Goal: Transaction & Acquisition: Book appointment/travel/reservation

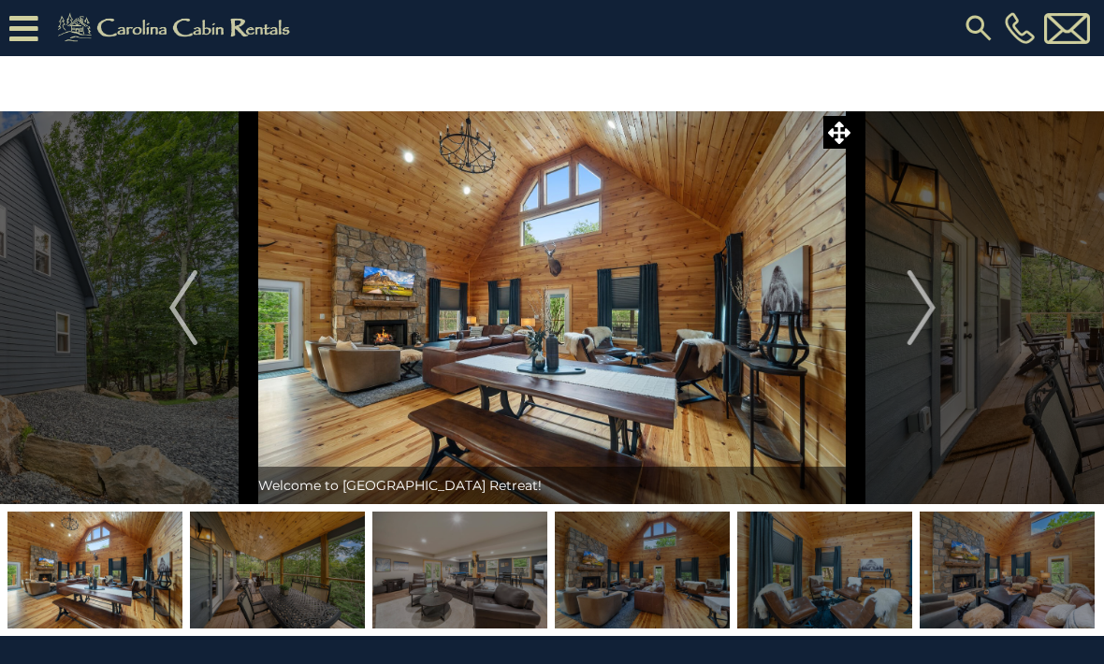
click at [909, 318] on img "Next" at bounding box center [921, 307] width 28 height 75
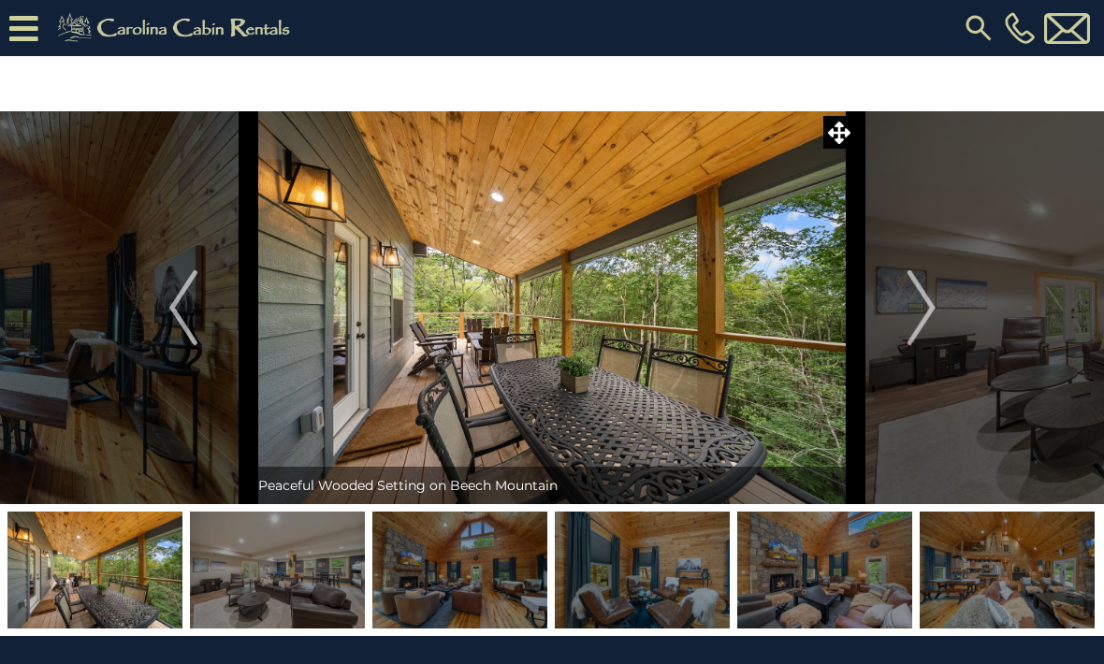
click at [907, 317] on button "Next" at bounding box center [921, 307] width 131 height 393
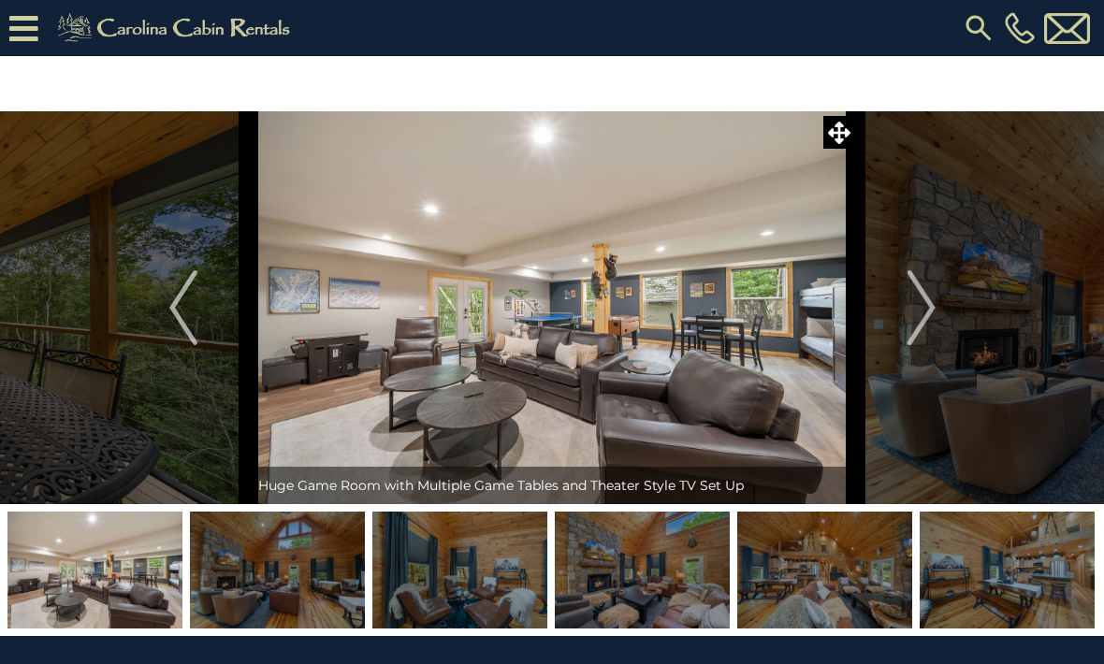
click at [923, 313] on img "Next" at bounding box center [921, 307] width 28 height 75
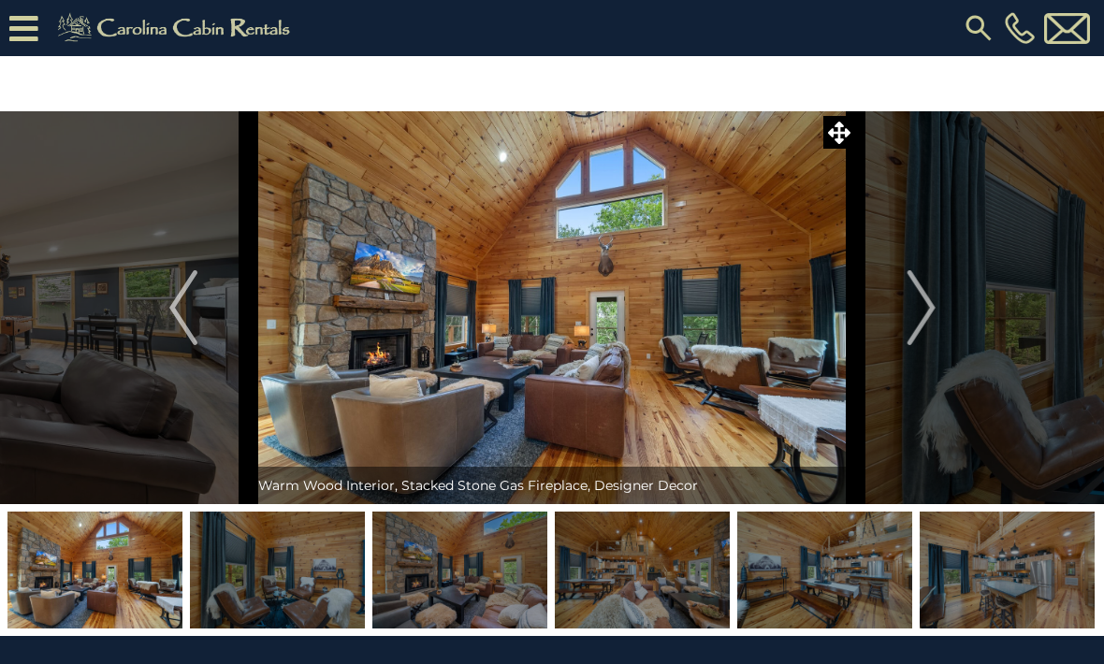
click at [918, 328] on img "Next" at bounding box center [921, 307] width 28 height 75
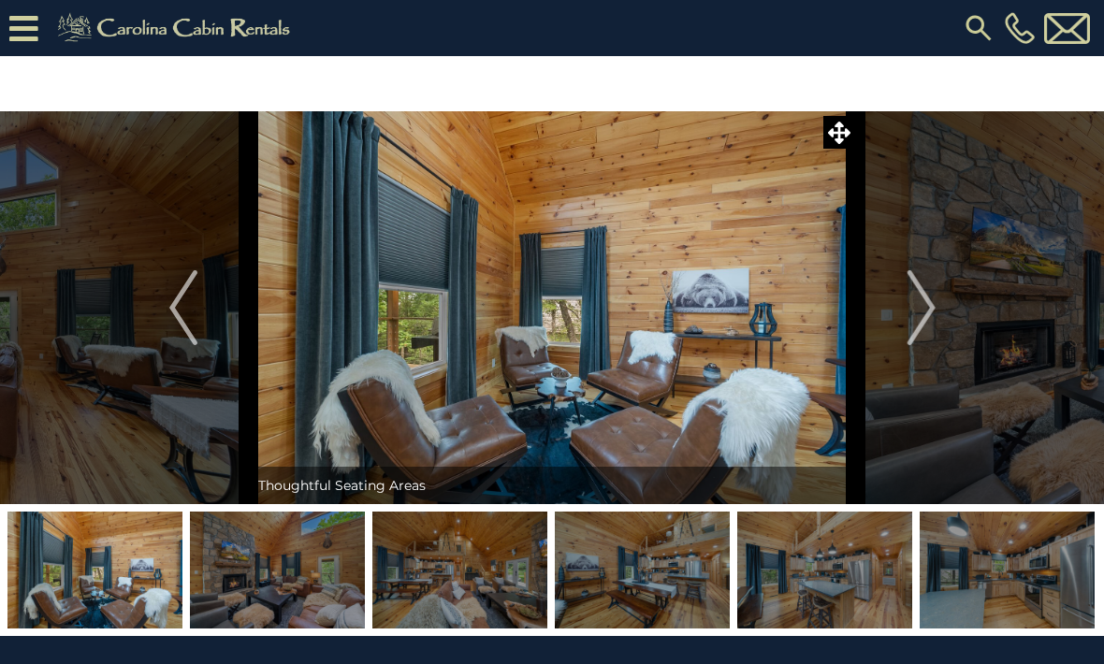
click at [919, 304] on img "Next" at bounding box center [921, 307] width 28 height 75
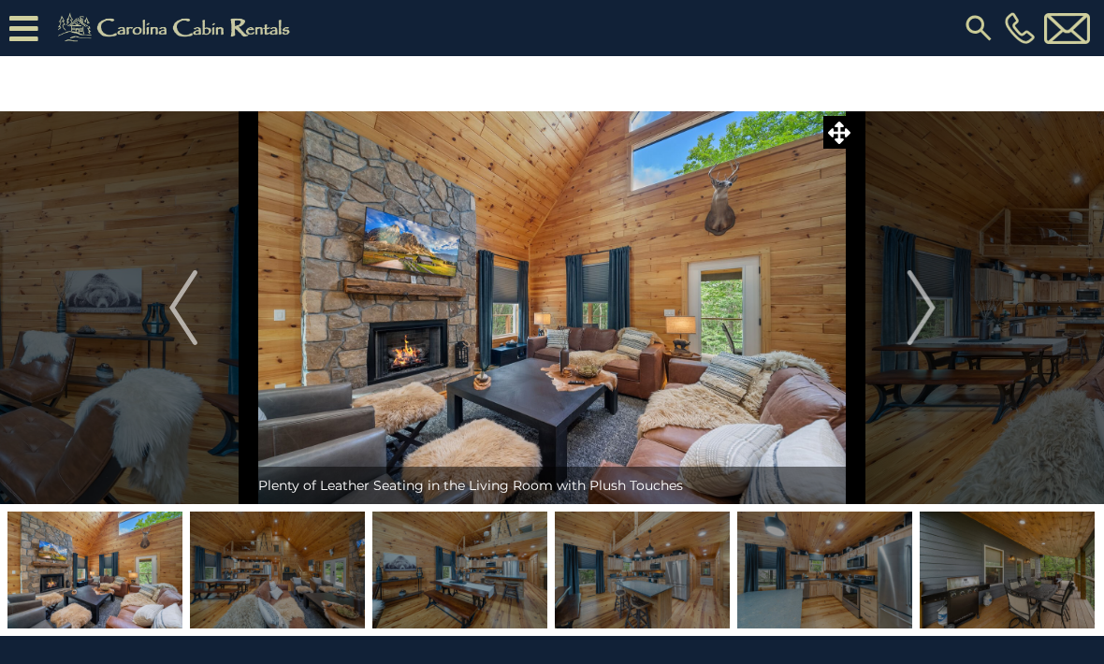
click at [913, 310] on img "Next" at bounding box center [921, 307] width 28 height 75
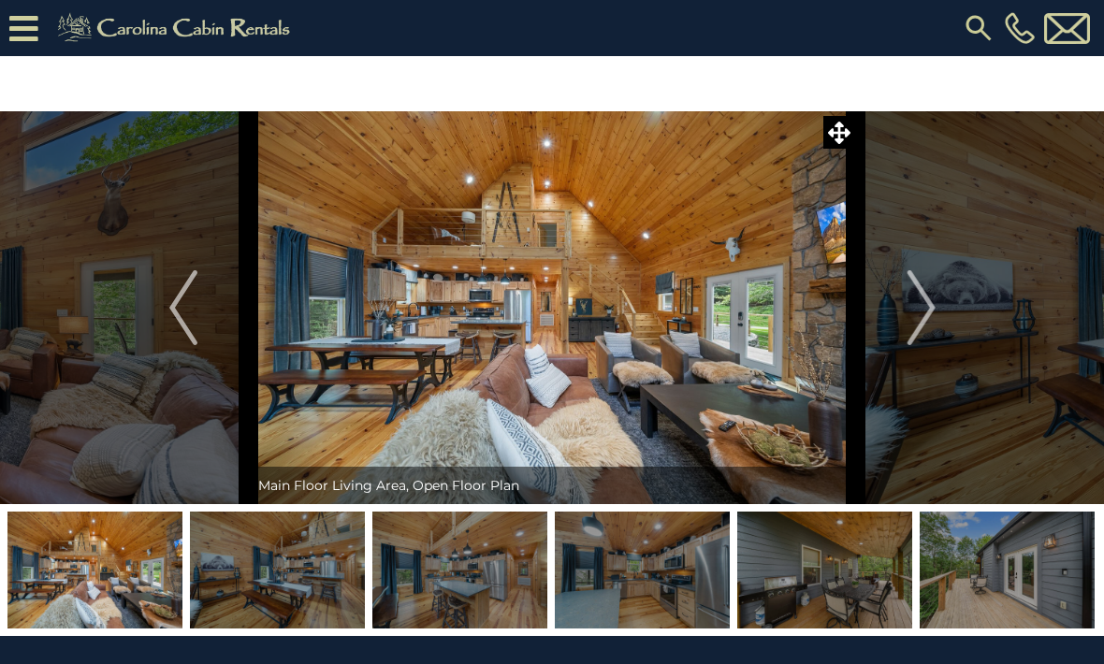
click at [920, 322] on img "Next" at bounding box center [921, 307] width 28 height 75
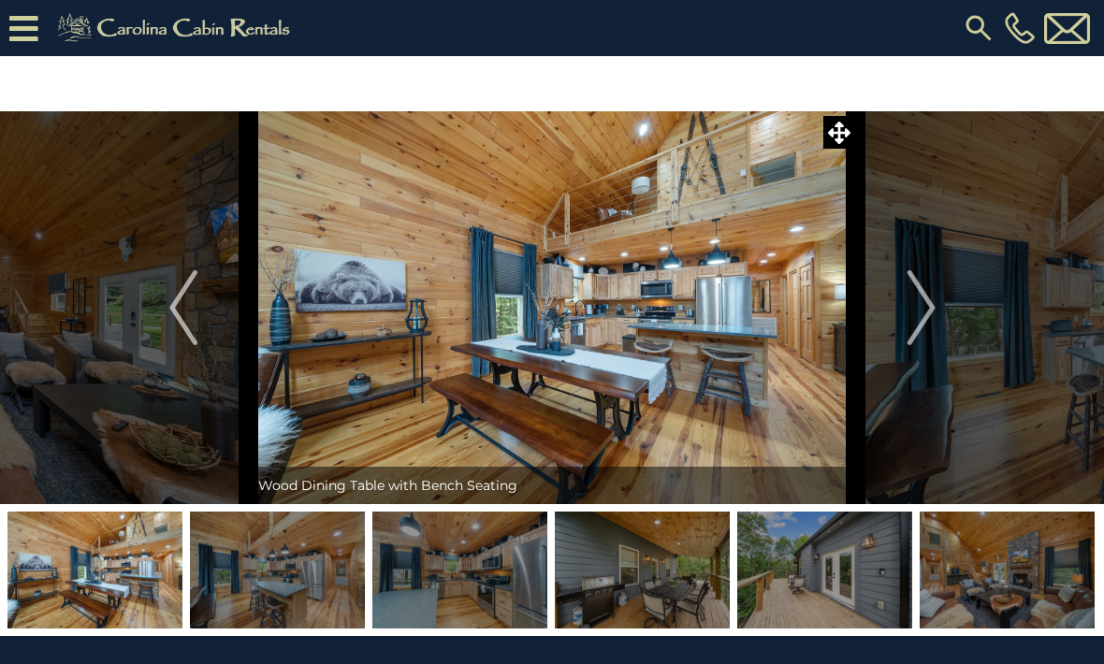
click at [919, 316] on img "Next" at bounding box center [921, 307] width 28 height 75
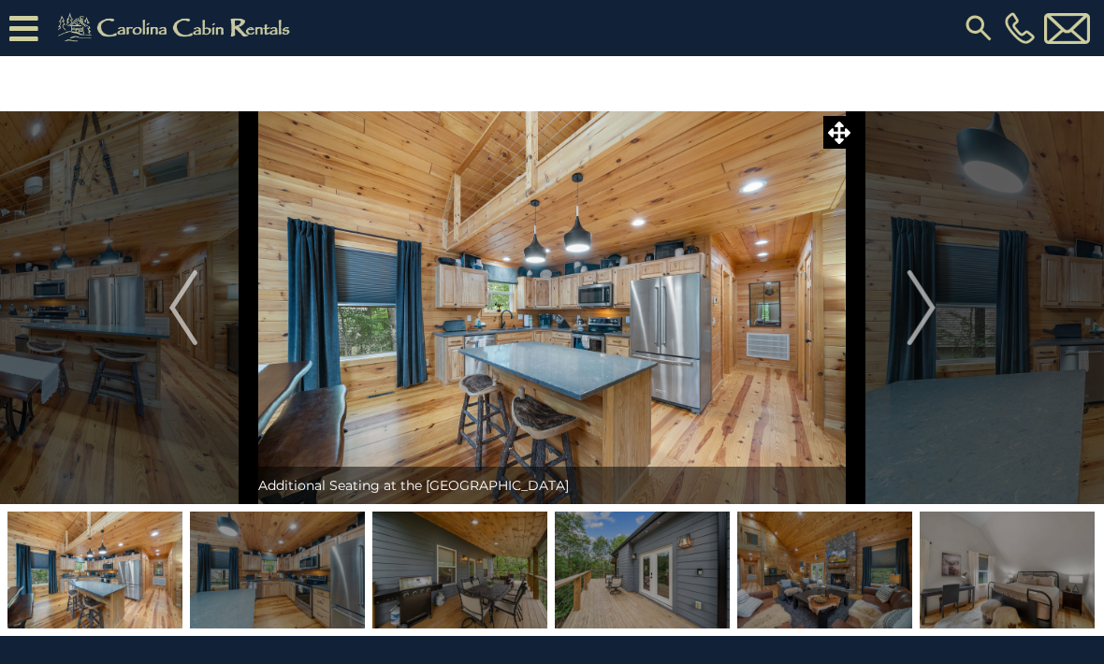
click at [912, 309] on img "Next" at bounding box center [921, 307] width 28 height 75
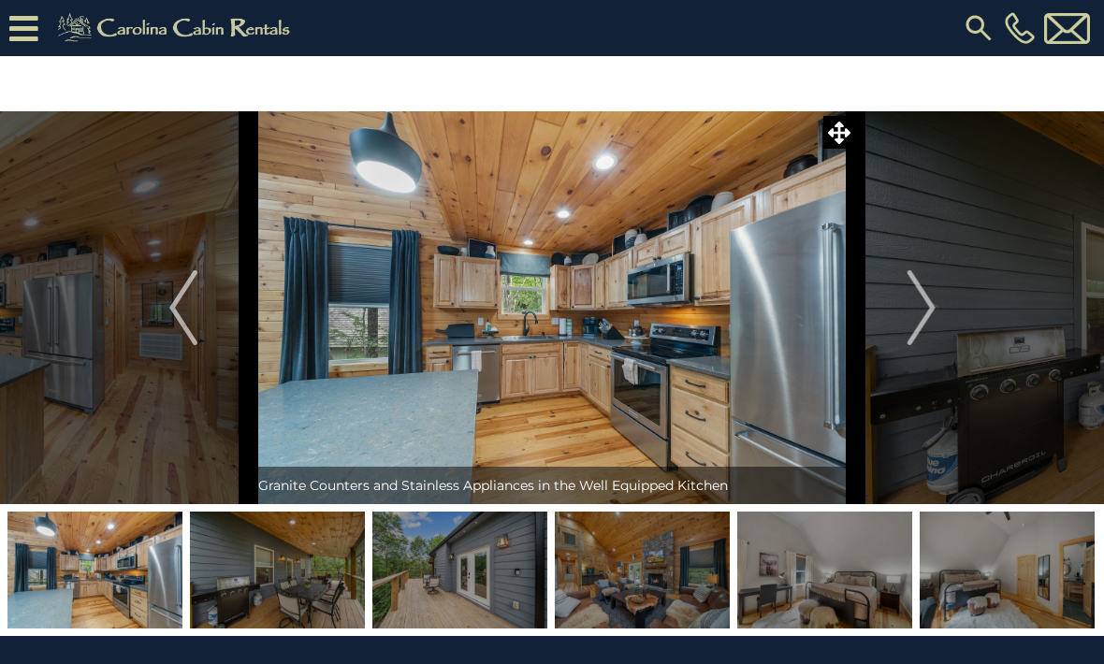
click at [909, 310] on img "Next" at bounding box center [921, 307] width 28 height 75
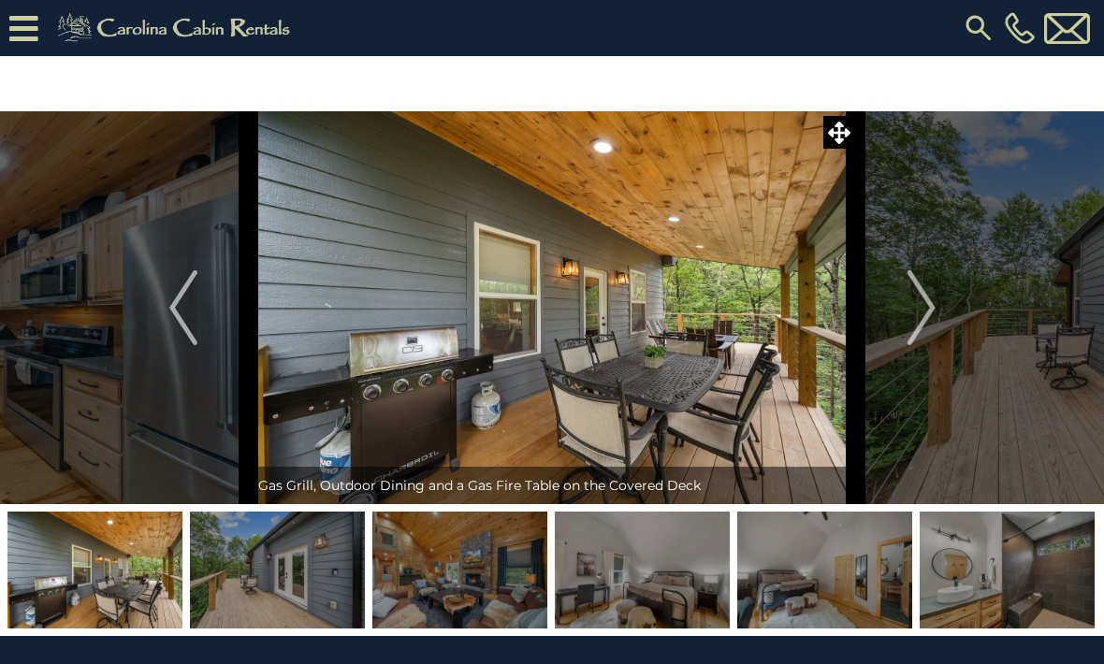
click at [929, 321] on img "Next" at bounding box center [921, 307] width 28 height 75
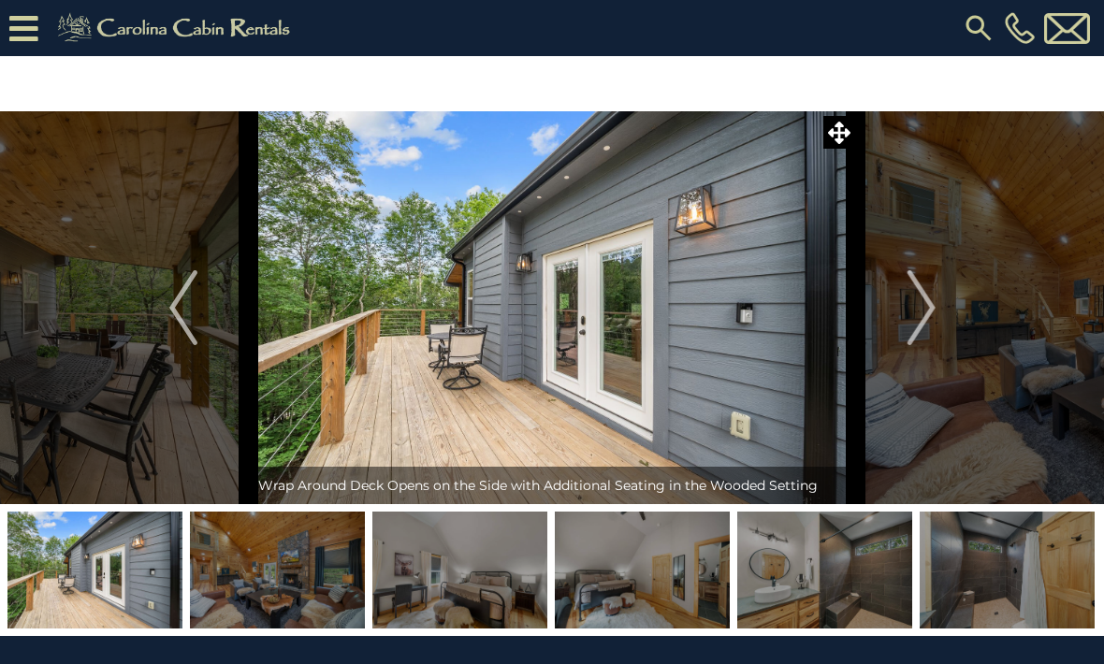
click at [919, 317] on img "Next" at bounding box center [921, 307] width 28 height 75
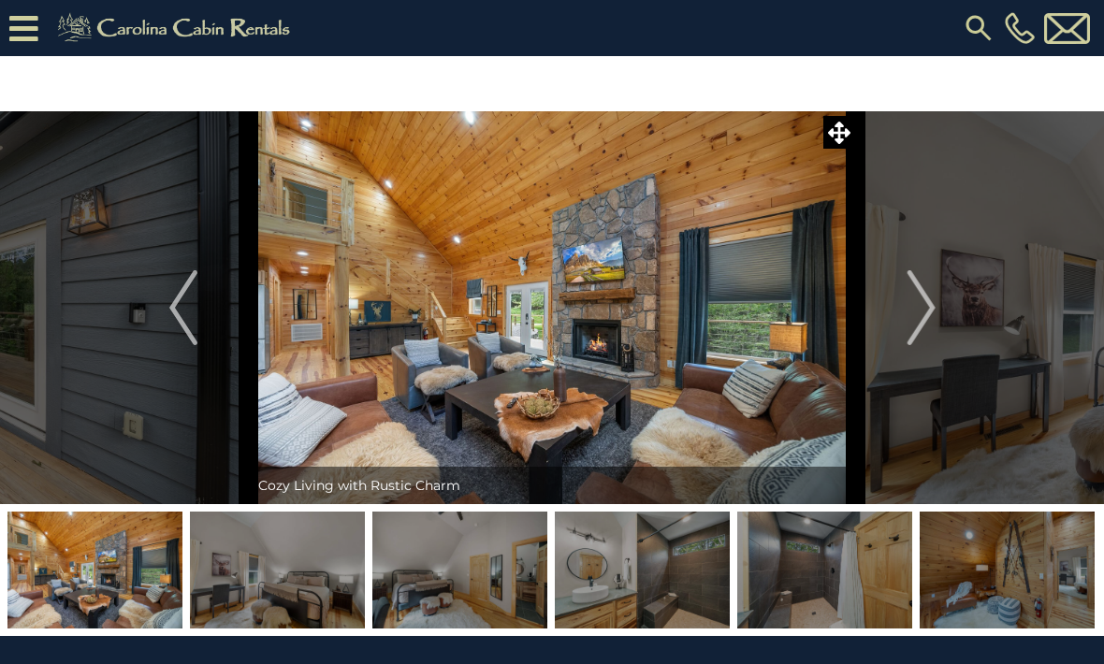
click at [918, 330] on img "Next" at bounding box center [921, 307] width 28 height 75
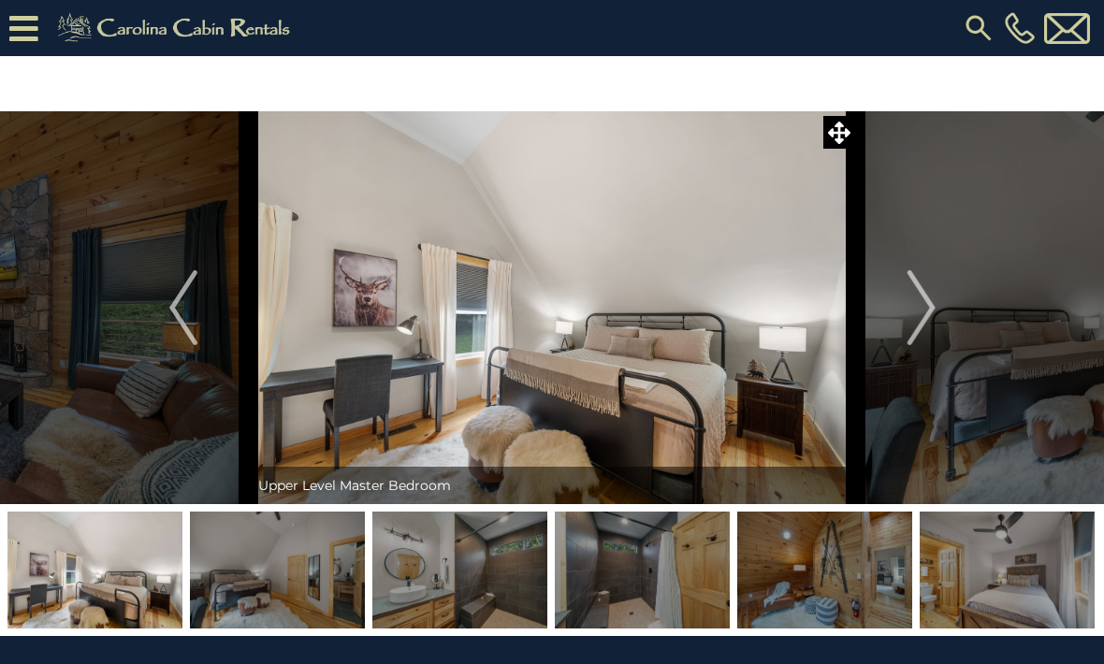
click at [916, 326] on img "Next" at bounding box center [921, 307] width 28 height 75
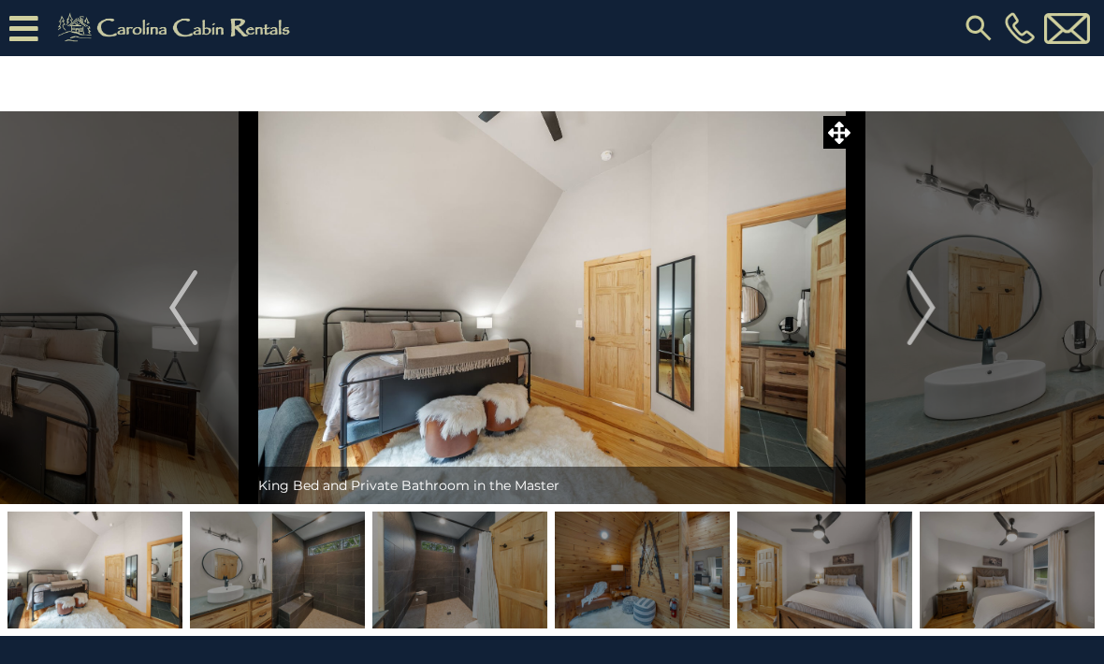
click at [927, 326] on img "Next" at bounding box center [921, 307] width 28 height 75
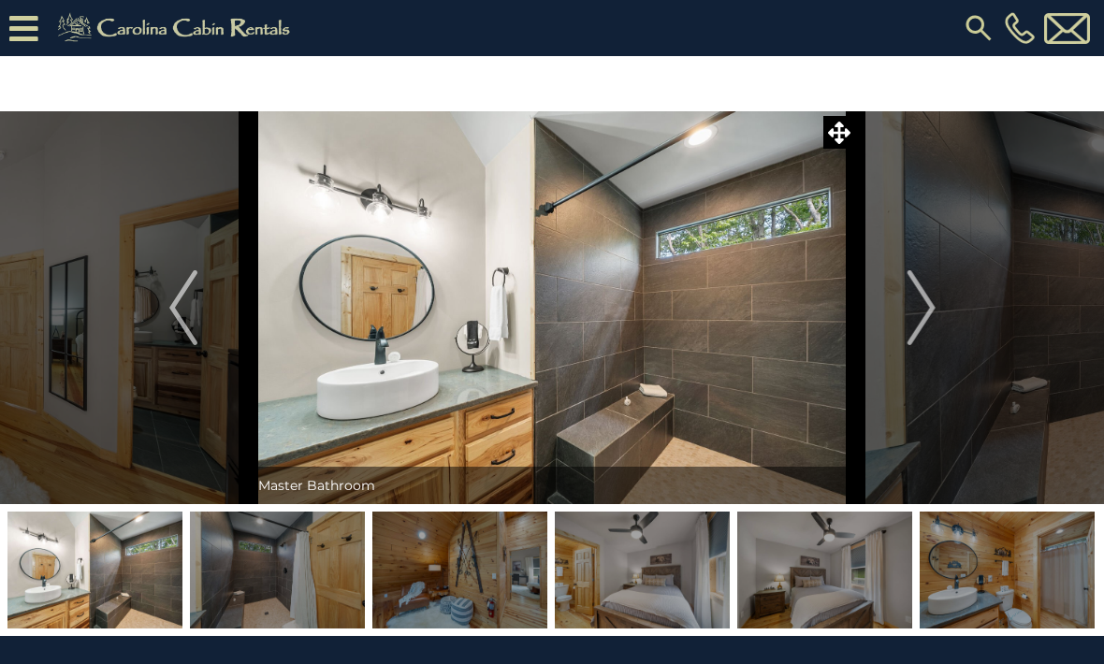
click at [916, 319] on img "Next" at bounding box center [921, 307] width 28 height 75
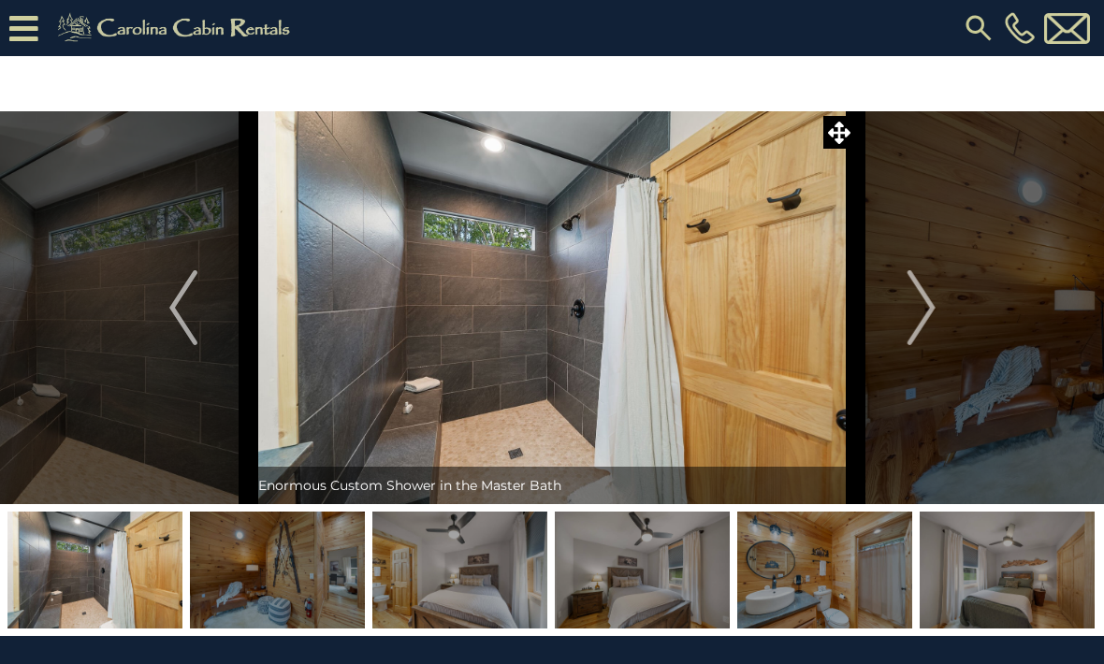
click at [927, 326] on img "Next" at bounding box center [921, 307] width 28 height 75
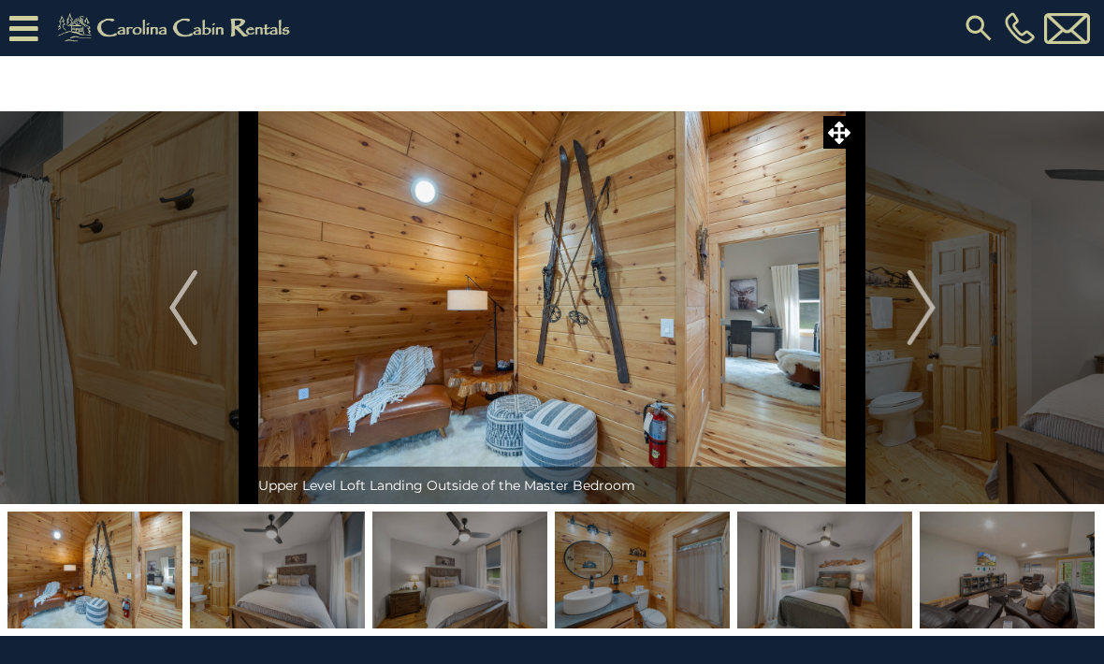
click at [927, 324] on img "Next" at bounding box center [921, 307] width 28 height 75
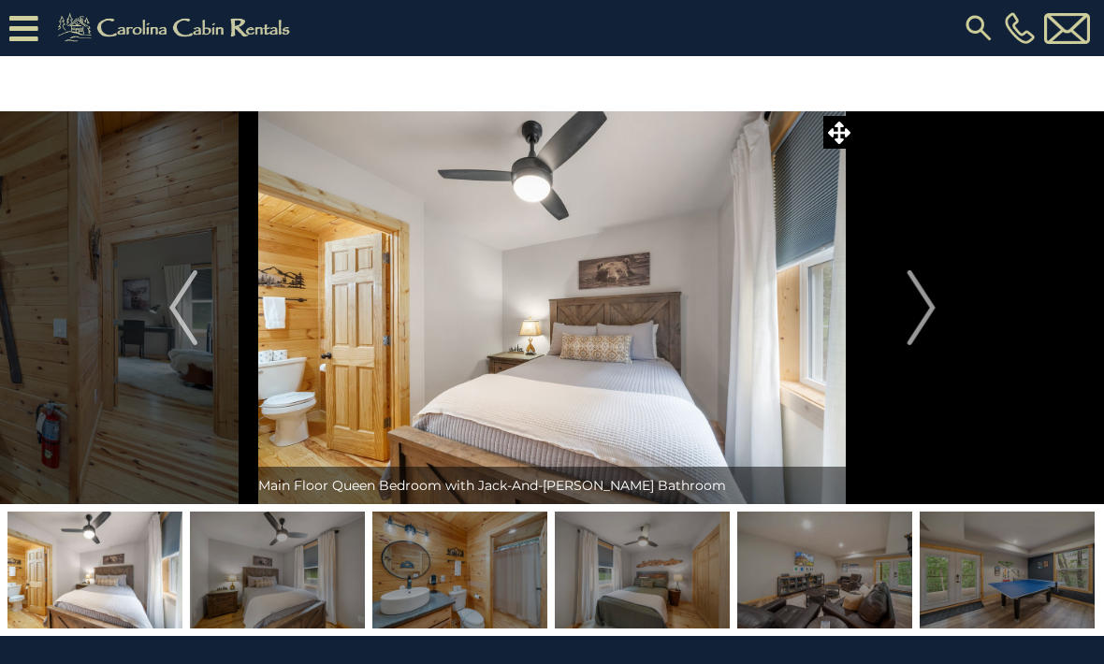
click at [927, 316] on img "Next" at bounding box center [921, 307] width 28 height 75
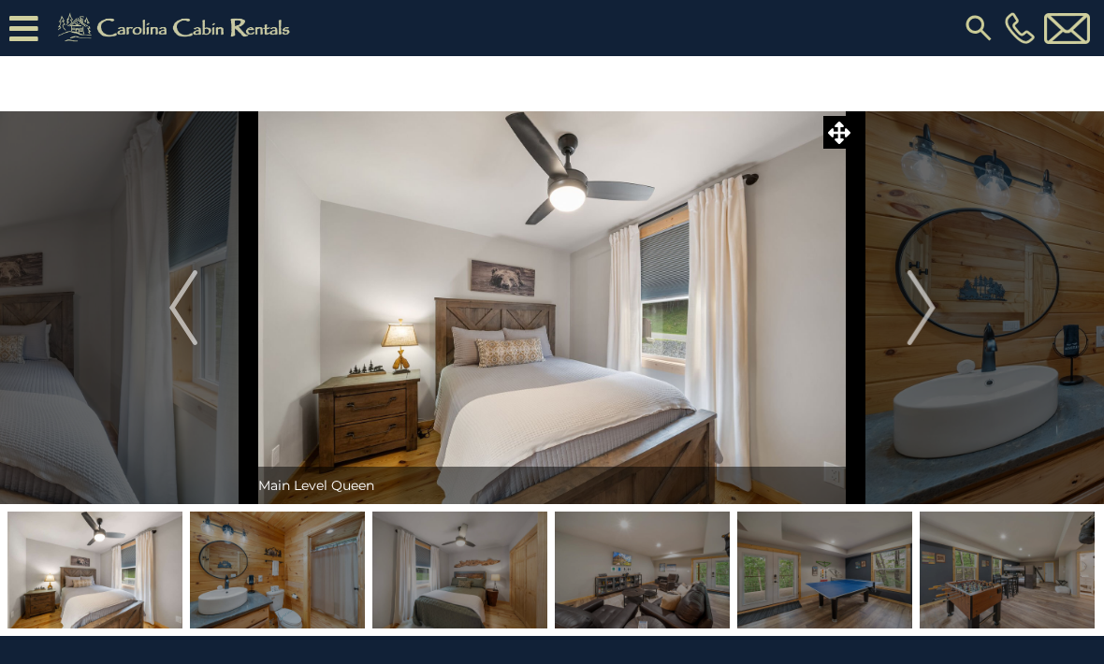
click at [917, 328] on img "Next" at bounding box center [921, 307] width 28 height 75
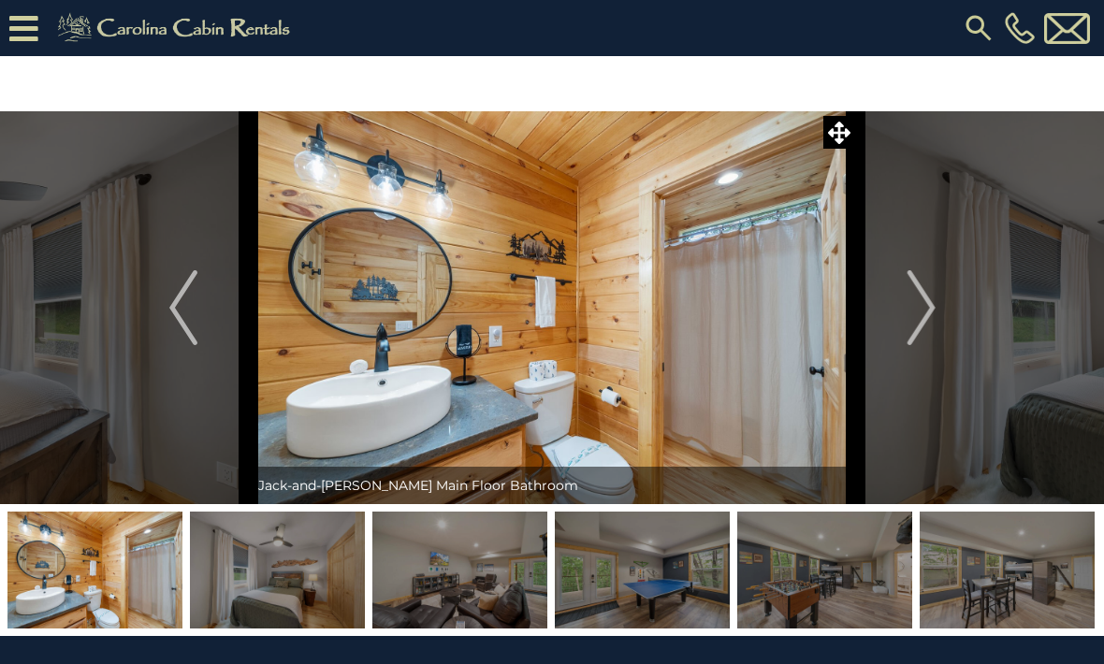
click at [919, 320] on img "Next" at bounding box center [921, 307] width 28 height 75
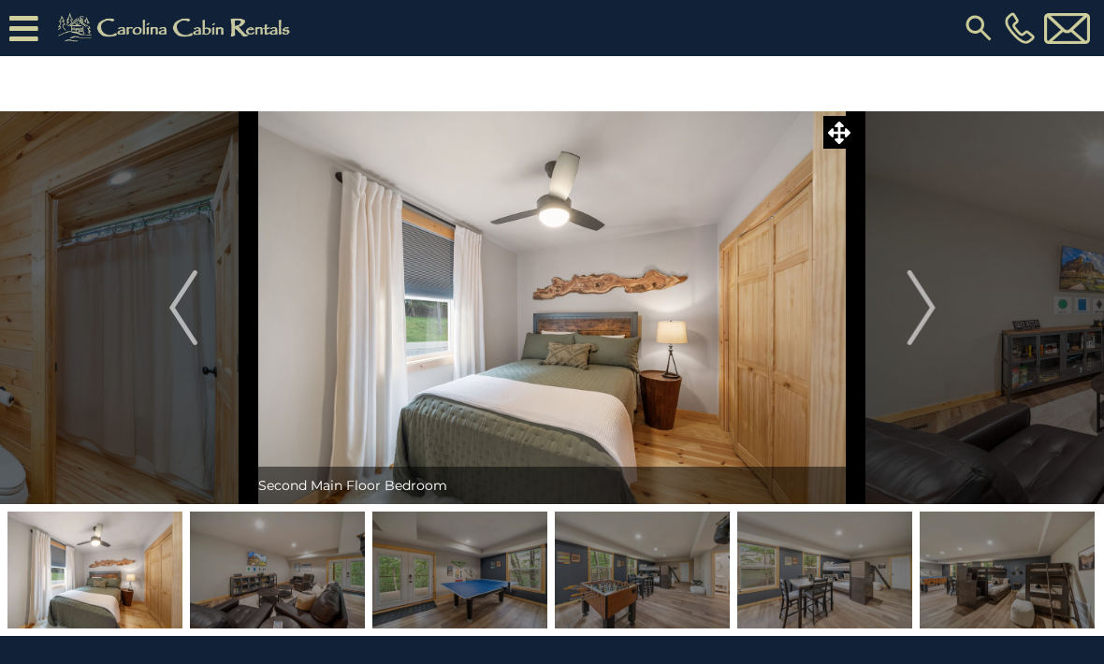
click at [927, 326] on img "Next" at bounding box center [921, 307] width 28 height 75
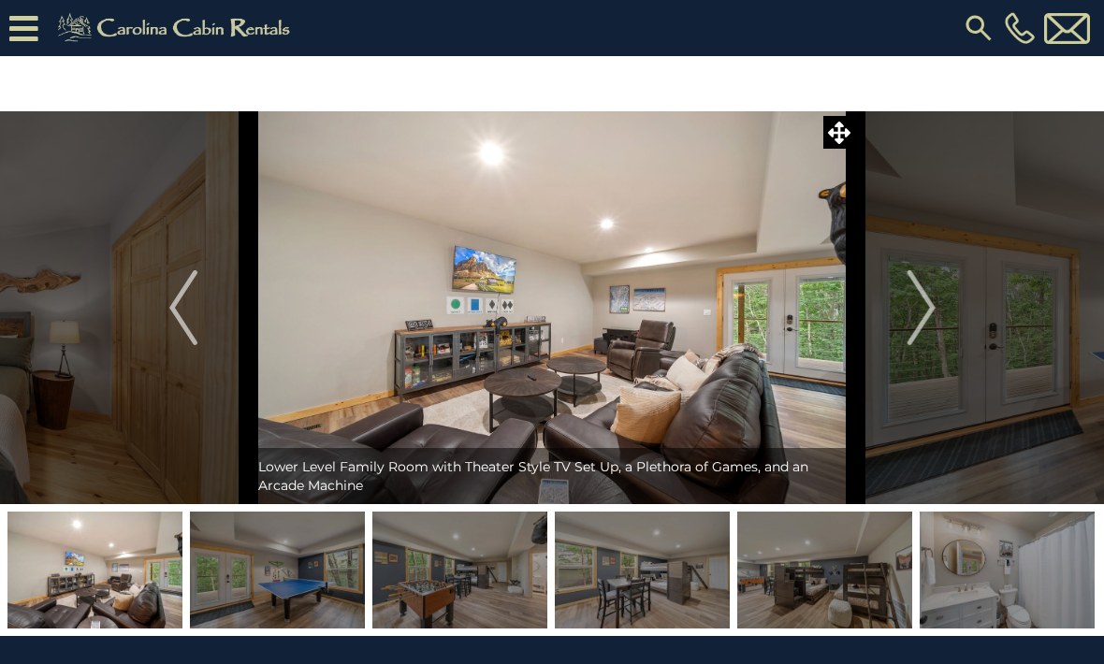
click at [947, 346] on button "Next" at bounding box center [921, 307] width 131 height 393
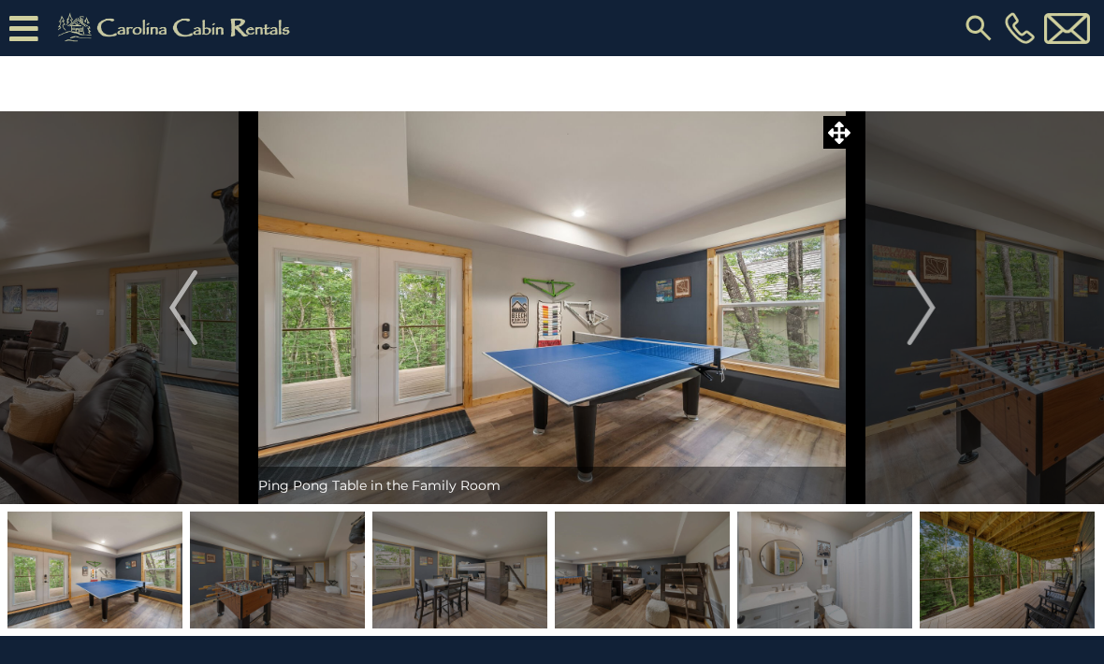
click at [927, 321] on img "Next" at bounding box center [921, 307] width 28 height 75
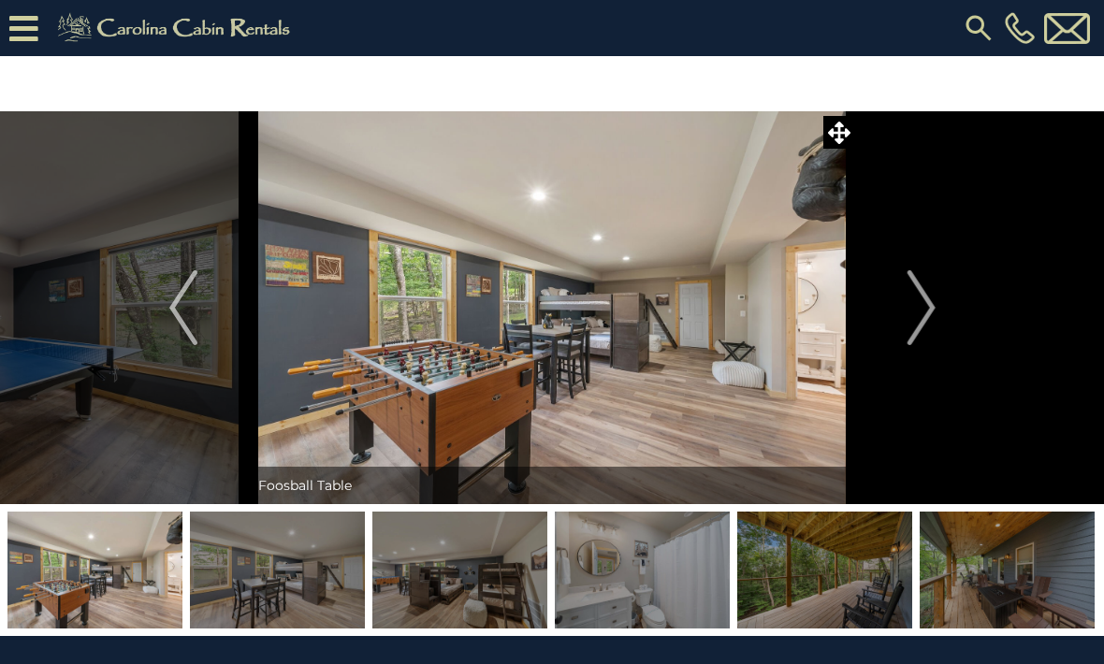
click at [927, 321] on img "Next" at bounding box center [921, 307] width 28 height 75
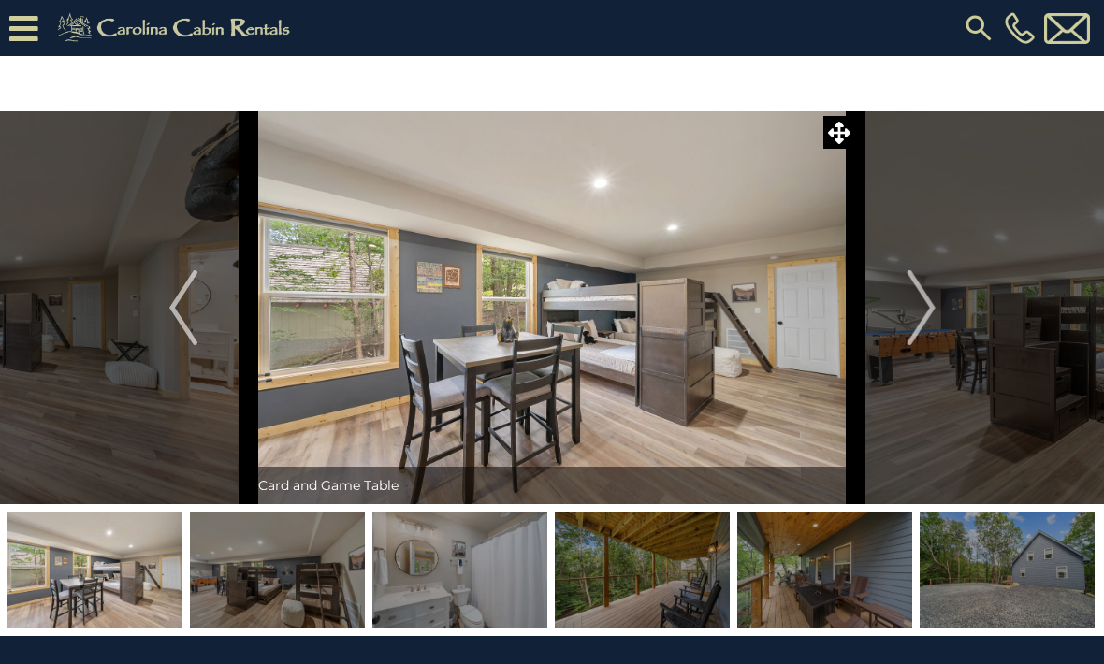
click at [928, 321] on img "Next" at bounding box center [921, 307] width 28 height 75
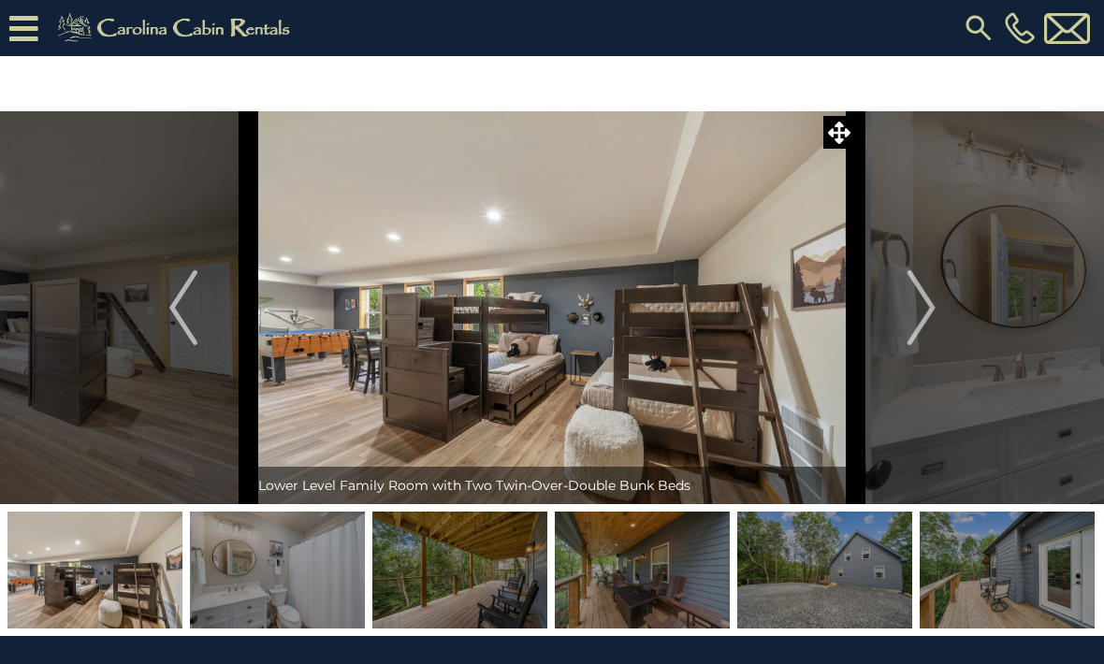
click at [922, 318] on img "Next" at bounding box center [921, 307] width 28 height 75
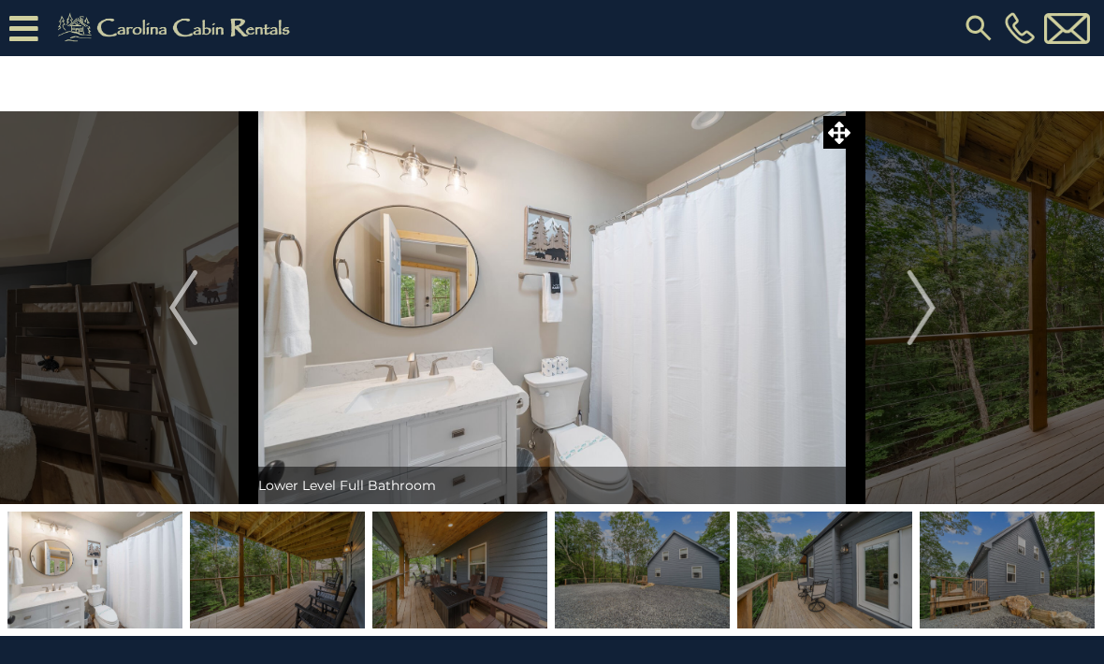
click at [928, 327] on img "Next" at bounding box center [921, 307] width 28 height 75
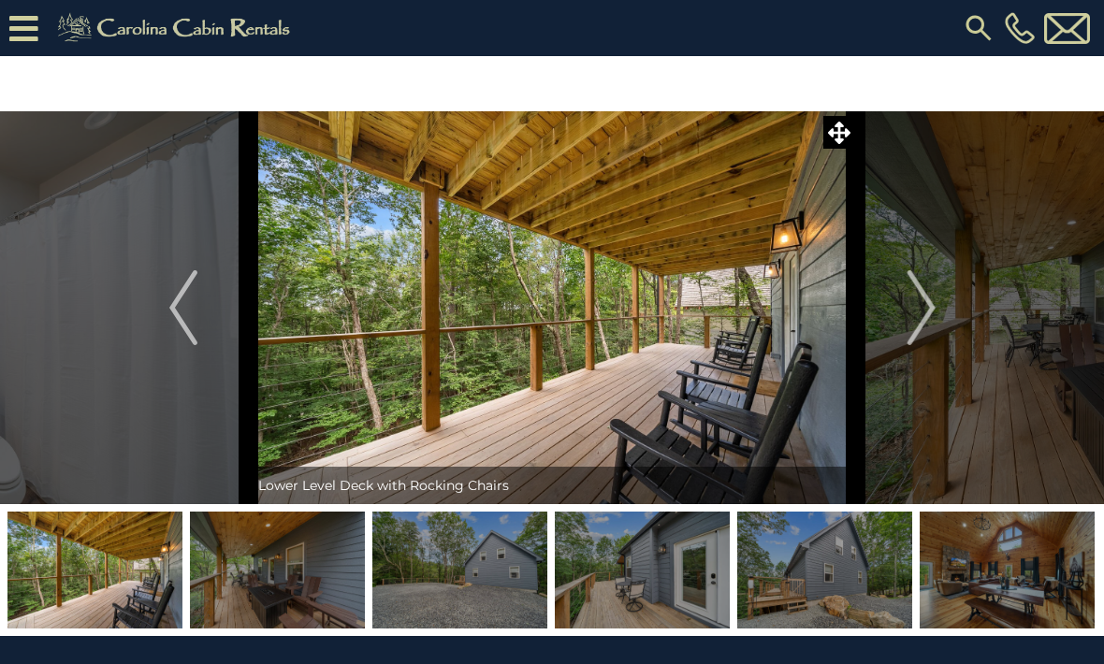
click at [925, 319] on img "Next" at bounding box center [921, 307] width 28 height 75
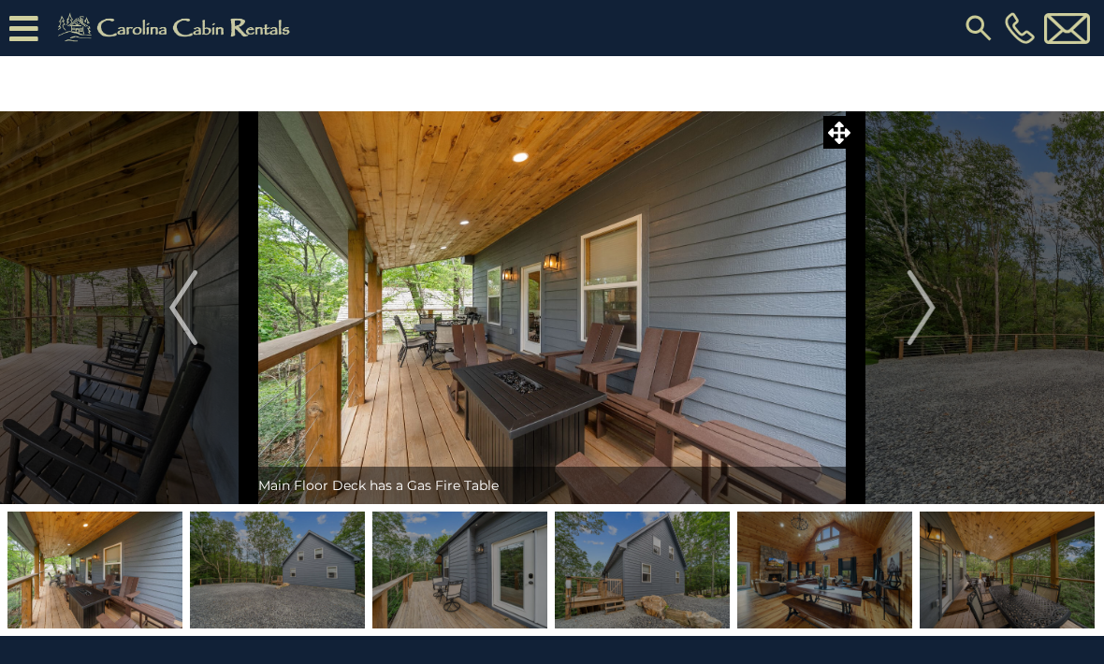
click at [927, 325] on img "Next" at bounding box center [921, 307] width 28 height 75
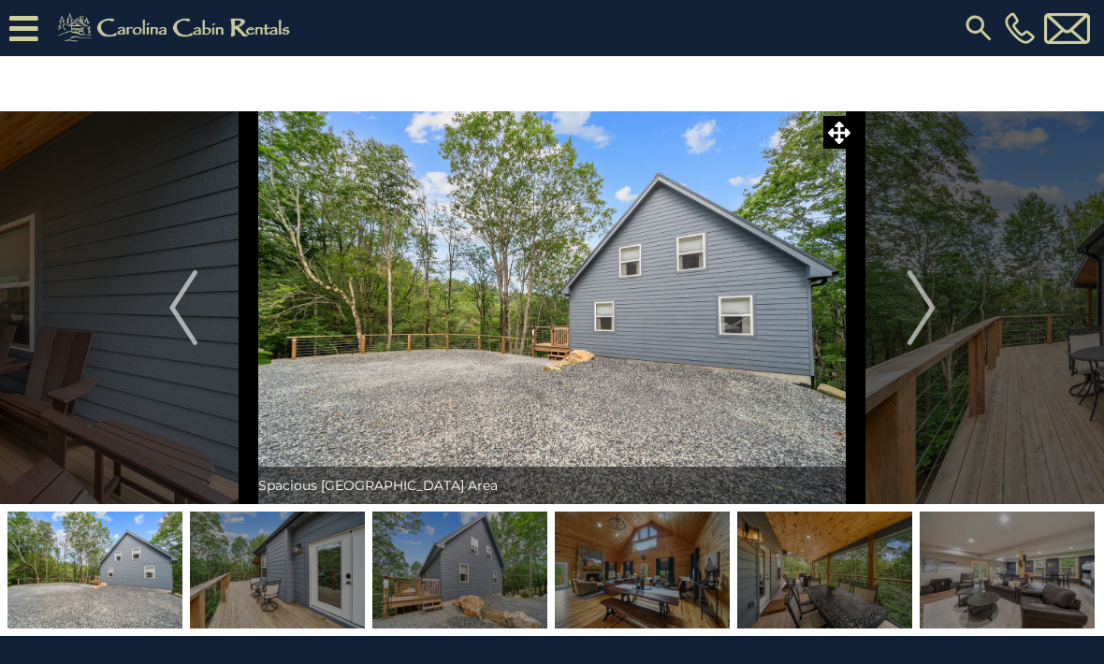
click at [933, 328] on img "Next" at bounding box center [921, 307] width 28 height 75
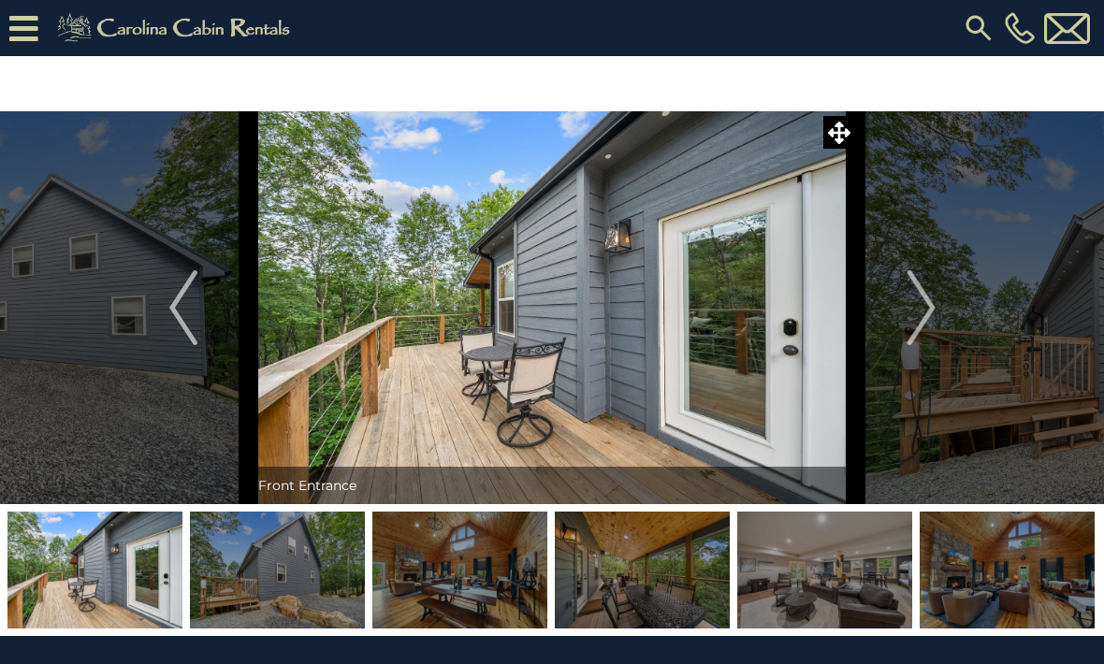
click at [929, 325] on img "Next" at bounding box center [921, 307] width 28 height 75
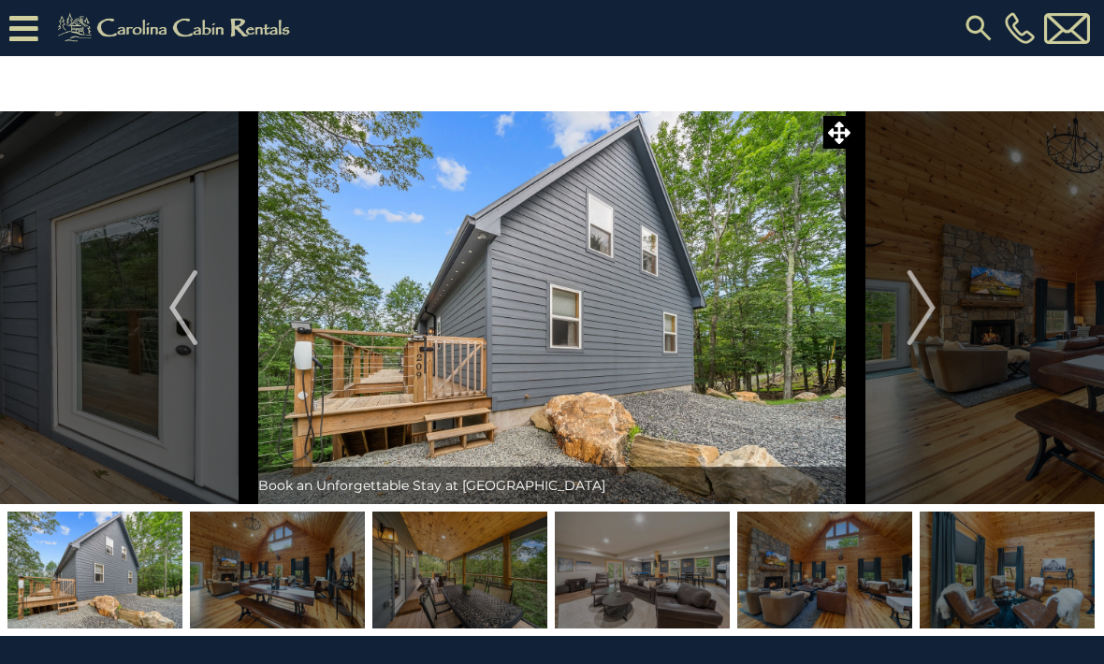
click at [927, 326] on img "Next" at bounding box center [921, 307] width 28 height 75
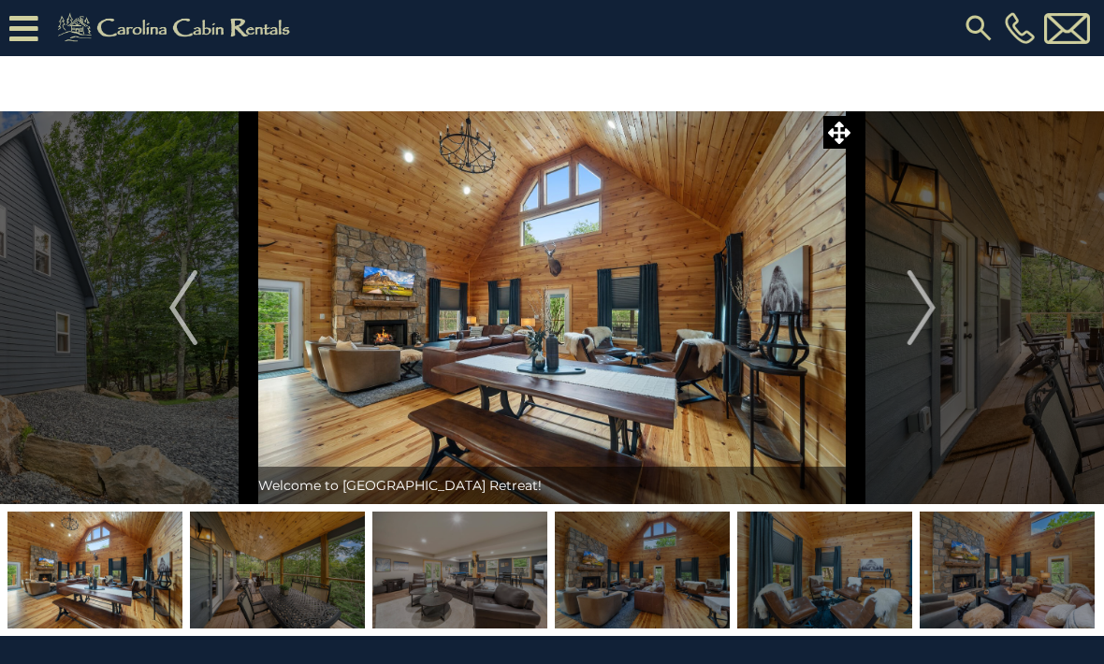
click at [925, 326] on img "Next" at bounding box center [921, 307] width 28 height 75
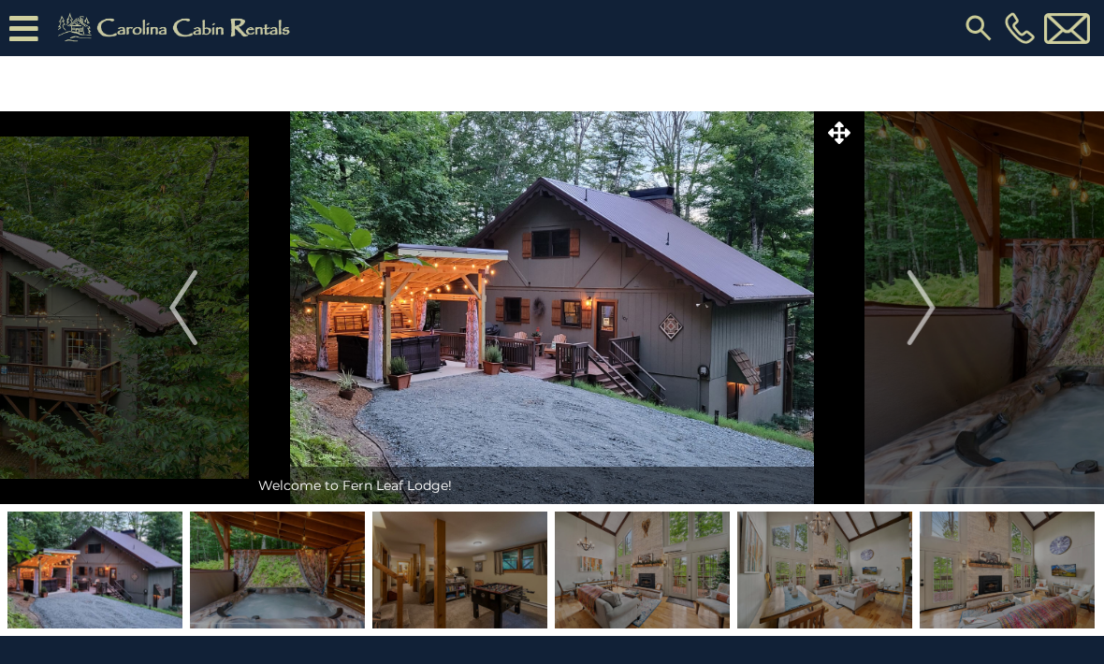
click at [917, 314] on img "Next" at bounding box center [921, 307] width 28 height 75
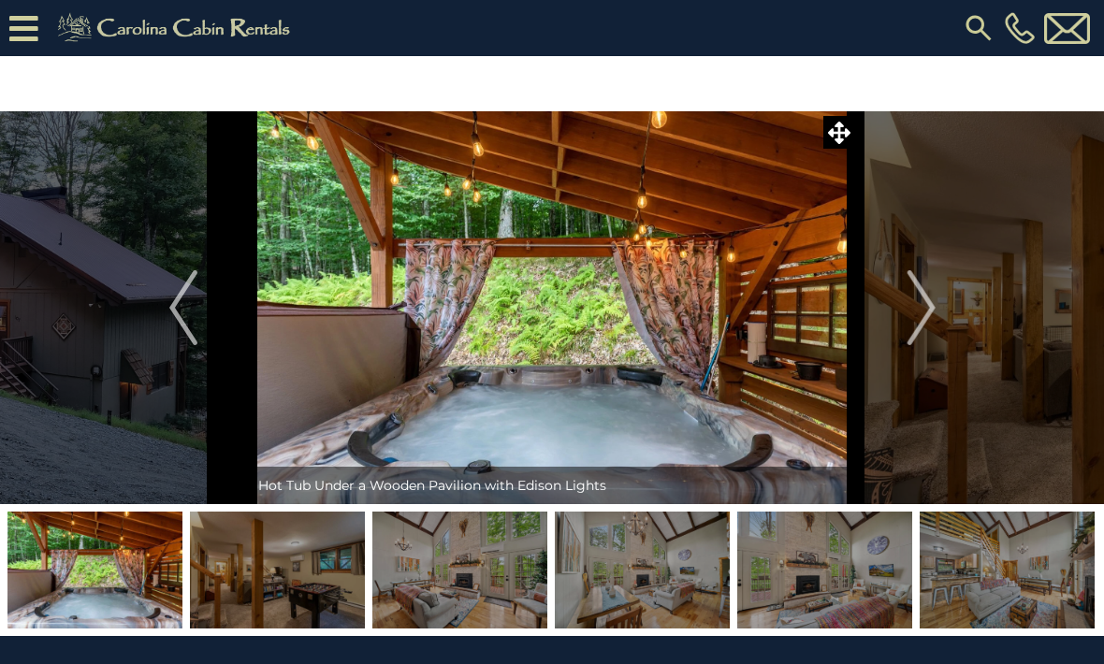
click at [911, 314] on img "Next" at bounding box center [921, 307] width 28 height 75
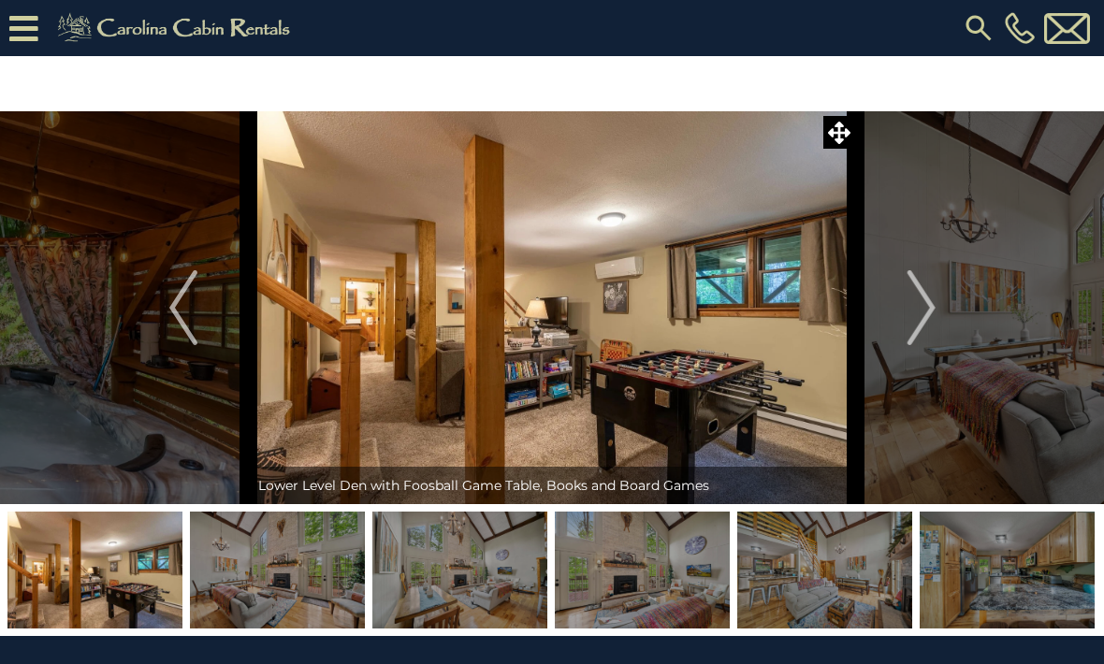
click at [927, 320] on img "Next" at bounding box center [921, 307] width 28 height 75
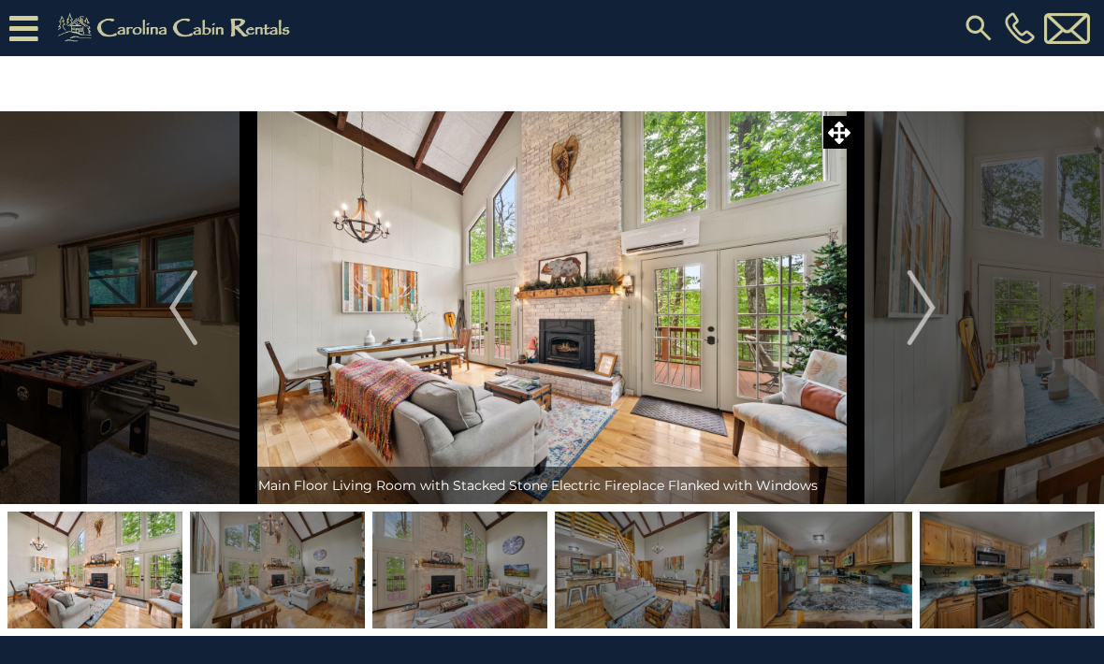
click at [924, 315] on img "Next" at bounding box center [921, 307] width 28 height 75
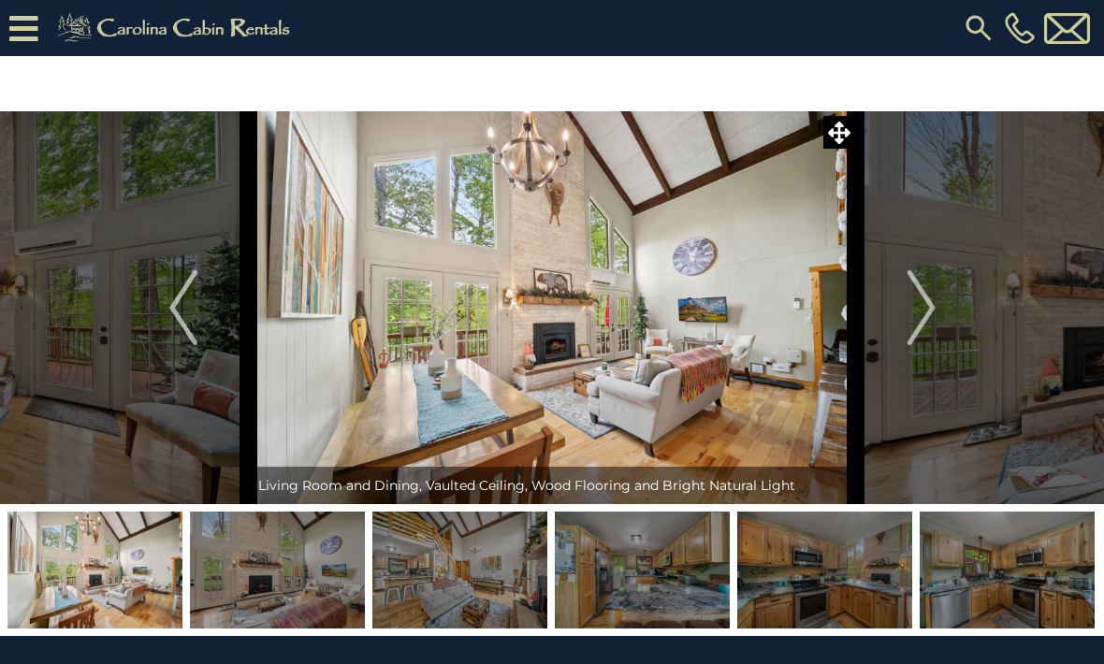
click at [920, 313] on img "Next" at bounding box center [921, 307] width 28 height 75
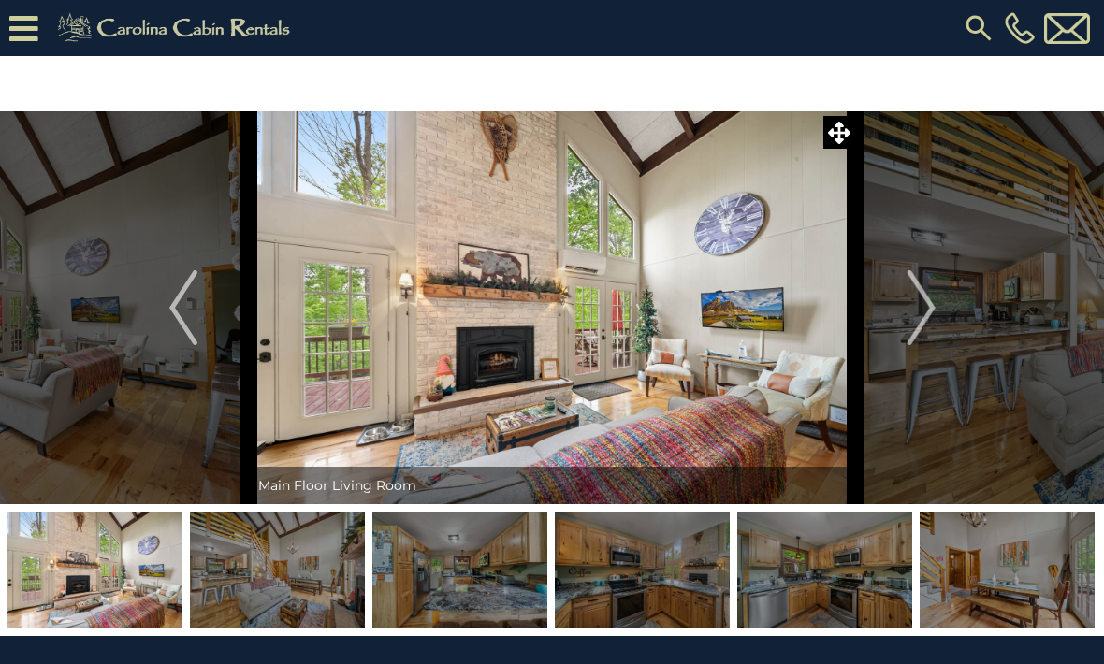
click at [922, 314] on img "Next" at bounding box center [921, 307] width 28 height 75
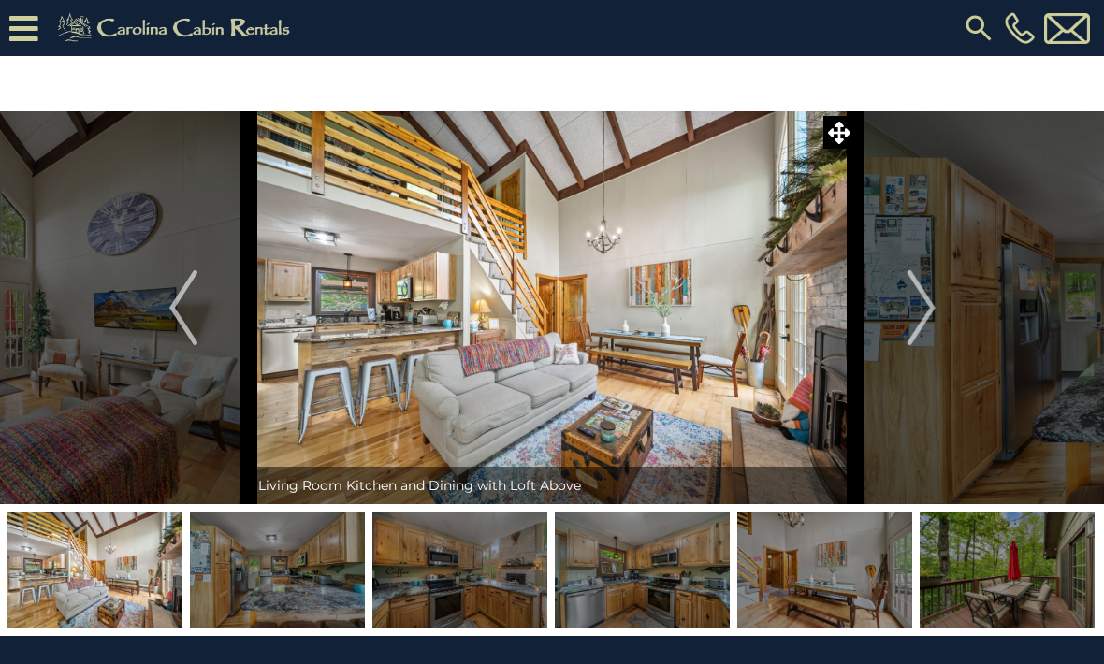
click at [923, 313] on img "Next" at bounding box center [921, 307] width 28 height 75
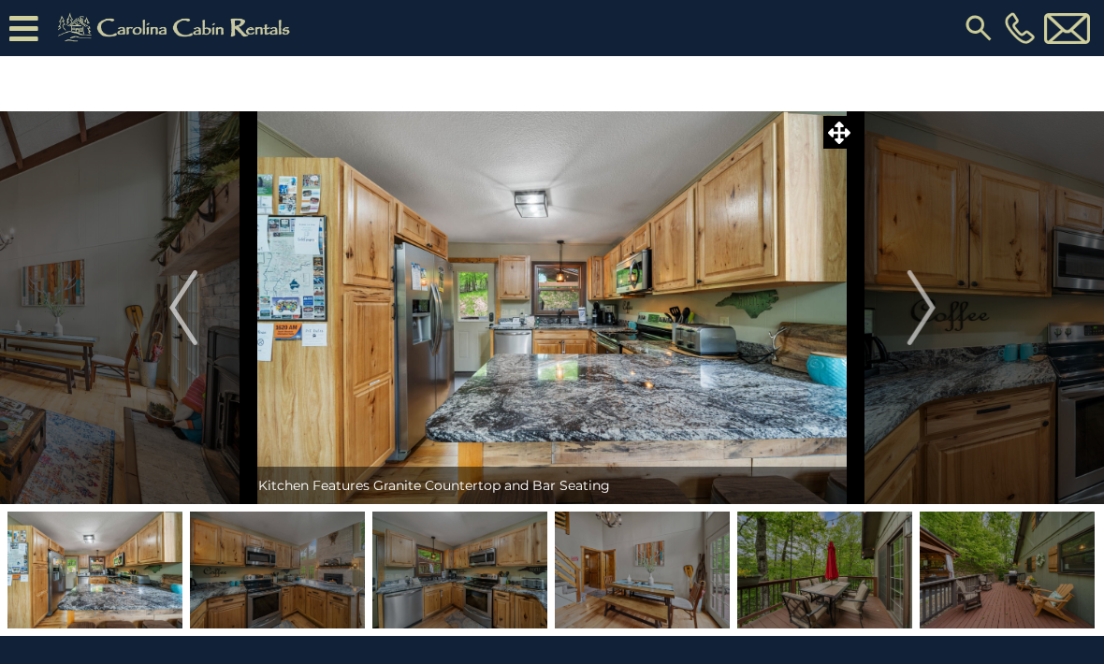
click at [927, 318] on img "Next" at bounding box center [921, 307] width 28 height 75
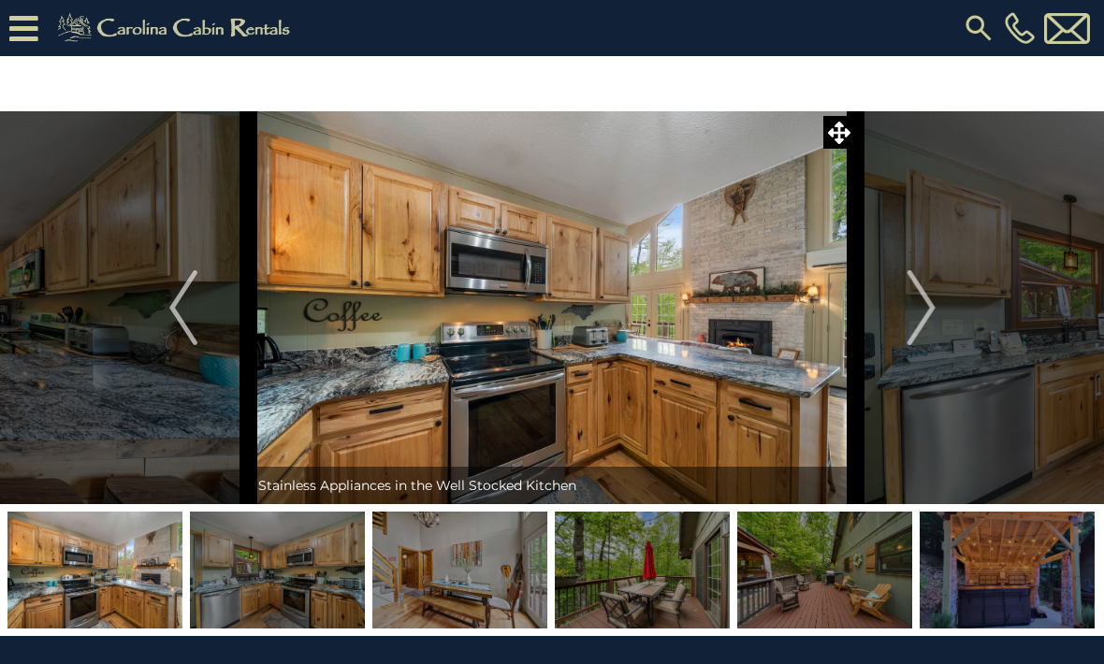
click at [925, 314] on img "Next" at bounding box center [921, 307] width 28 height 75
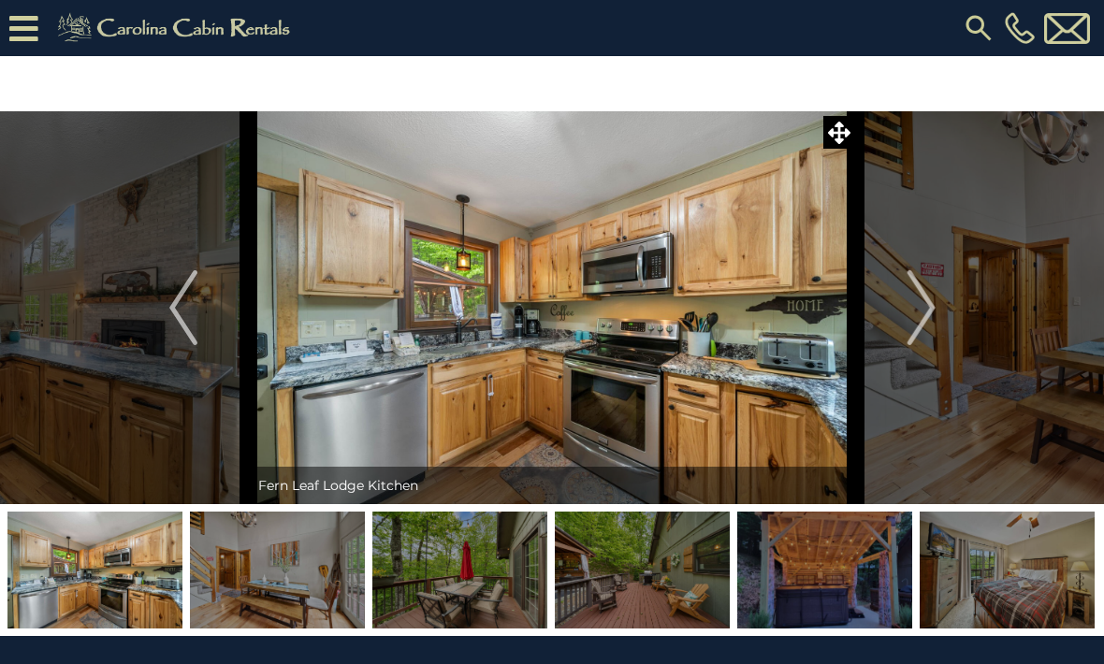
click at [923, 313] on img "Next" at bounding box center [921, 307] width 28 height 75
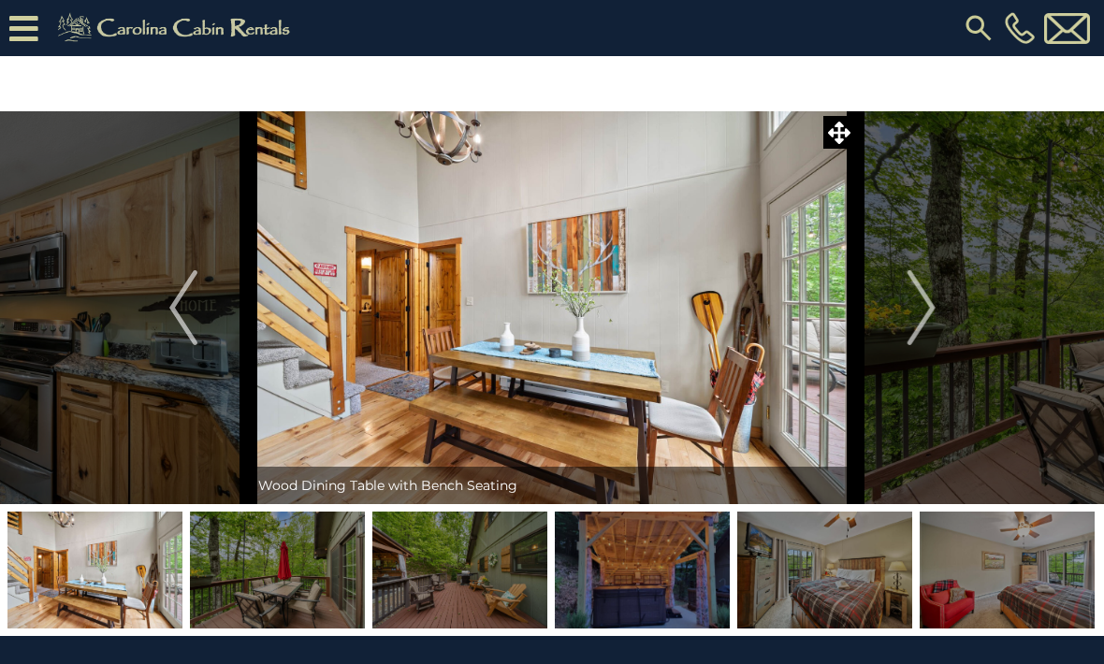
click at [924, 314] on img "Next" at bounding box center [921, 307] width 28 height 75
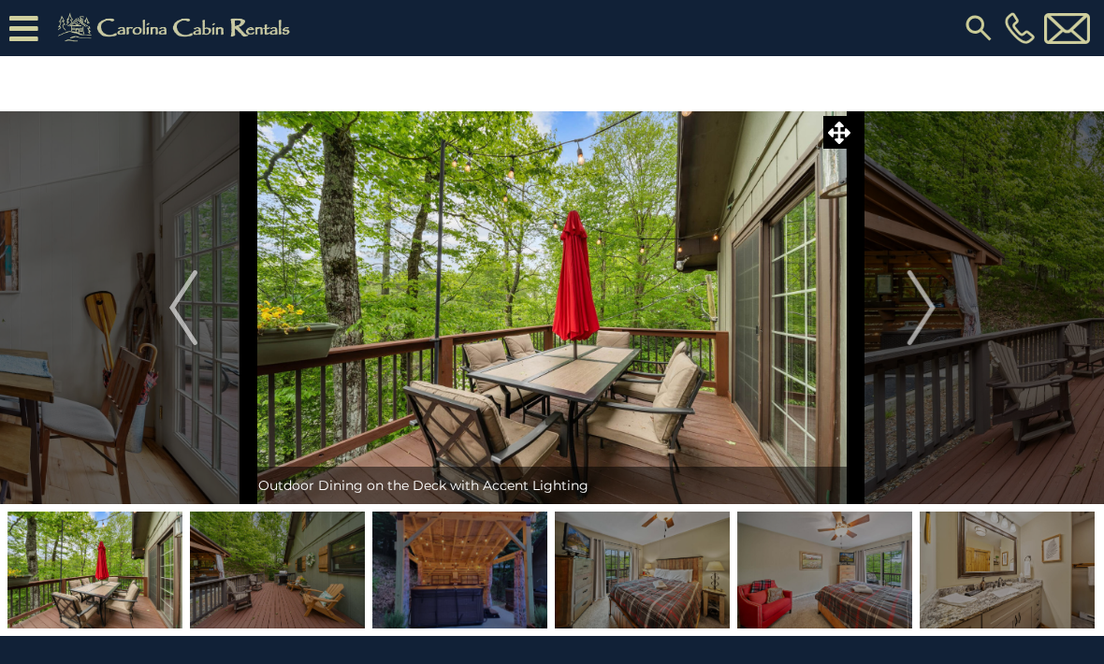
click at [924, 314] on img "Next" at bounding box center [921, 307] width 28 height 75
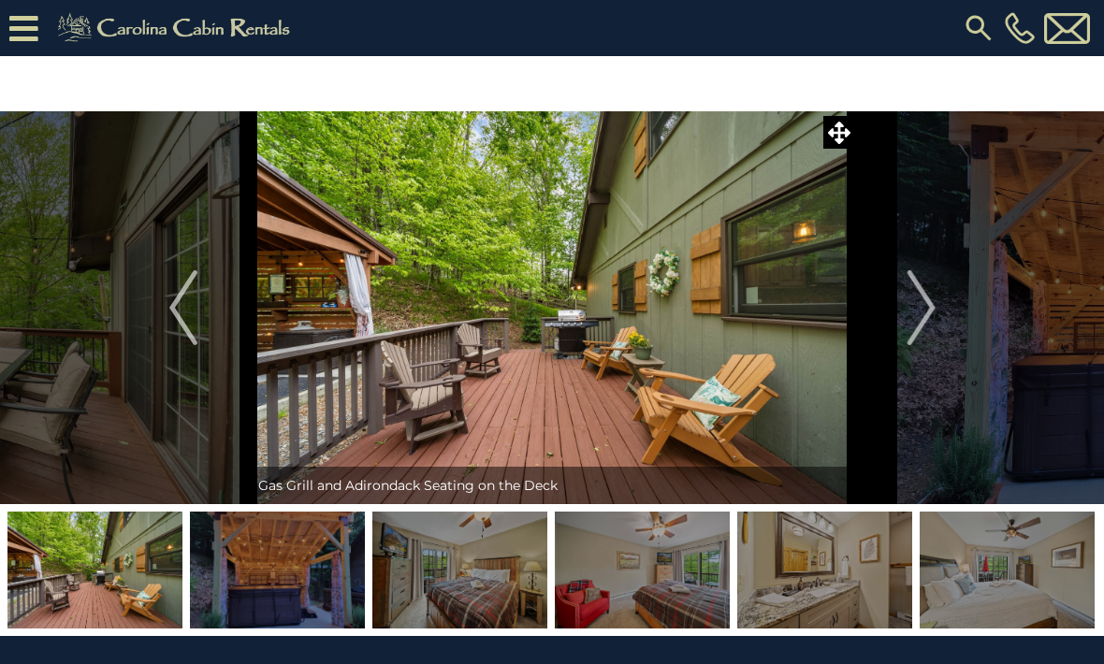
click at [926, 316] on img "Next" at bounding box center [921, 307] width 28 height 75
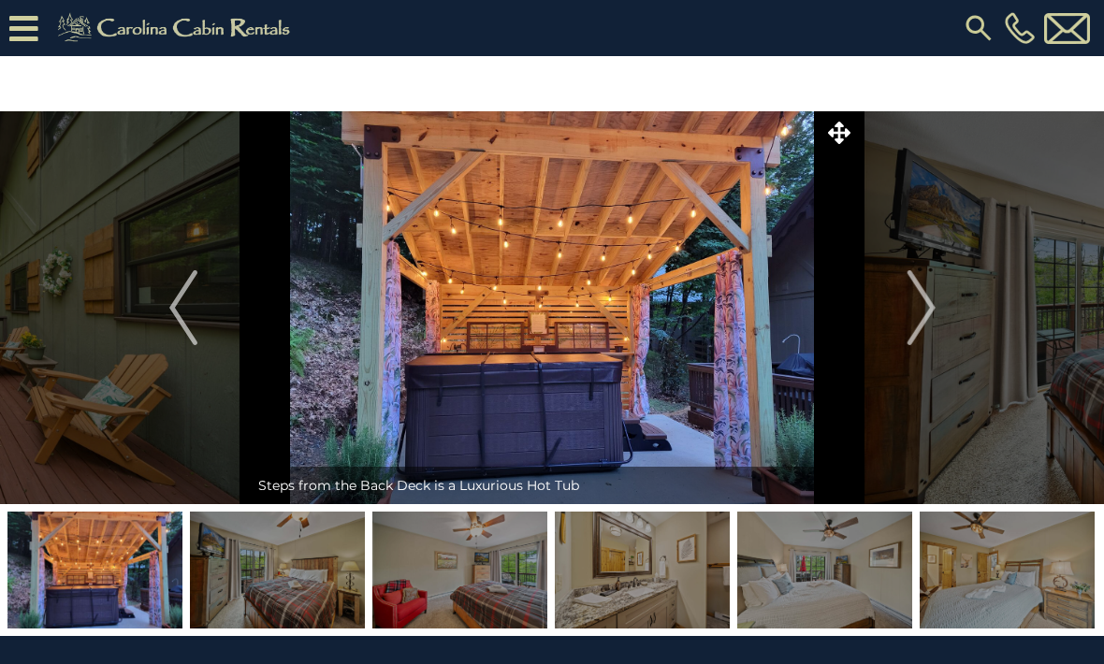
click at [924, 316] on img "Next" at bounding box center [921, 307] width 28 height 75
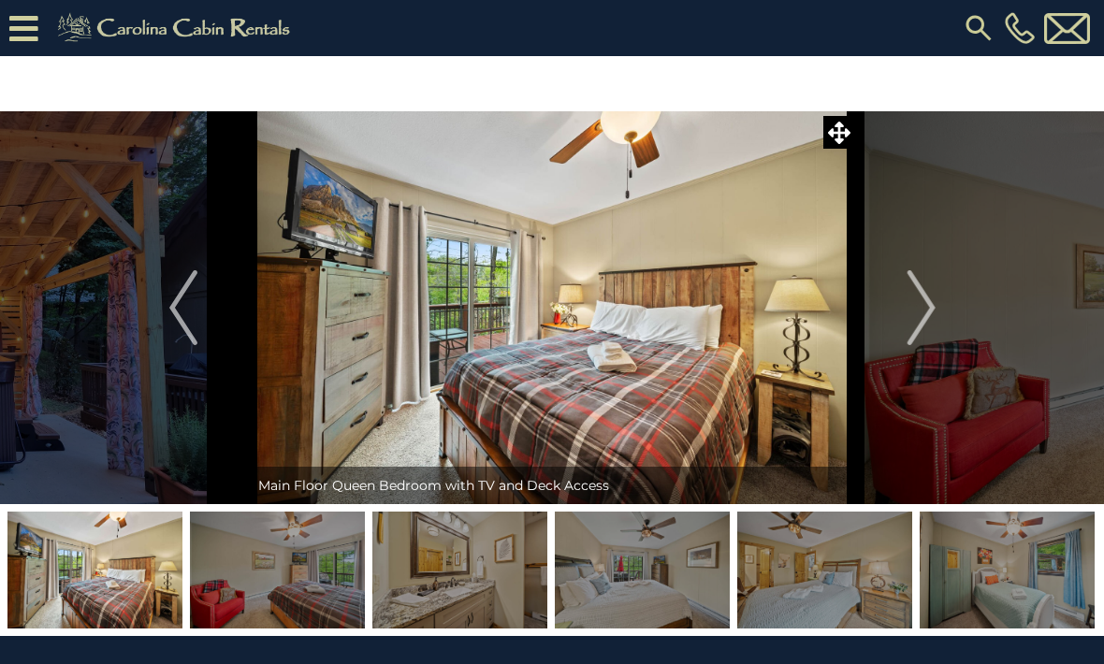
click at [928, 313] on img "Next" at bounding box center [921, 307] width 28 height 75
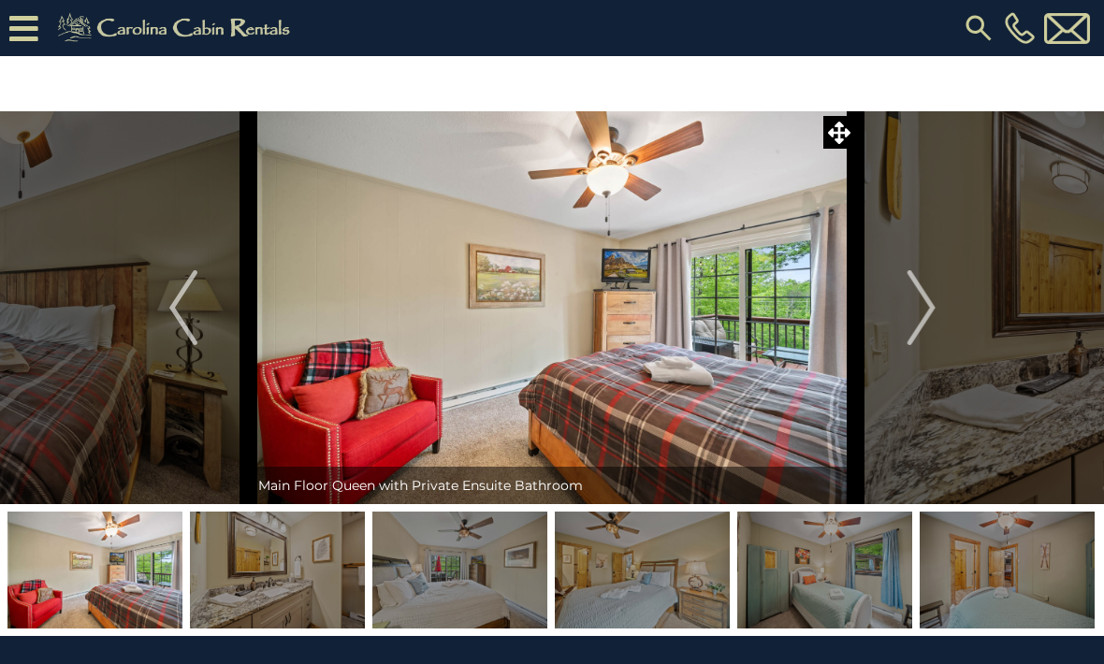
click at [928, 311] on img "Next" at bounding box center [921, 307] width 28 height 75
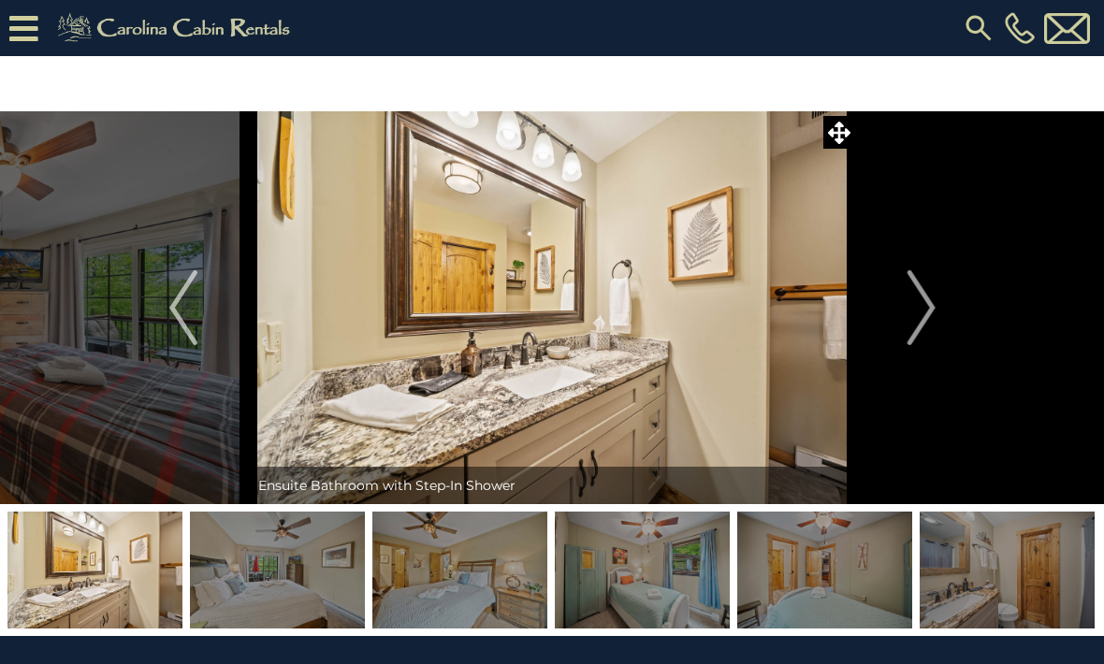
click at [928, 314] on img "Next" at bounding box center [921, 307] width 28 height 75
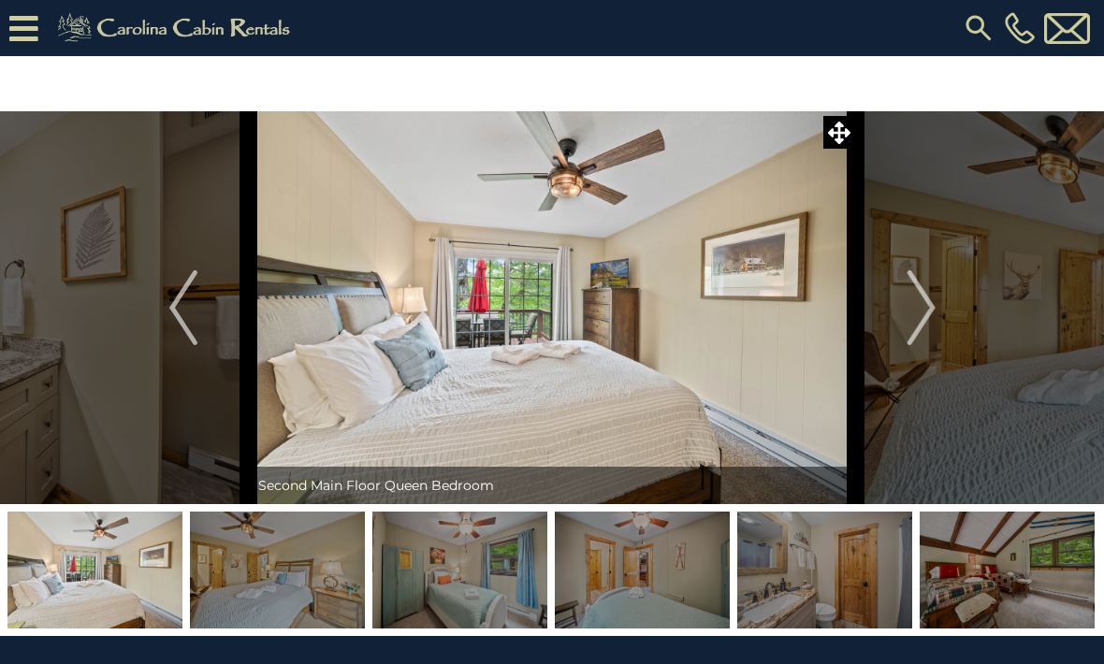
click at [935, 314] on img "Next" at bounding box center [921, 307] width 28 height 75
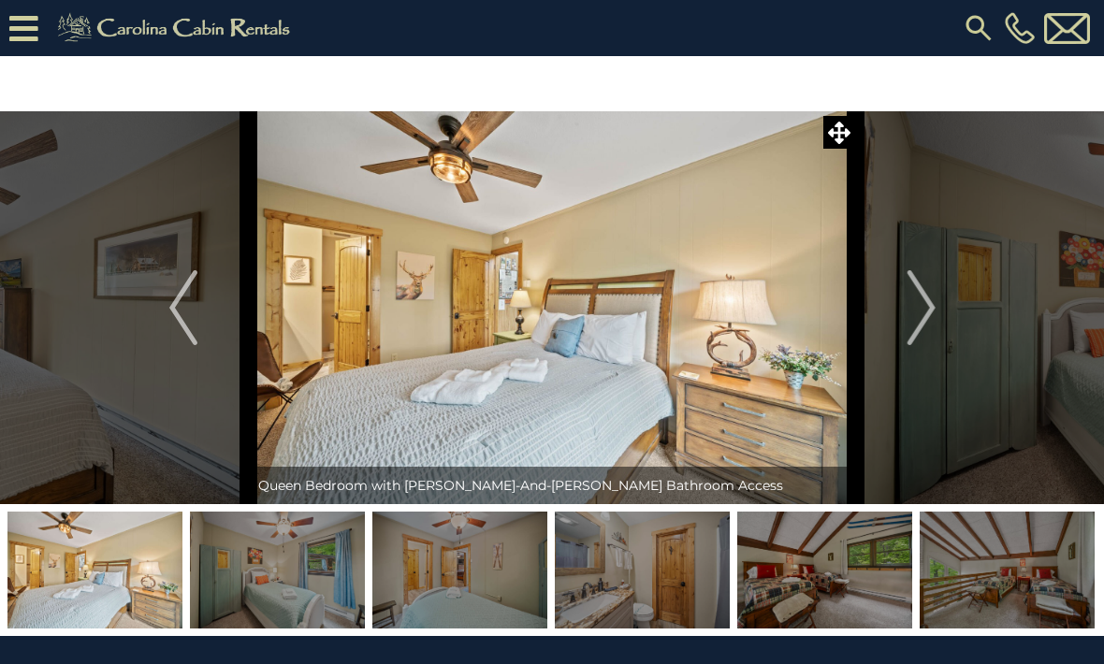
click at [919, 311] on img "Next" at bounding box center [921, 307] width 28 height 75
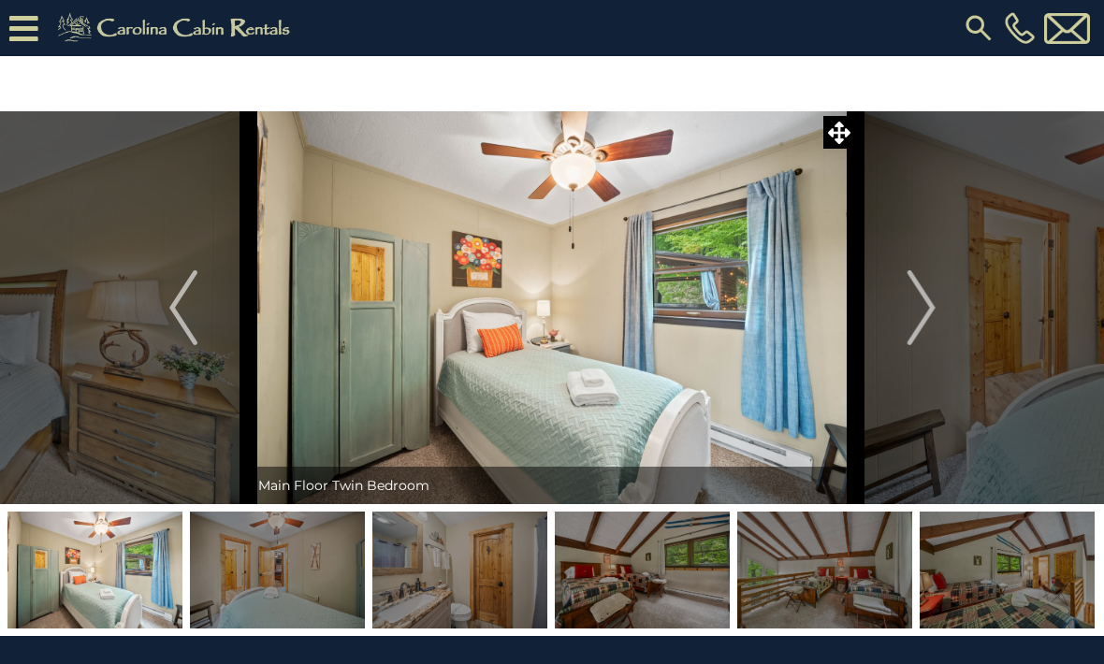
click at [926, 317] on img "Next" at bounding box center [921, 307] width 28 height 75
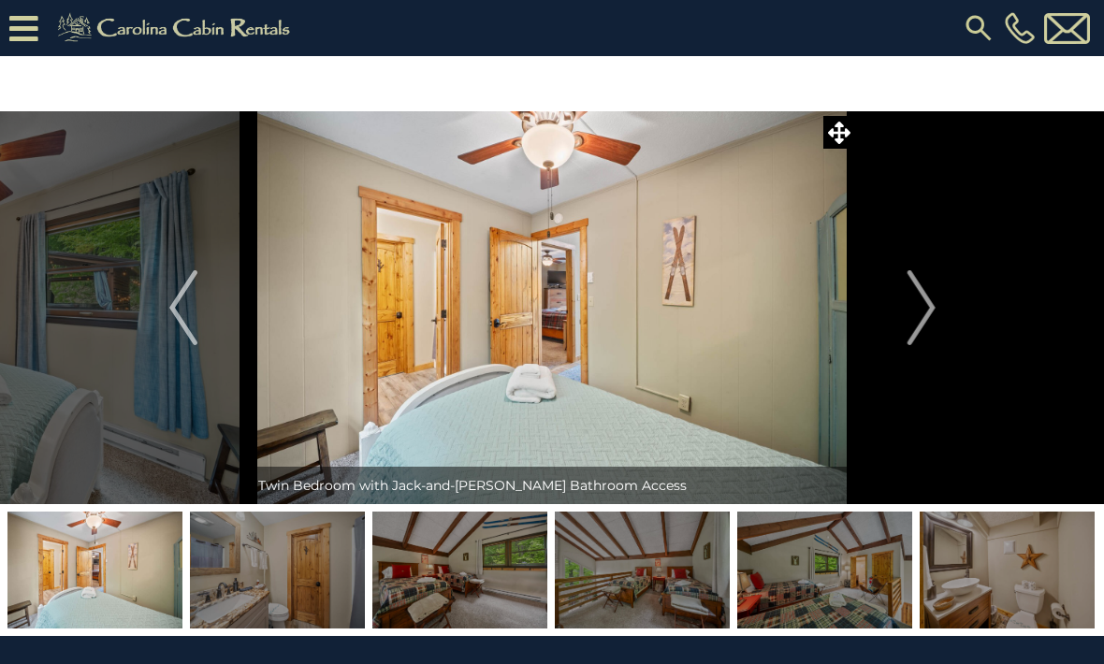
click at [922, 310] on img "Next" at bounding box center [921, 307] width 28 height 75
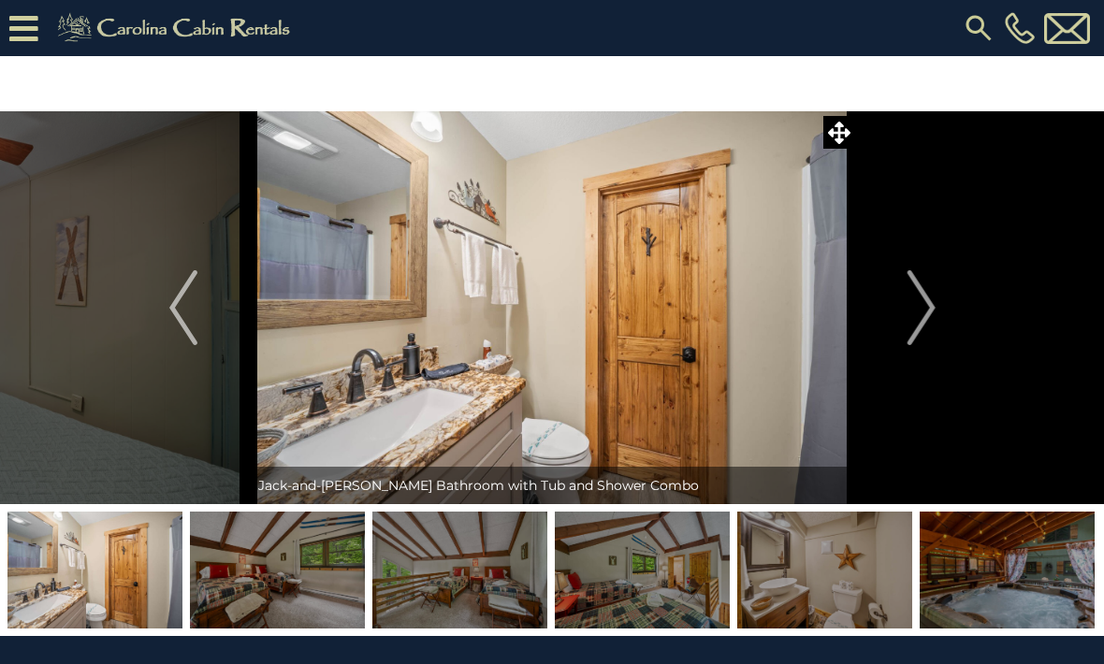
click at [933, 319] on img "Next" at bounding box center [921, 307] width 28 height 75
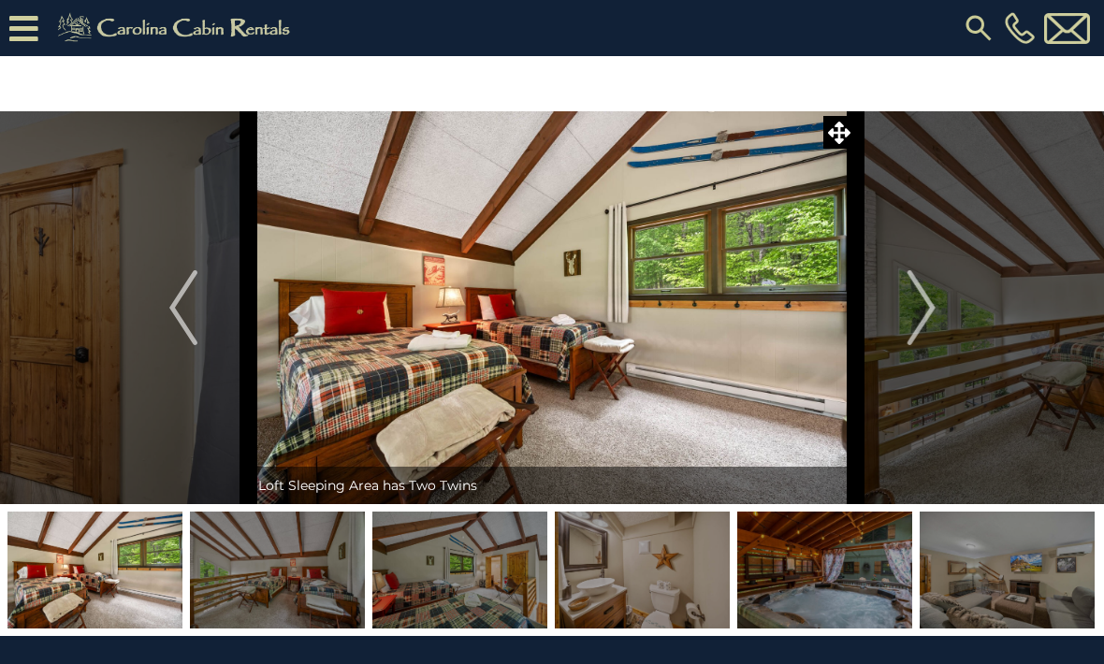
click at [930, 316] on img "Next" at bounding box center [921, 307] width 28 height 75
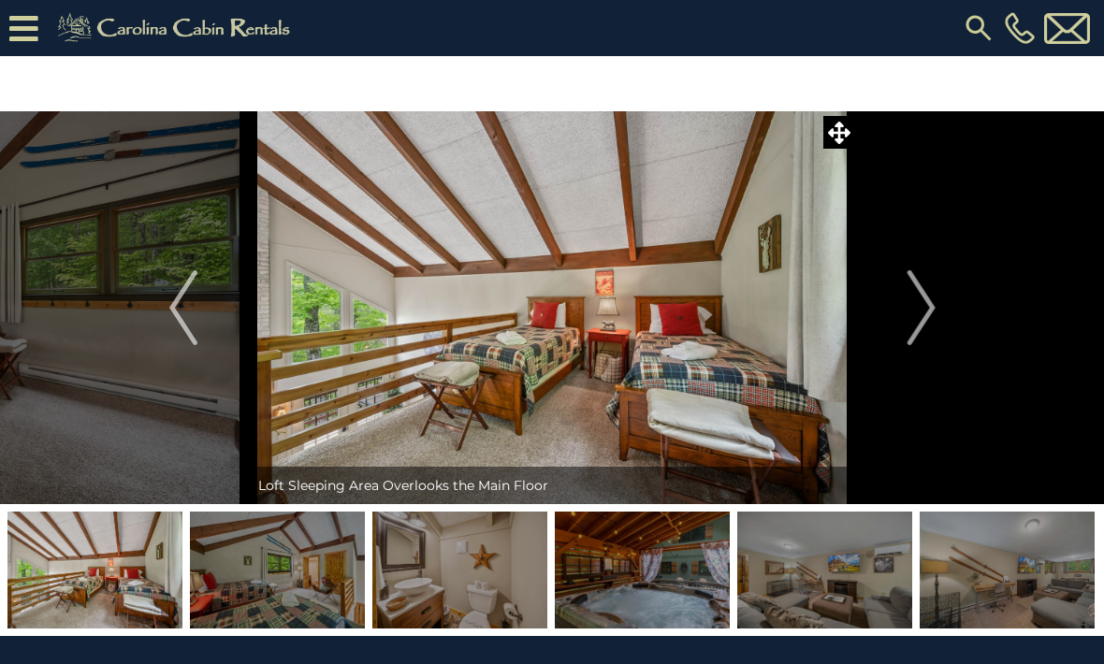
click at [931, 315] on img "Next" at bounding box center [921, 307] width 28 height 75
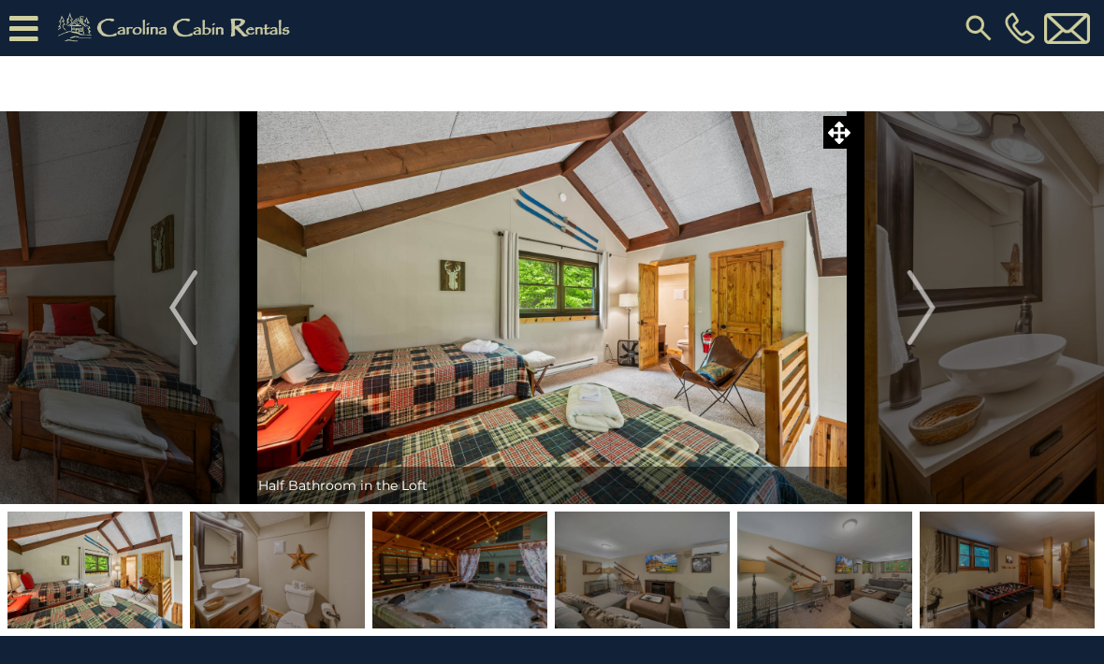
click at [927, 313] on img "Next" at bounding box center [921, 307] width 28 height 75
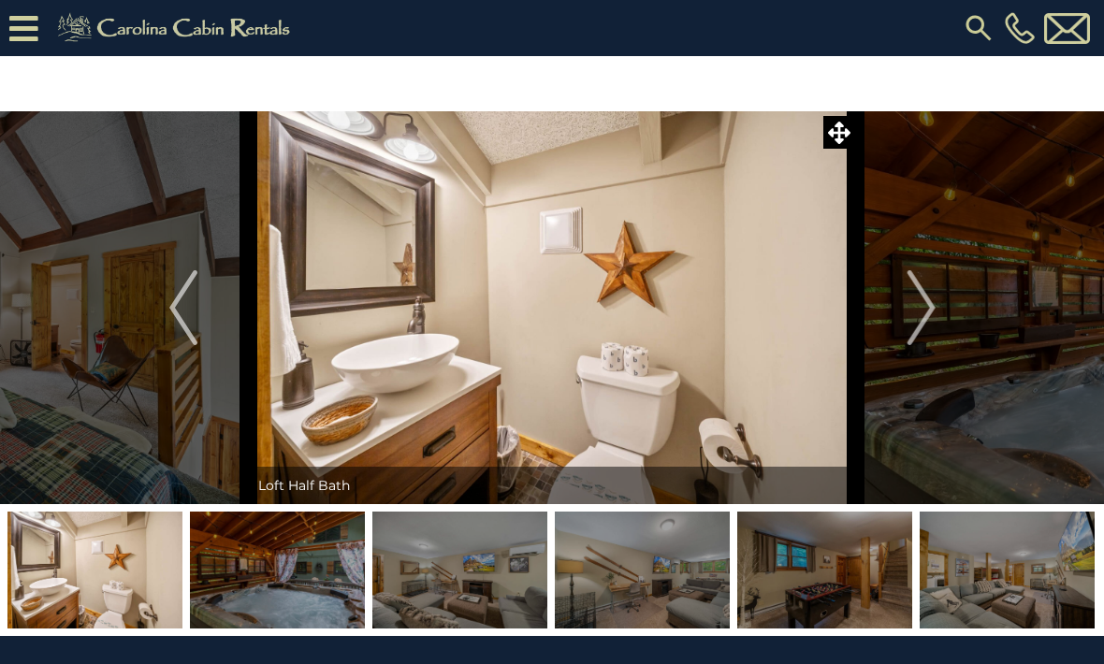
click at [930, 314] on img "Next" at bounding box center [921, 307] width 28 height 75
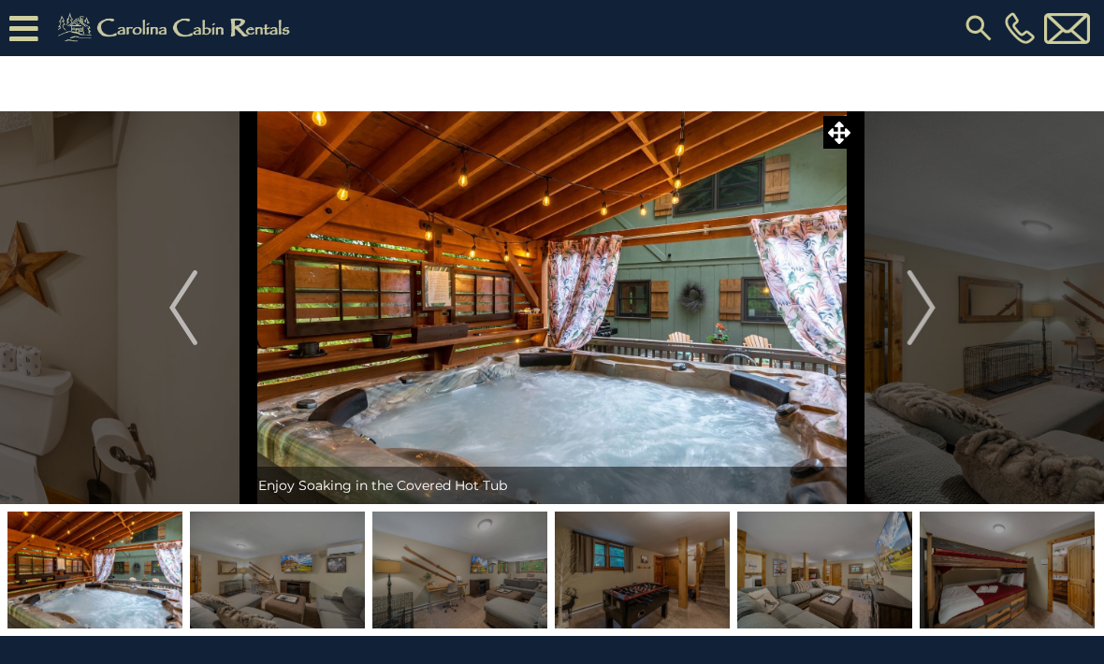
click at [927, 313] on img "Next" at bounding box center [921, 307] width 28 height 75
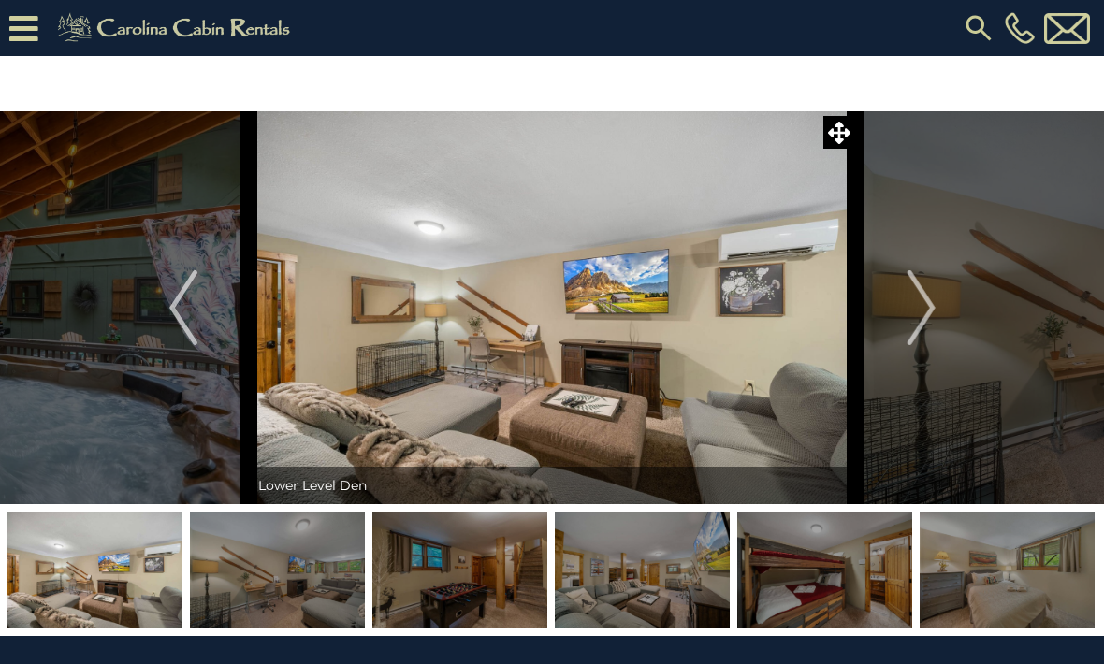
click at [933, 316] on img "Next" at bounding box center [921, 307] width 28 height 75
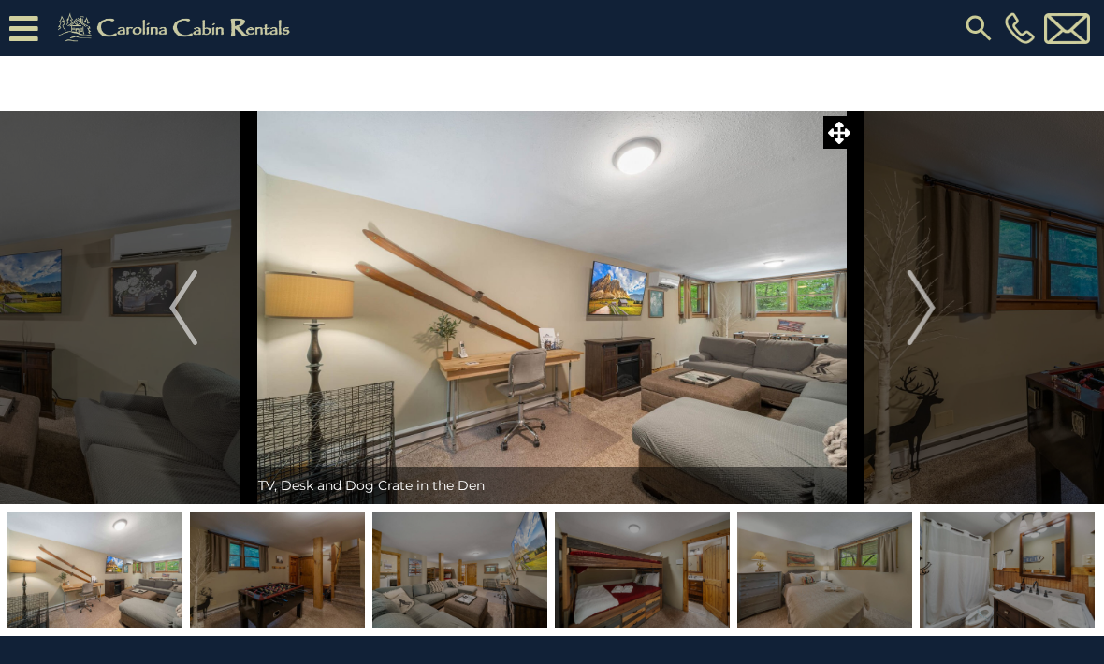
click at [934, 315] on img "Next" at bounding box center [921, 307] width 28 height 75
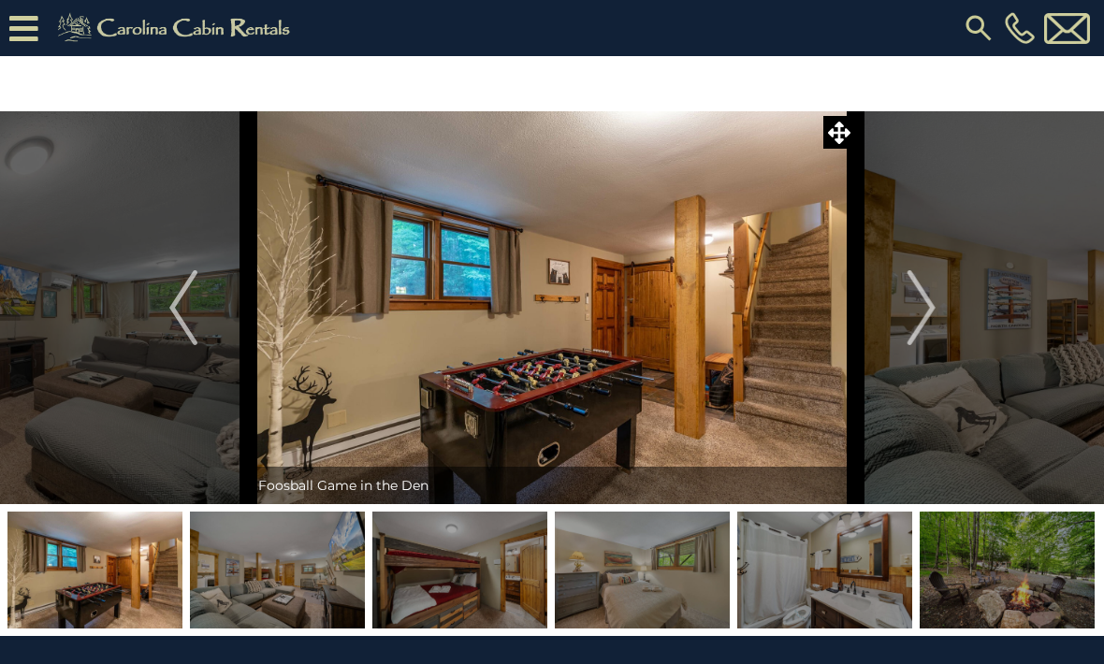
click at [932, 316] on img "Next" at bounding box center [921, 307] width 28 height 75
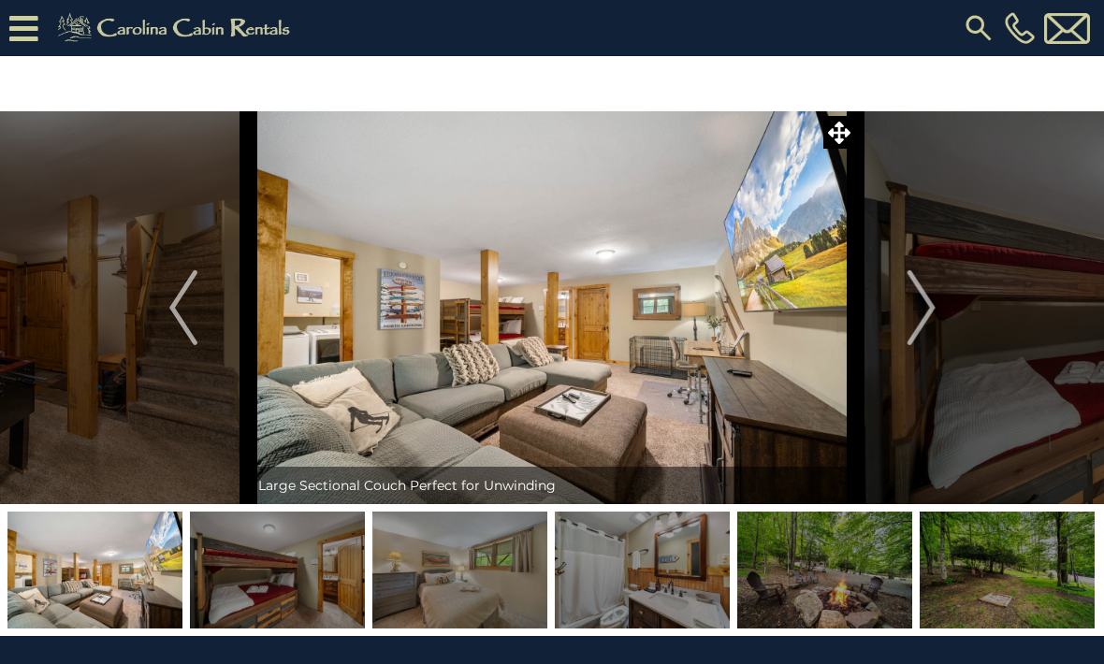
click at [932, 320] on img "Next" at bounding box center [921, 307] width 28 height 75
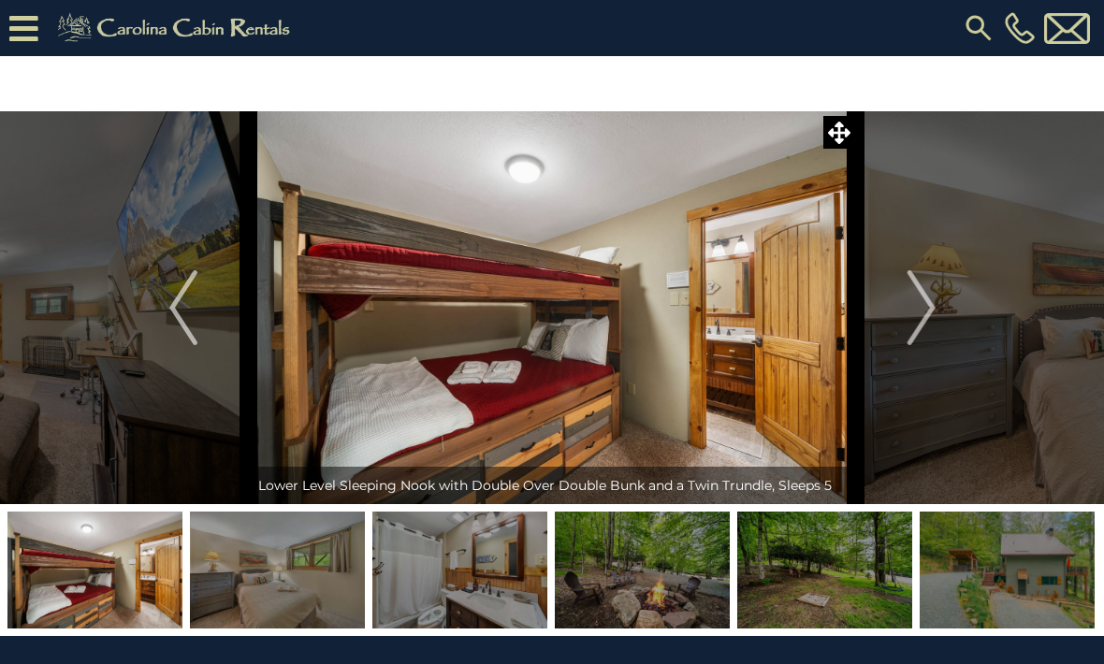
click at [934, 314] on img "Next" at bounding box center [921, 307] width 28 height 75
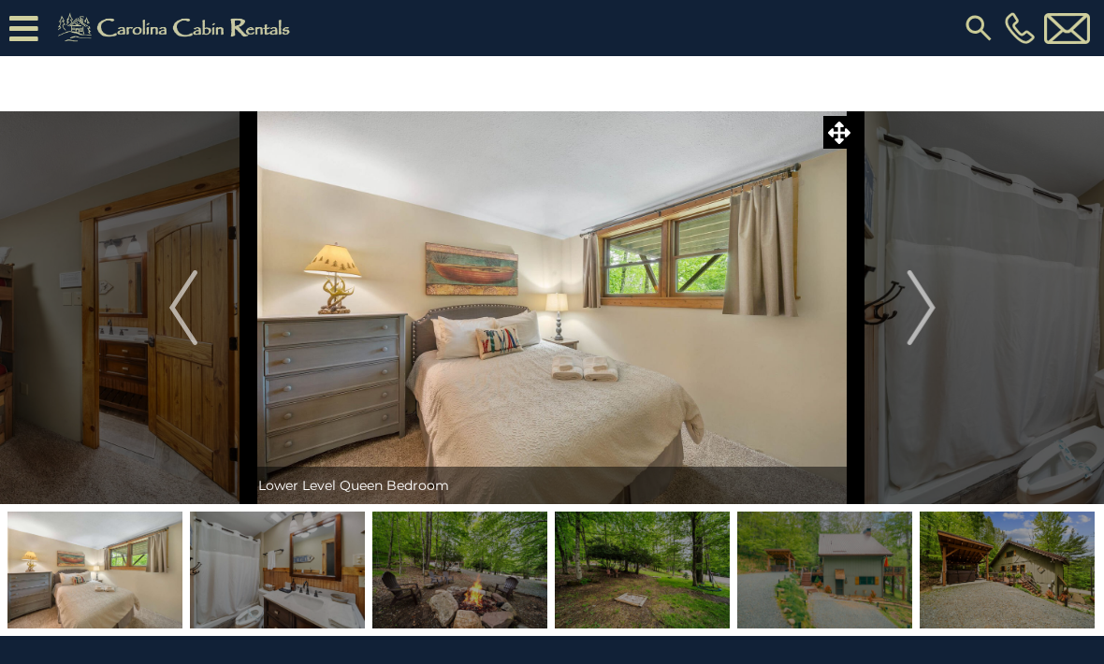
click at [932, 315] on img "Next" at bounding box center [921, 307] width 28 height 75
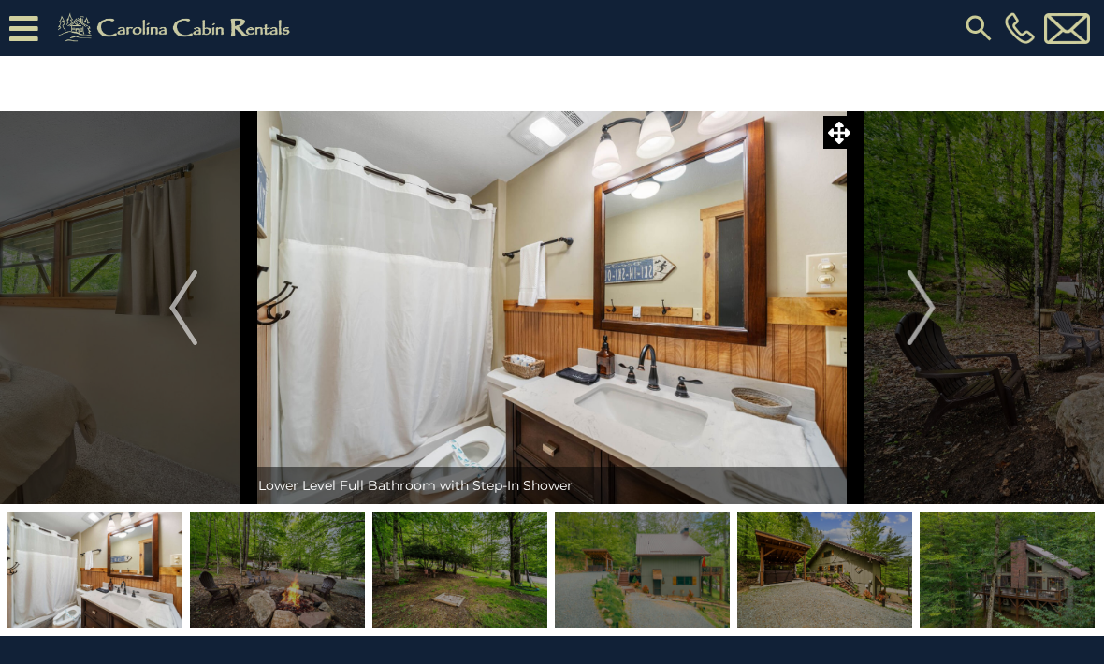
click at [931, 314] on img "Next" at bounding box center [921, 307] width 28 height 75
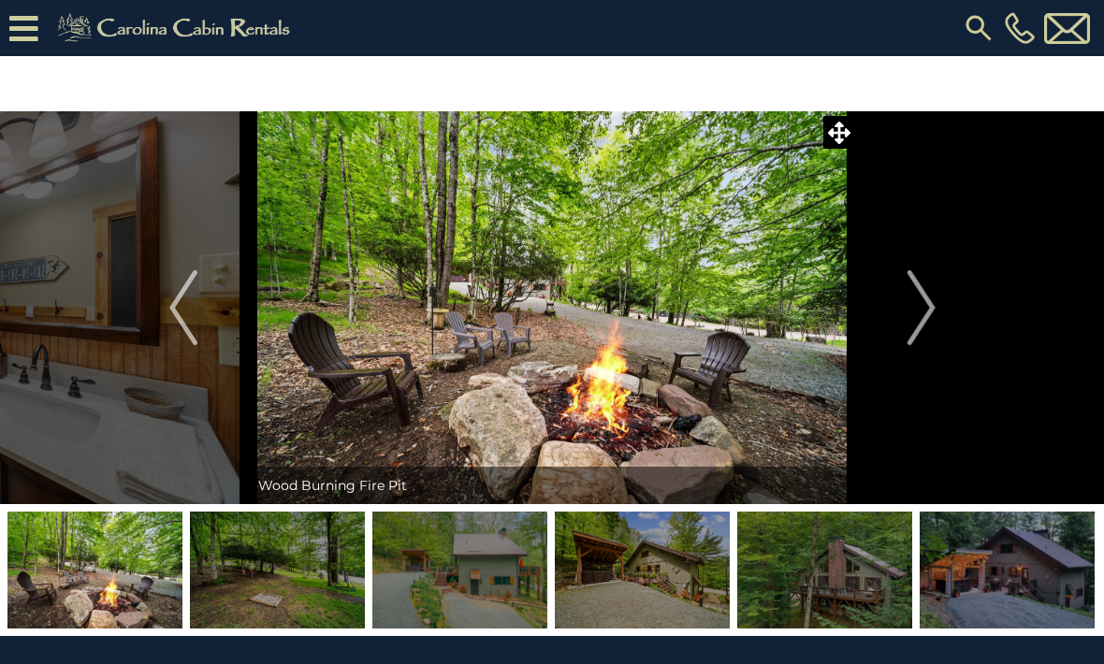
click at [930, 317] on img "Next" at bounding box center [921, 307] width 28 height 75
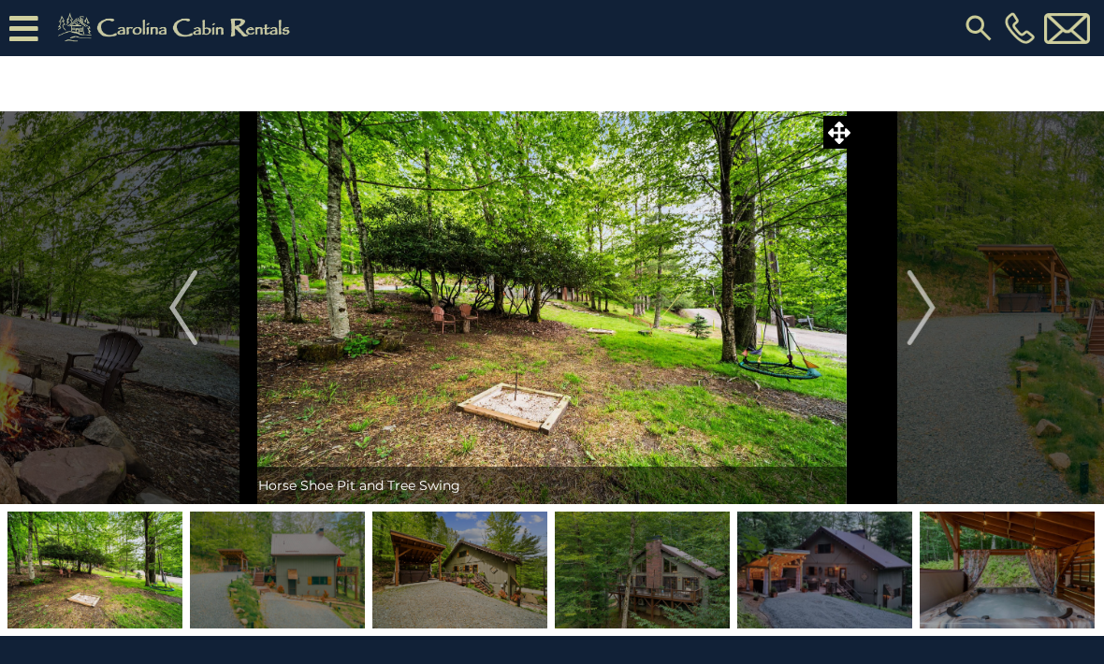
click at [933, 316] on img "Next" at bounding box center [921, 307] width 28 height 75
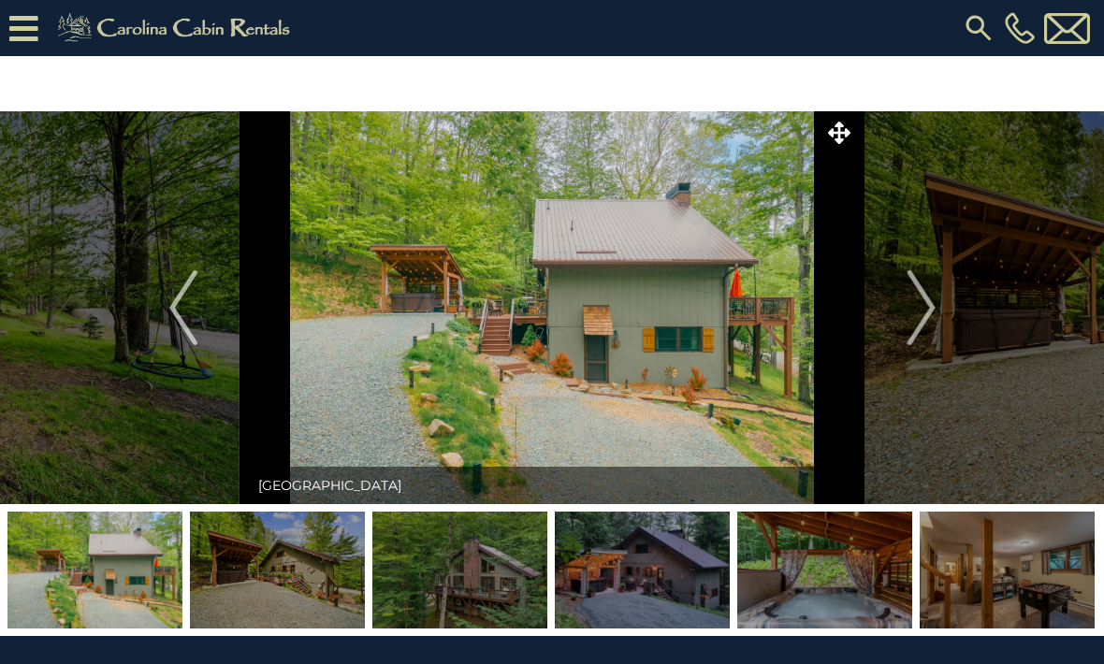
click at [924, 313] on img "Next" at bounding box center [921, 307] width 28 height 75
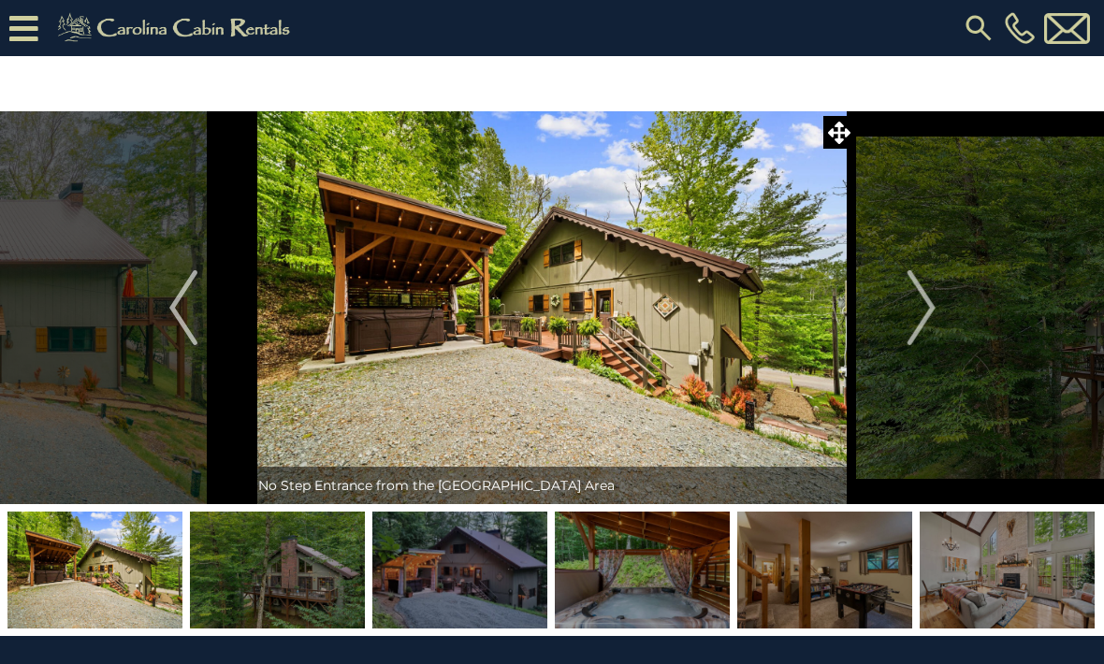
click at [928, 314] on img "Next" at bounding box center [921, 307] width 28 height 75
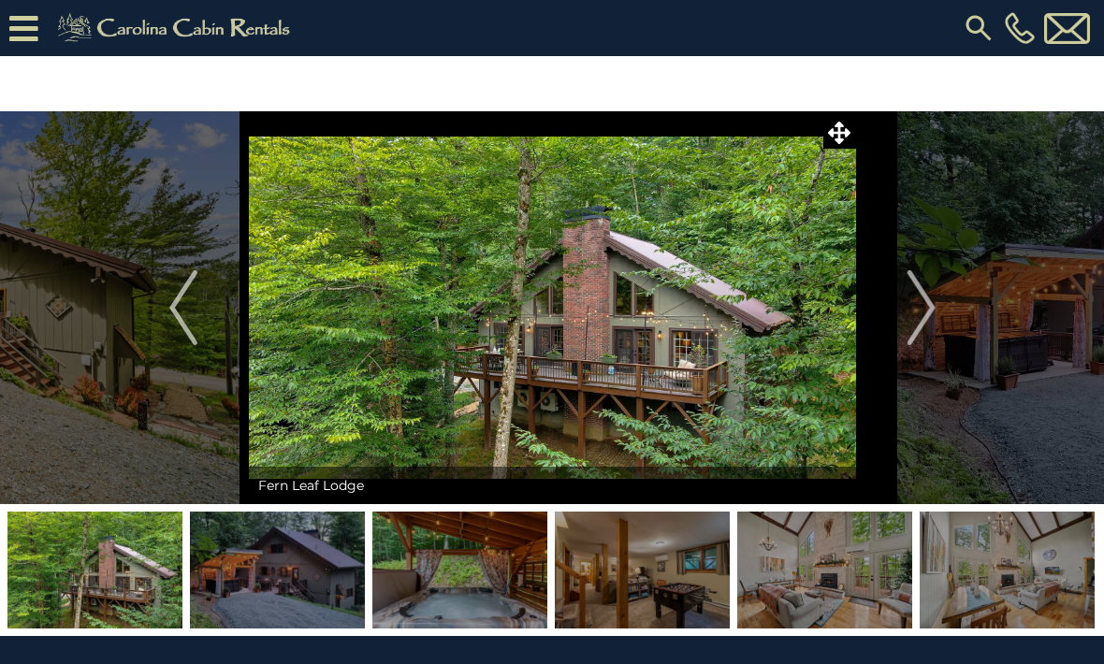
click at [928, 313] on img "Next" at bounding box center [921, 307] width 28 height 75
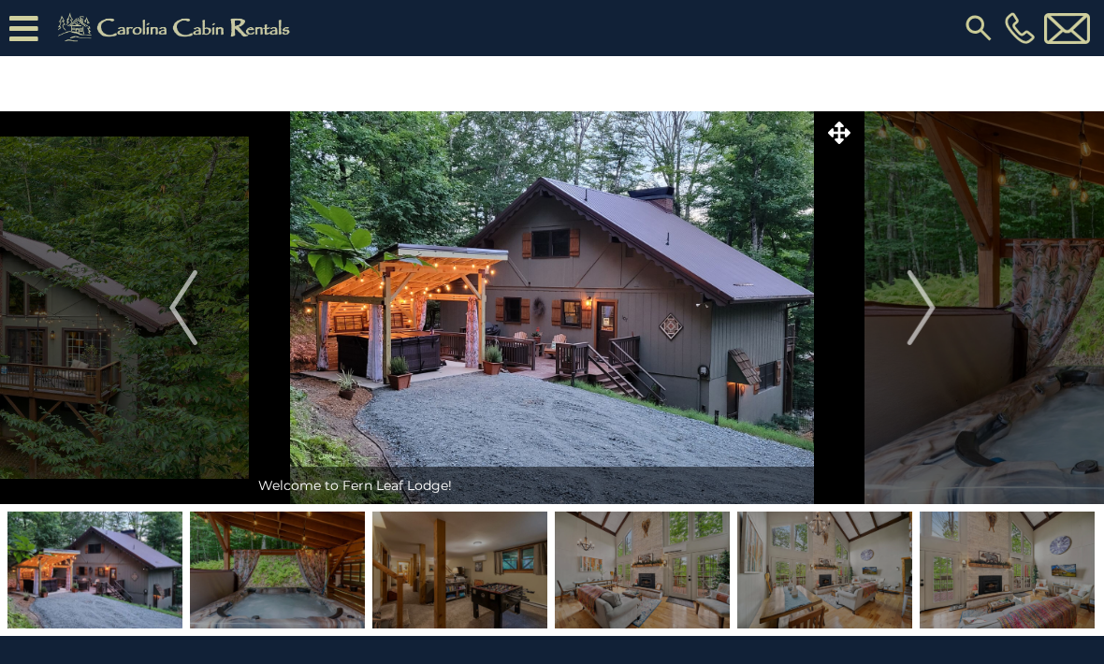
click at [933, 314] on img "Next" at bounding box center [921, 307] width 28 height 75
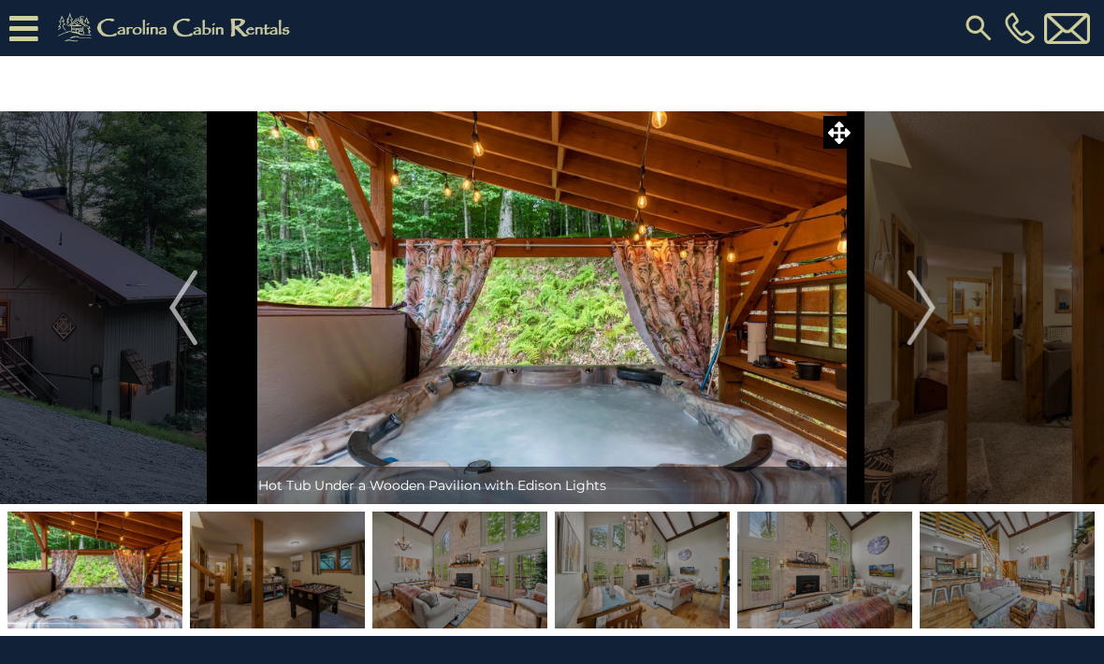
click at [932, 313] on img "Next" at bounding box center [921, 307] width 28 height 75
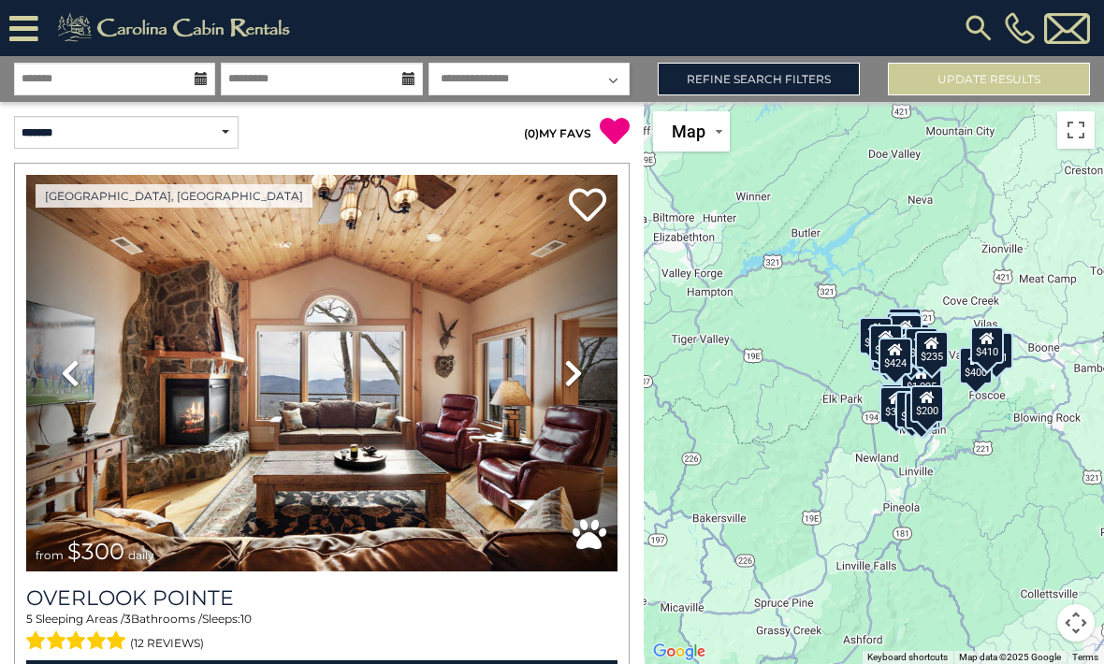
click at [222, 596] on h3 "Overlook Pointe" at bounding box center [321, 598] width 591 height 25
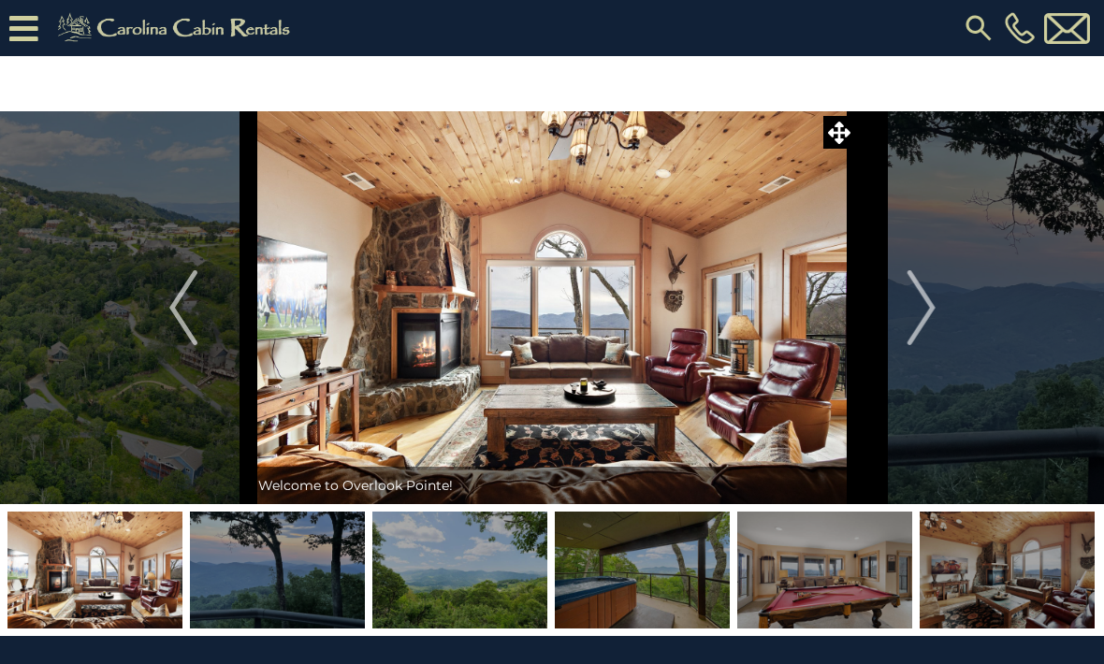
click at [917, 315] on img "Next" at bounding box center [921, 307] width 28 height 75
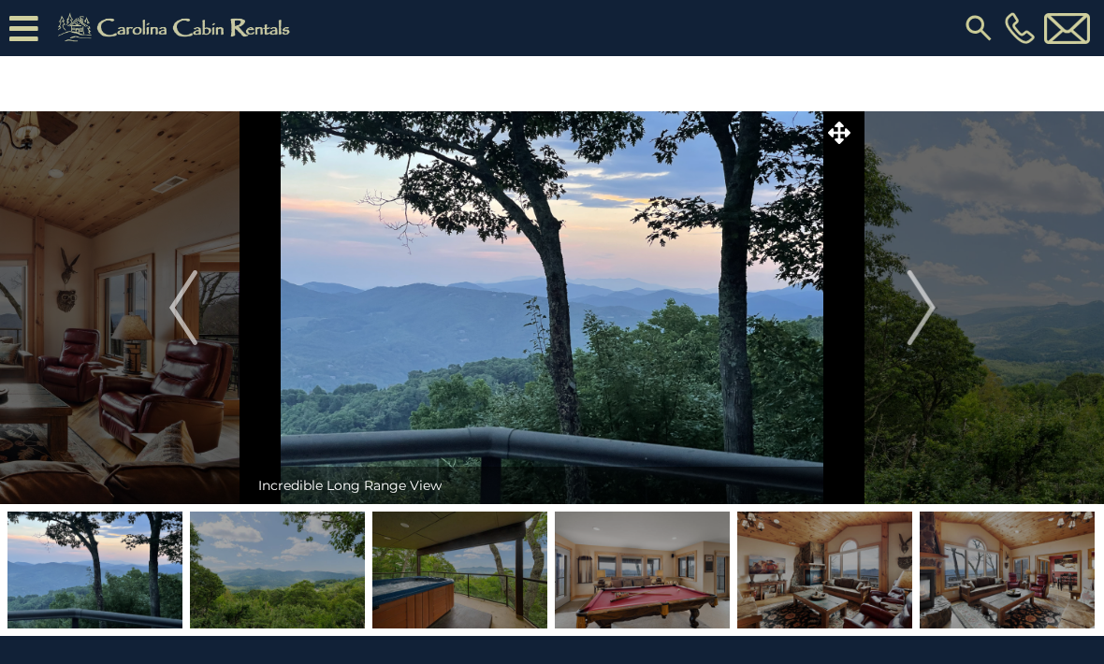
click at [934, 310] on img "Next" at bounding box center [921, 307] width 28 height 75
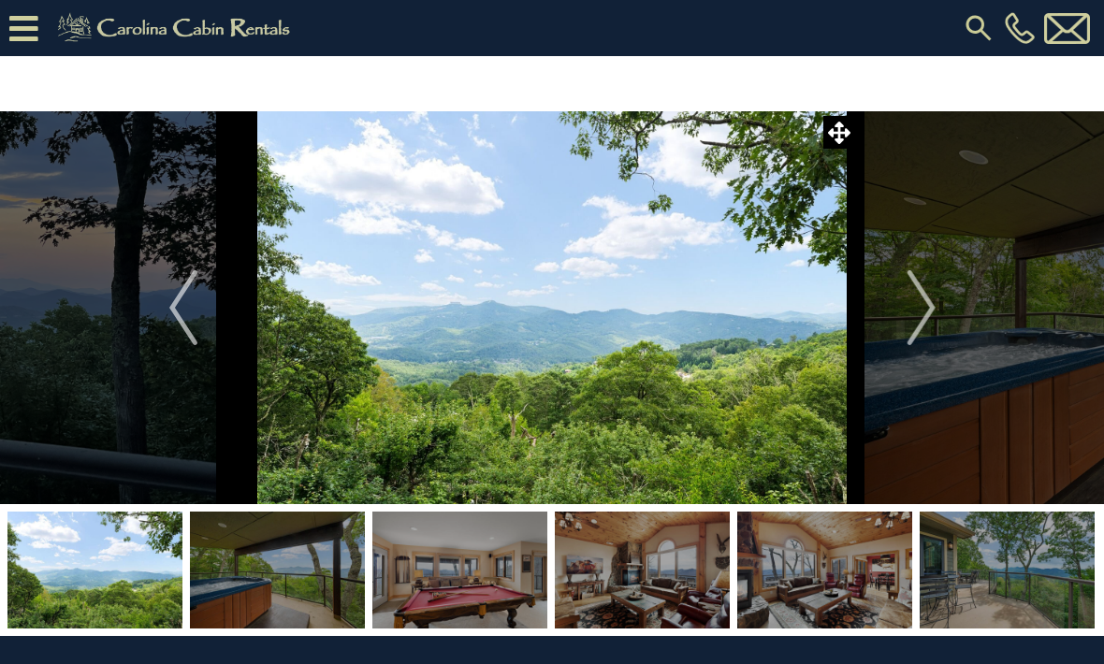
click at [925, 314] on img "Next" at bounding box center [921, 307] width 28 height 75
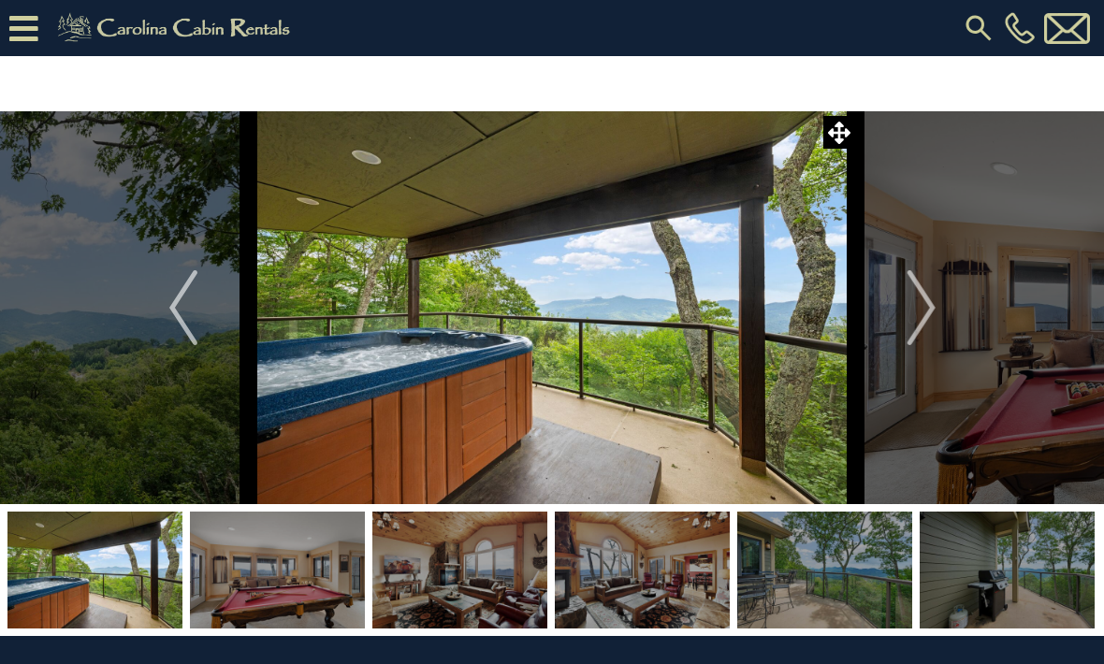
click at [929, 314] on img "Next" at bounding box center [921, 307] width 28 height 75
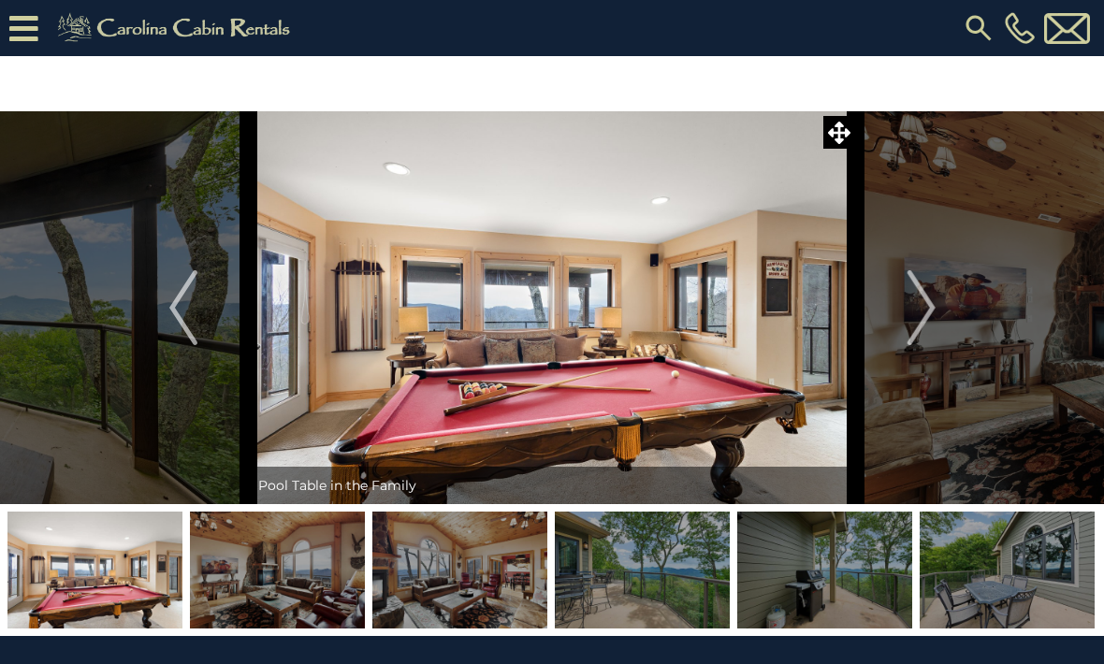
click at [927, 313] on img "Next" at bounding box center [921, 307] width 28 height 75
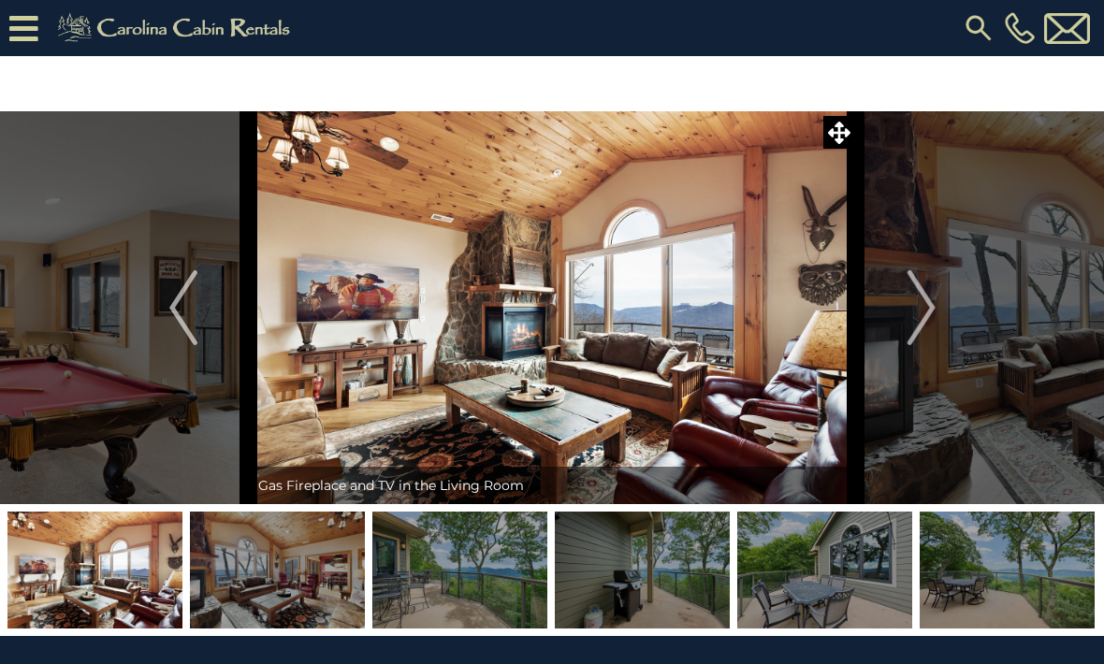
click at [930, 313] on img "Next" at bounding box center [921, 307] width 28 height 75
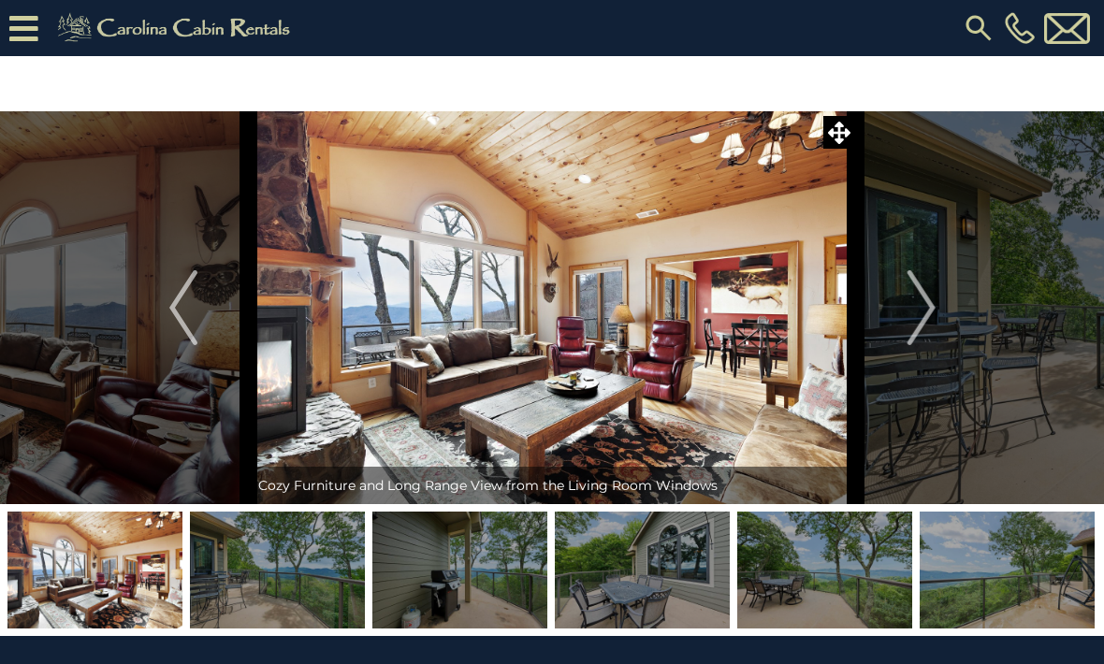
click at [926, 313] on img "Next" at bounding box center [921, 307] width 28 height 75
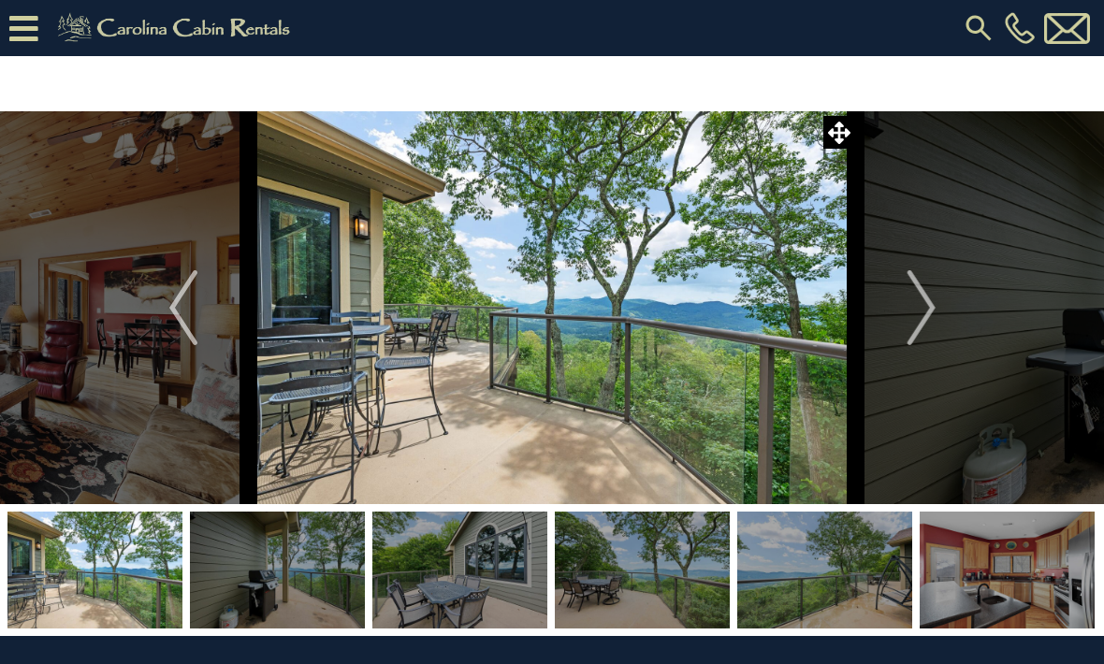
click at [935, 308] on img "Next" at bounding box center [921, 307] width 28 height 75
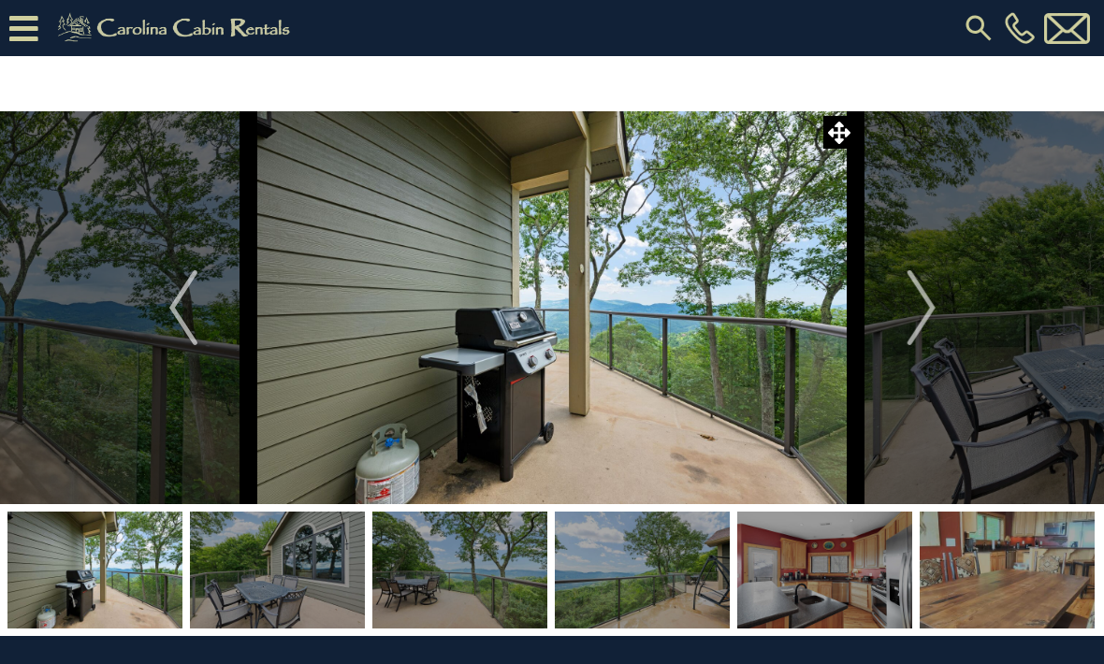
click at [934, 307] on img "Next" at bounding box center [921, 307] width 28 height 75
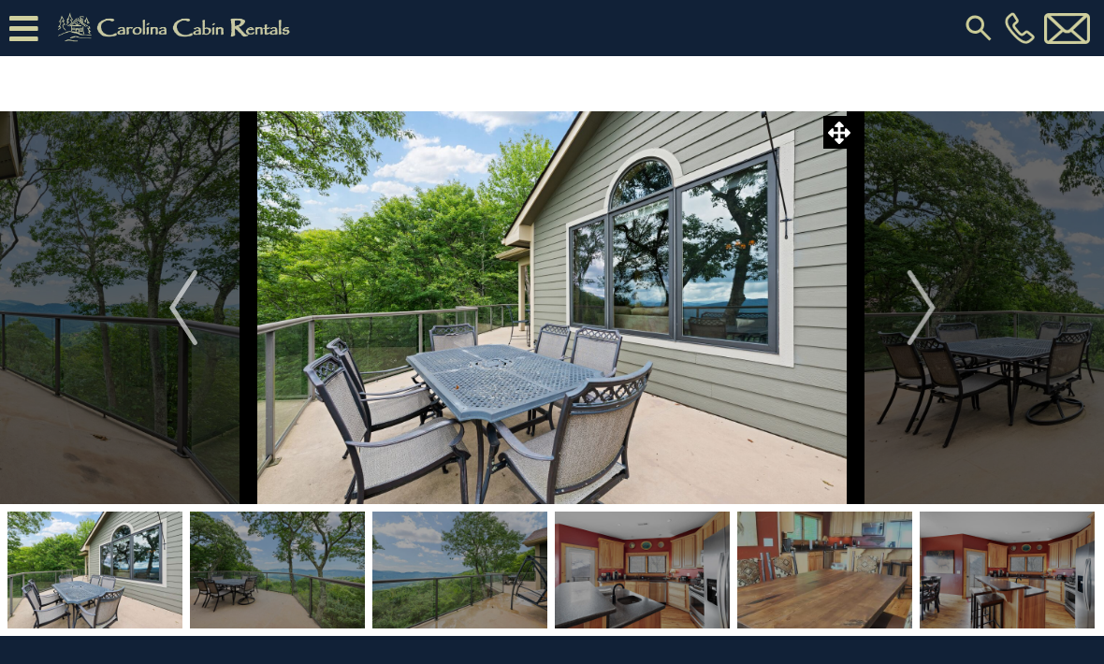
click at [930, 308] on img "Next" at bounding box center [921, 307] width 28 height 75
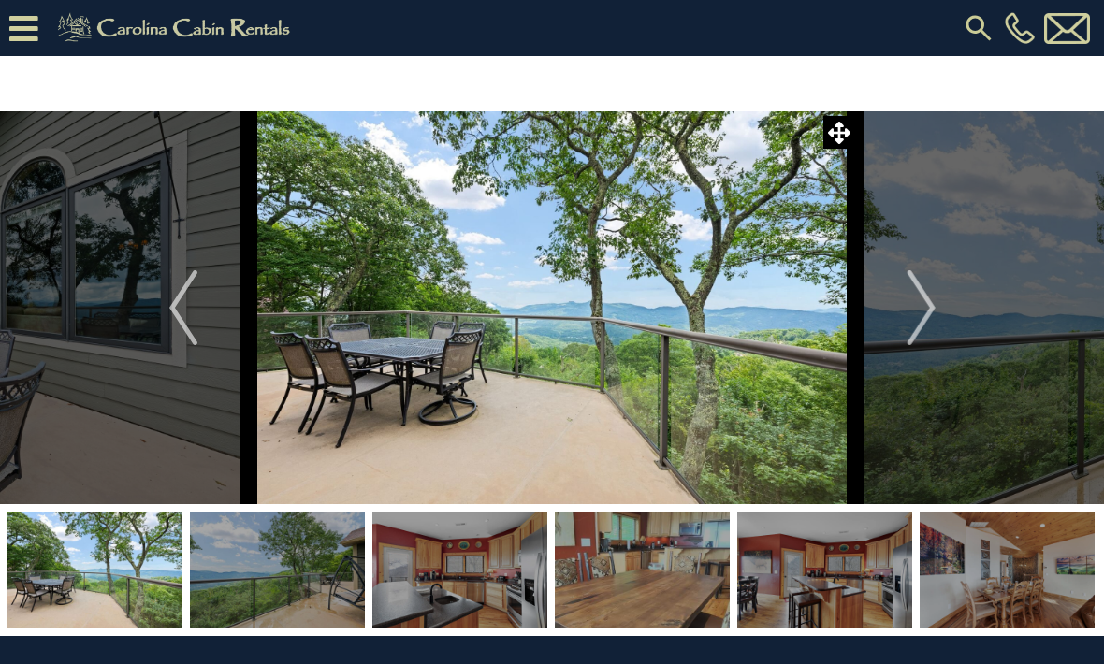
click at [934, 305] on img "Next" at bounding box center [921, 307] width 28 height 75
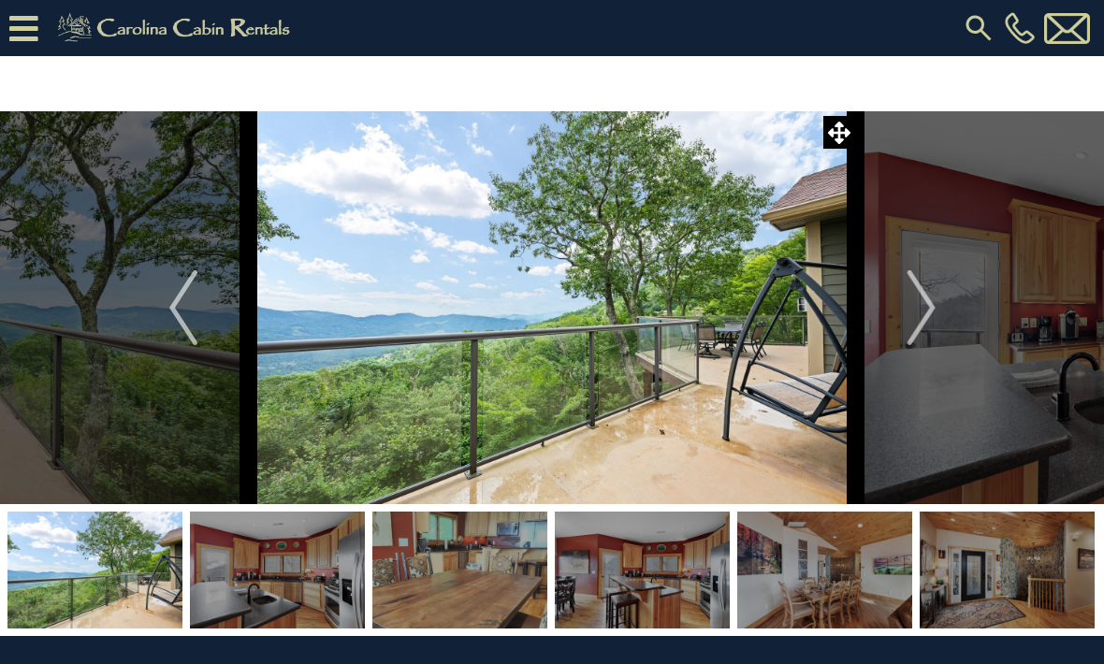
click at [930, 305] on img "Next" at bounding box center [921, 307] width 28 height 75
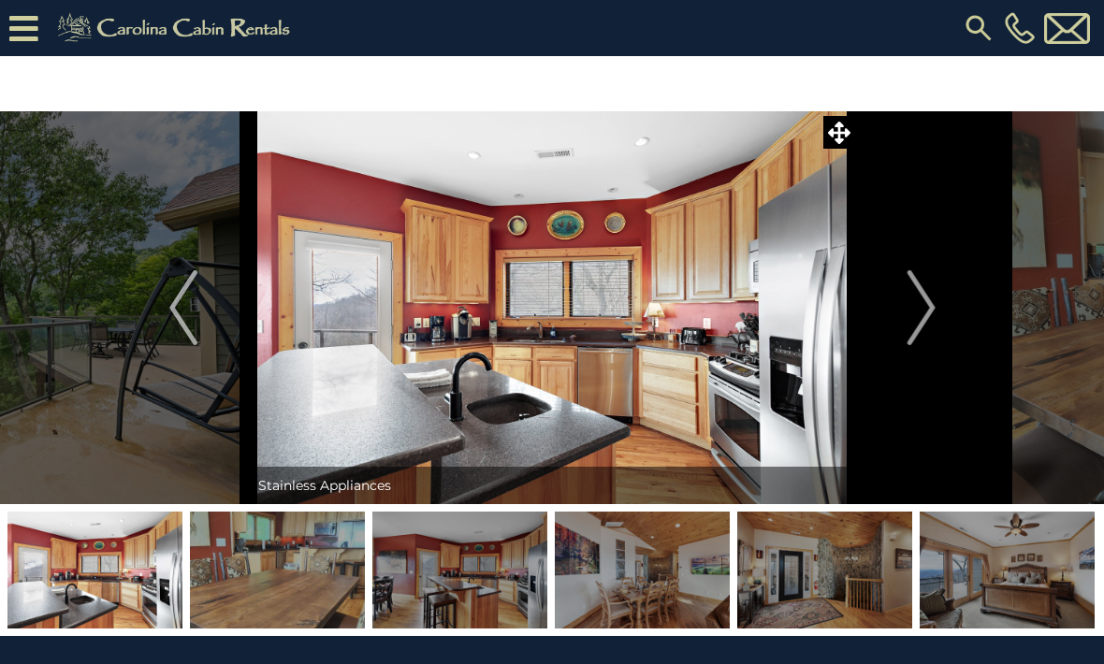
click at [935, 304] on img "Next" at bounding box center [921, 307] width 28 height 75
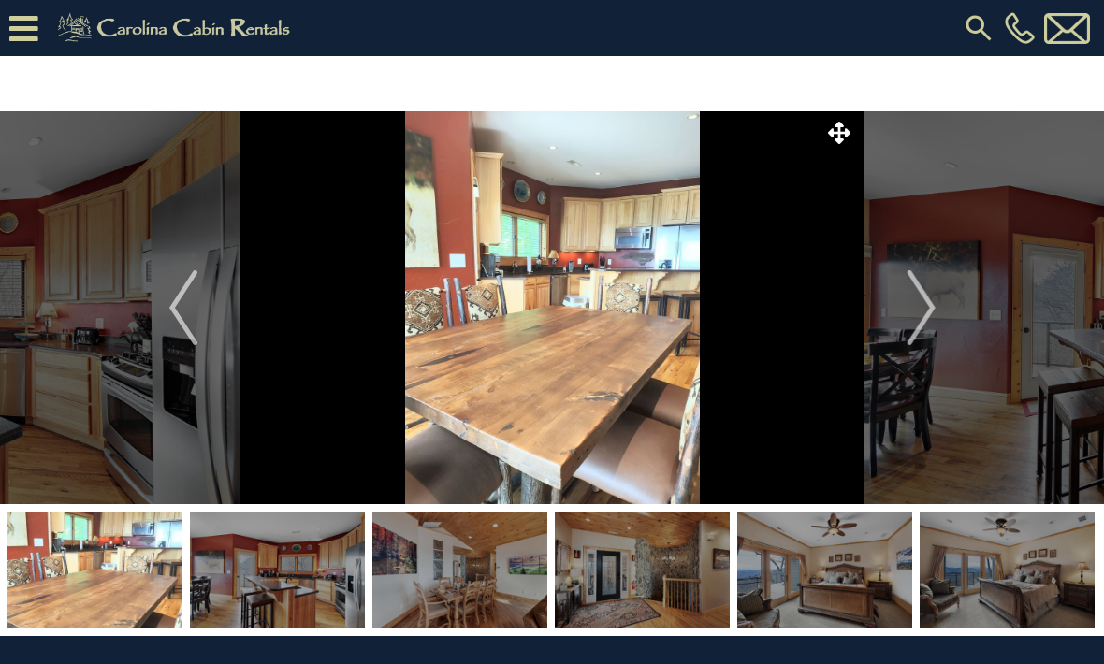
click at [938, 302] on button "Next" at bounding box center [921, 307] width 131 height 393
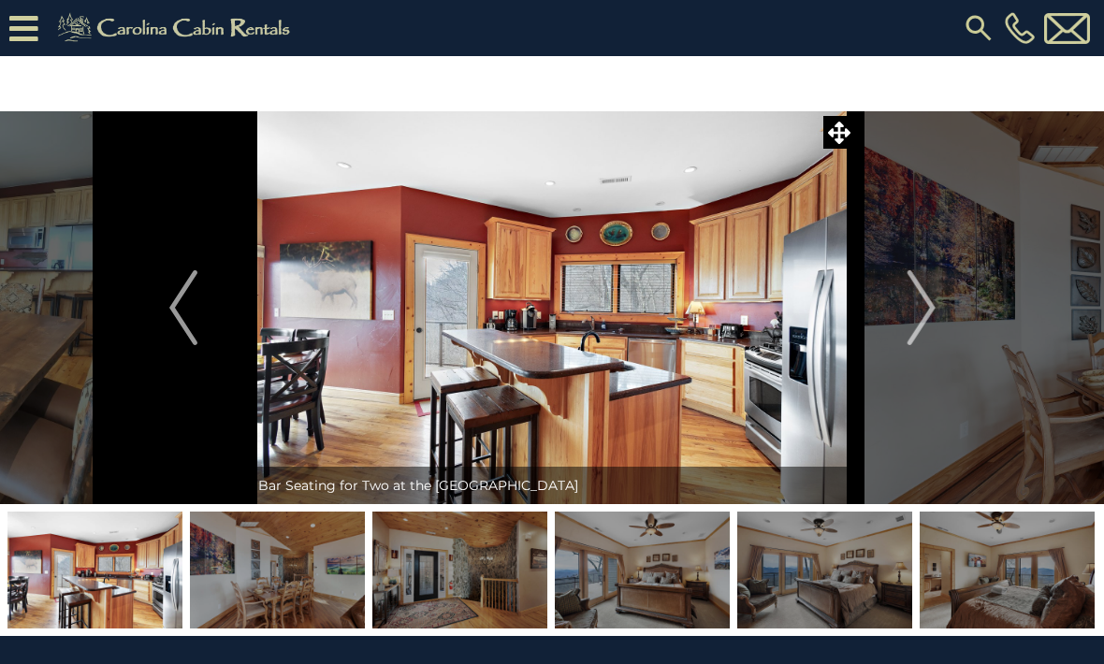
click at [930, 309] on img "Next" at bounding box center [921, 307] width 28 height 75
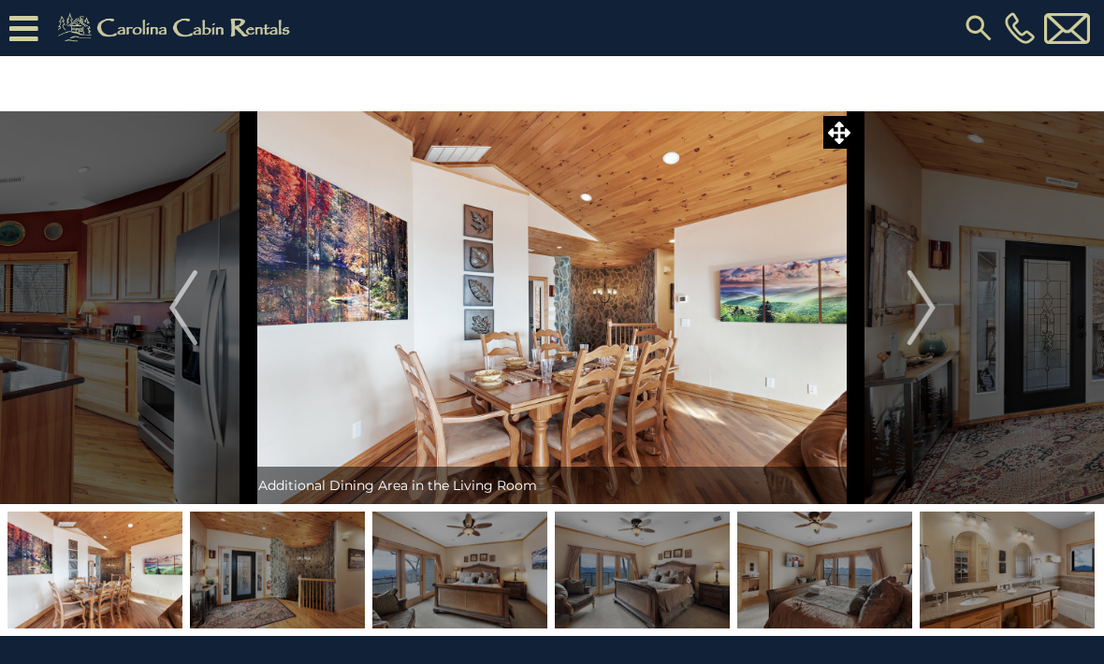
click at [935, 305] on img "Next" at bounding box center [921, 307] width 28 height 75
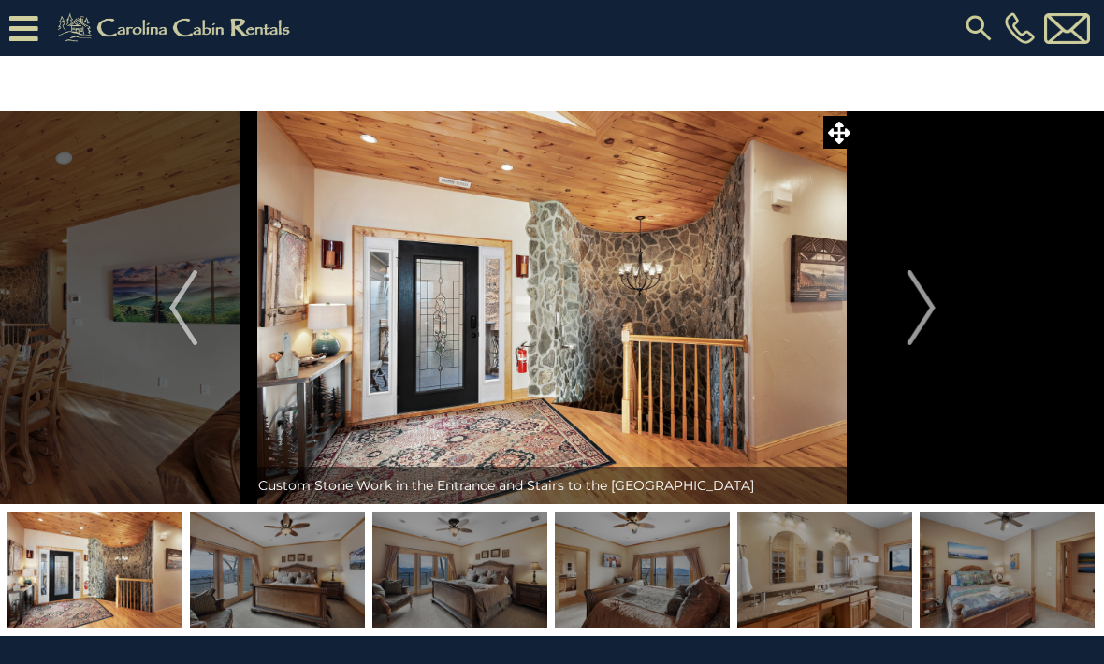
click at [930, 307] on img "Next" at bounding box center [921, 307] width 28 height 75
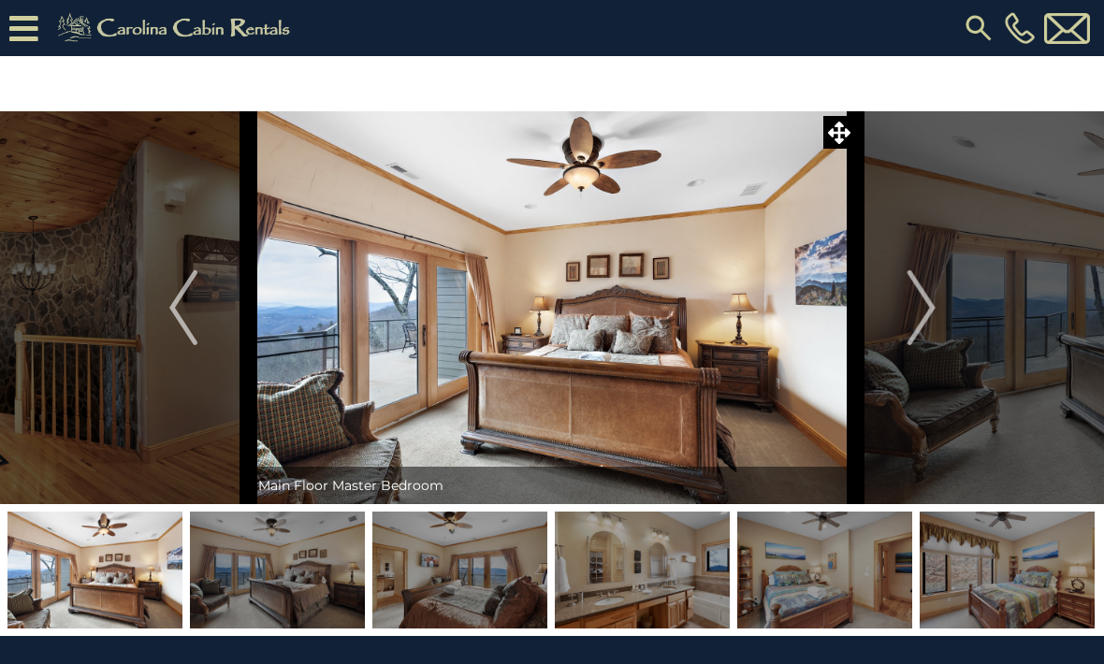
click at [185, 310] on img "Previous" at bounding box center [183, 307] width 28 height 75
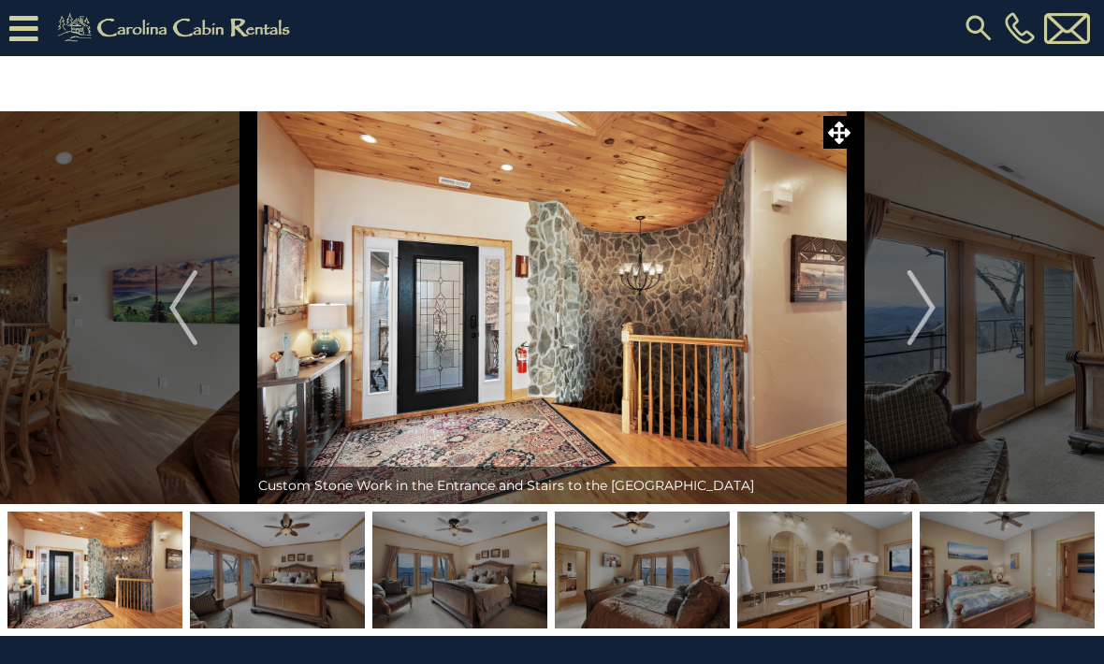
click at [929, 314] on img "Next" at bounding box center [921, 307] width 28 height 75
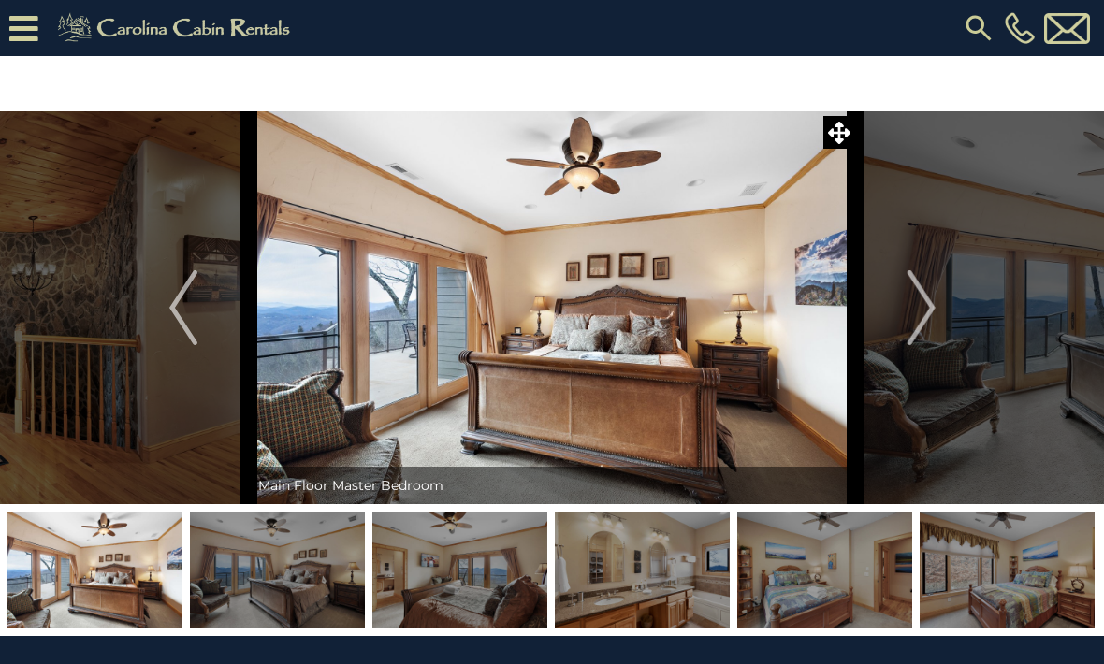
click at [935, 315] on img "Next" at bounding box center [921, 307] width 28 height 75
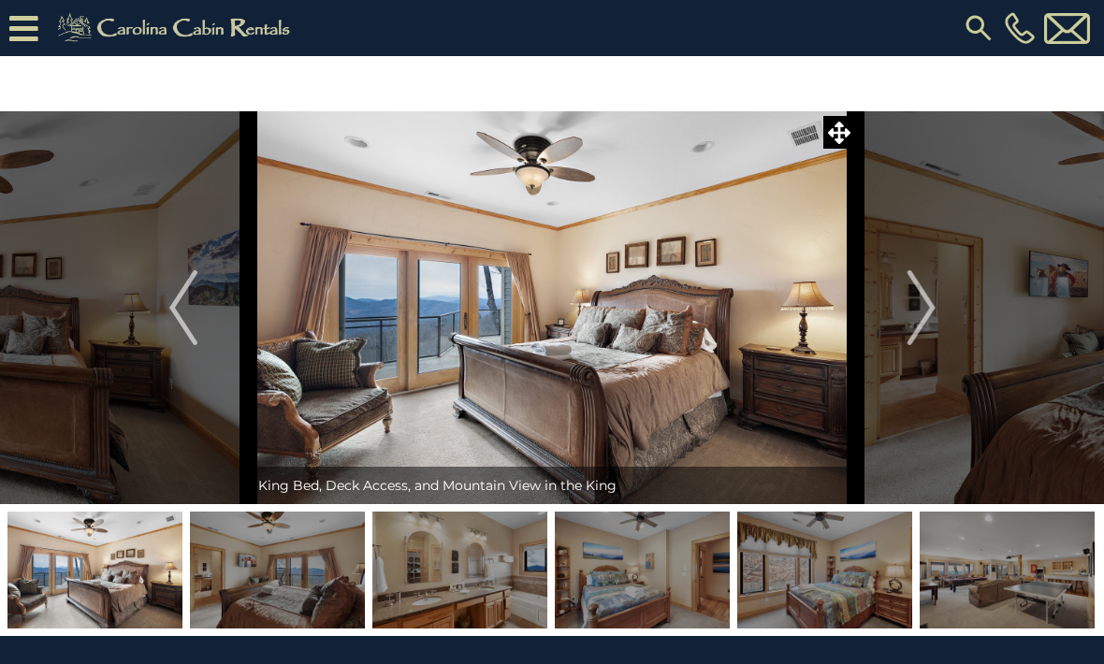
click at [938, 314] on button "Next" at bounding box center [921, 307] width 131 height 393
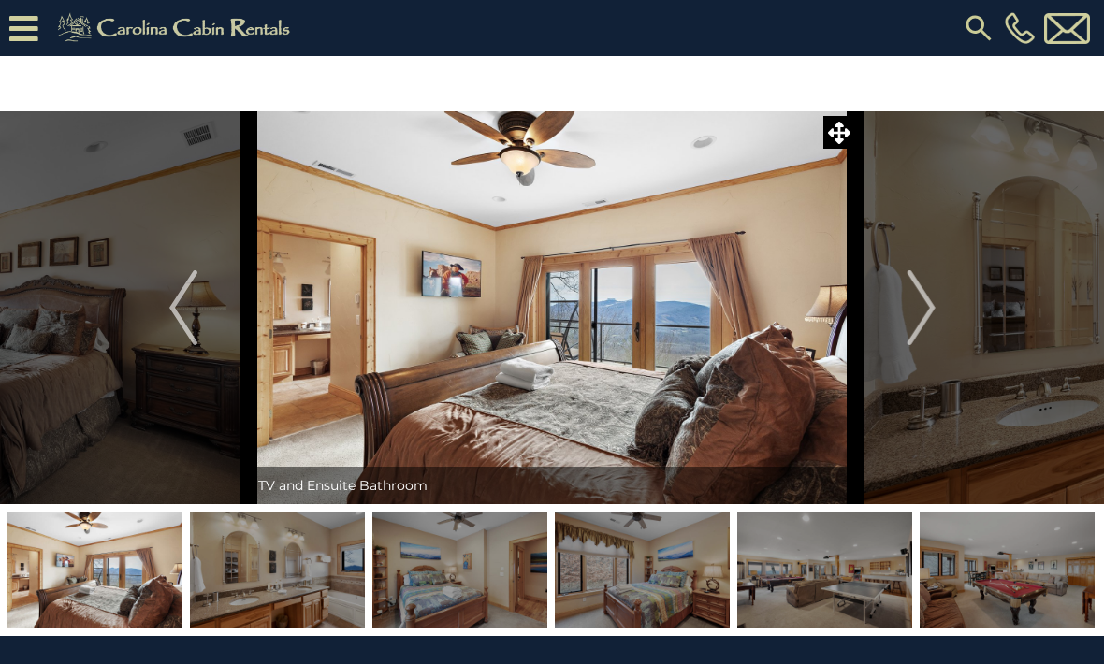
click at [931, 313] on img "Next" at bounding box center [921, 307] width 28 height 75
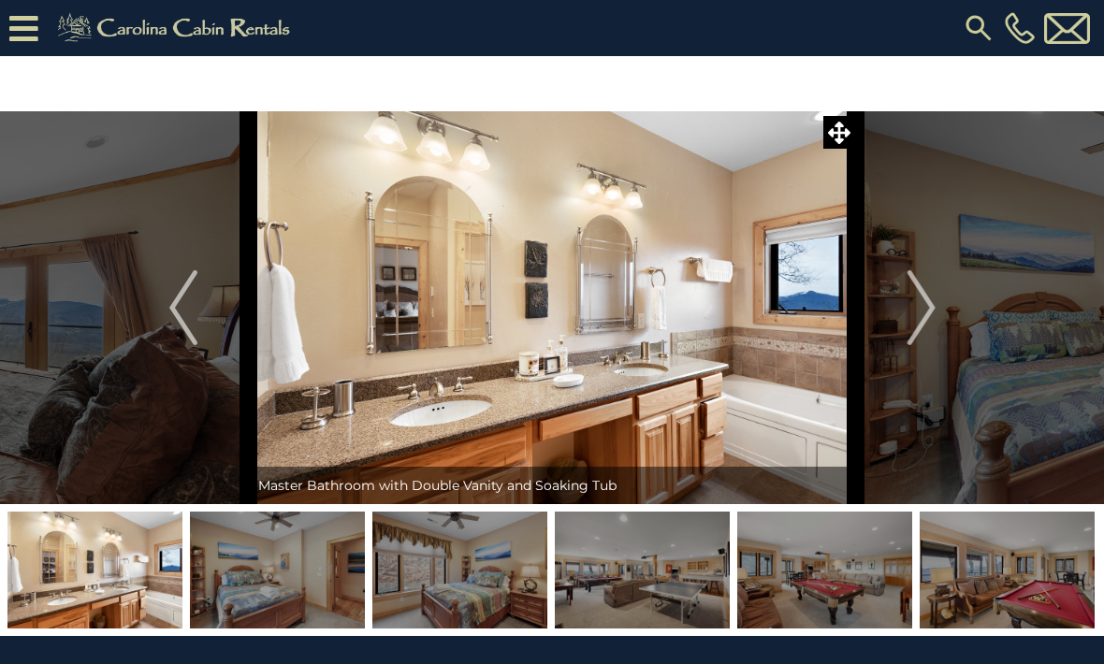
click at [935, 310] on img "Next" at bounding box center [921, 307] width 28 height 75
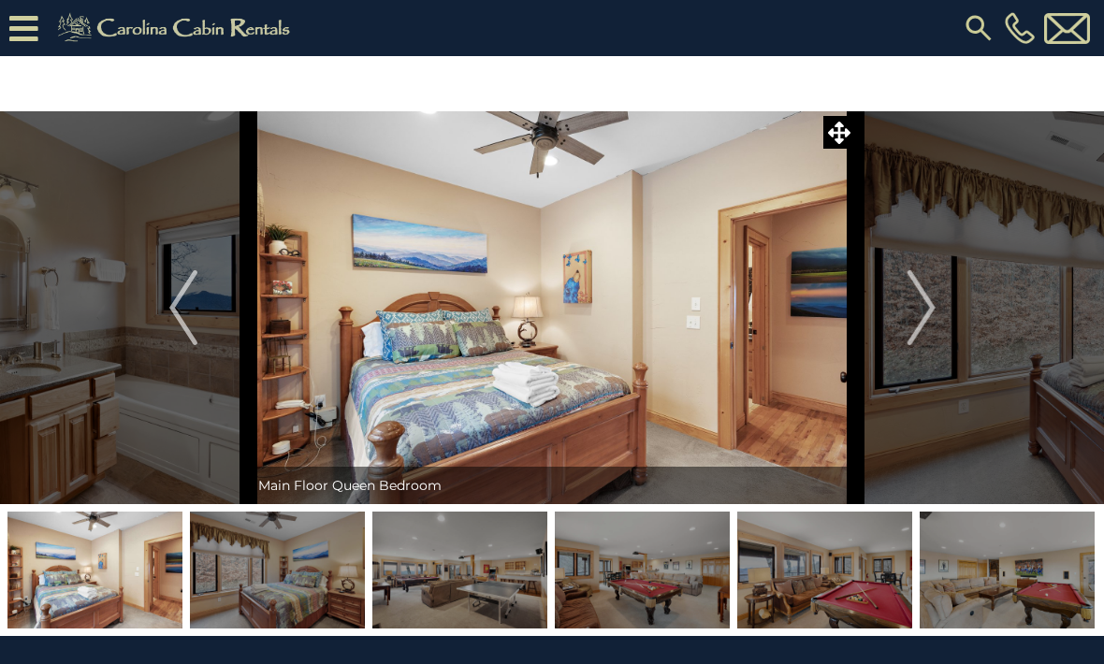
click at [934, 307] on img "Next" at bounding box center [921, 307] width 28 height 75
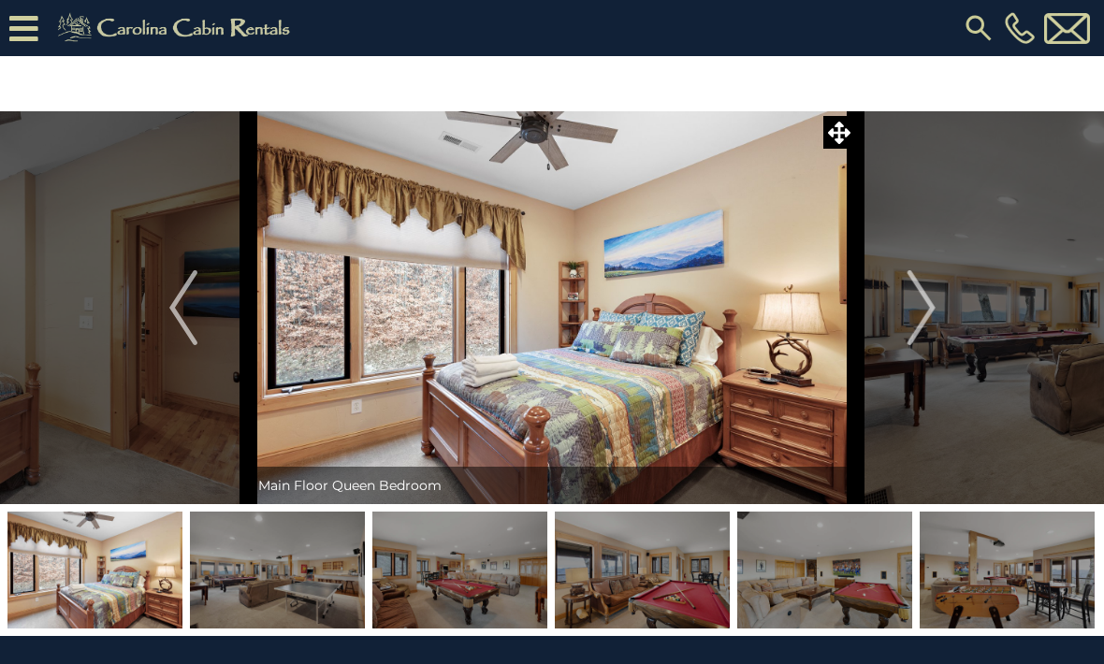
click at [934, 304] on img "Next" at bounding box center [921, 307] width 28 height 75
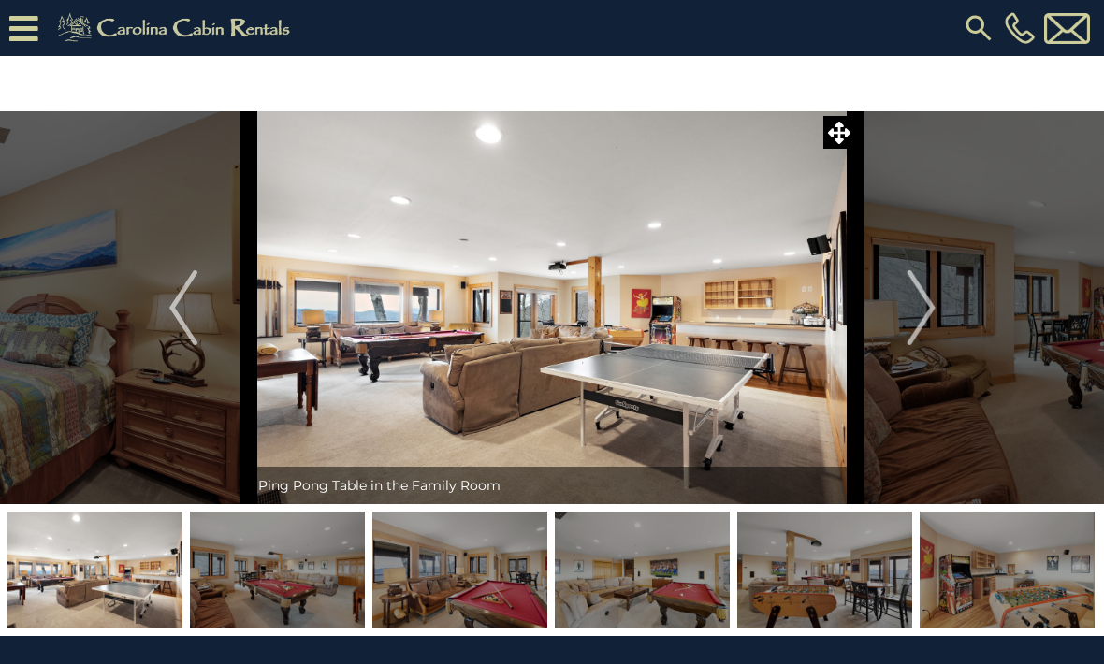
click at [931, 310] on img "Next" at bounding box center [921, 307] width 28 height 75
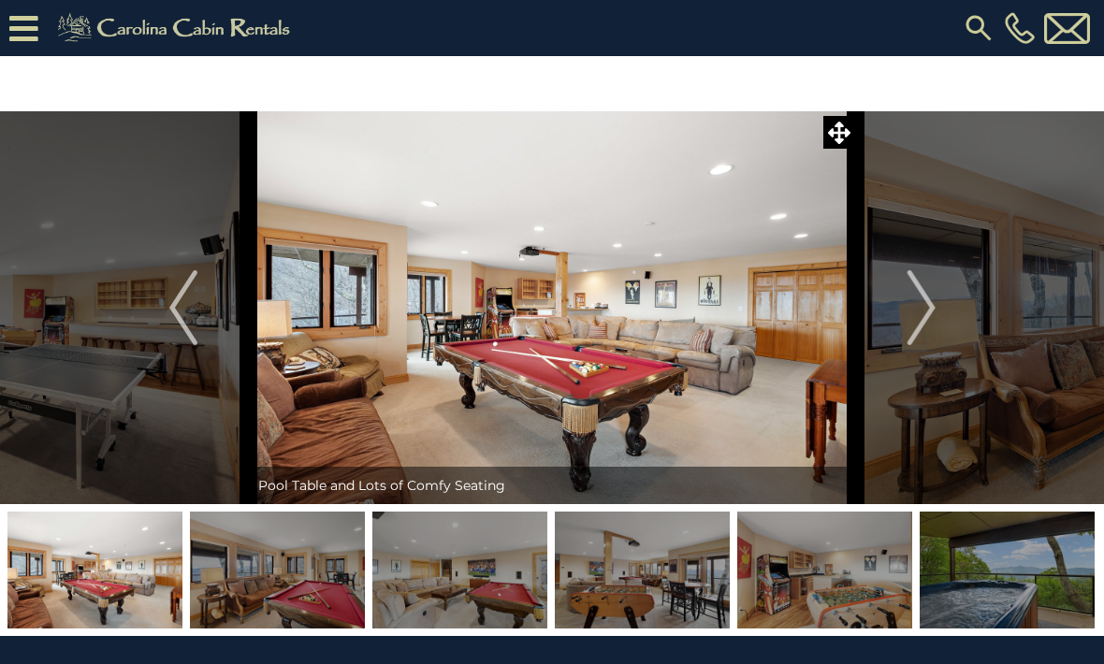
click at [940, 303] on button "Next" at bounding box center [921, 307] width 131 height 393
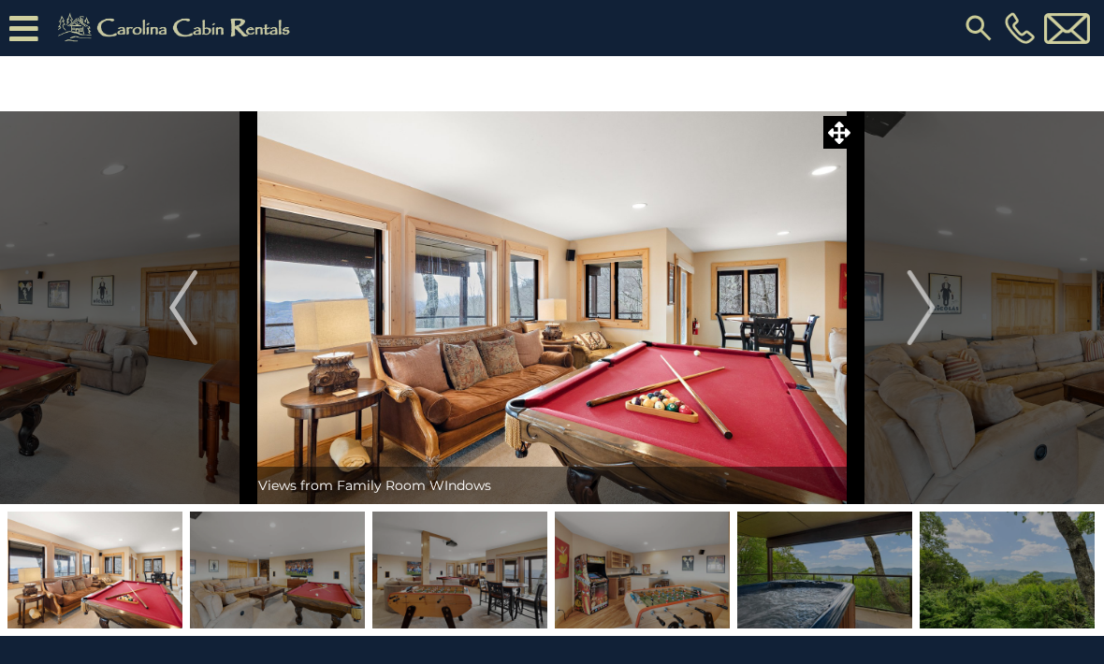
click at [933, 308] on img "Next" at bounding box center [921, 307] width 28 height 75
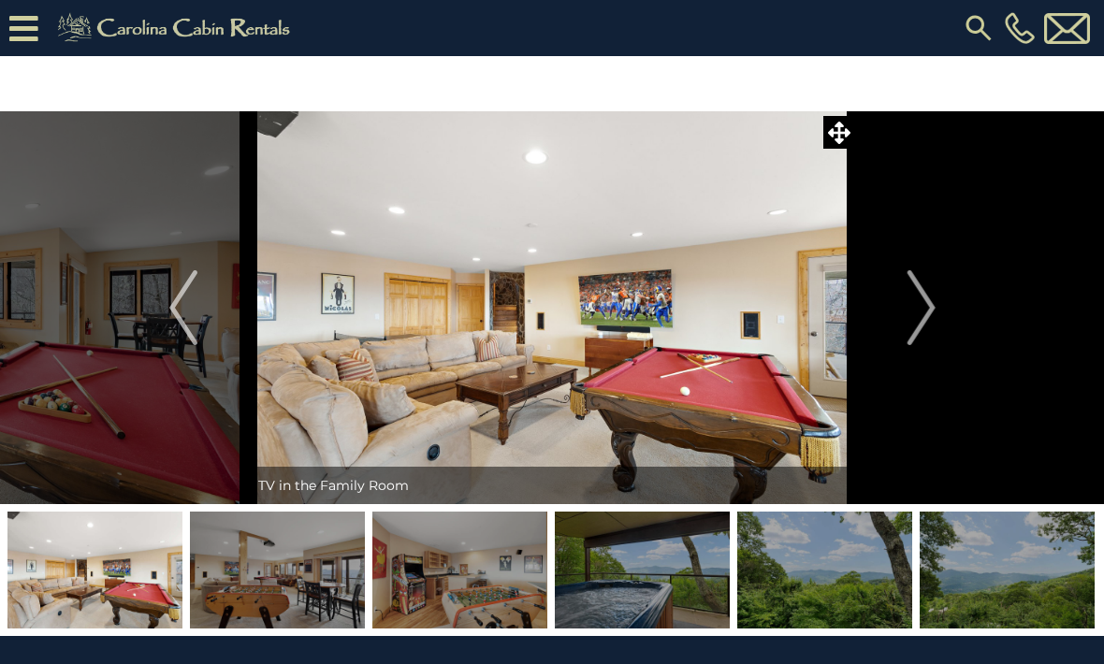
click at [933, 304] on img "Next" at bounding box center [921, 307] width 28 height 75
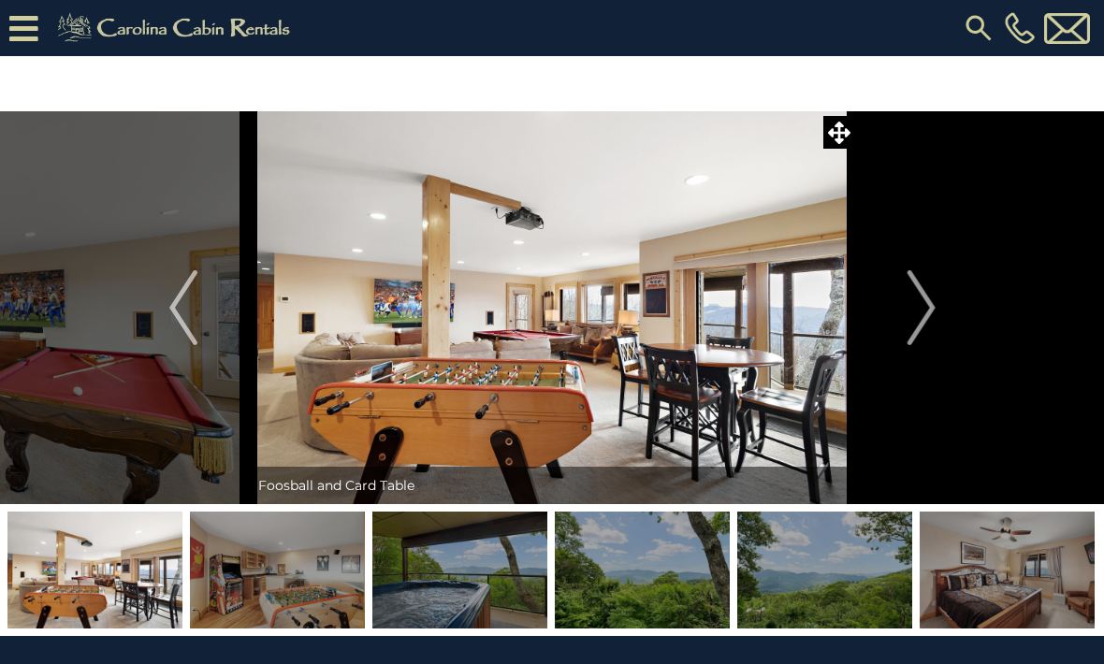
click at [938, 303] on button "Next" at bounding box center [921, 307] width 131 height 393
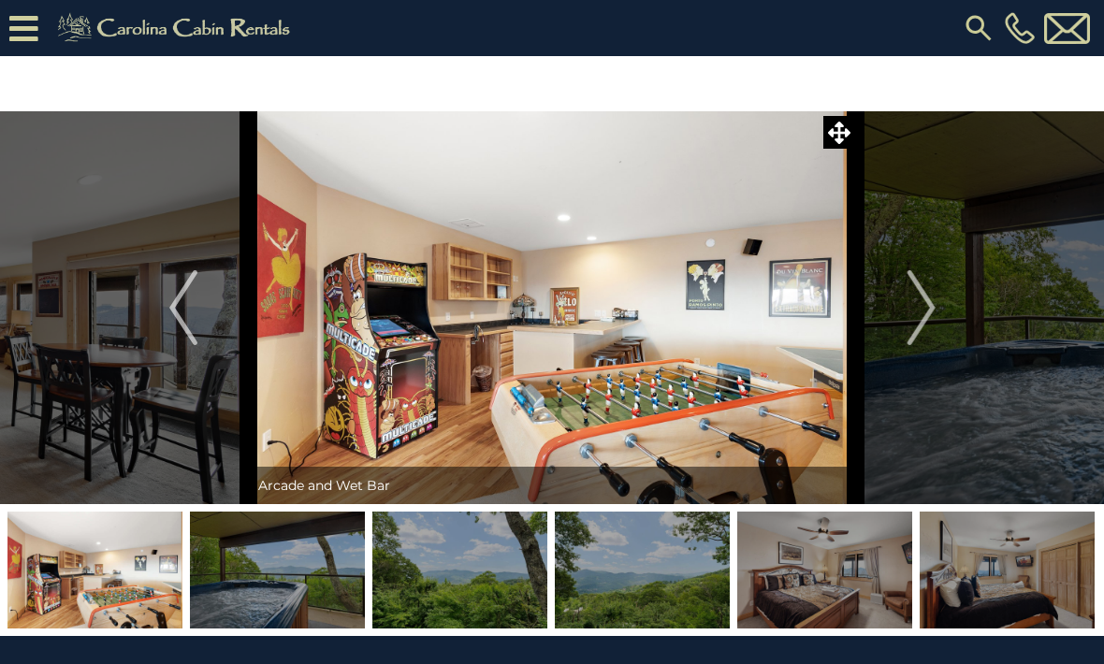
click at [939, 302] on button "Next" at bounding box center [921, 307] width 131 height 393
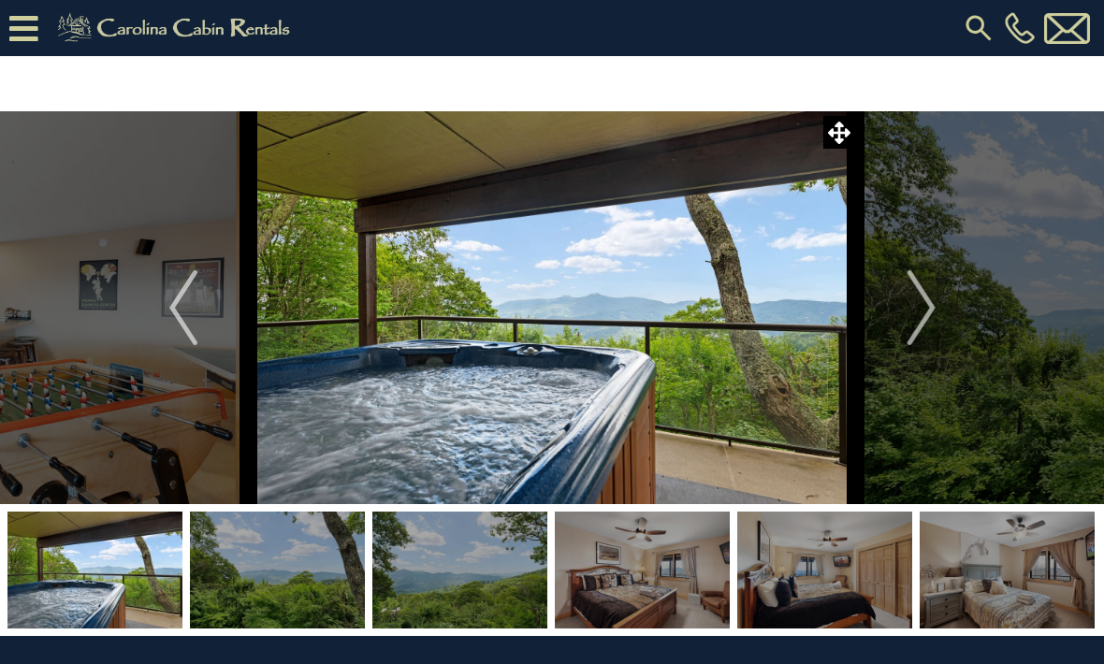
click at [934, 303] on img "Next" at bounding box center [921, 307] width 28 height 75
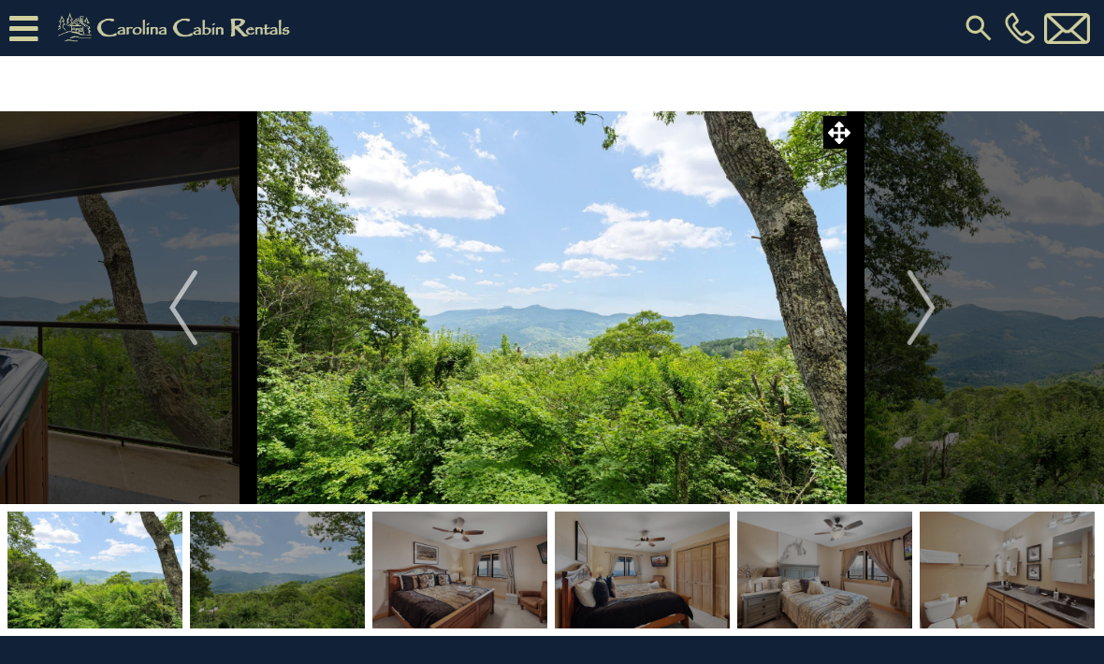
click at [930, 306] on img "Next" at bounding box center [921, 307] width 28 height 75
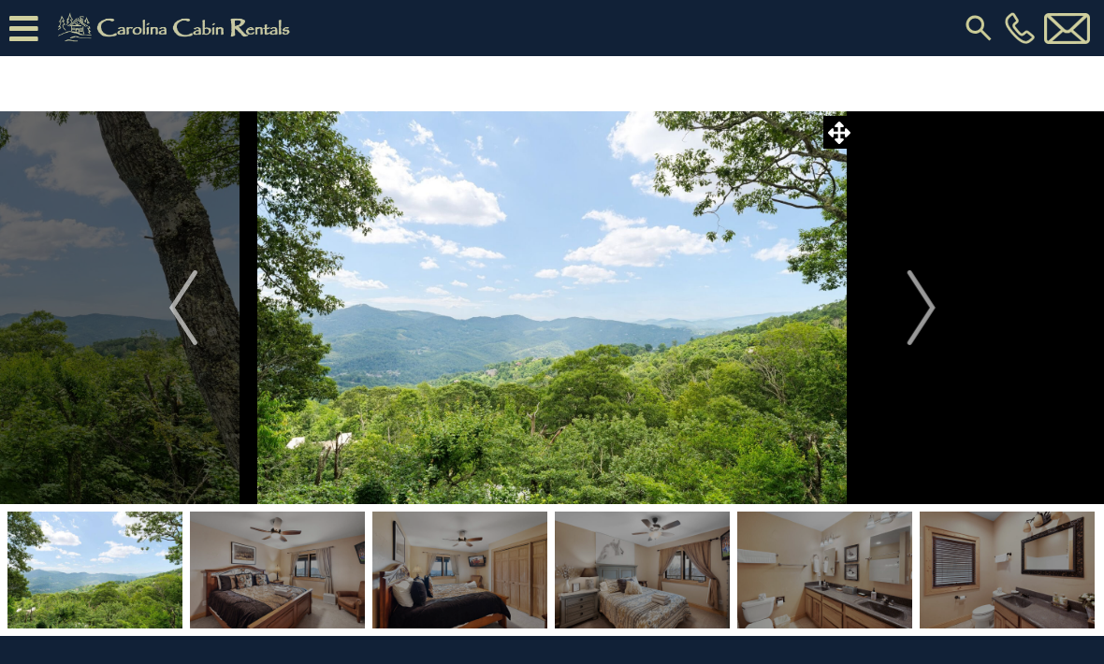
click at [927, 306] on img "Next" at bounding box center [921, 307] width 28 height 75
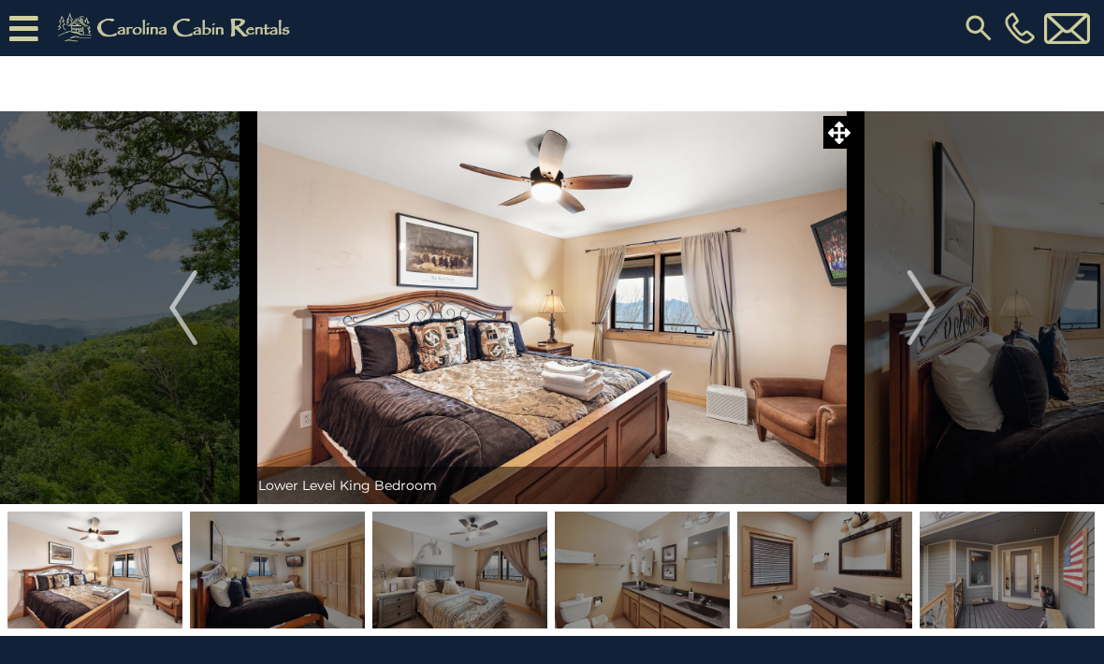
click at [934, 303] on img "Next" at bounding box center [921, 307] width 28 height 75
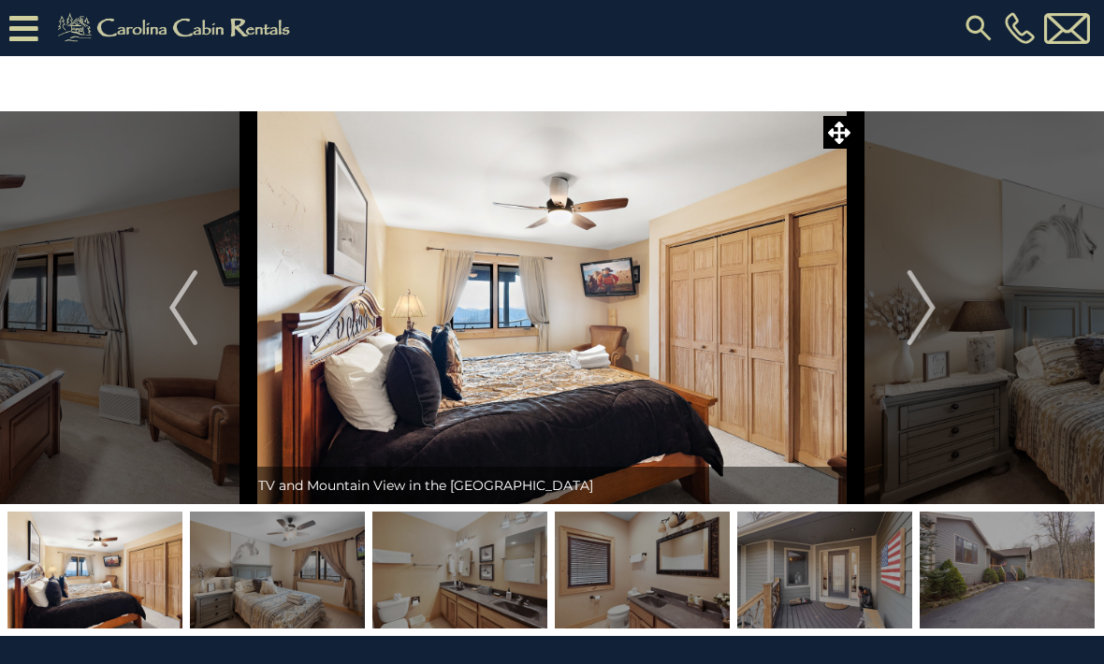
click at [934, 303] on img "Next" at bounding box center [921, 307] width 28 height 75
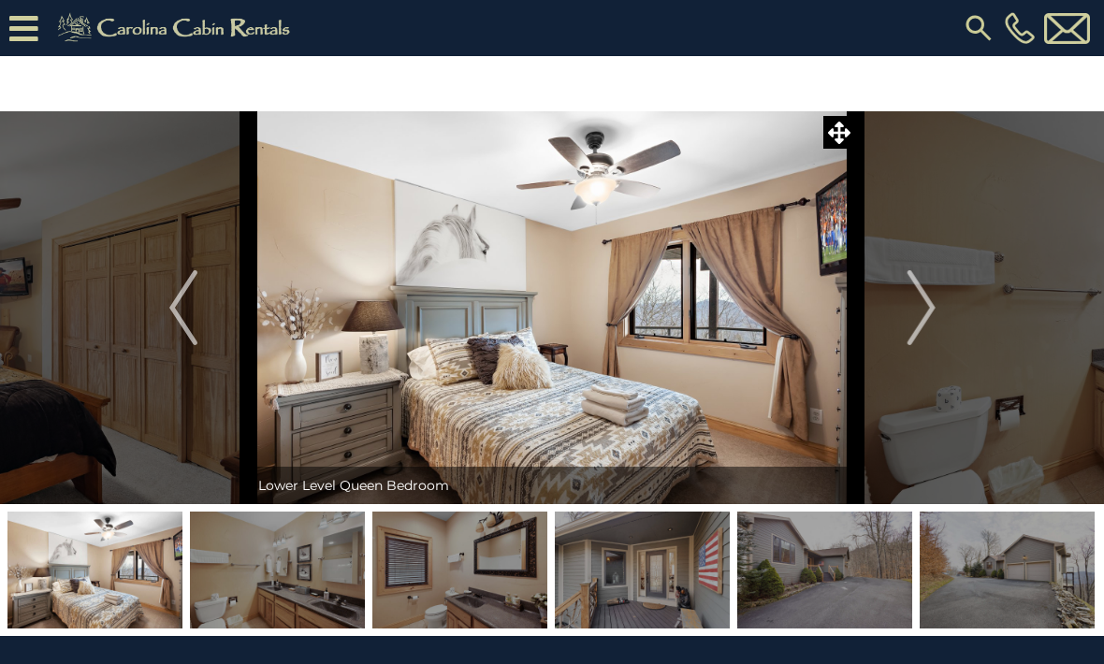
click at [934, 305] on img "Next" at bounding box center [921, 307] width 28 height 75
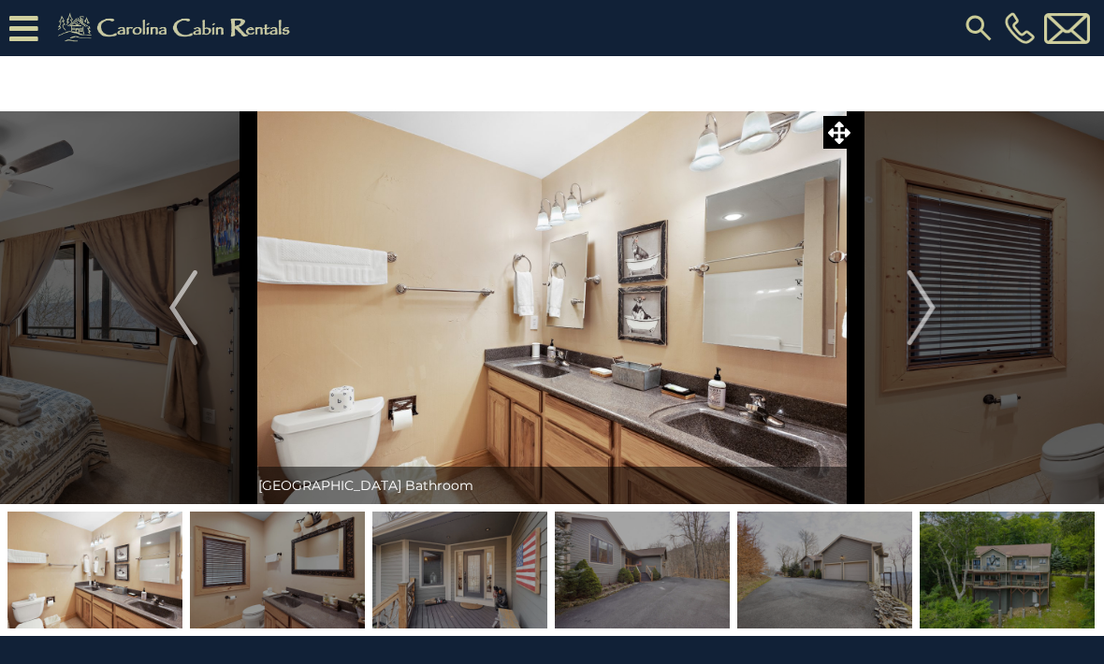
click at [933, 305] on img "Next" at bounding box center [921, 307] width 28 height 75
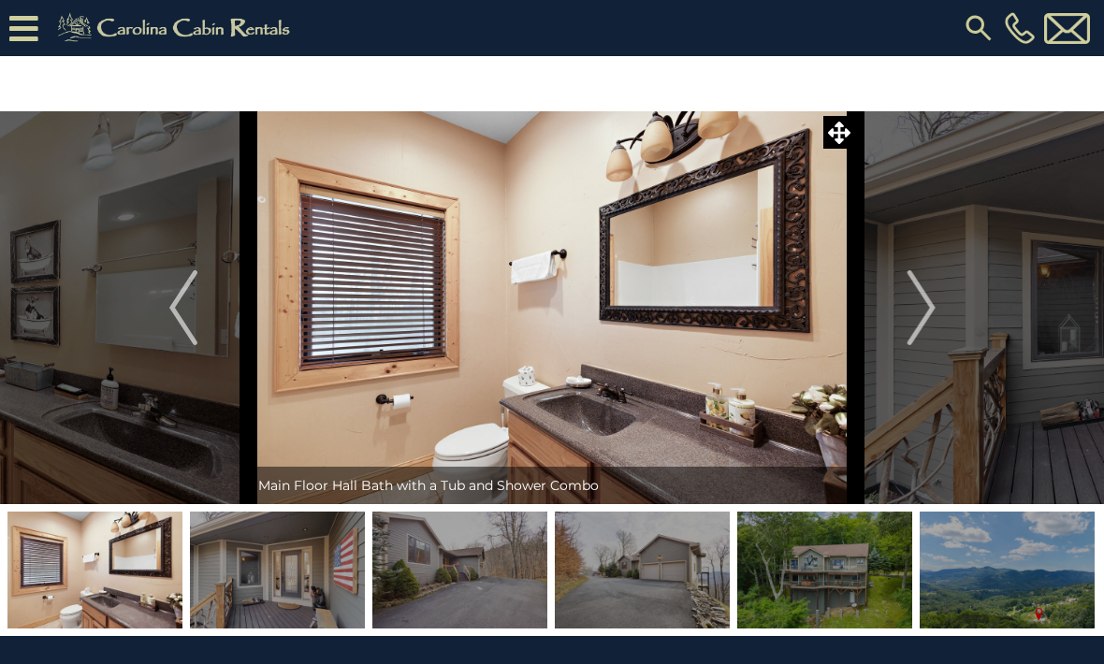
click at [933, 305] on img "Next" at bounding box center [921, 307] width 28 height 75
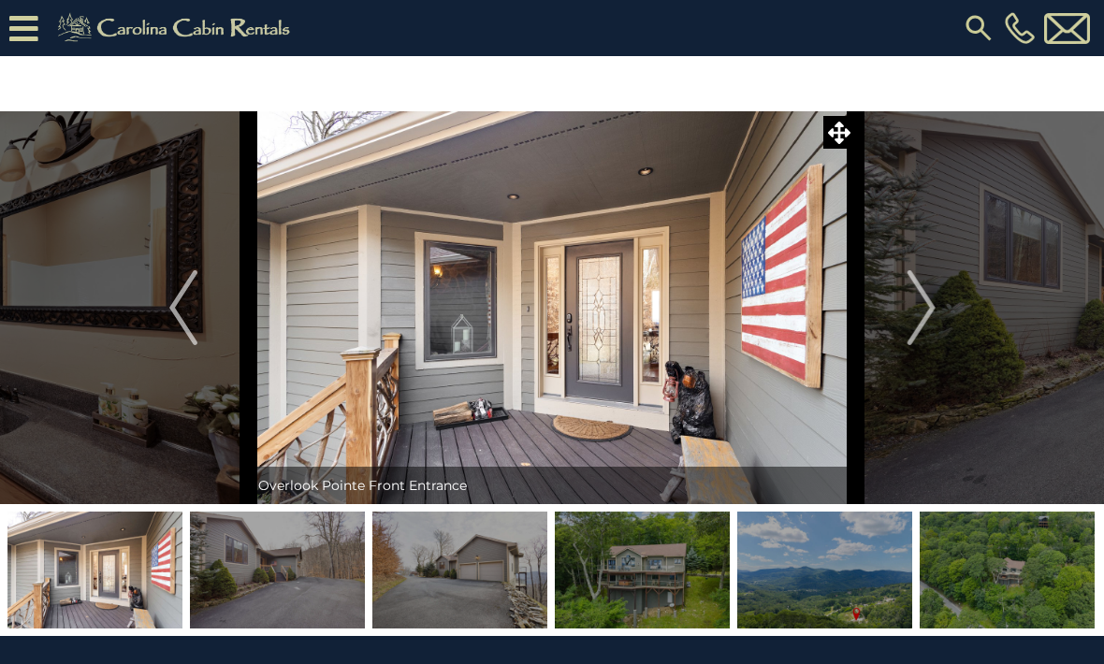
click at [933, 304] on img "Next" at bounding box center [921, 307] width 28 height 75
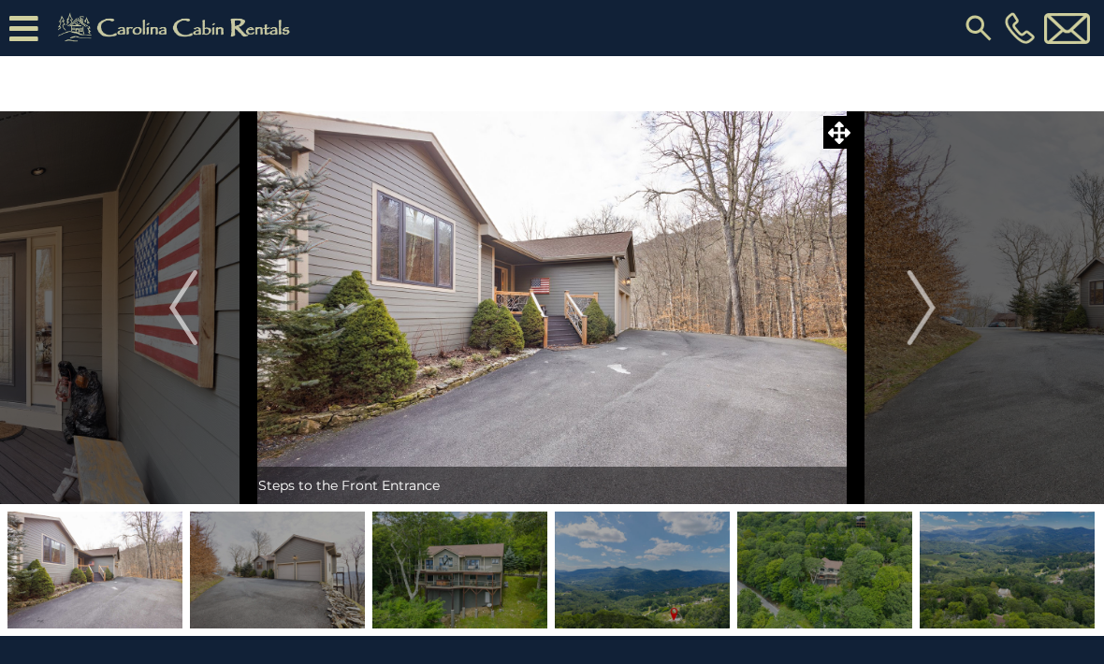
click at [935, 303] on img "Next" at bounding box center [921, 307] width 28 height 75
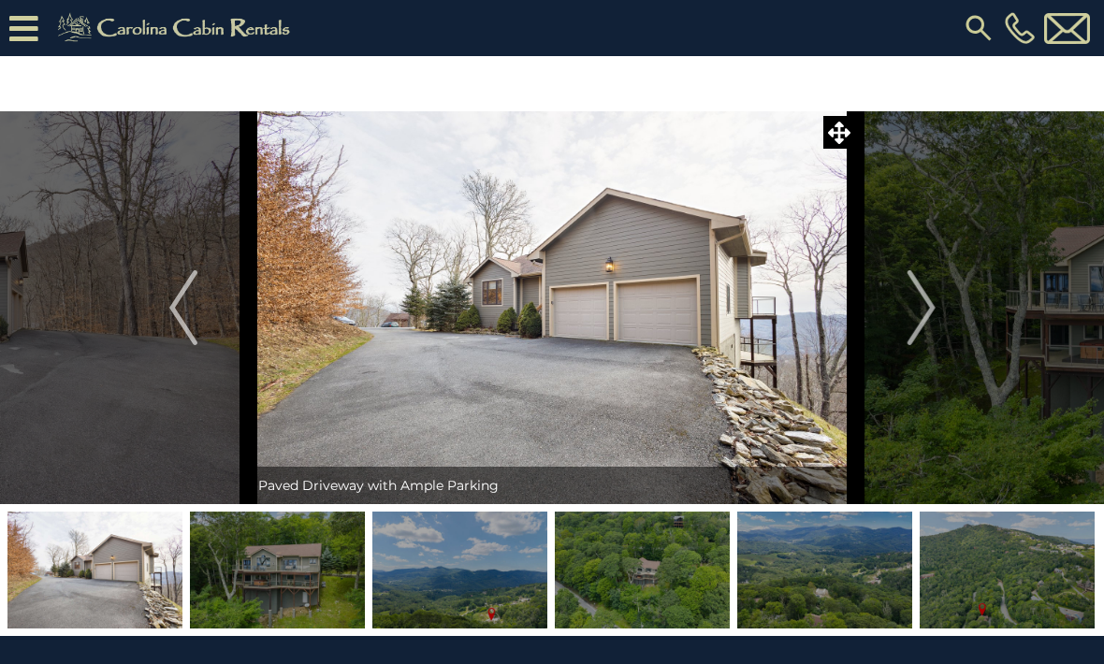
click at [934, 307] on img "Next" at bounding box center [921, 307] width 28 height 75
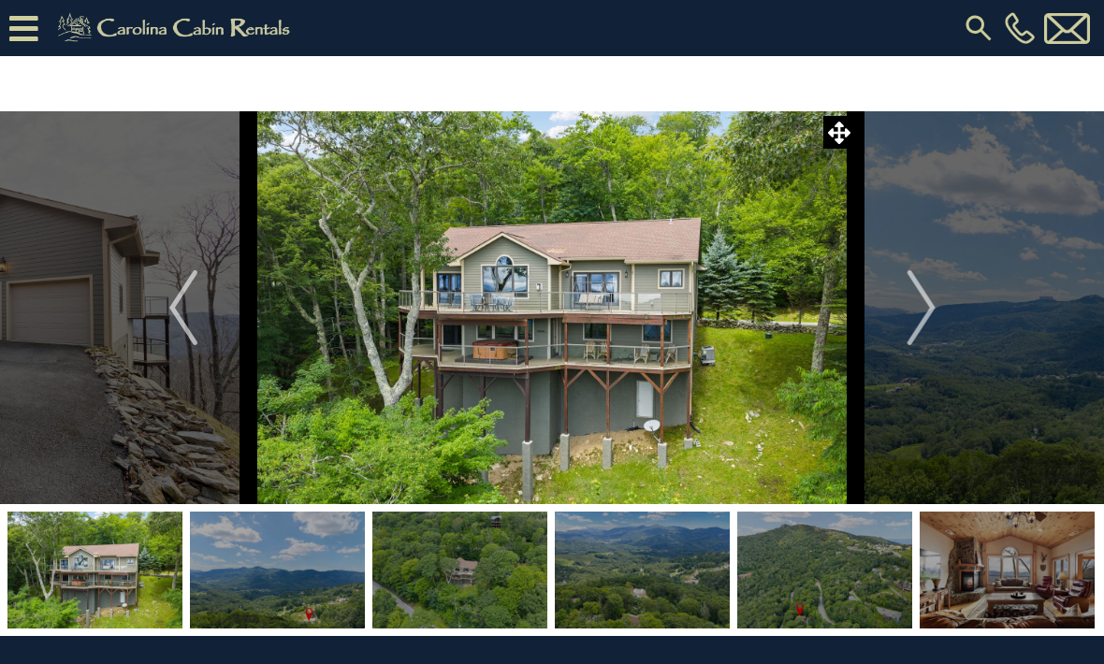
click at [938, 300] on button "Next" at bounding box center [921, 307] width 131 height 393
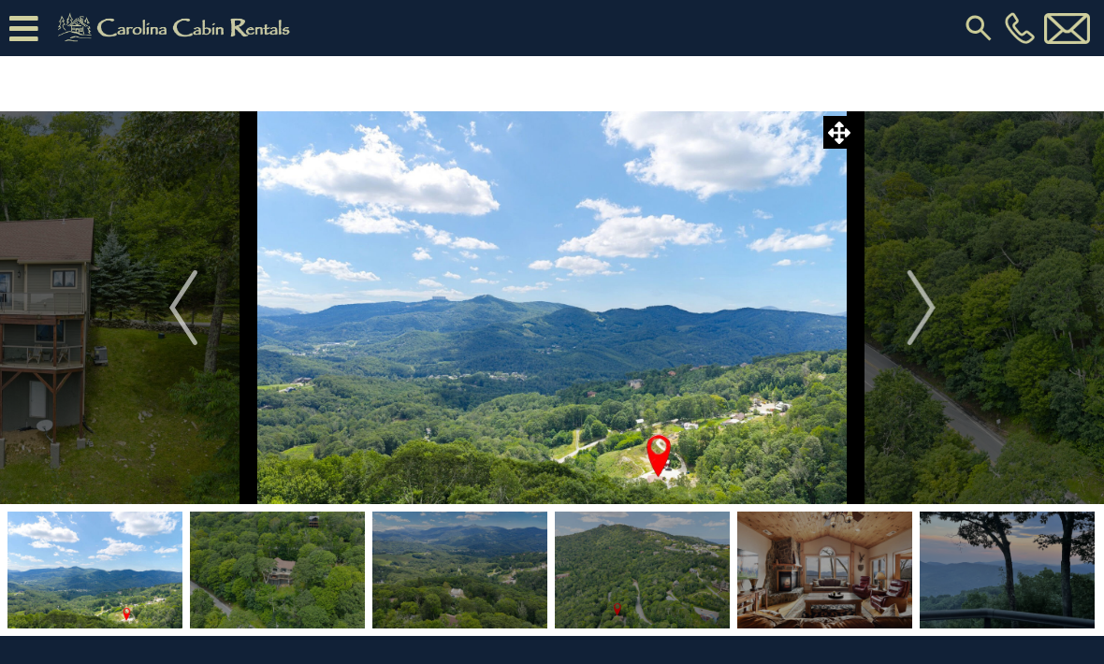
click at [932, 308] on img "Next" at bounding box center [921, 307] width 28 height 75
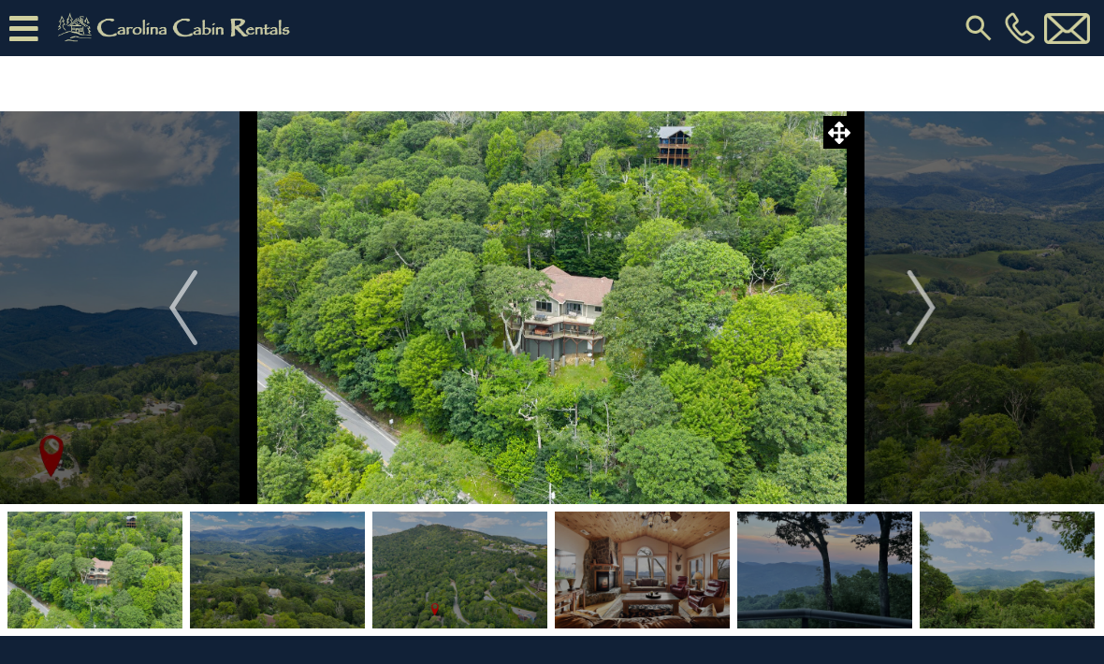
click at [934, 305] on img "Next" at bounding box center [921, 307] width 28 height 75
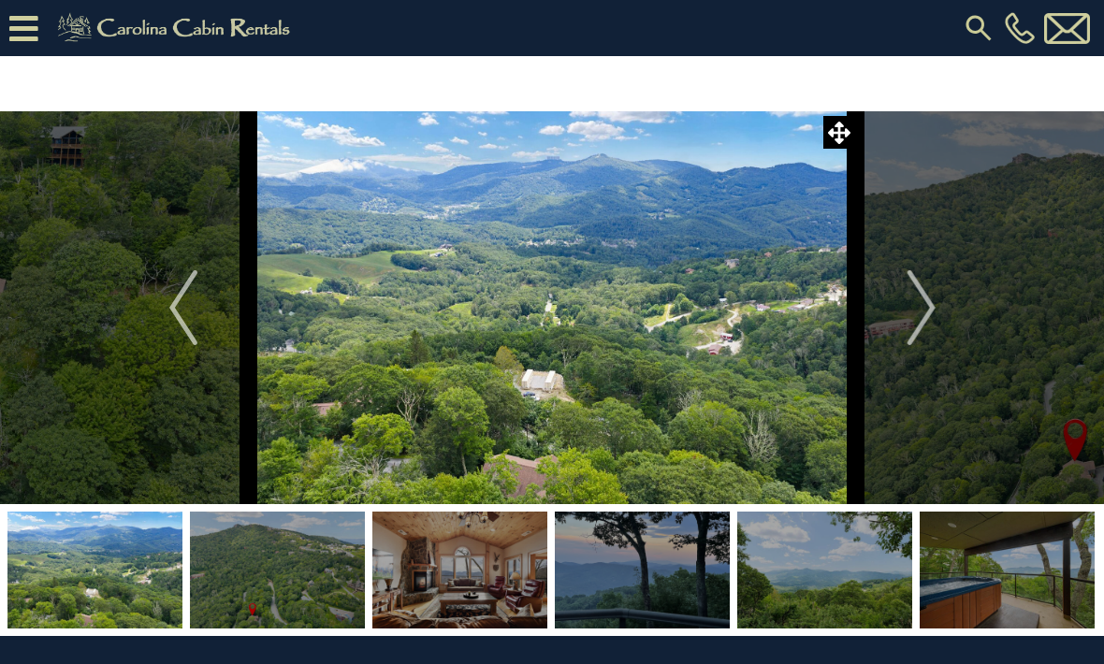
click at [930, 308] on img "Next" at bounding box center [921, 307] width 28 height 75
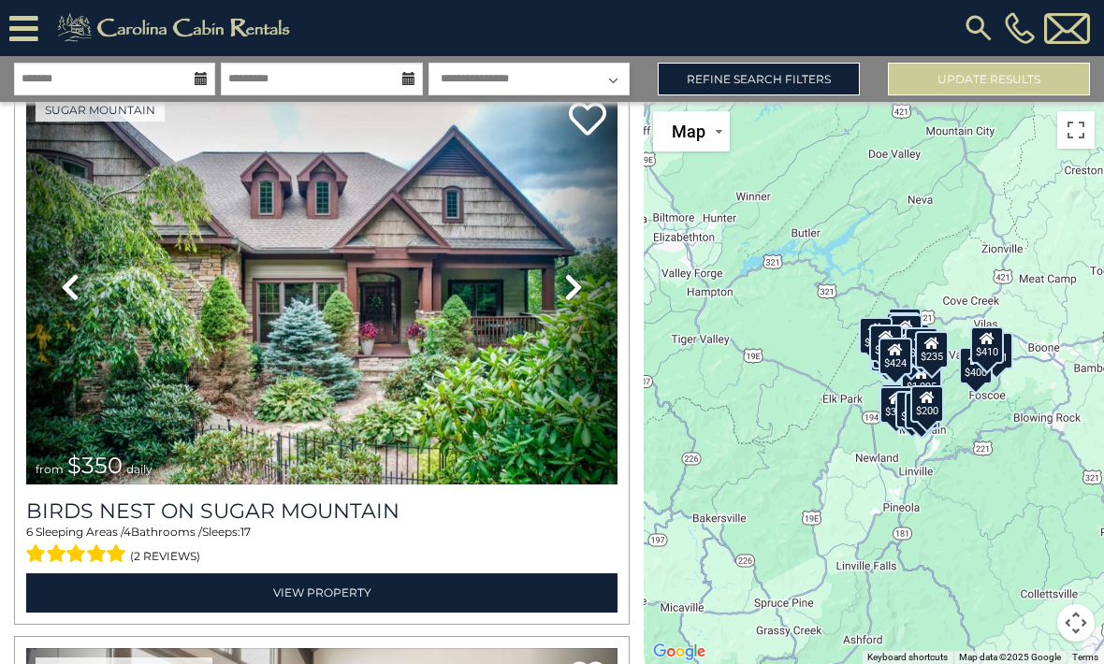
scroll to position [11839, 0]
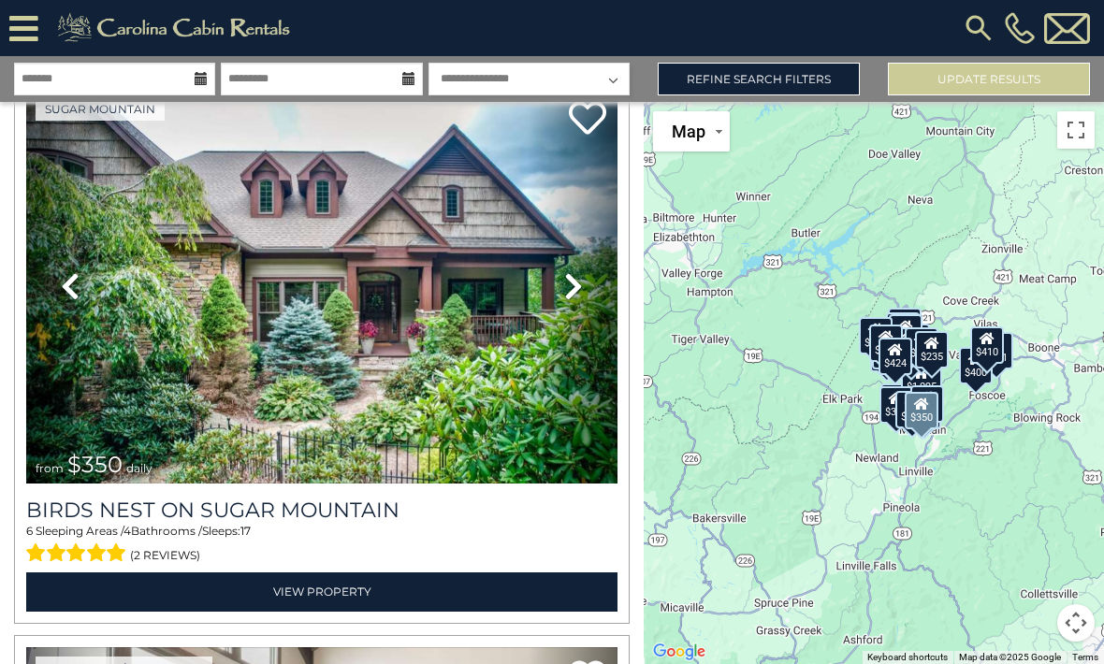
click at [144, 518] on h3 "Birds Nest On Sugar Mountain" at bounding box center [321, 510] width 591 height 25
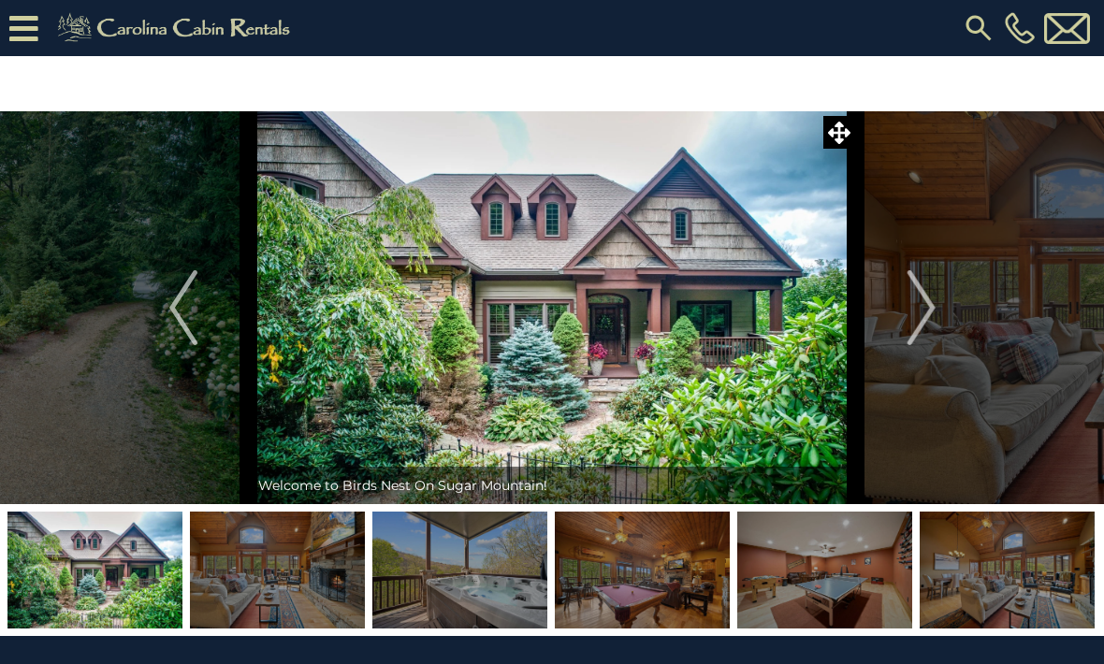
click at [920, 317] on img "Next" at bounding box center [921, 307] width 28 height 75
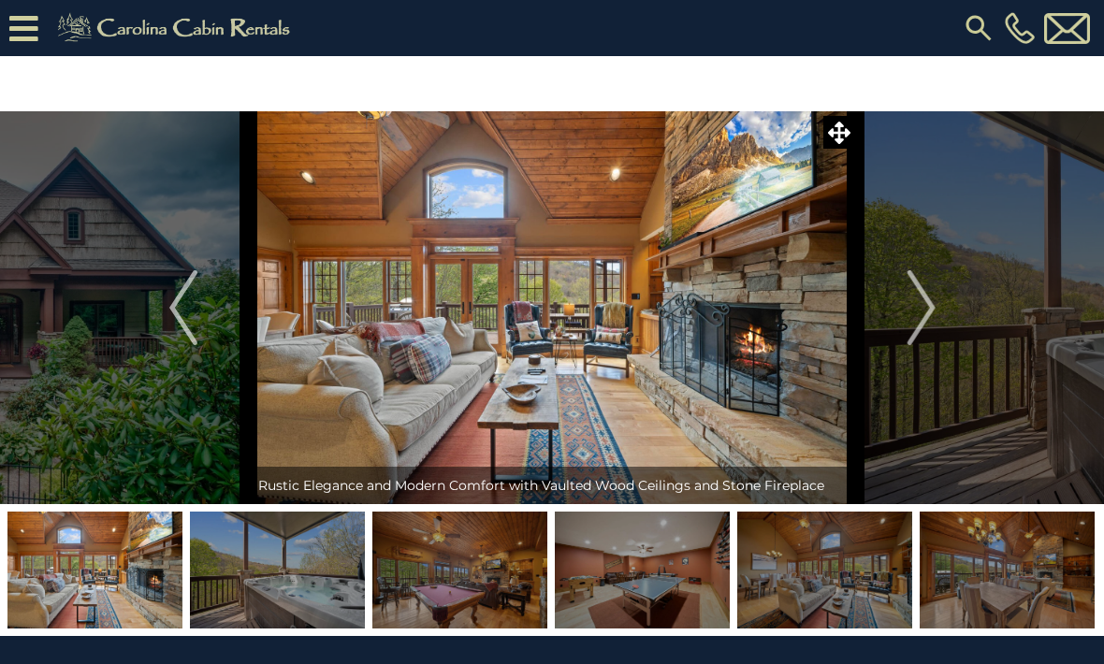
click at [921, 319] on img "Next" at bounding box center [921, 307] width 28 height 75
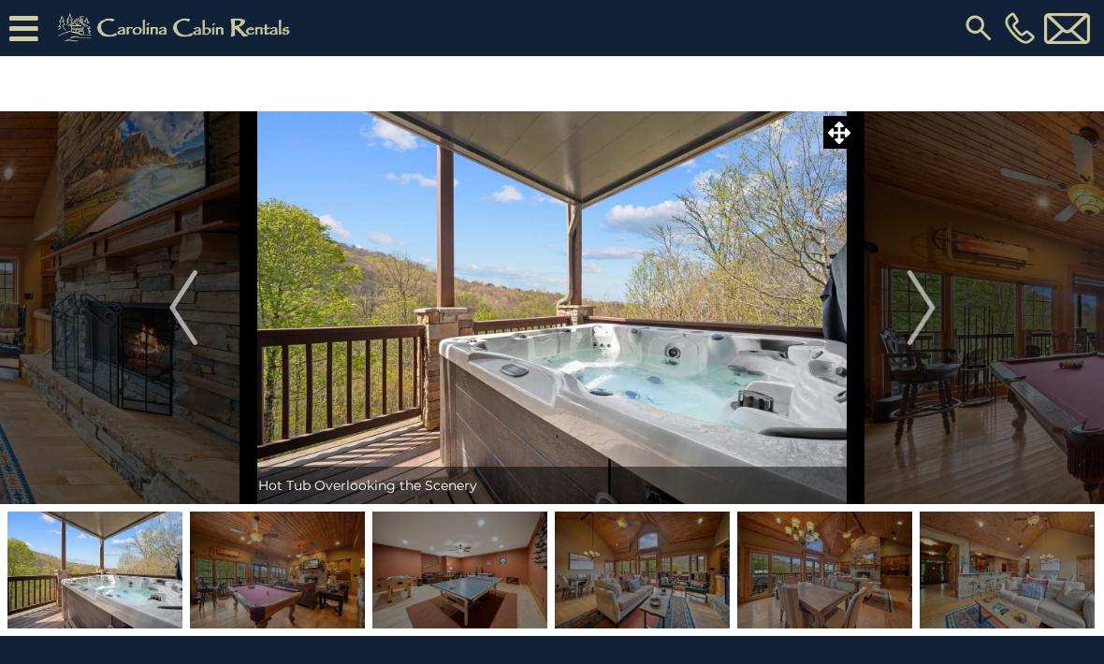
click at [916, 313] on img "Next" at bounding box center [921, 307] width 28 height 75
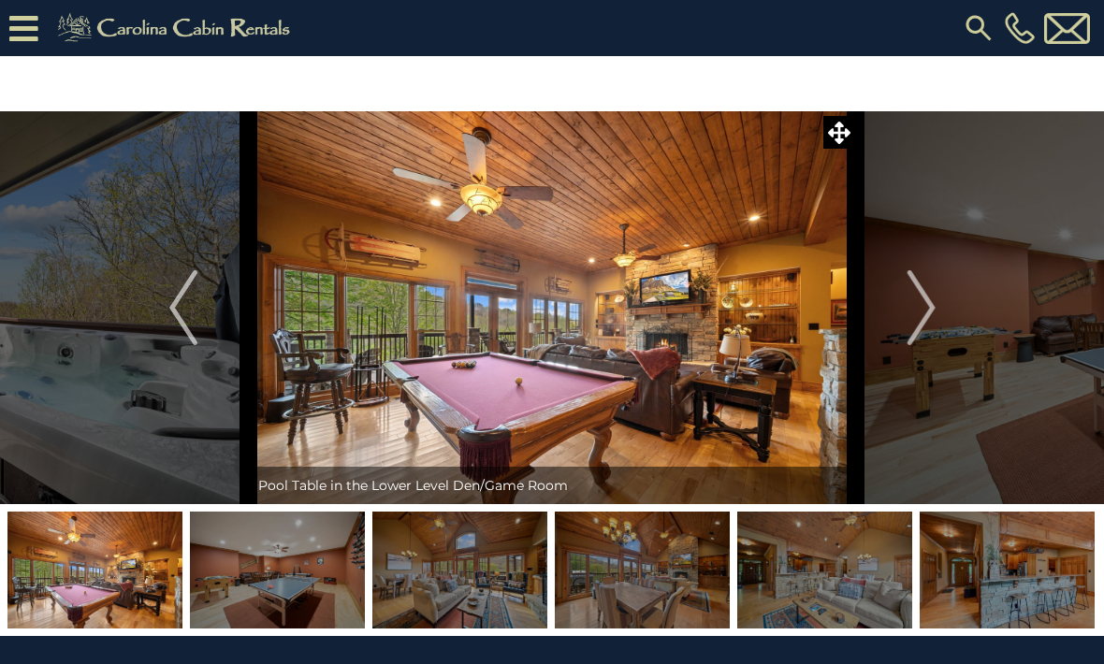
click at [922, 322] on img "Next" at bounding box center [921, 307] width 28 height 75
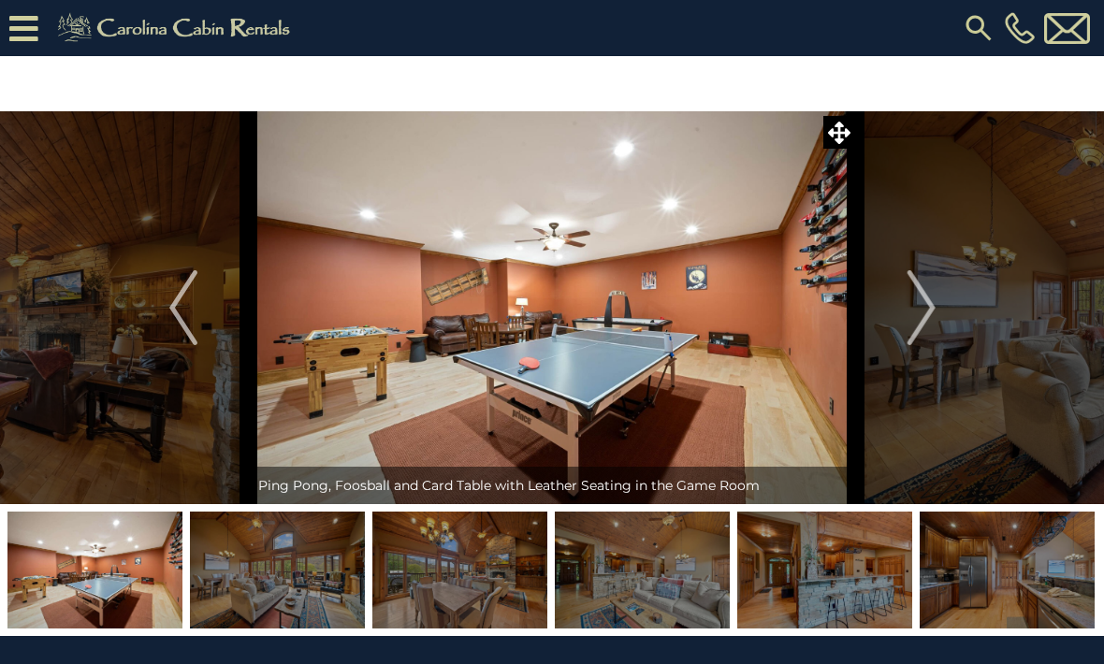
click at [929, 332] on img "Next" at bounding box center [921, 307] width 28 height 75
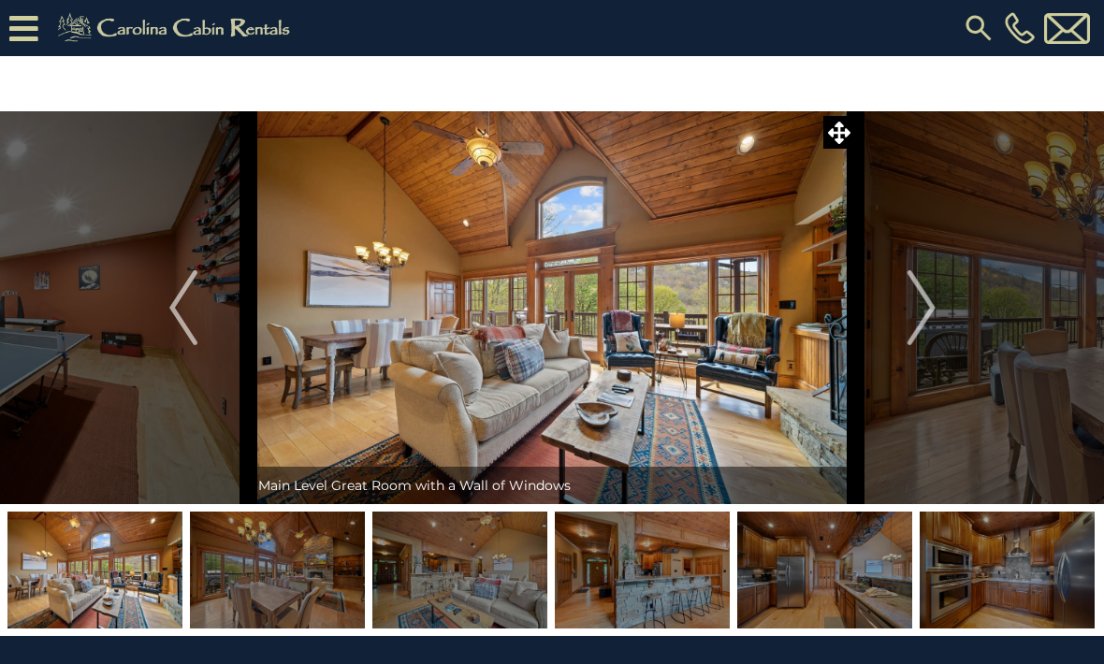
click at [925, 323] on img "Next" at bounding box center [921, 307] width 28 height 75
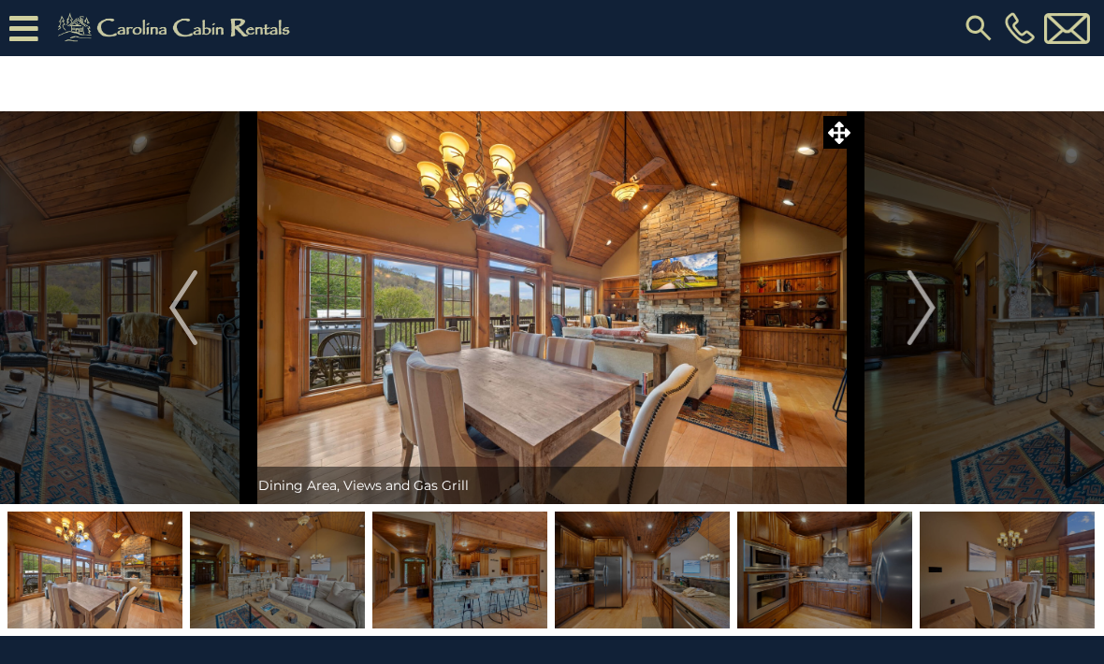
click at [925, 322] on img "Next" at bounding box center [921, 307] width 28 height 75
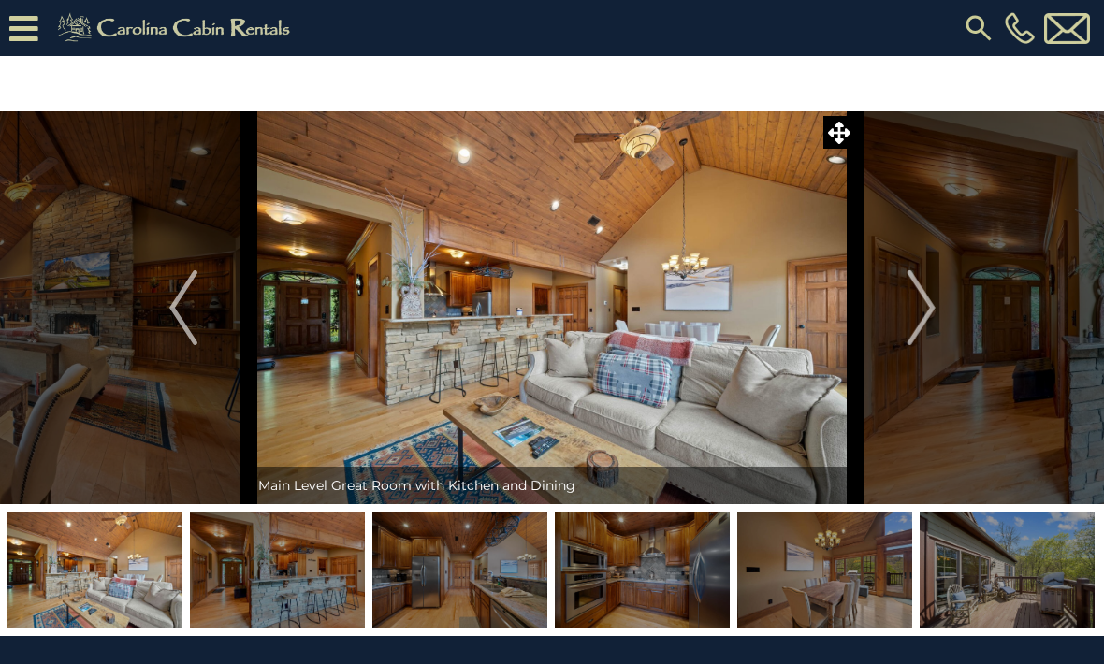
click at [922, 330] on img "Next" at bounding box center [921, 307] width 28 height 75
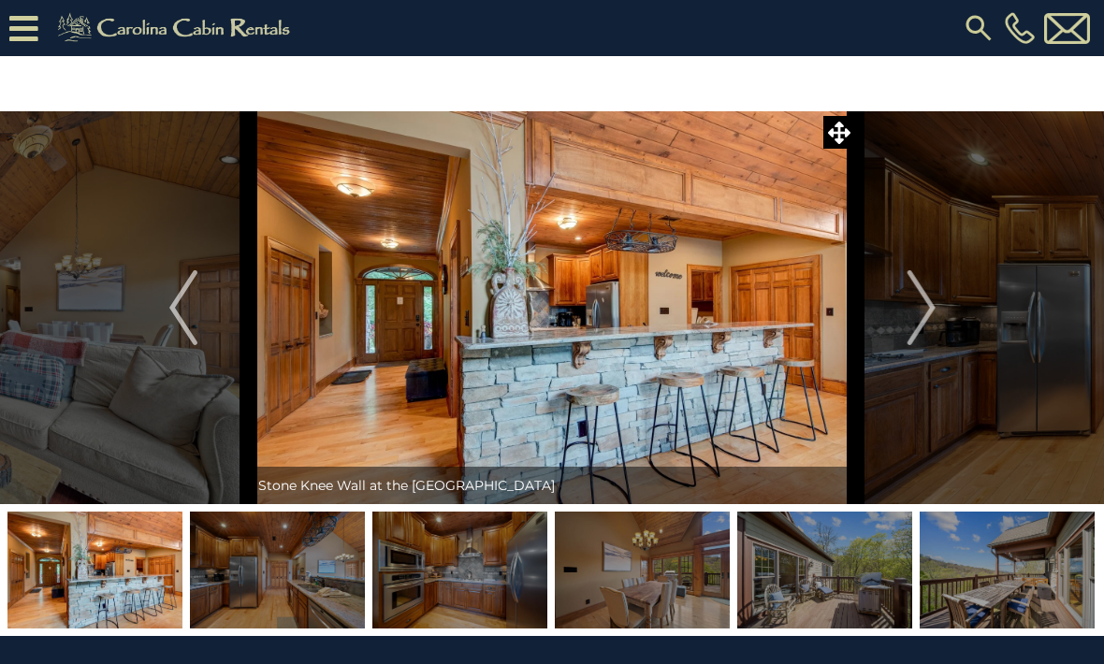
click at [925, 318] on img "Next" at bounding box center [921, 307] width 28 height 75
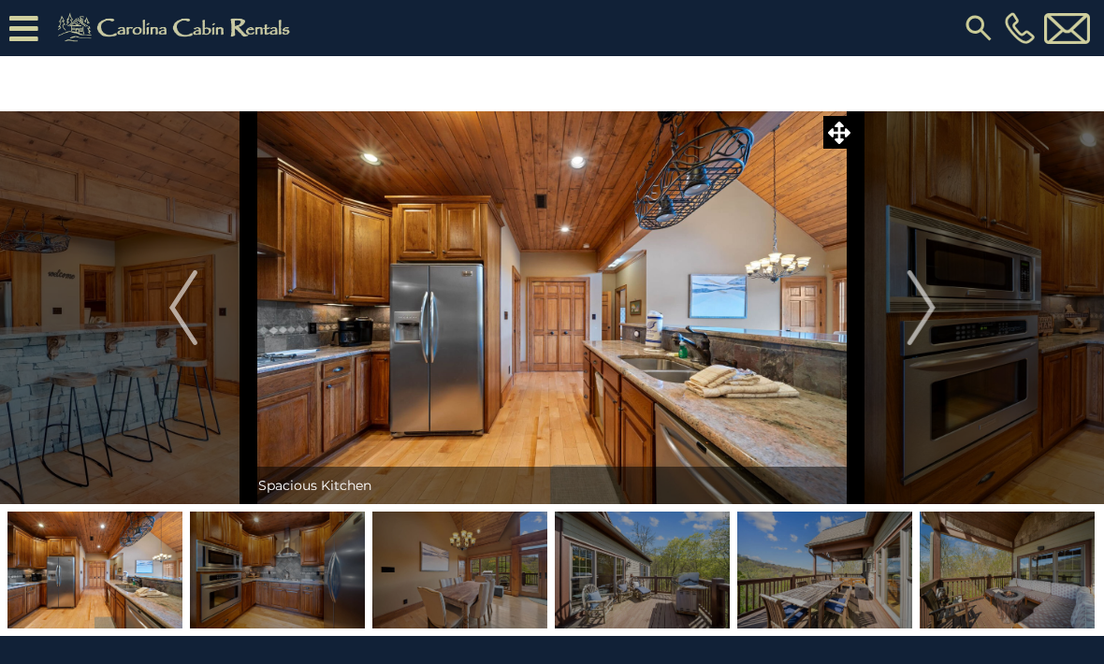
click at [925, 328] on img "Next" at bounding box center [921, 307] width 28 height 75
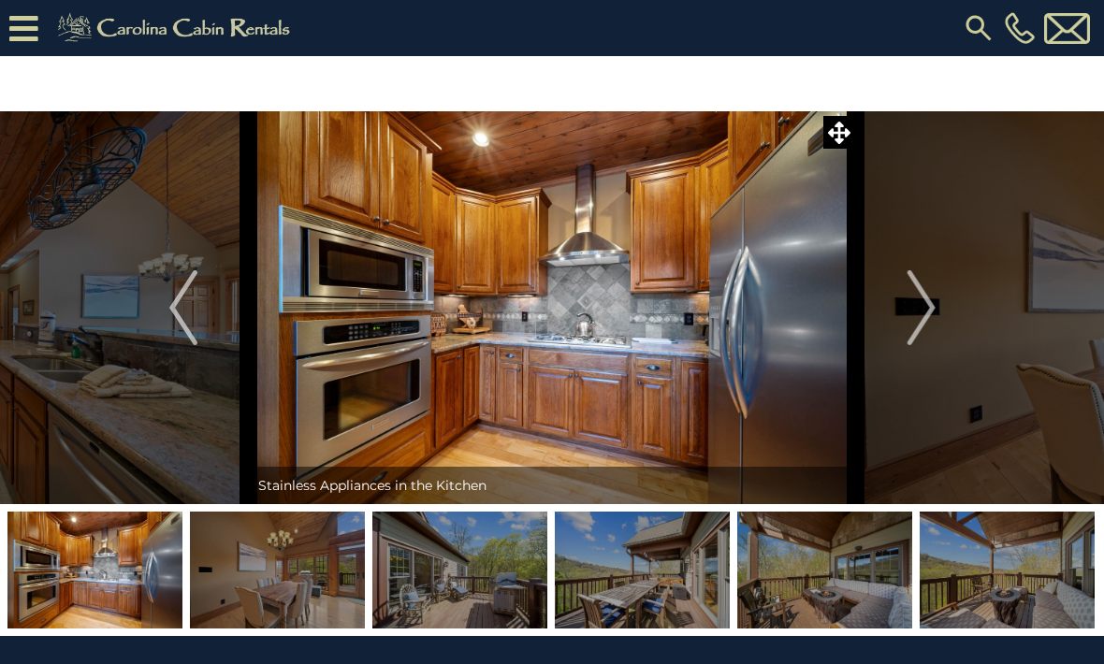
click at [922, 326] on img "Next" at bounding box center [921, 307] width 28 height 75
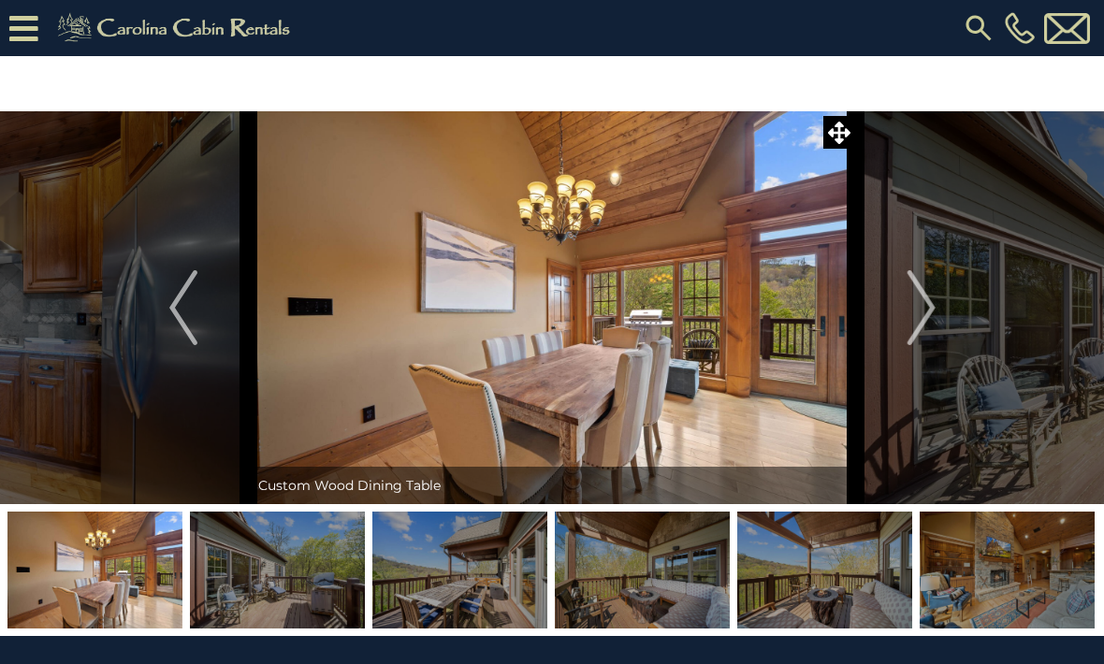
click at [924, 321] on img "Next" at bounding box center [921, 307] width 28 height 75
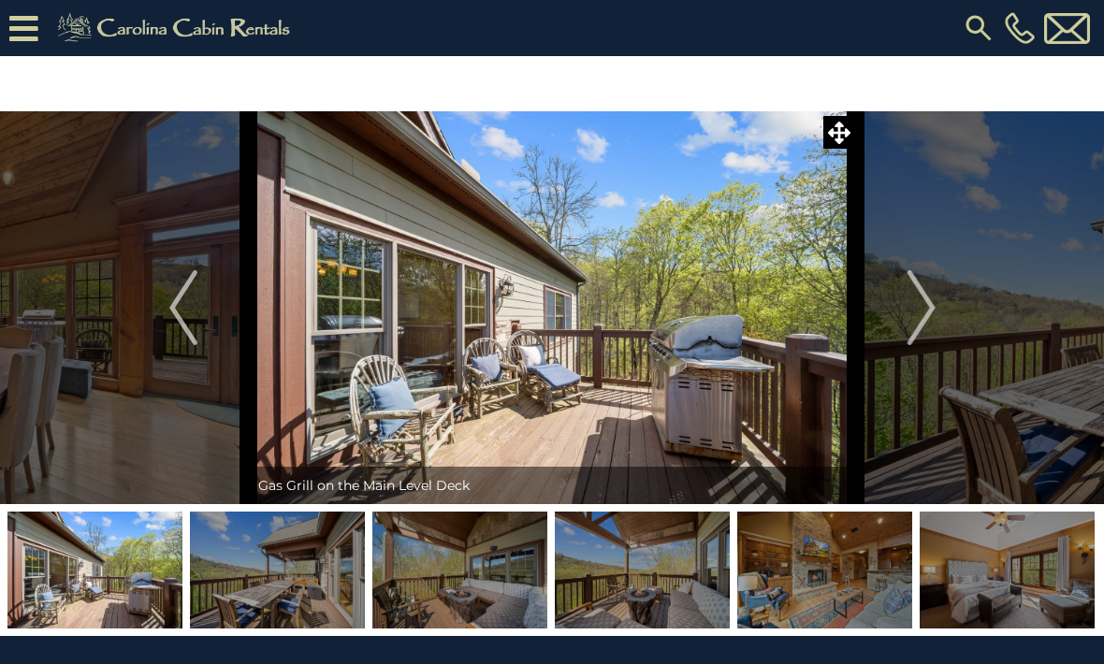
click at [926, 314] on img "Next" at bounding box center [921, 307] width 28 height 75
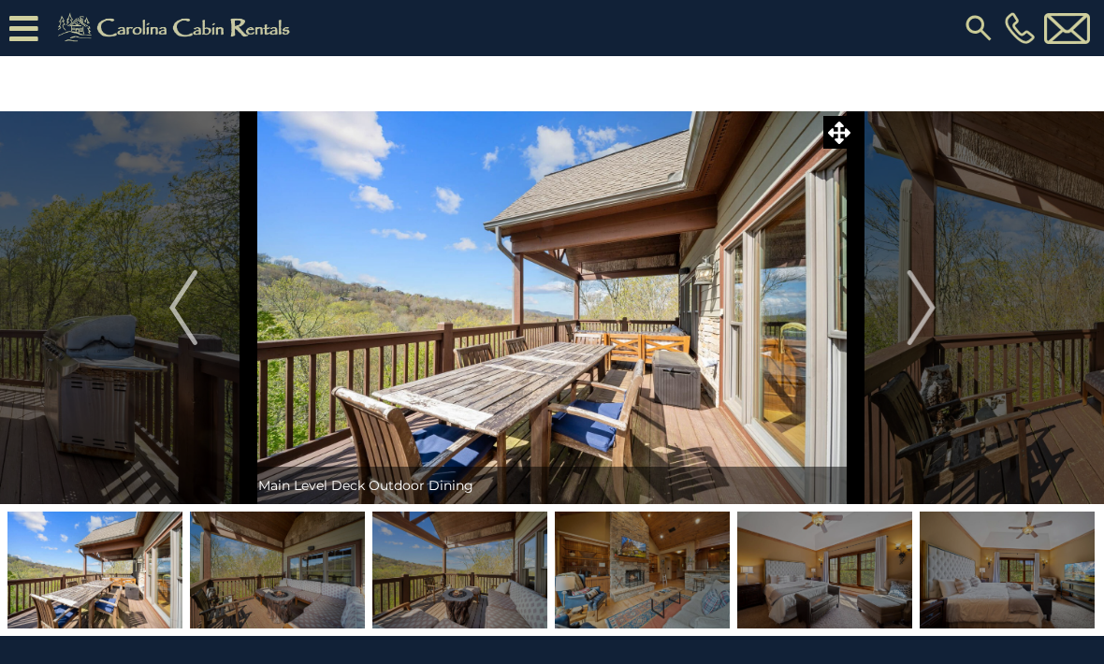
click at [930, 319] on img "Next" at bounding box center [921, 307] width 28 height 75
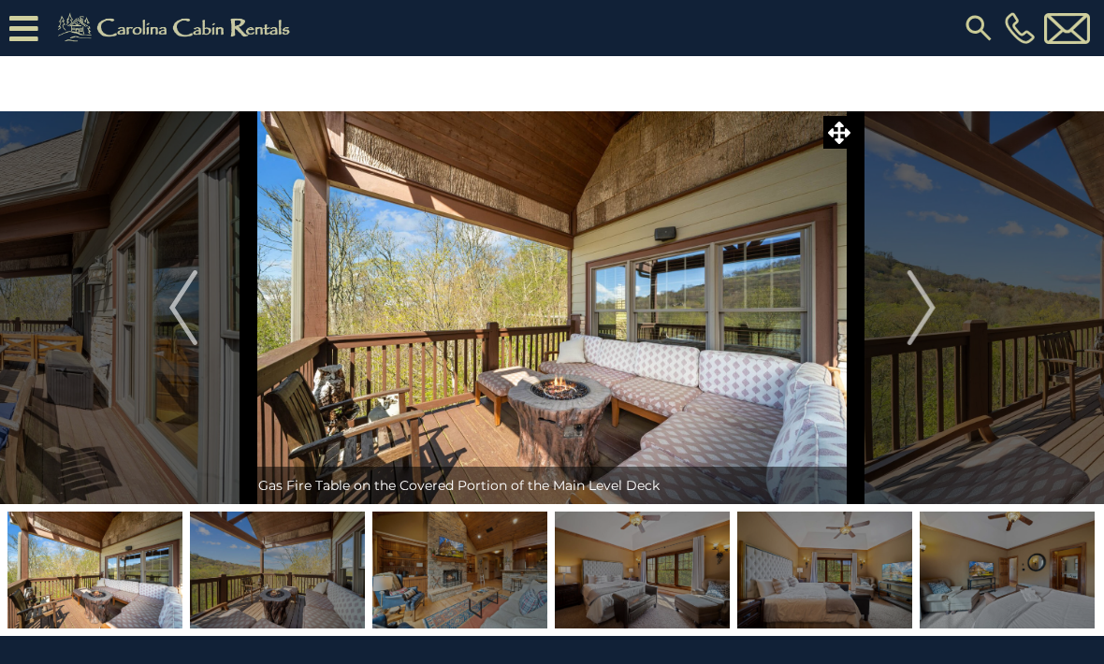
click at [928, 317] on img "Next" at bounding box center [921, 307] width 28 height 75
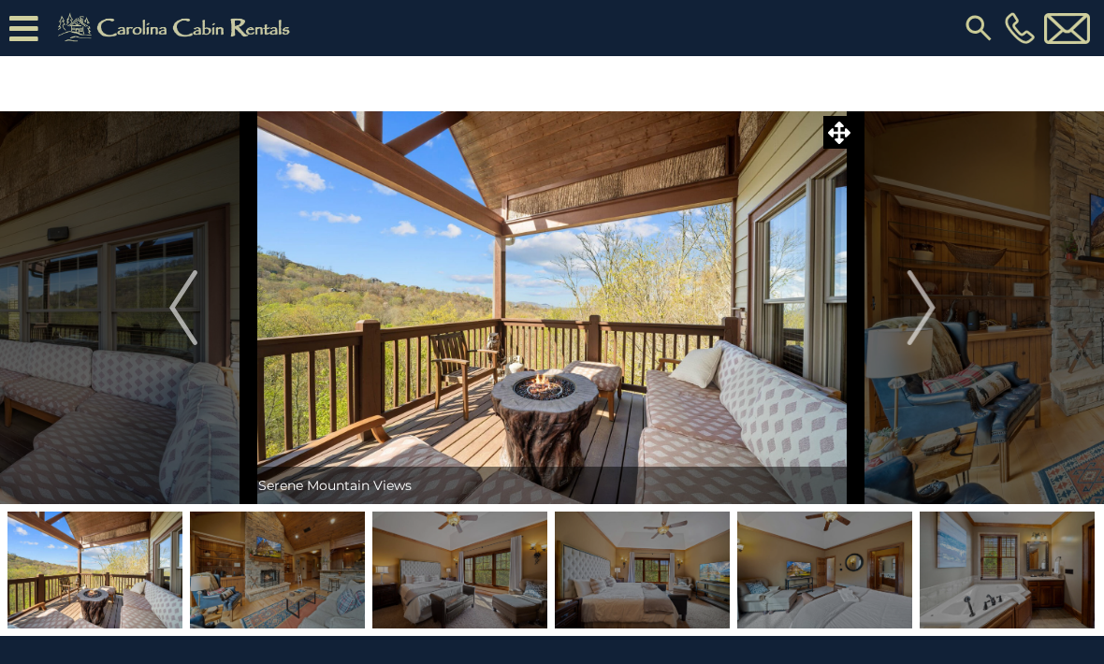
click at [906, 314] on button "Next" at bounding box center [921, 307] width 131 height 393
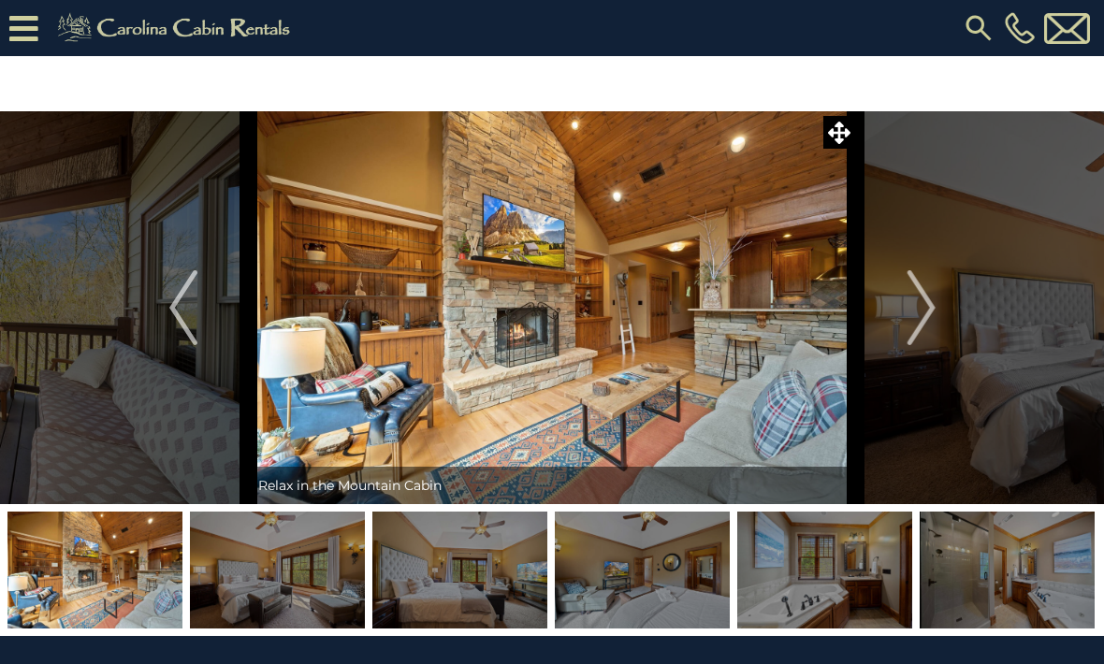
click at [917, 314] on img "Next" at bounding box center [921, 307] width 28 height 75
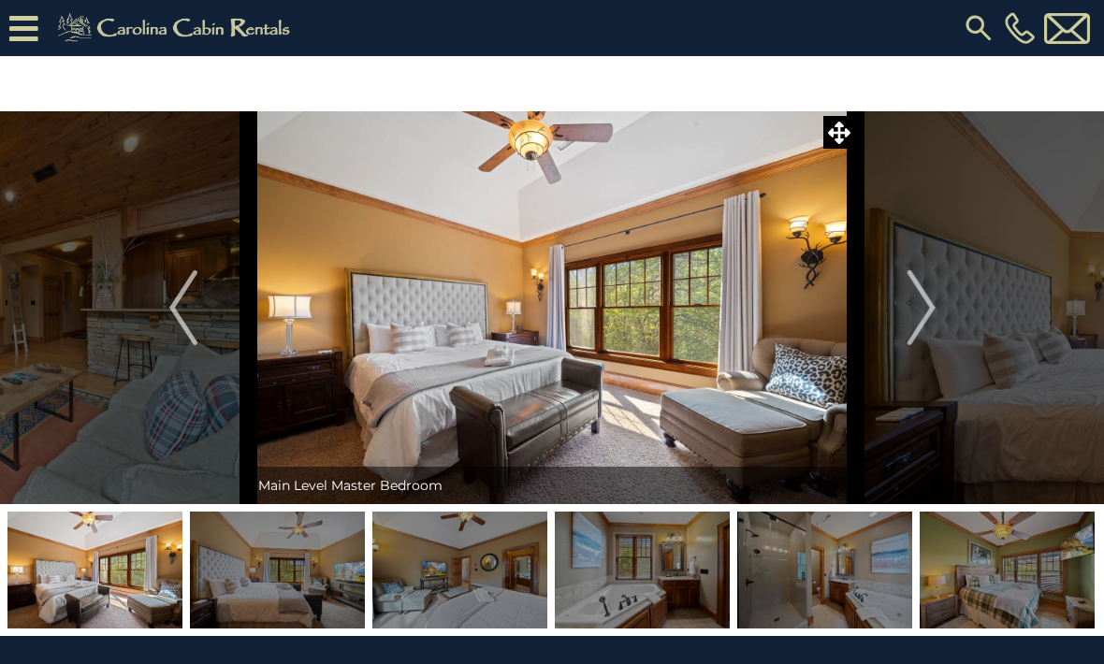
click at [926, 314] on img "Next" at bounding box center [921, 307] width 28 height 75
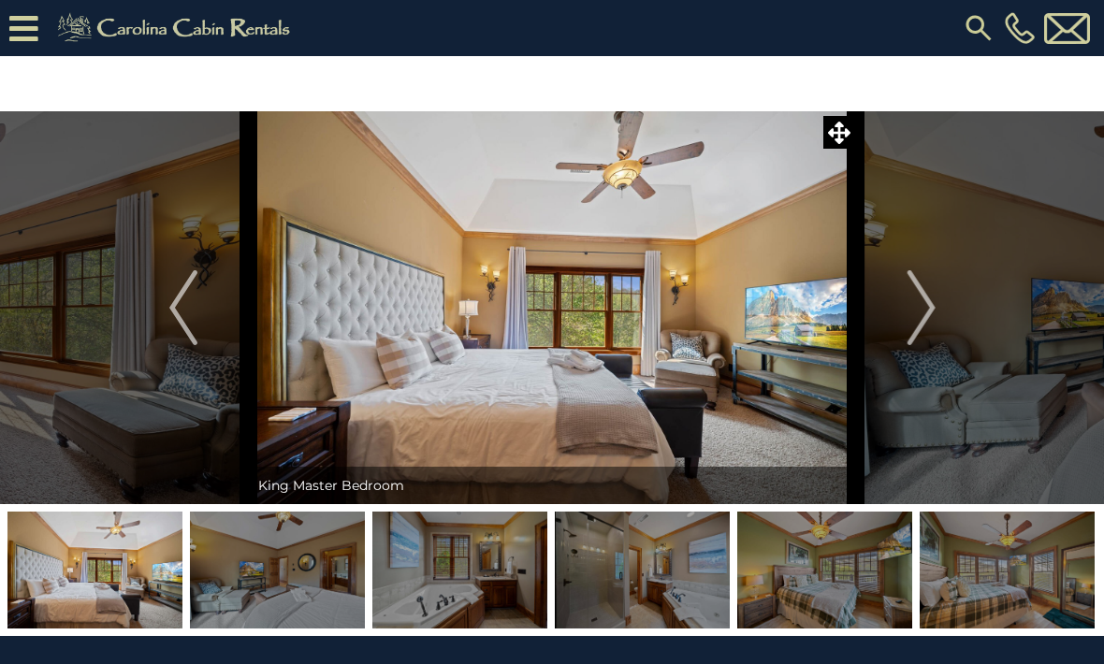
click at [924, 318] on img "Next" at bounding box center [921, 307] width 28 height 75
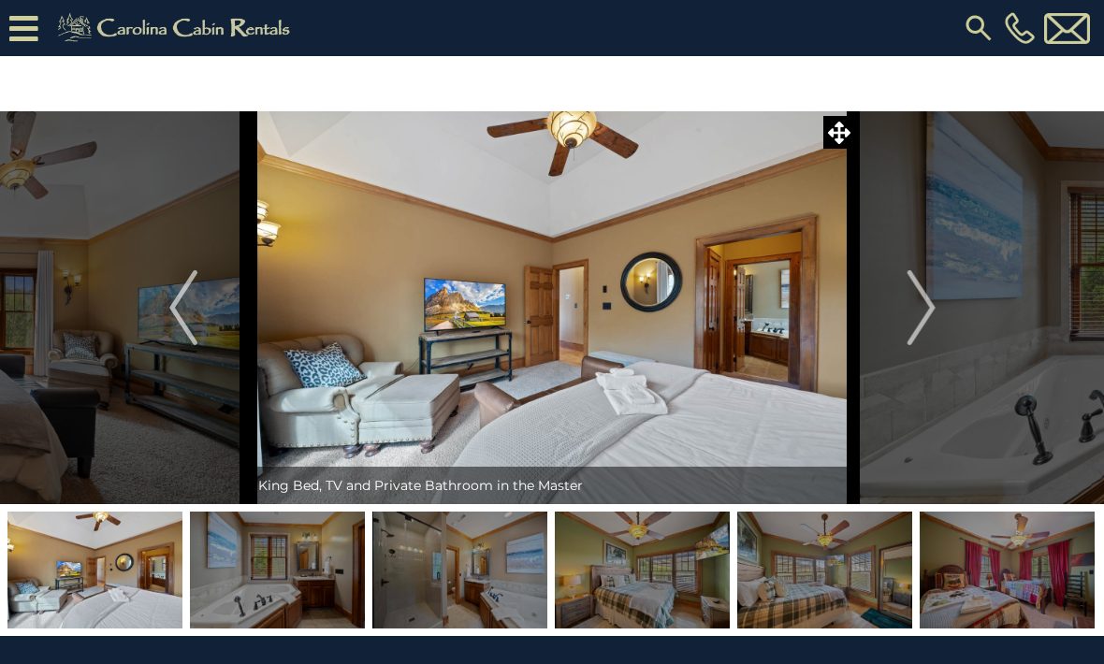
click at [933, 315] on img "Next" at bounding box center [921, 307] width 28 height 75
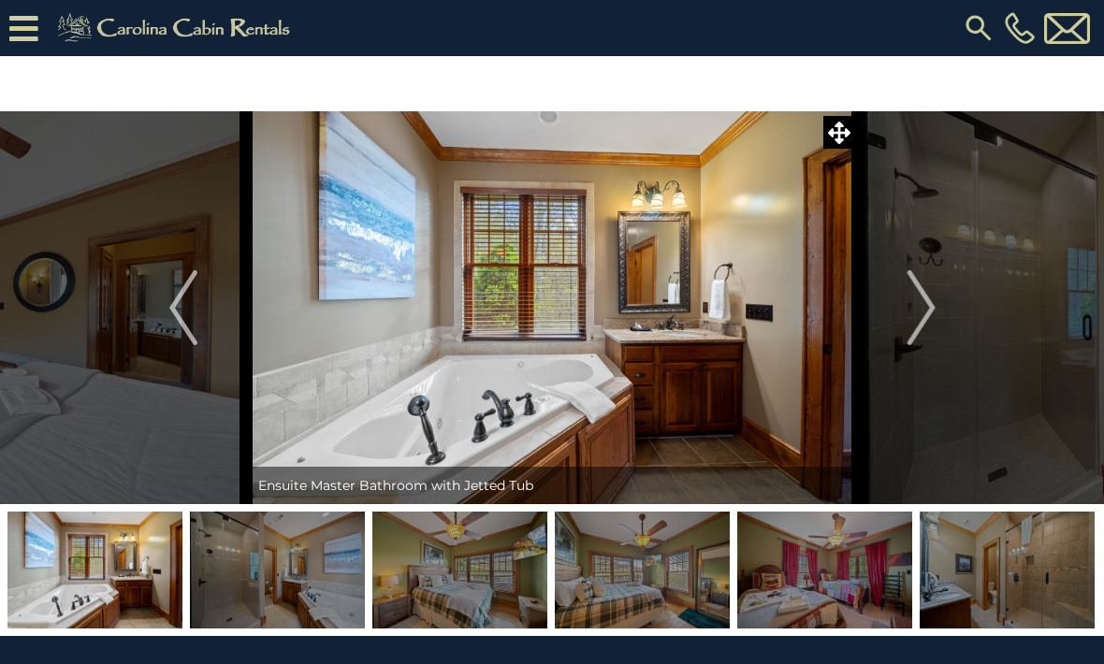
click at [928, 316] on img "Next" at bounding box center [921, 307] width 28 height 75
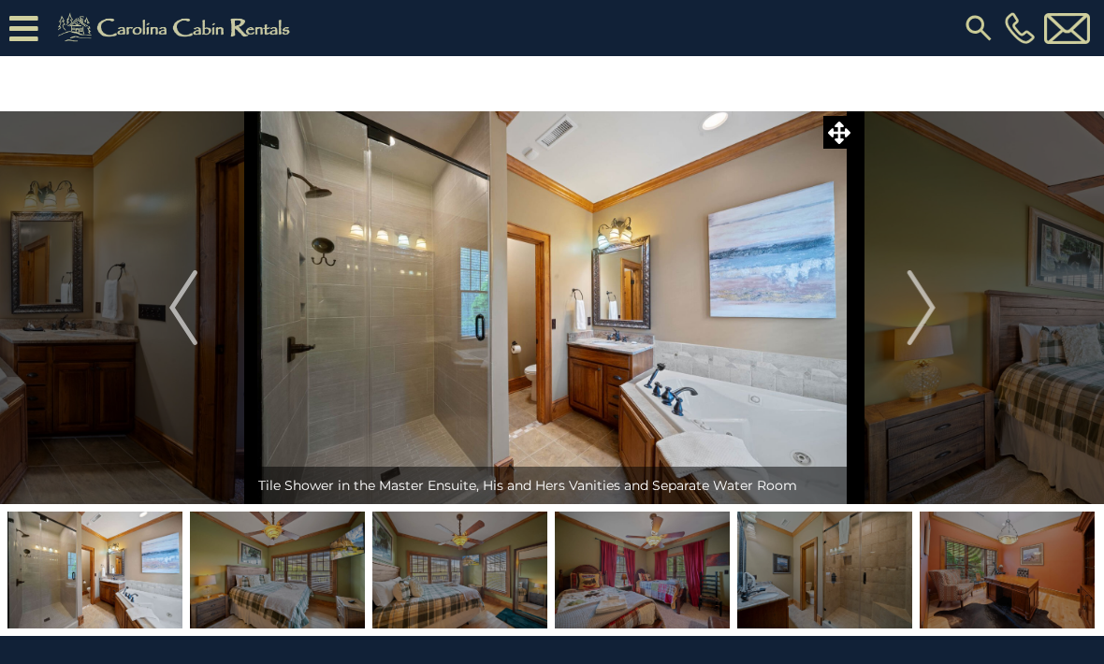
click at [934, 318] on img "Next" at bounding box center [921, 307] width 28 height 75
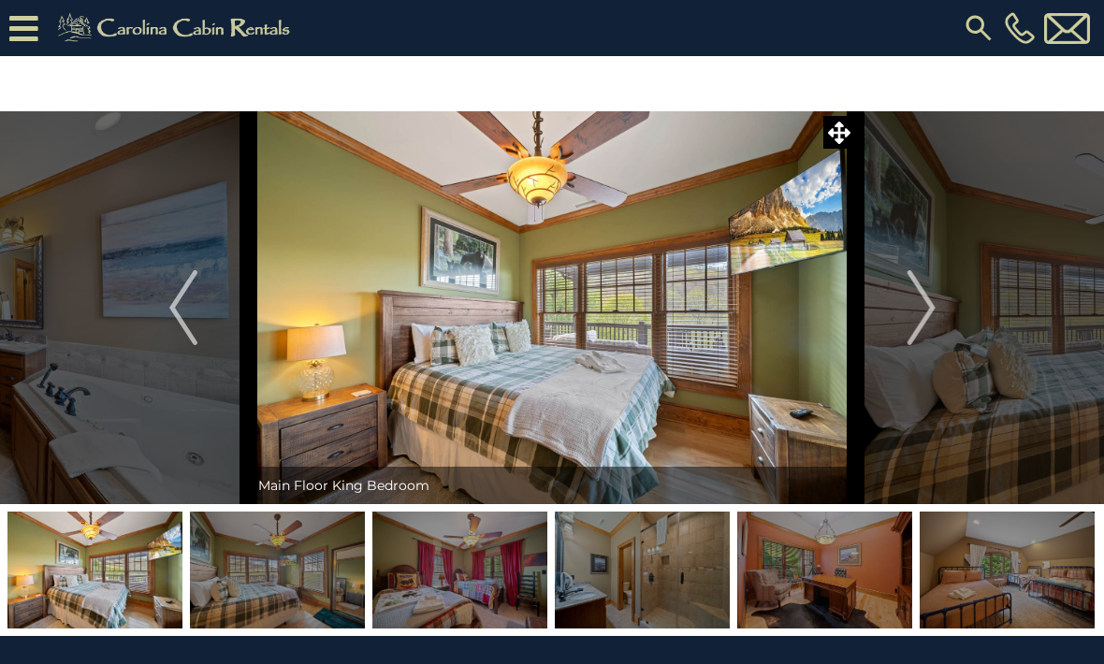
click at [938, 317] on button "Next" at bounding box center [921, 307] width 131 height 393
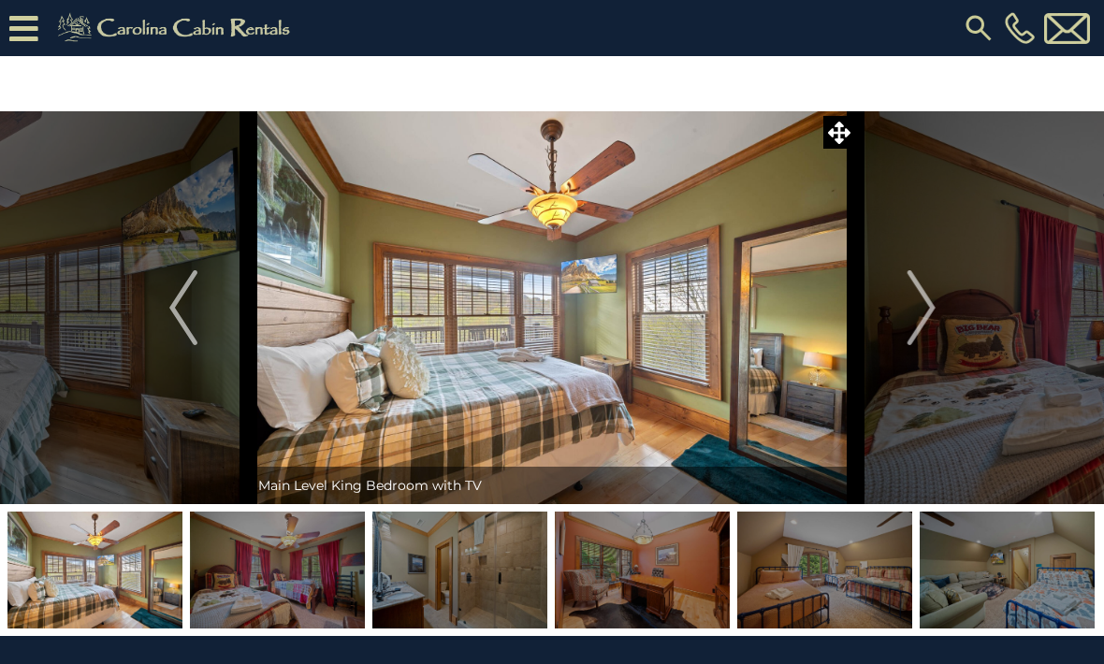
click at [935, 320] on img "Next" at bounding box center [921, 307] width 28 height 75
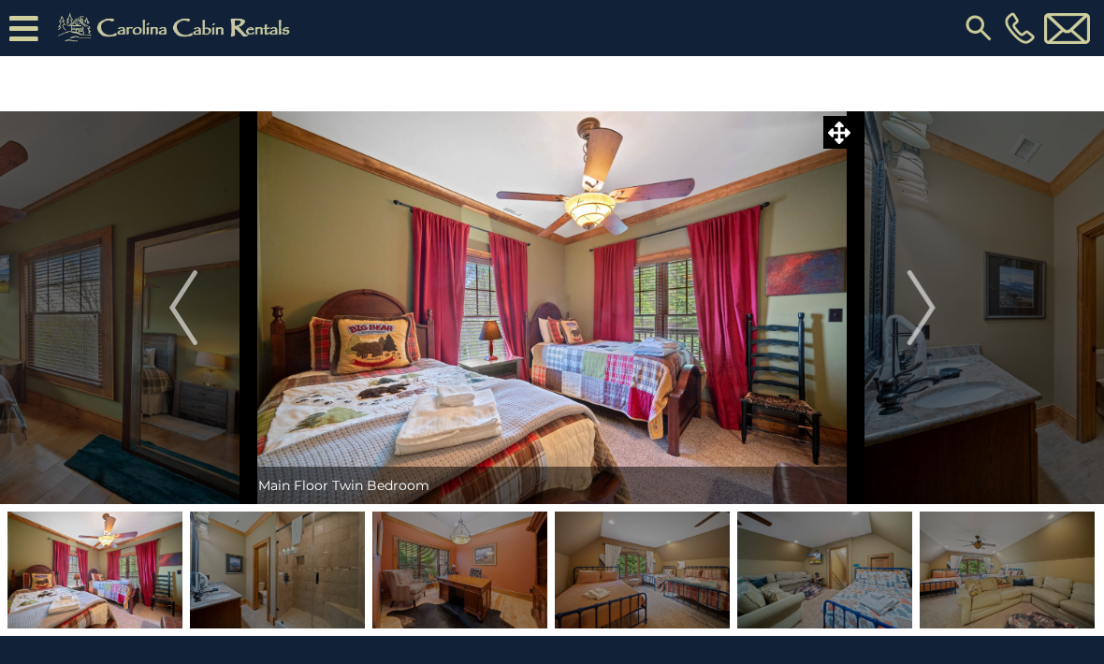
click at [941, 319] on button "Next" at bounding box center [921, 307] width 131 height 393
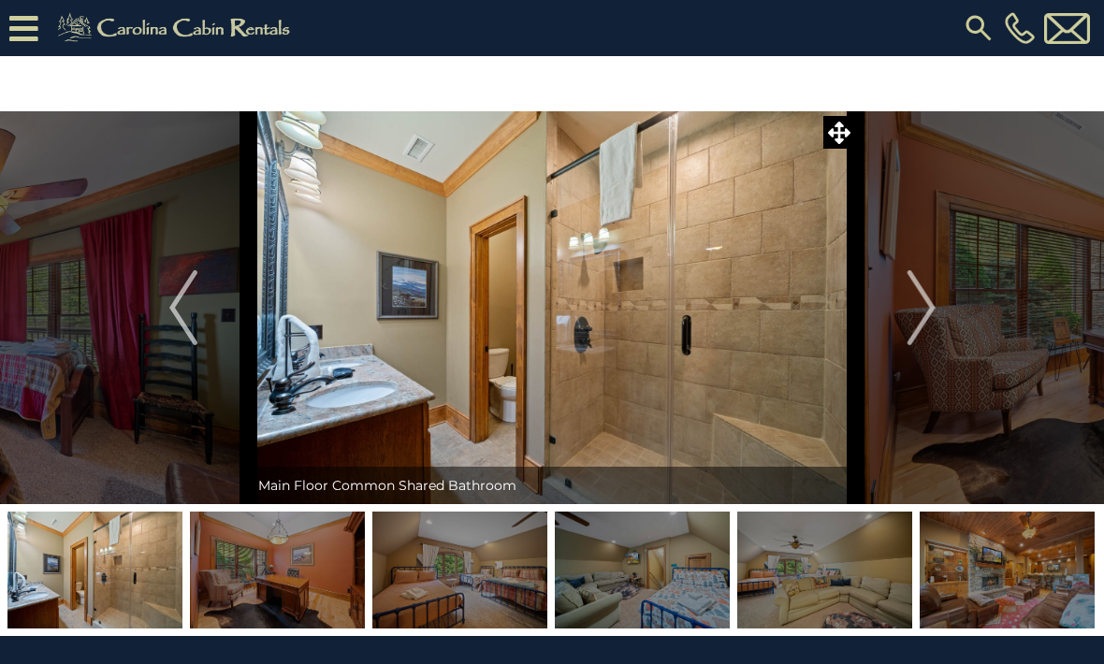
click at [942, 315] on button "Next" at bounding box center [921, 307] width 131 height 393
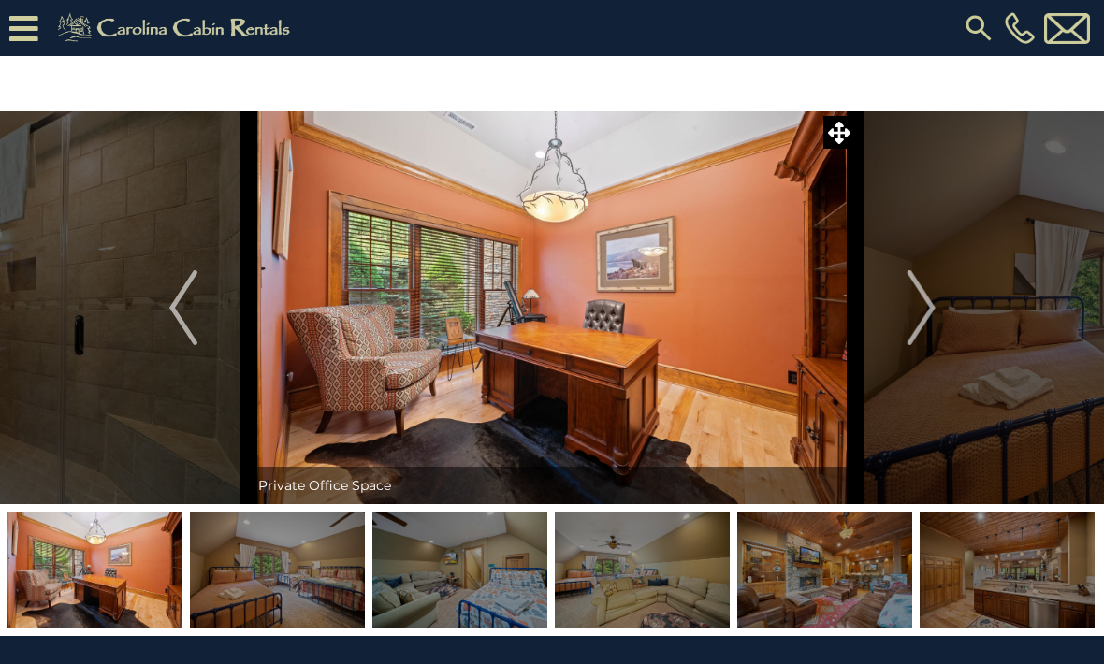
click at [941, 315] on button "Next" at bounding box center [921, 307] width 131 height 393
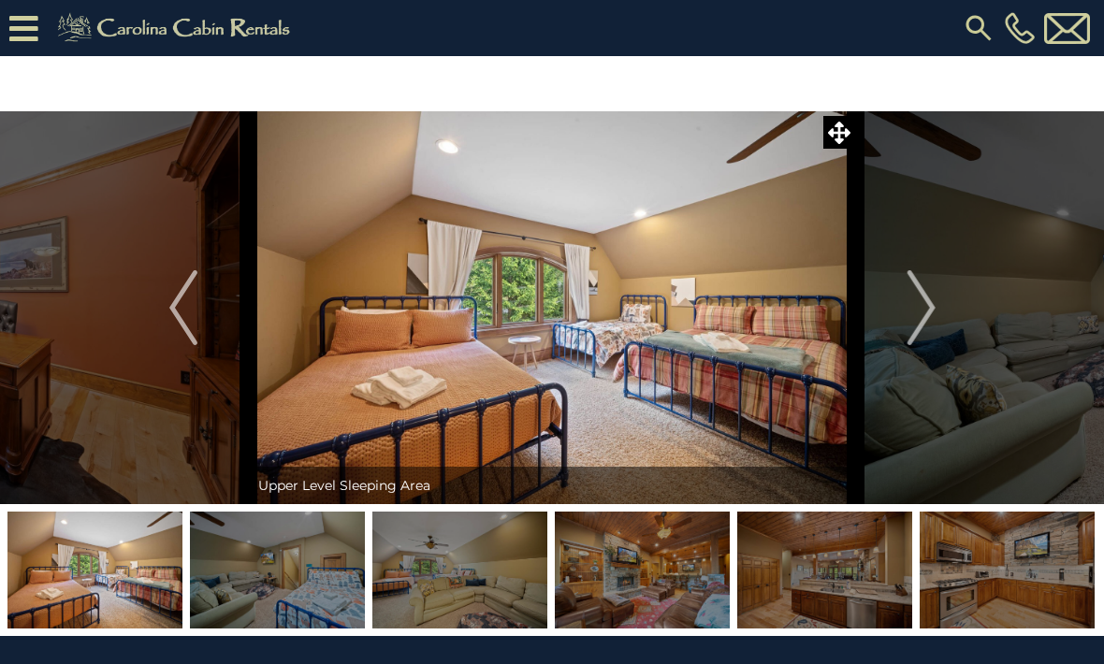
click at [944, 317] on button "Next" at bounding box center [921, 307] width 131 height 393
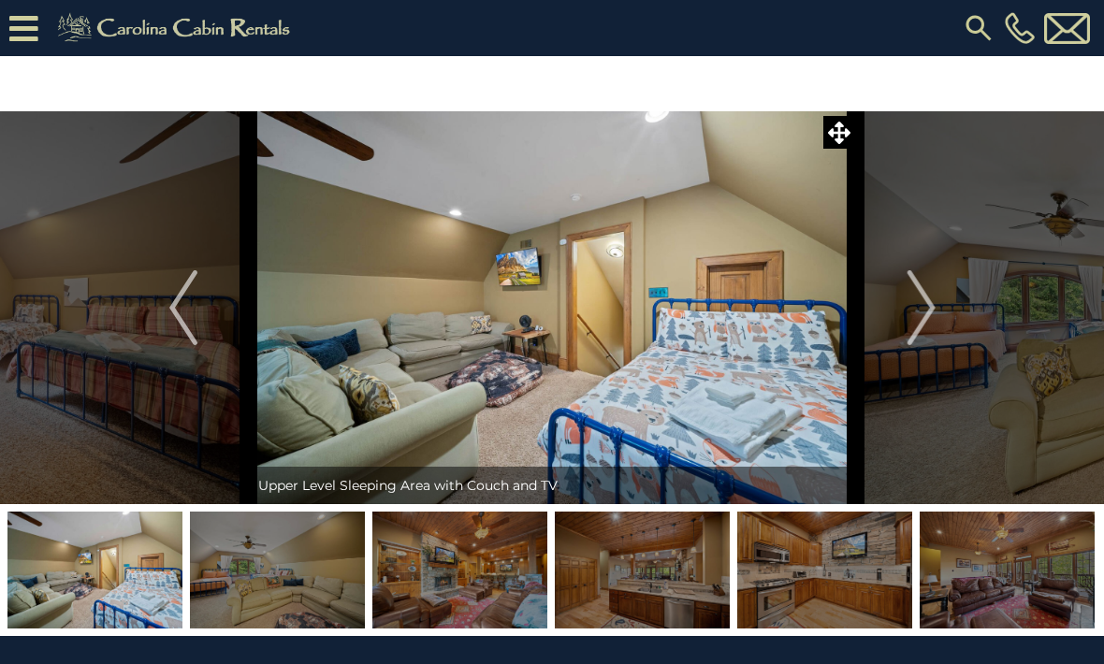
click at [941, 314] on button "Next" at bounding box center [921, 307] width 131 height 393
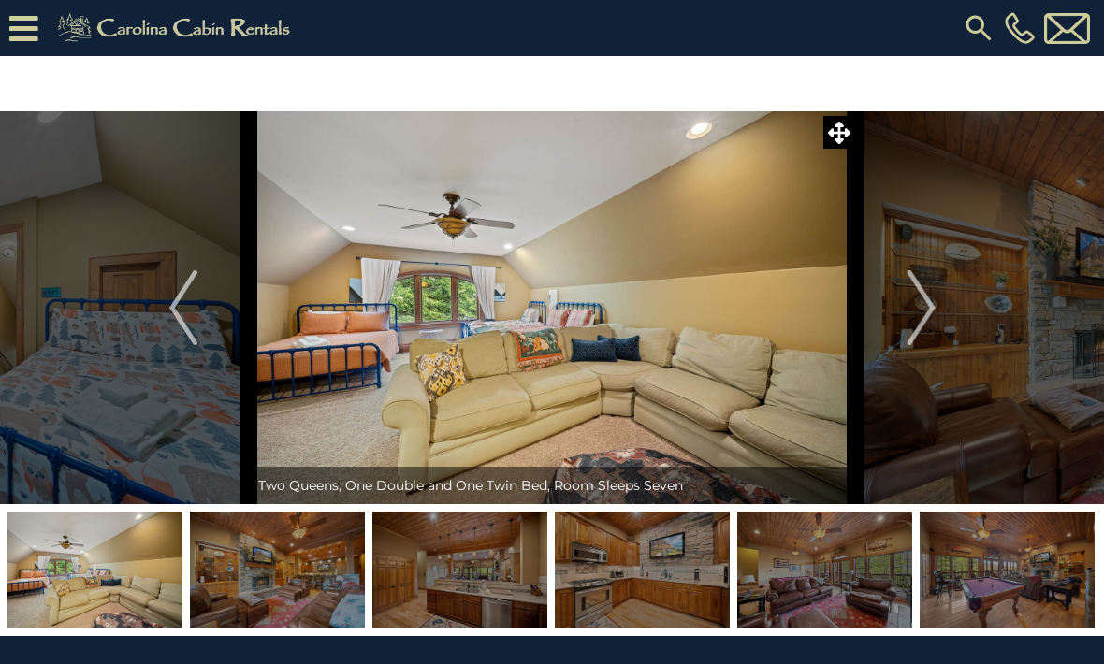
click at [932, 316] on img "Next" at bounding box center [921, 307] width 28 height 75
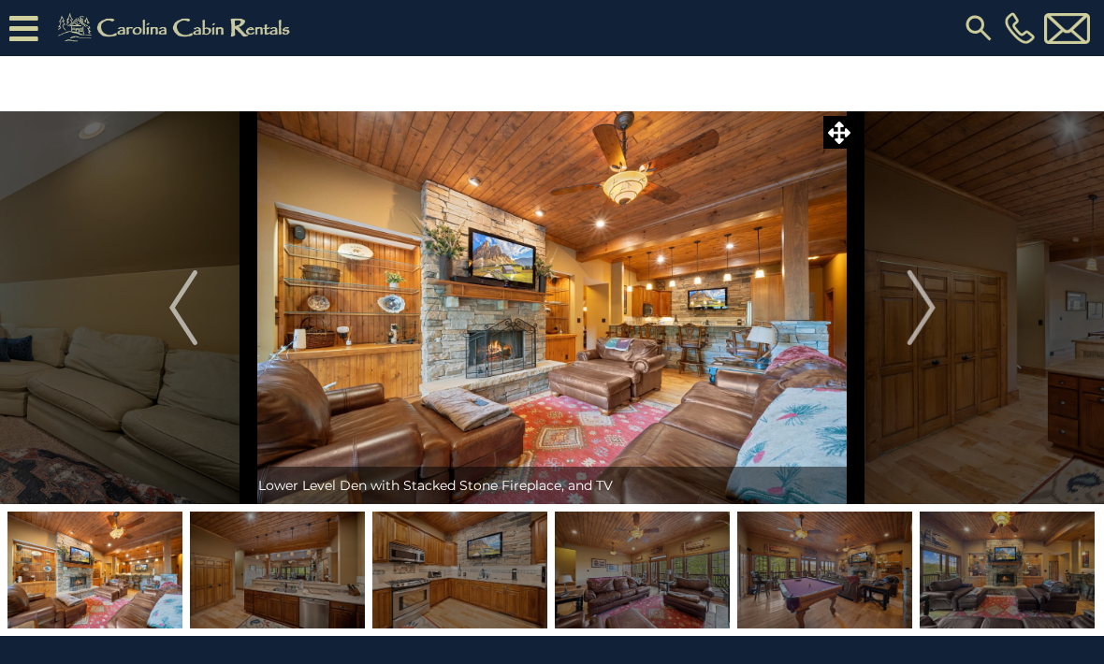
click at [937, 314] on button "Next" at bounding box center [921, 307] width 131 height 393
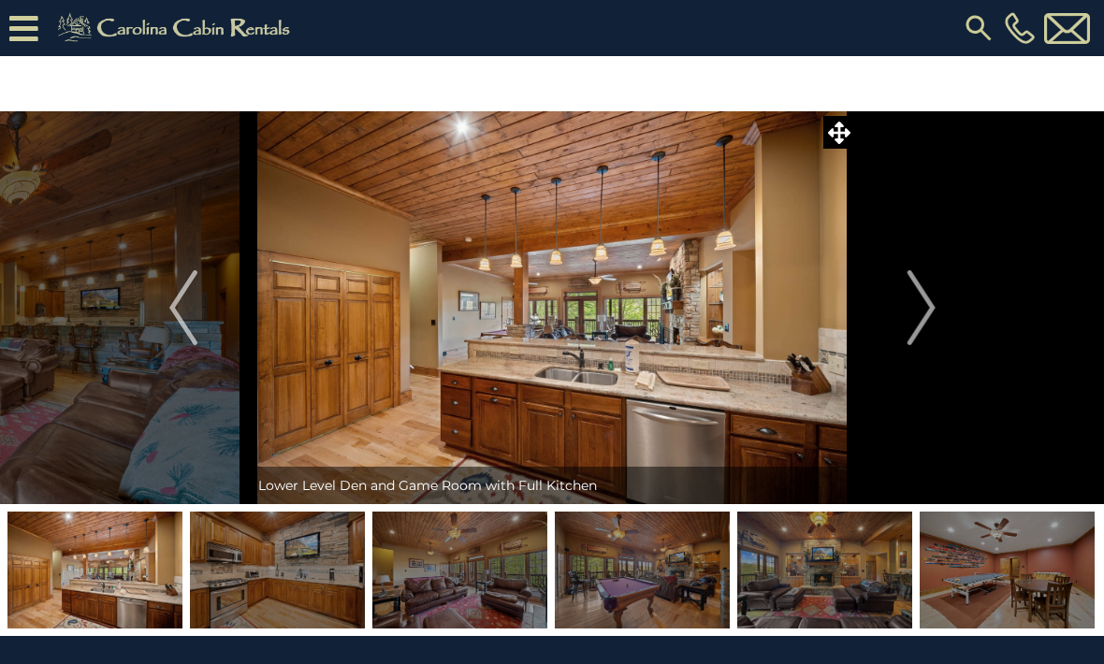
click at [928, 319] on img "Next" at bounding box center [921, 307] width 28 height 75
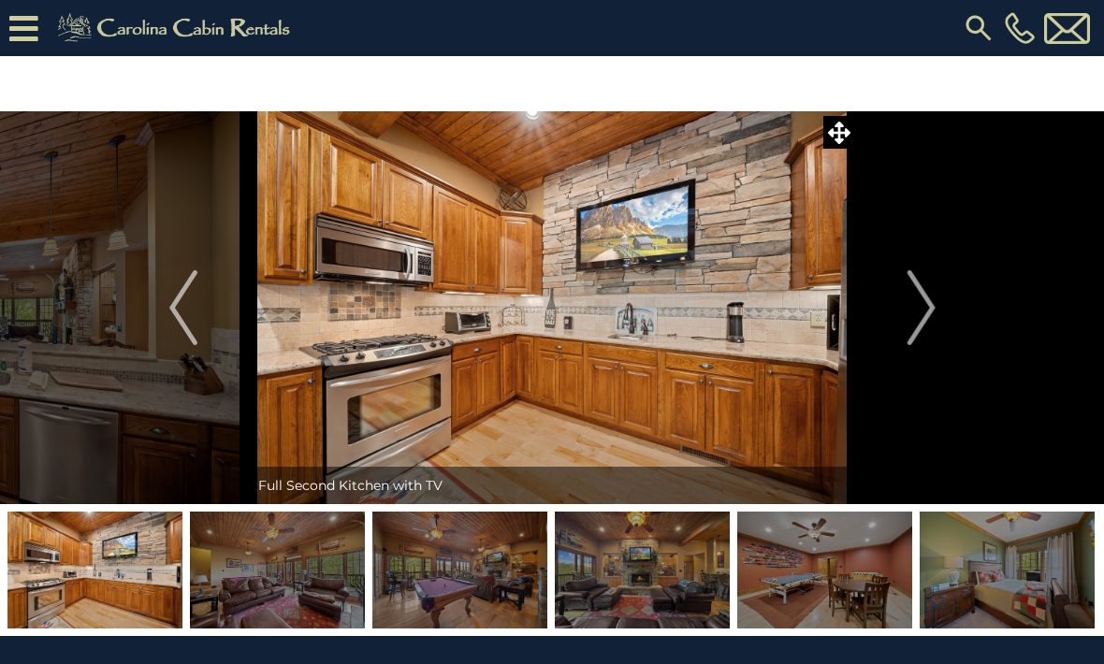
click at [935, 319] on img "Next" at bounding box center [921, 307] width 28 height 75
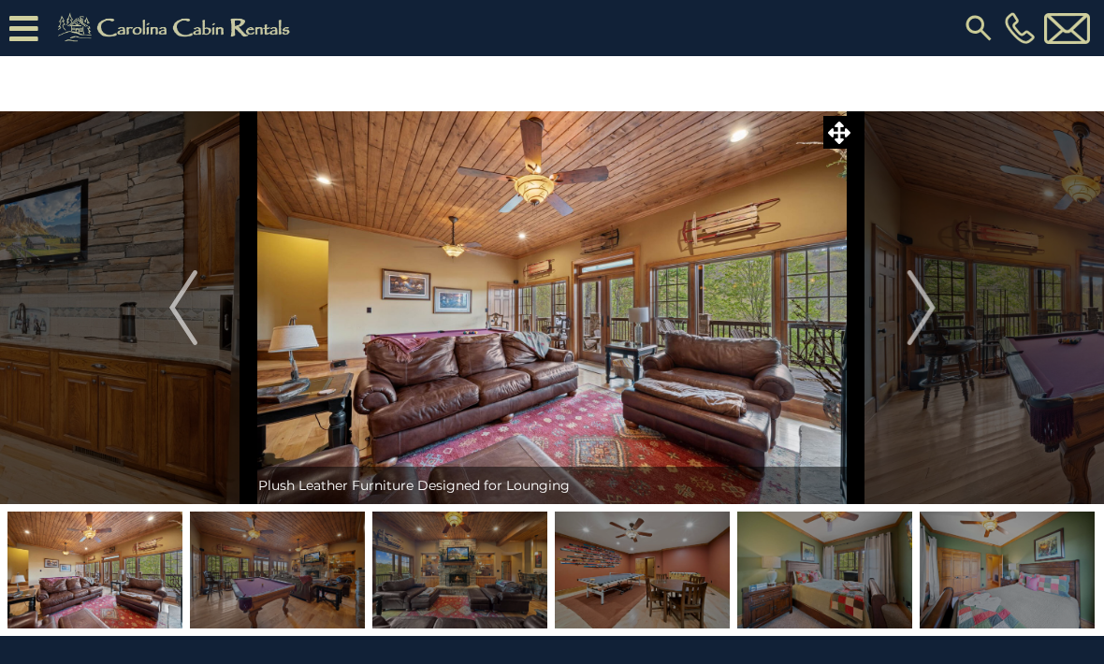
click at [932, 312] on img "Next" at bounding box center [921, 307] width 28 height 75
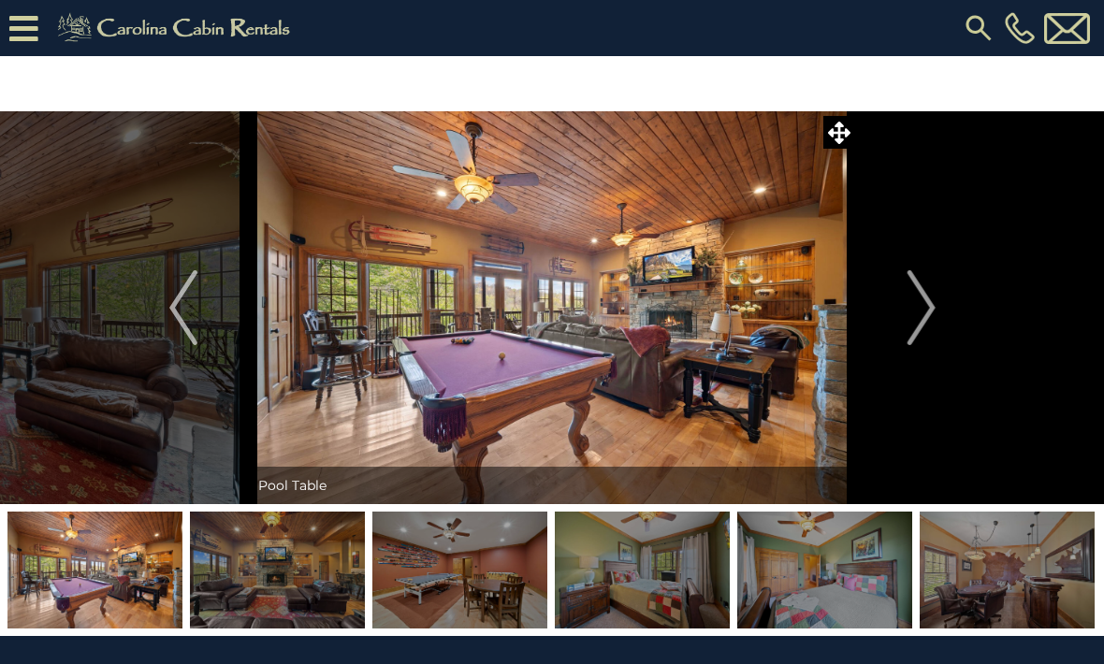
click at [939, 317] on button "Next" at bounding box center [921, 307] width 131 height 393
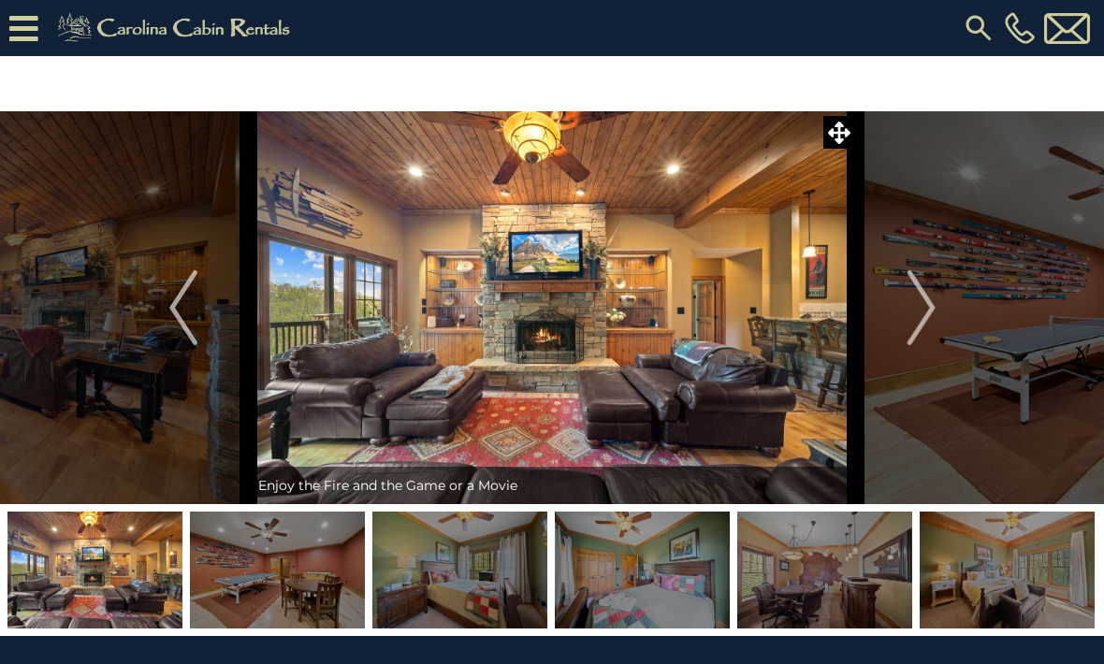
click at [935, 314] on img "Next" at bounding box center [921, 307] width 28 height 75
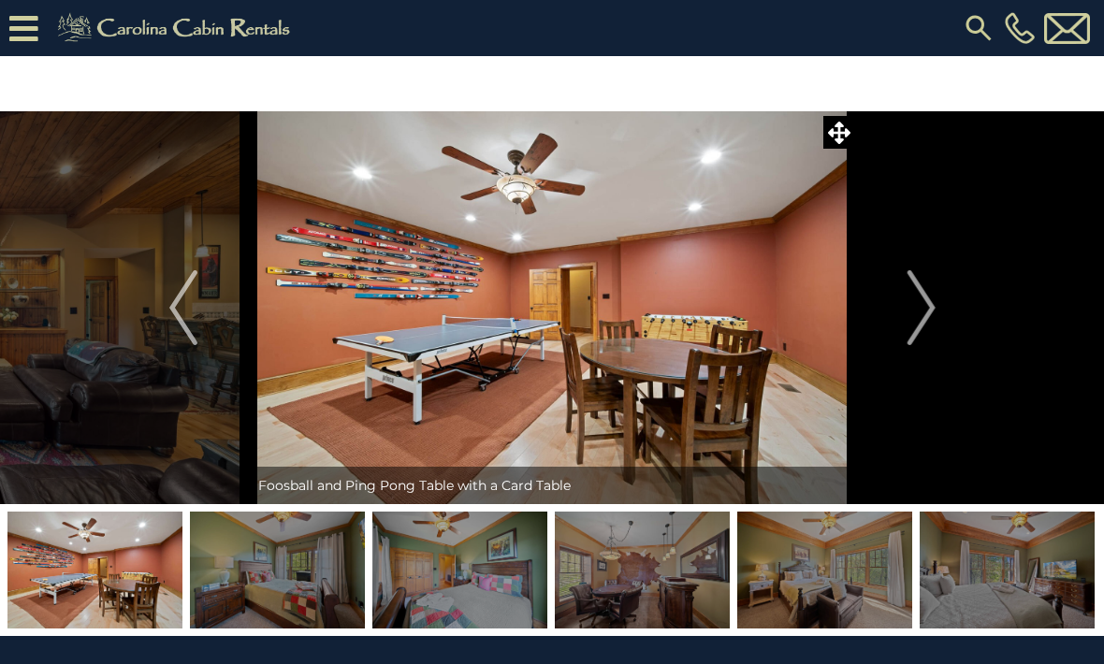
click at [942, 314] on button "Next" at bounding box center [921, 307] width 131 height 393
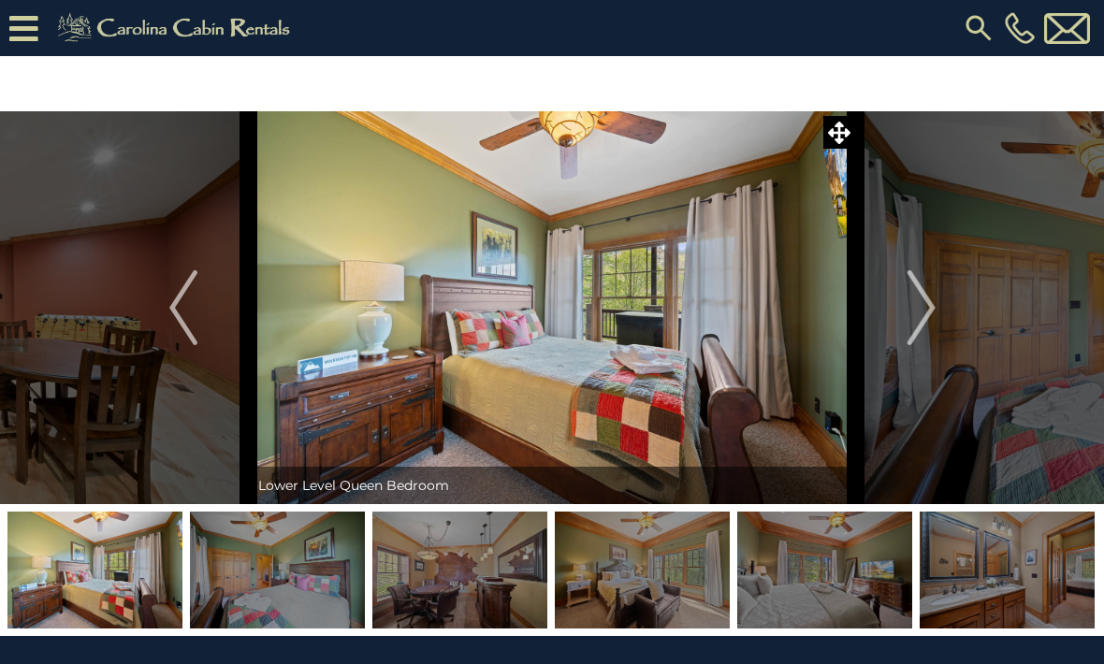
click at [939, 315] on button "Next" at bounding box center [921, 307] width 131 height 393
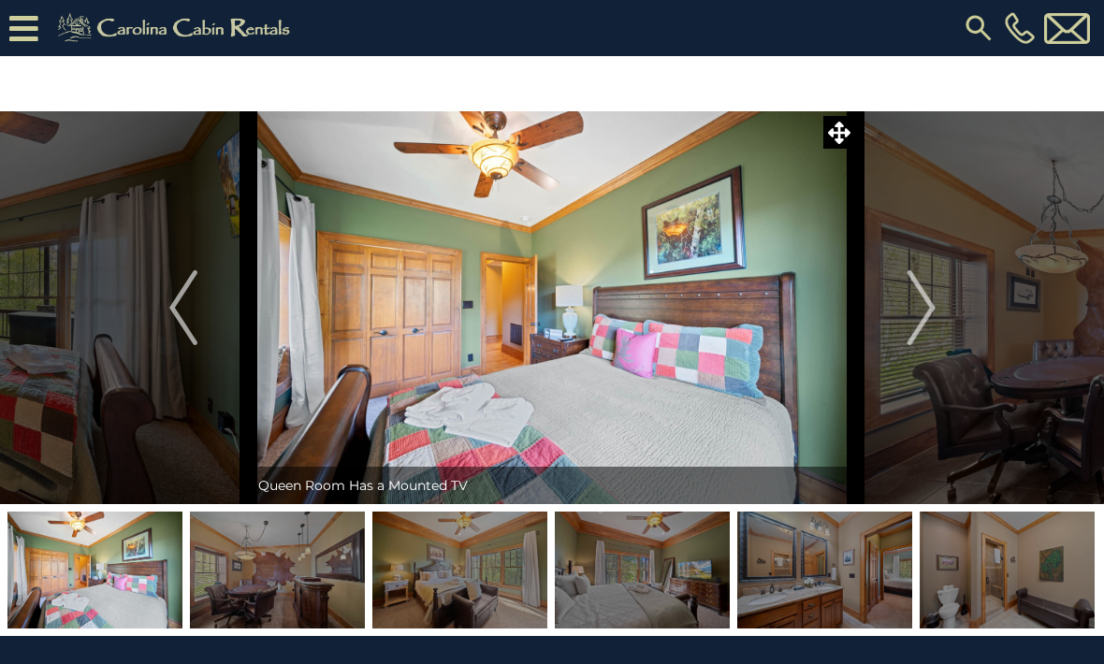
click at [934, 312] on img "Next" at bounding box center [921, 307] width 28 height 75
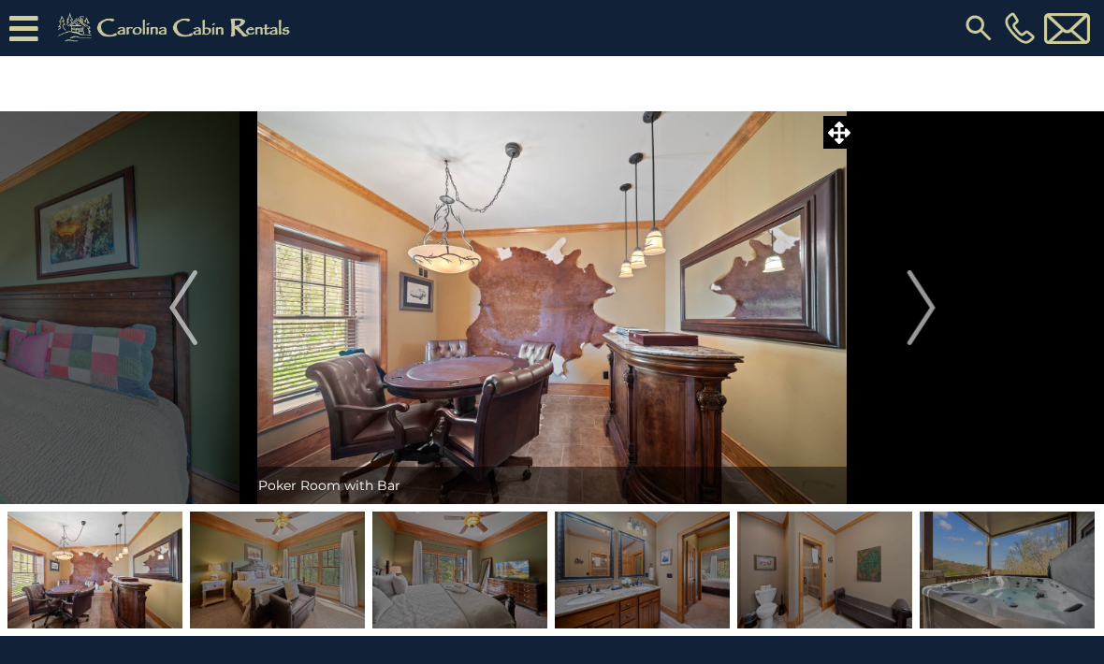
click at [943, 313] on button "Next" at bounding box center [921, 307] width 131 height 393
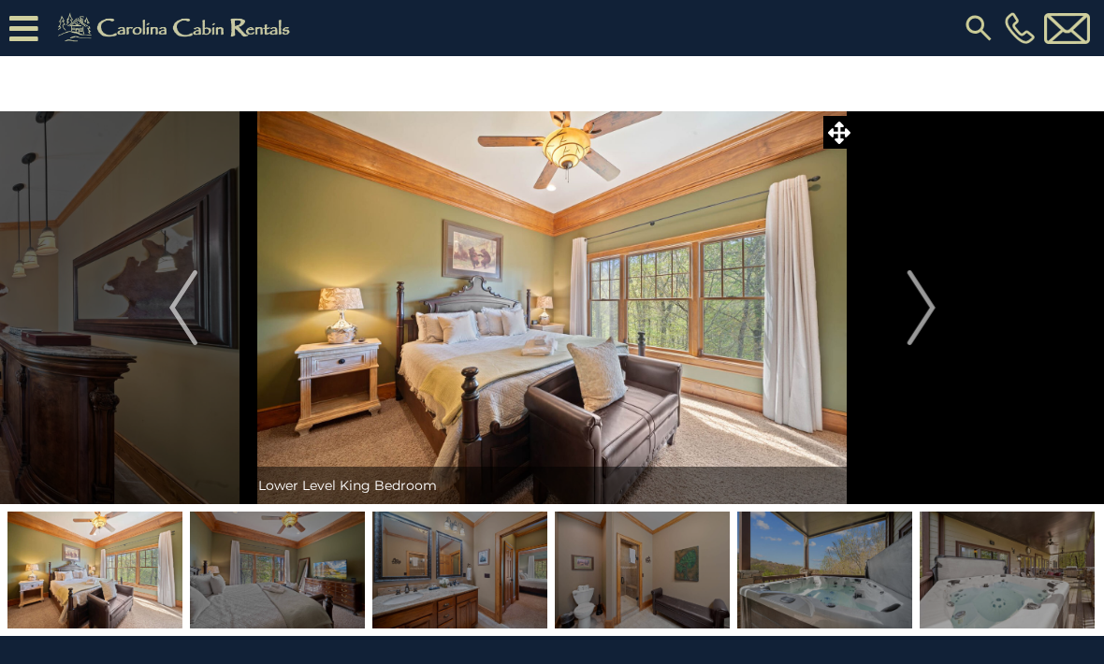
click at [935, 313] on img "Next" at bounding box center [921, 307] width 28 height 75
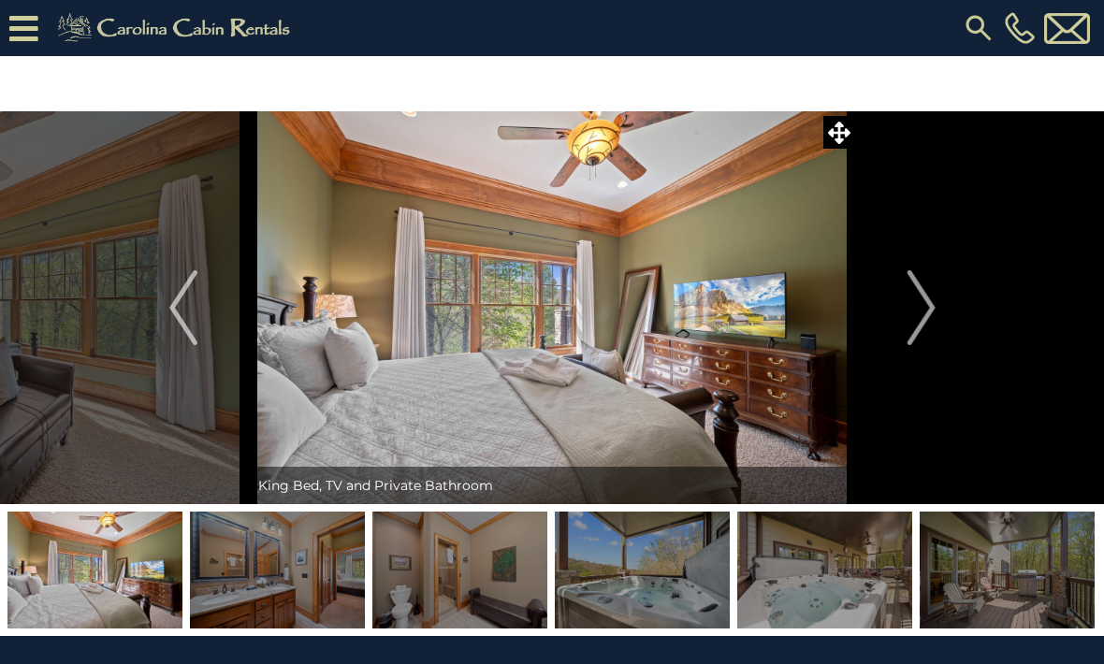
click at [937, 323] on button "Next" at bounding box center [921, 307] width 131 height 393
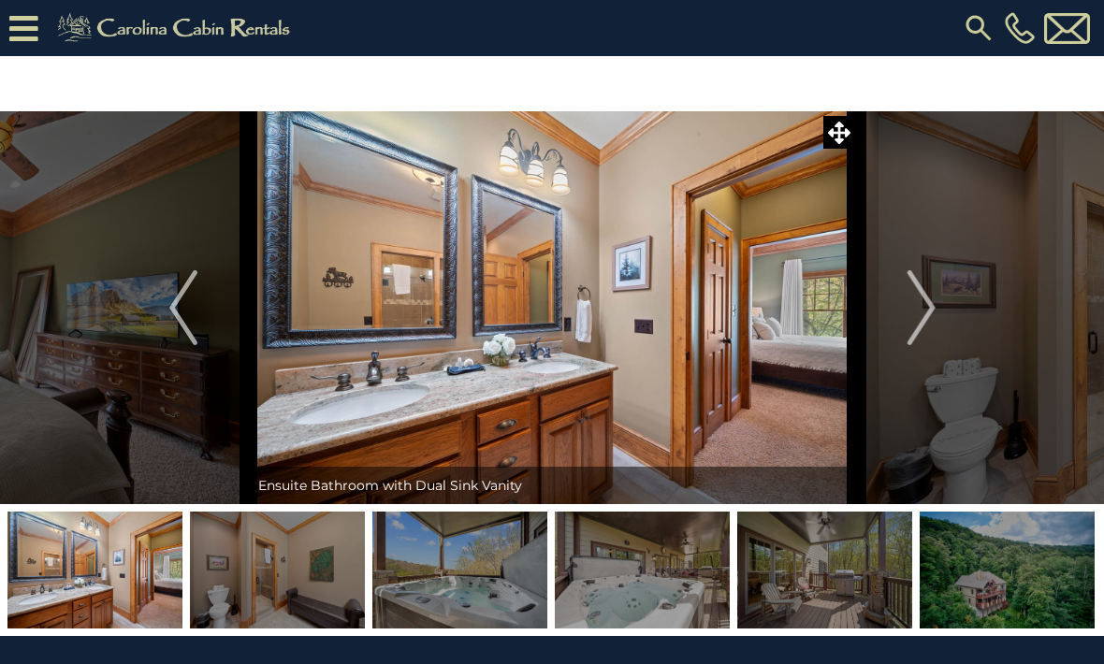
click at [933, 314] on img "Next" at bounding box center [921, 307] width 28 height 75
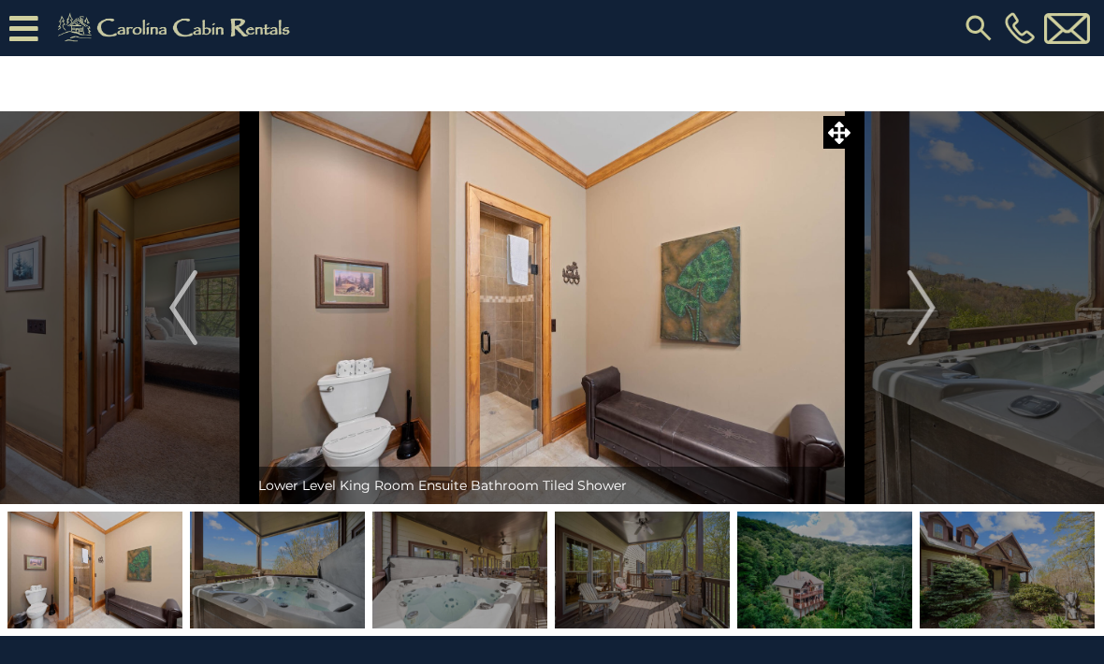
click at [935, 313] on img "Next" at bounding box center [921, 307] width 28 height 75
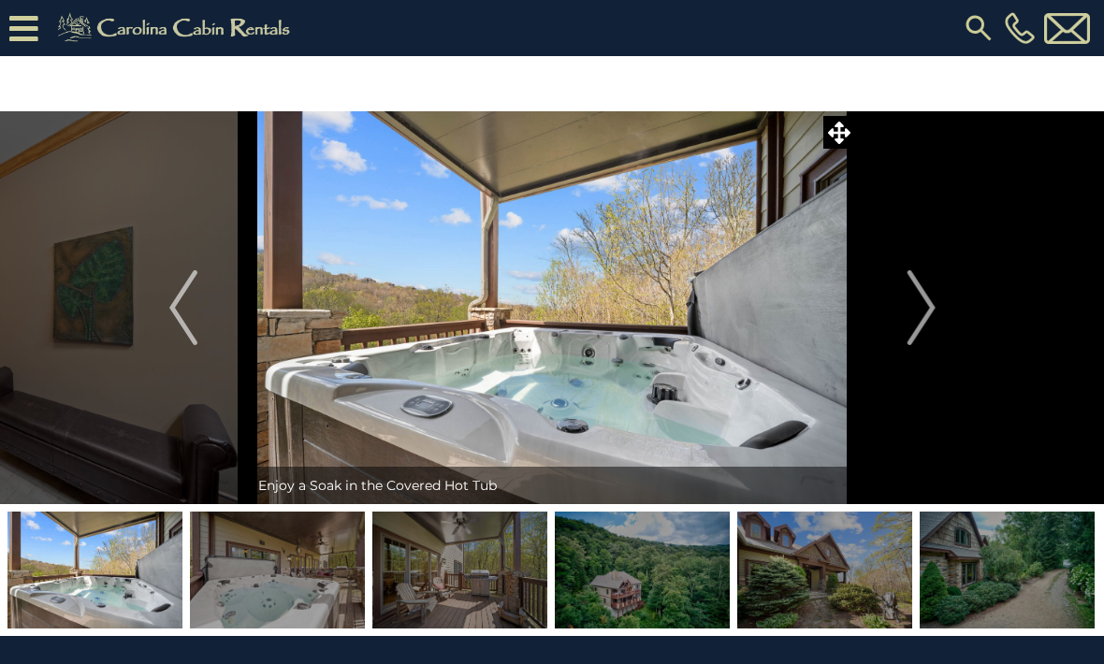
click at [938, 314] on button "Next" at bounding box center [921, 307] width 131 height 393
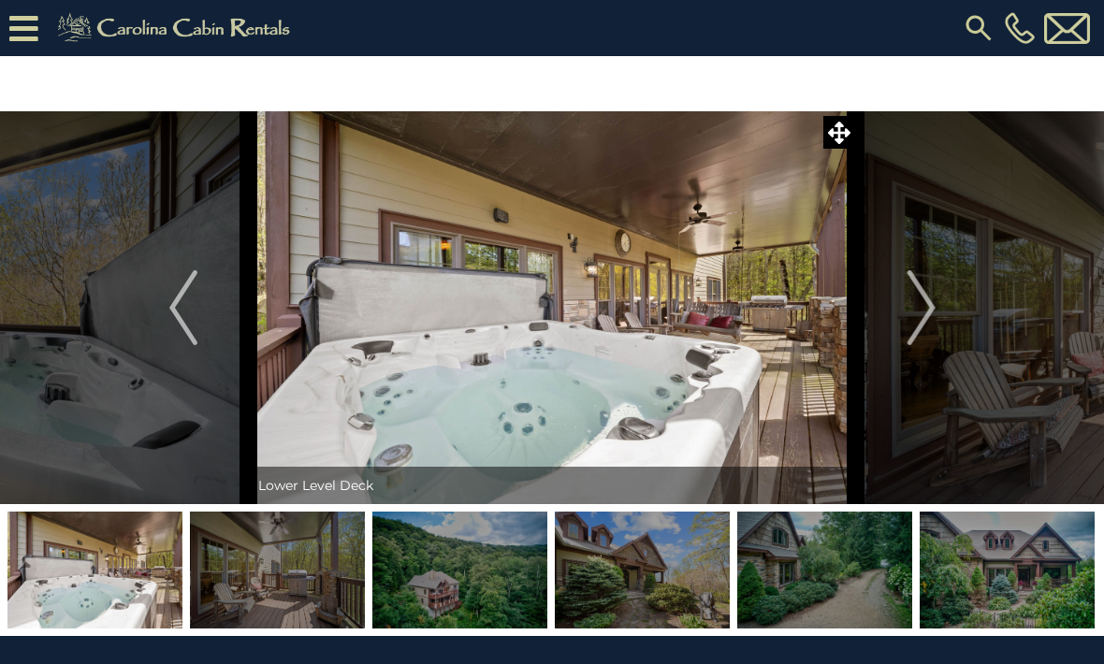
click at [938, 315] on button "Next" at bounding box center [921, 307] width 131 height 393
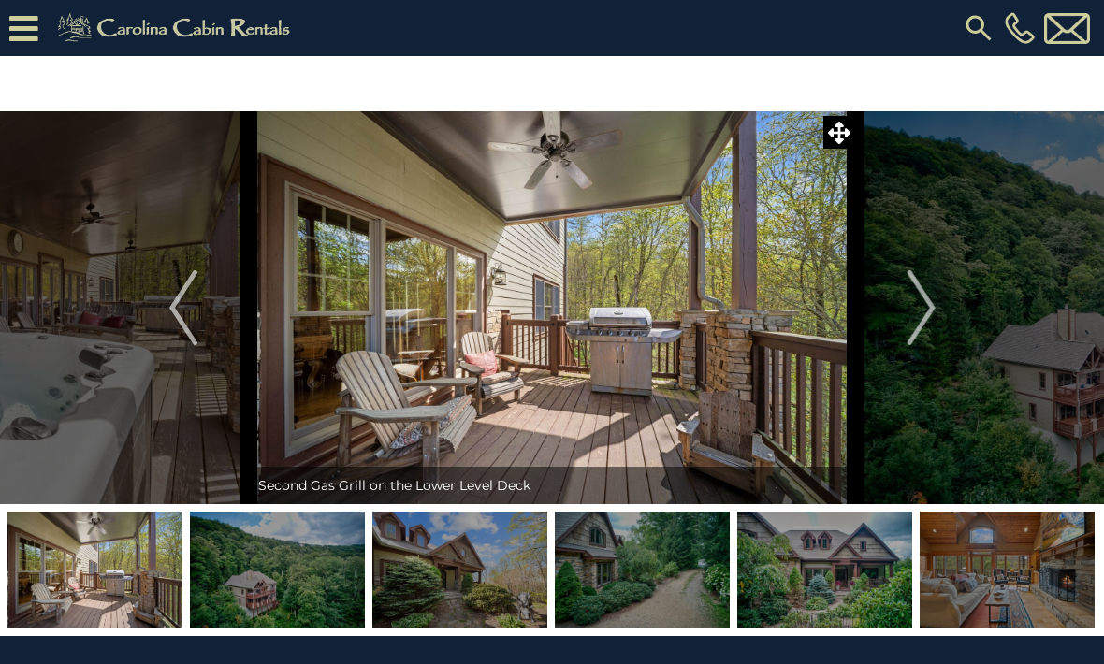
click at [930, 315] on img "Next" at bounding box center [921, 307] width 28 height 75
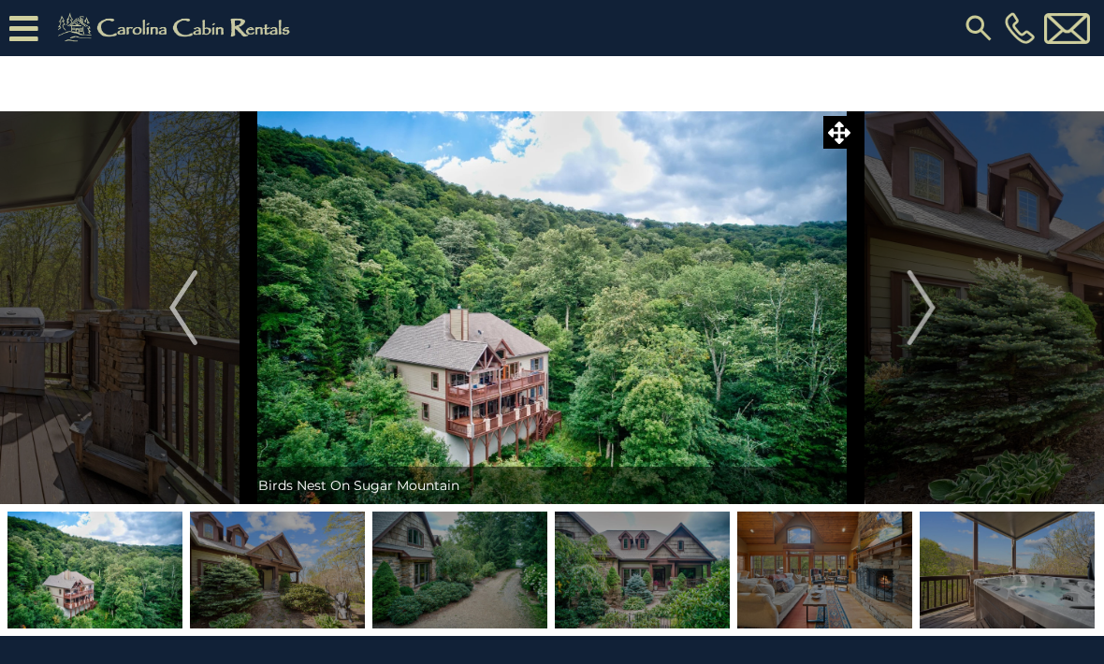
click at [934, 314] on img "Next" at bounding box center [921, 307] width 28 height 75
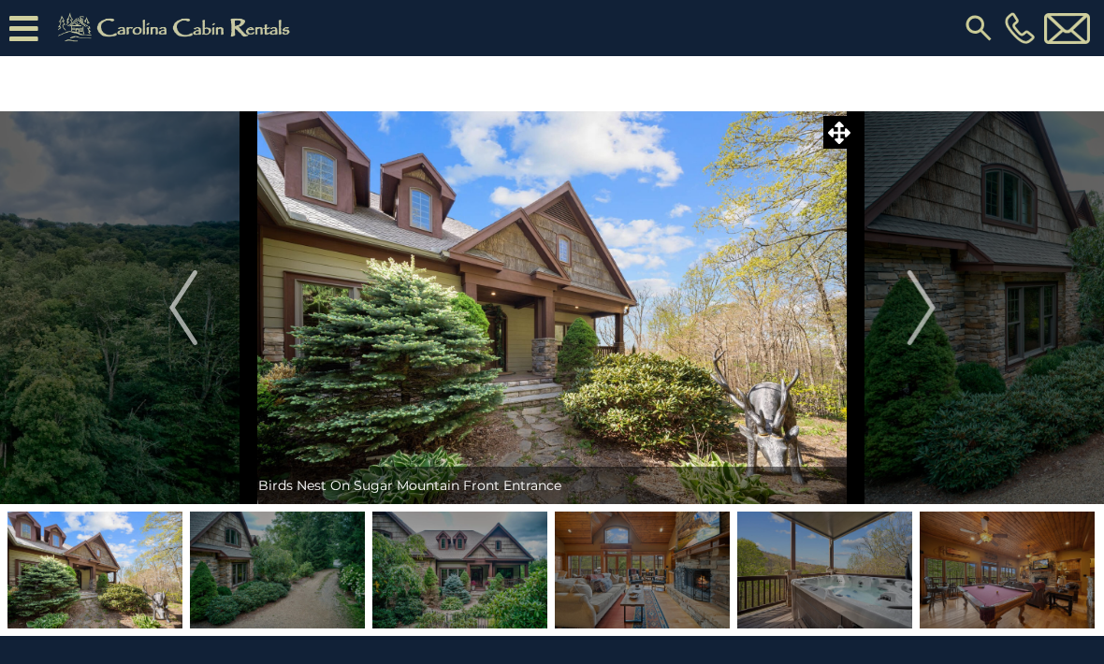
click at [933, 317] on img "Next" at bounding box center [921, 307] width 28 height 75
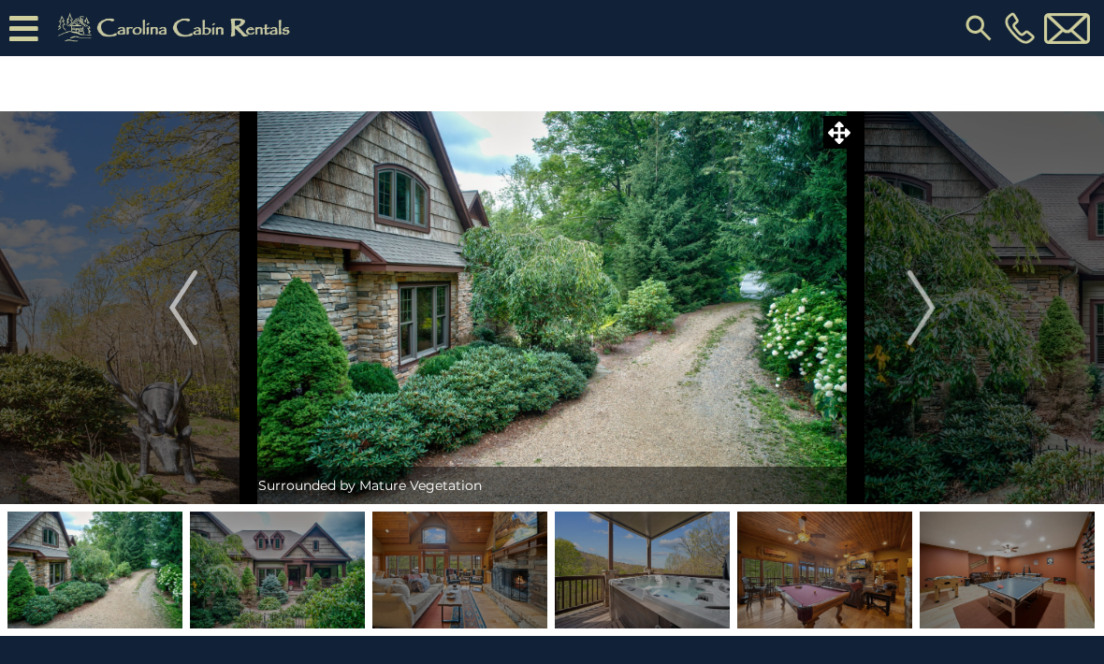
click at [930, 315] on img "Next" at bounding box center [921, 307] width 28 height 75
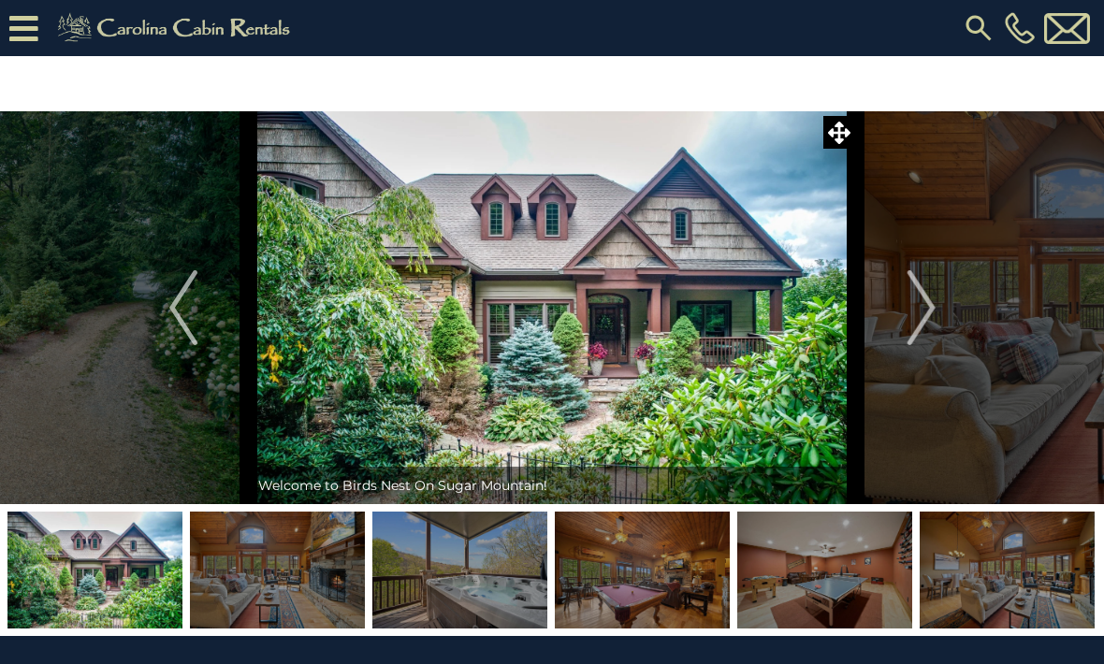
click at [943, 319] on button "Next" at bounding box center [921, 307] width 131 height 393
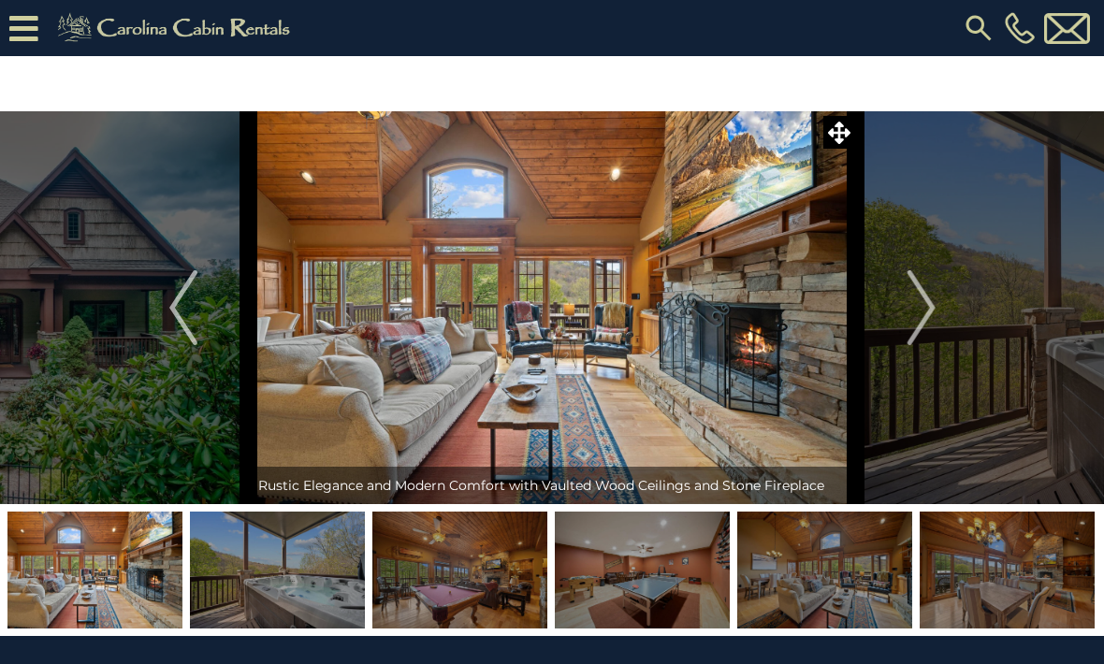
click at [942, 320] on button "Next" at bounding box center [921, 307] width 131 height 393
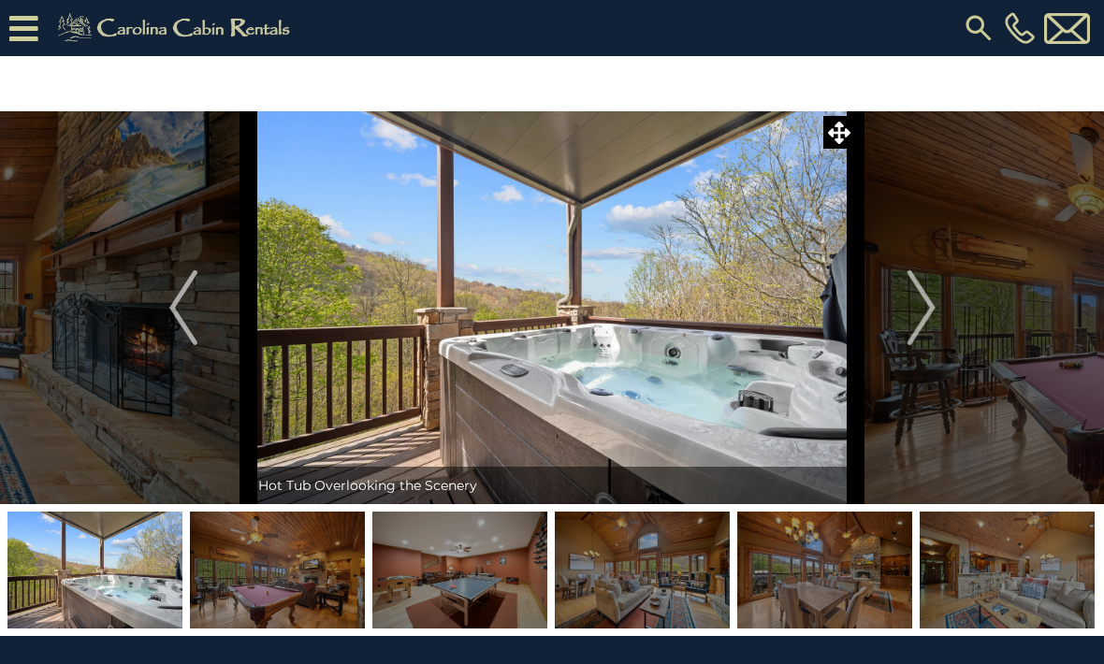
click at [935, 316] on img "Next" at bounding box center [921, 307] width 28 height 75
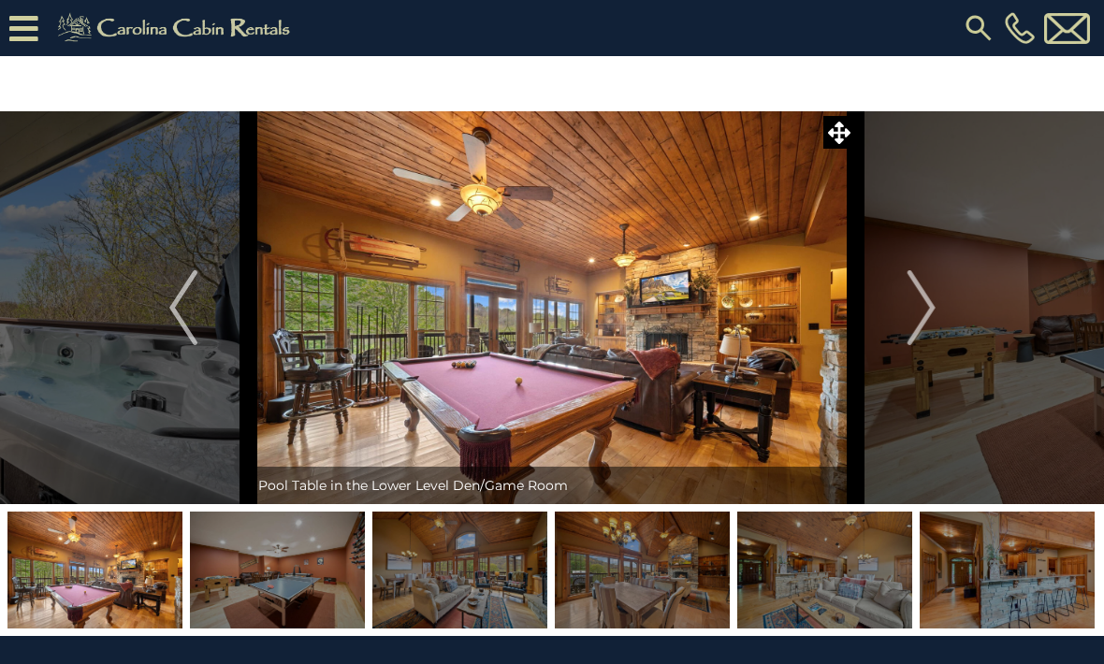
click at [941, 318] on button "Next" at bounding box center [921, 307] width 131 height 393
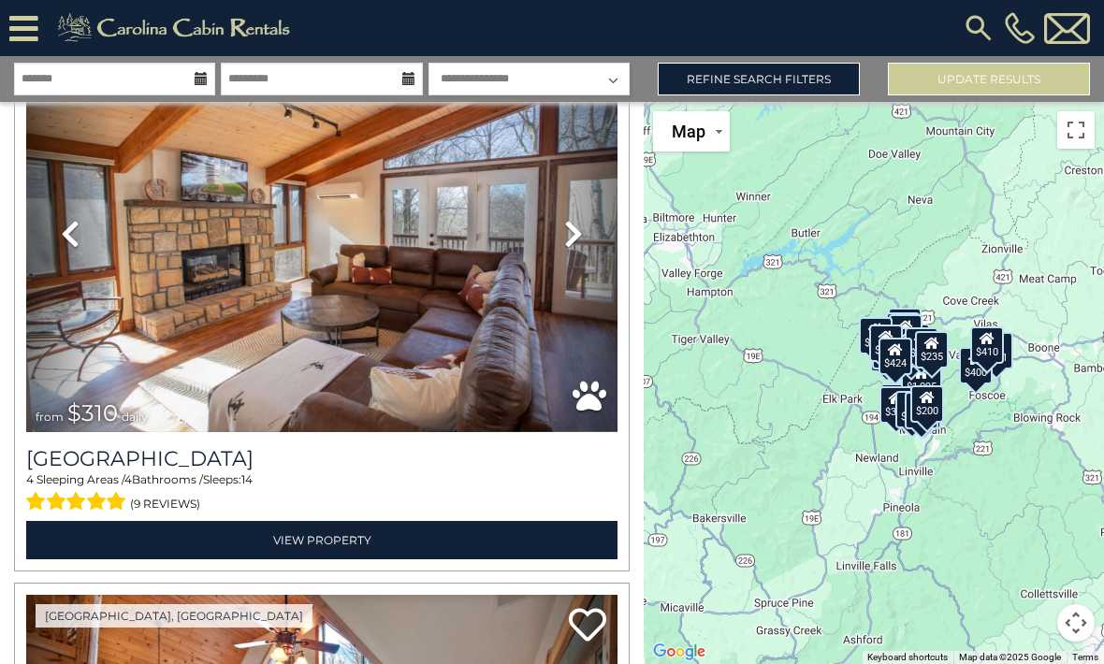
scroll to position [5733, 0]
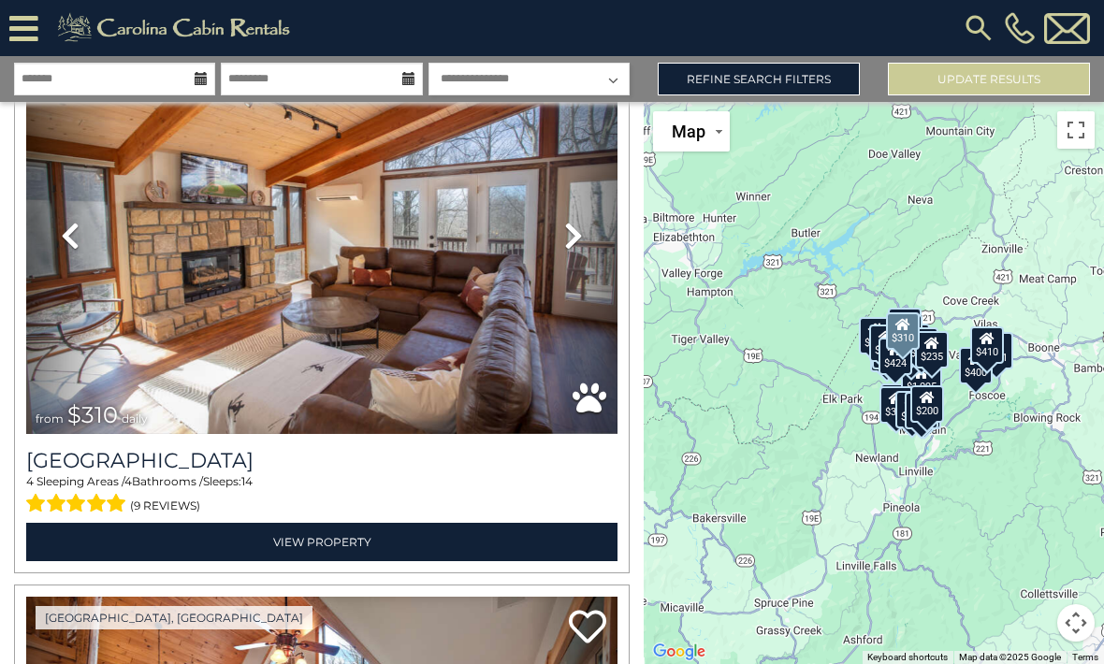
click at [130, 394] on img at bounding box center [321, 235] width 591 height 397
click at [150, 390] on img at bounding box center [321, 235] width 591 height 397
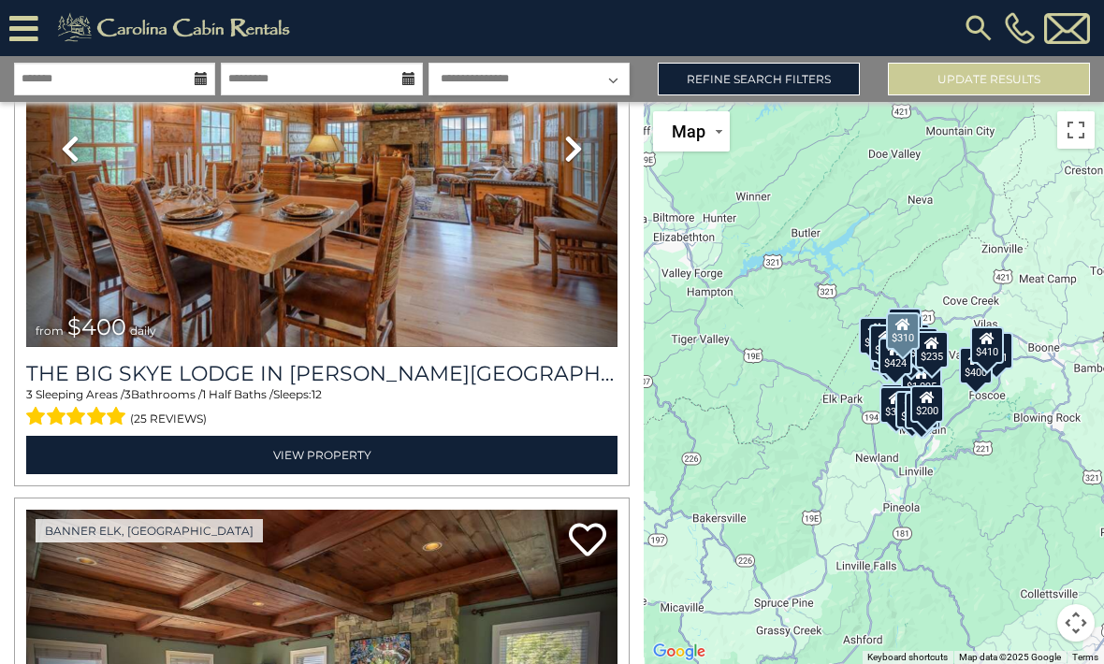
scroll to position [7502, 0]
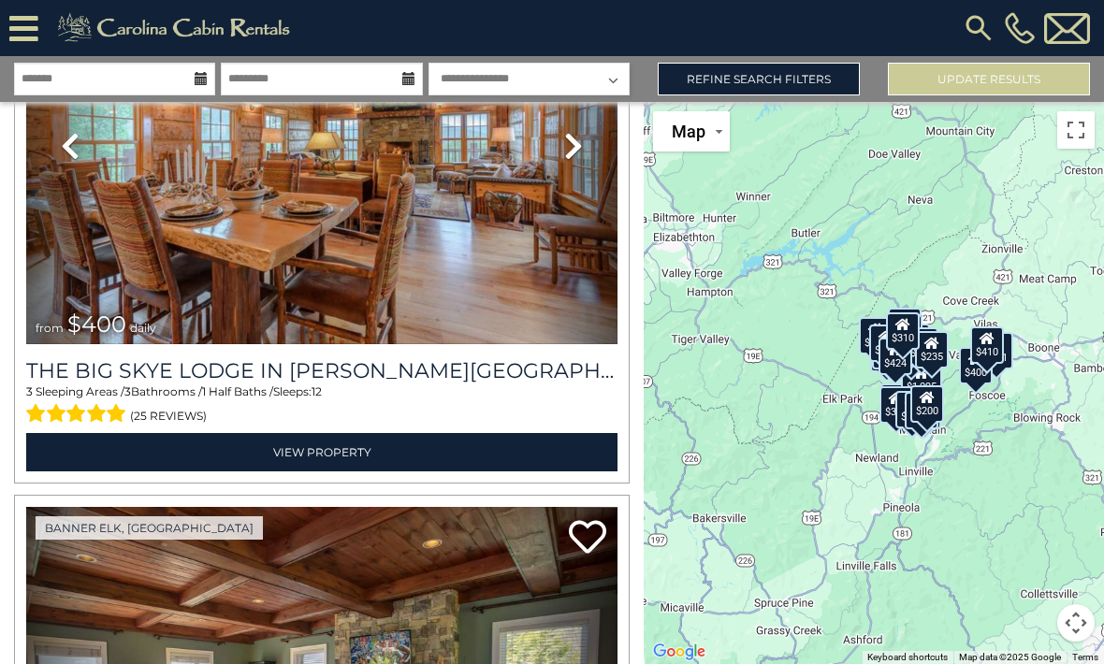
click at [33, 1] on div at bounding box center [21, 28] width 43 height 56
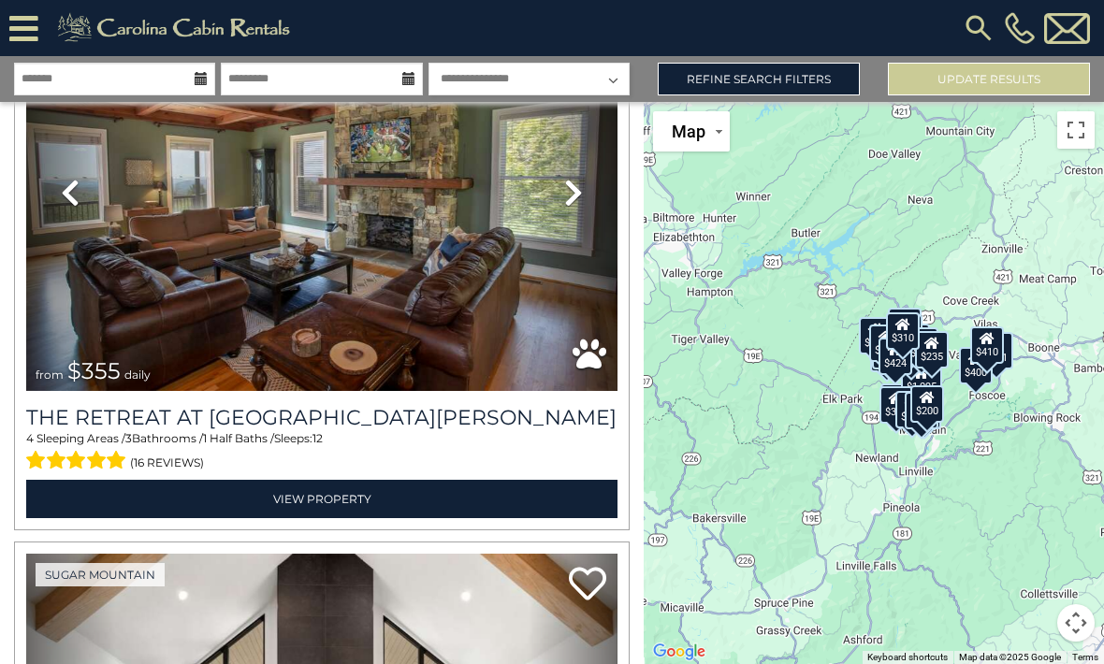
click at [38, 6] on div at bounding box center [21, 28] width 43 height 56
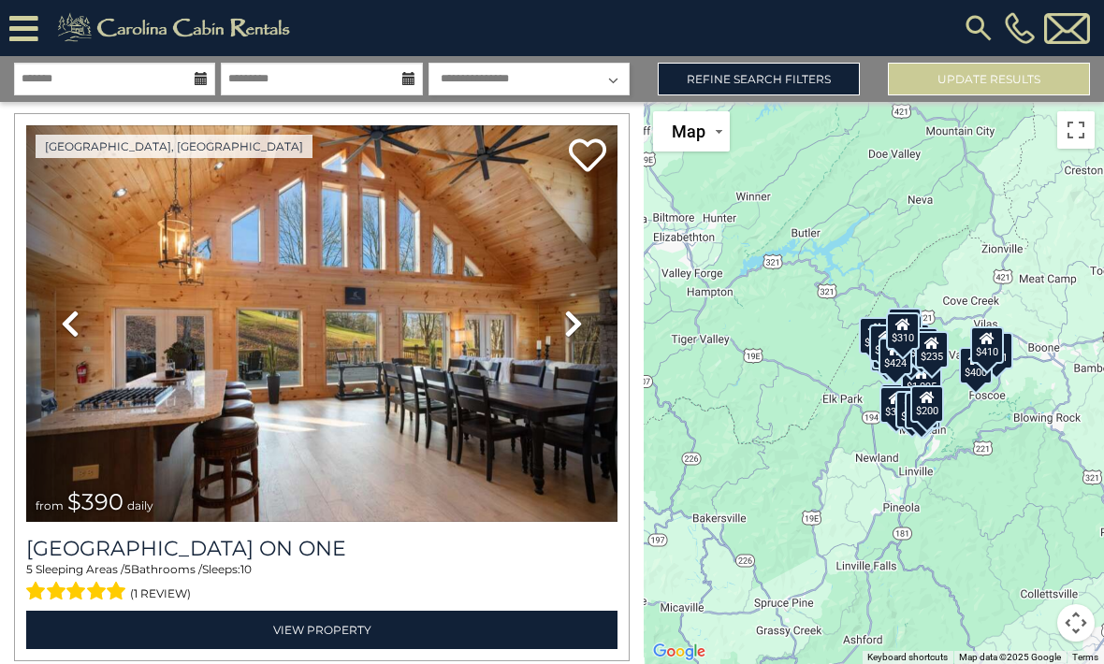
scroll to position [10121, 0]
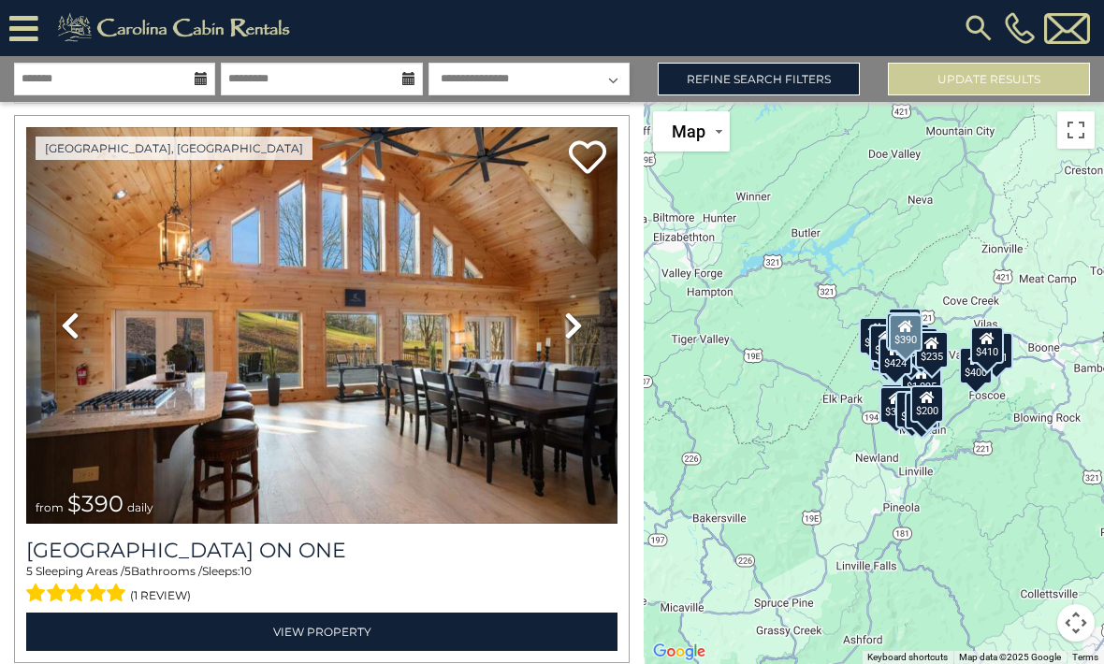
click at [578, 336] on icon at bounding box center [573, 326] width 19 height 30
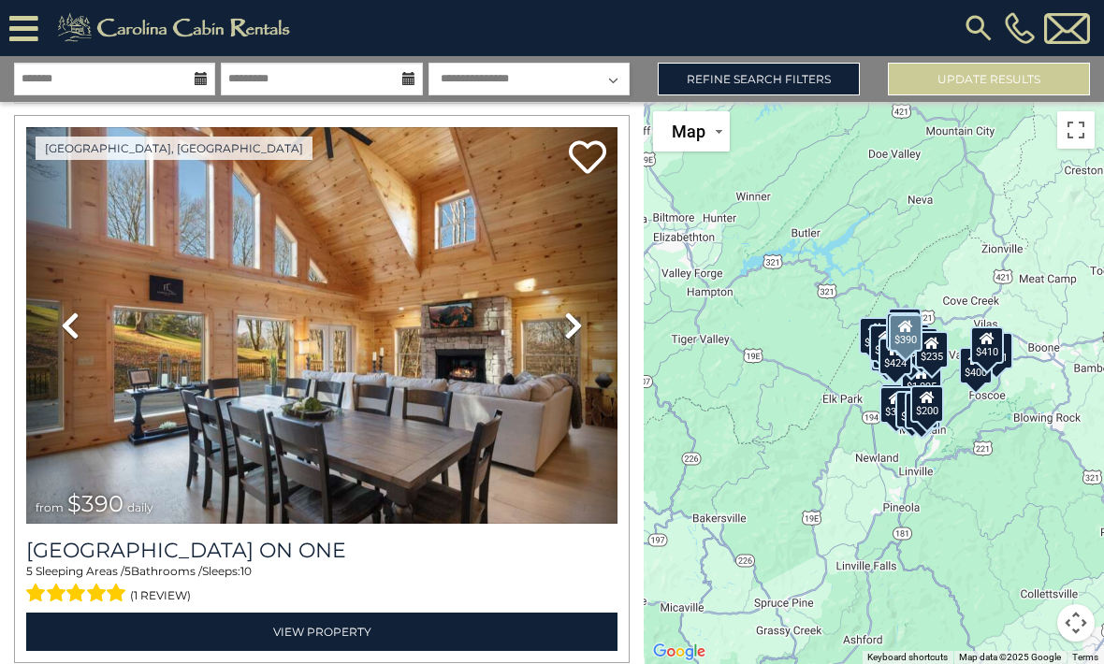
click at [586, 334] on link "Next" at bounding box center [573, 325] width 89 height 397
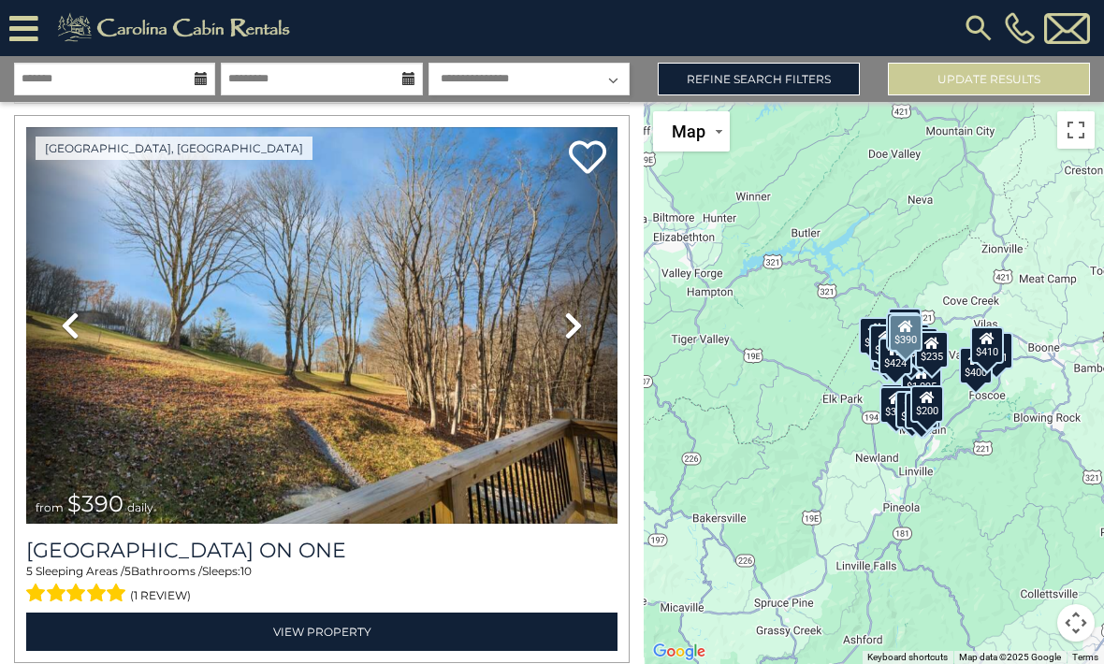
click at [587, 331] on link "Next" at bounding box center [573, 325] width 89 height 397
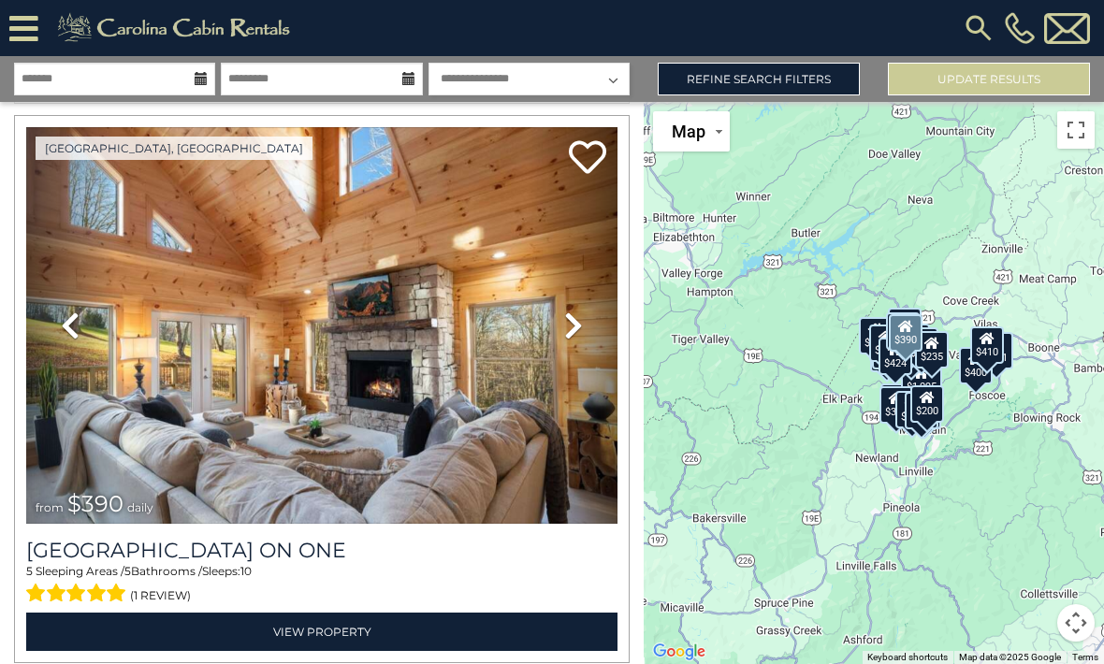
click at [573, 330] on icon at bounding box center [573, 326] width 19 height 30
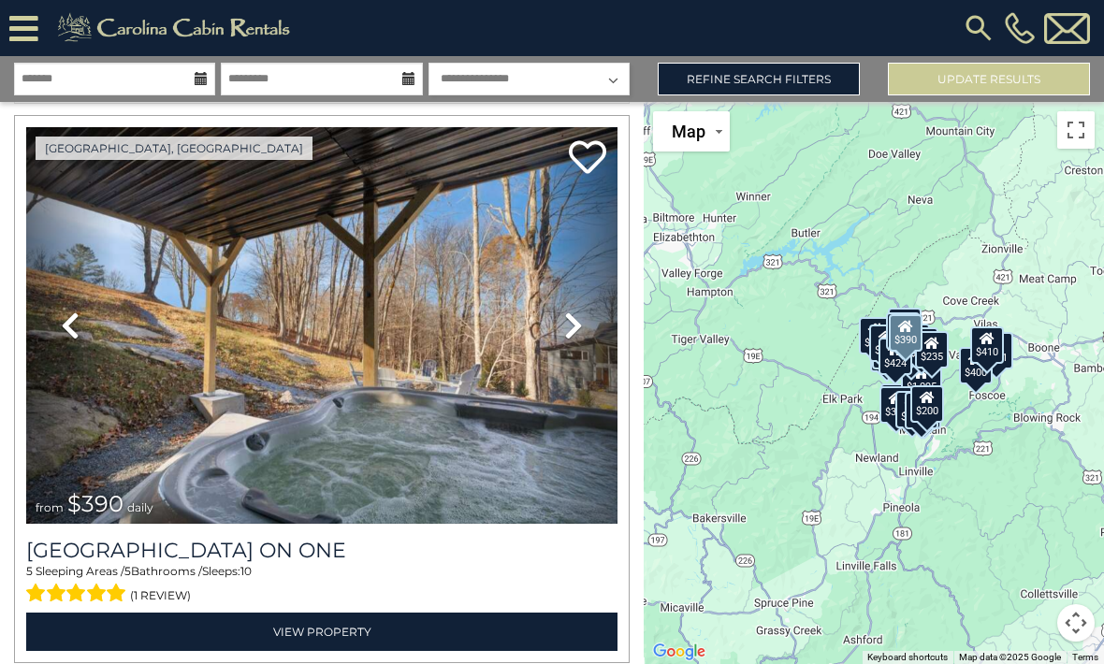
click at [584, 331] on link "Next" at bounding box center [573, 325] width 89 height 397
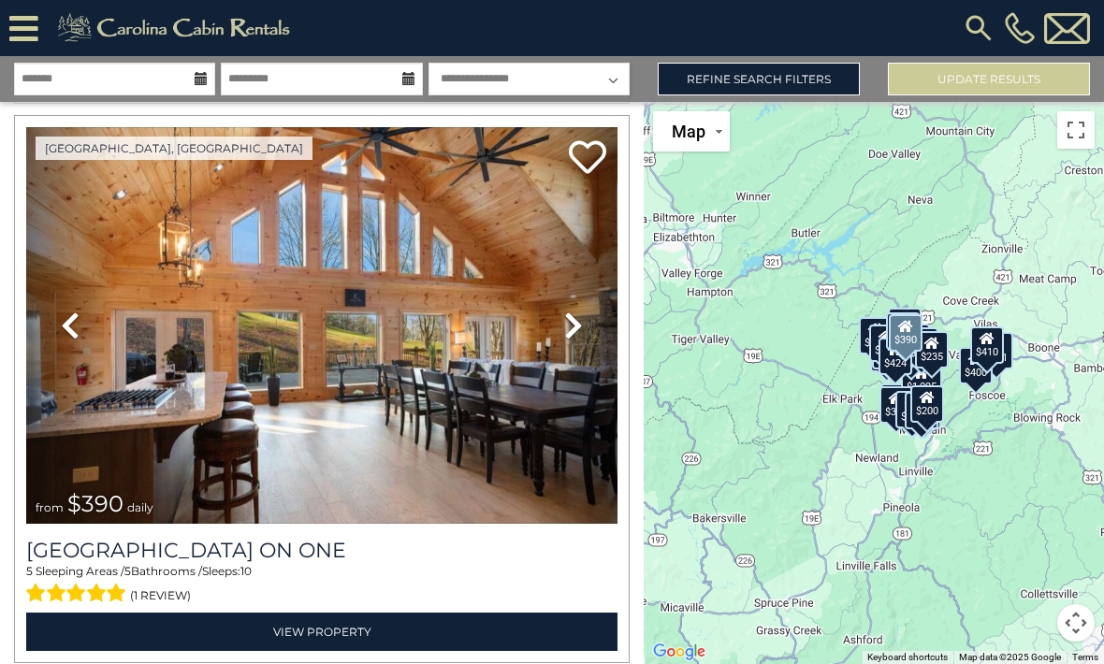
click at [587, 336] on link "Next" at bounding box center [573, 325] width 89 height 397
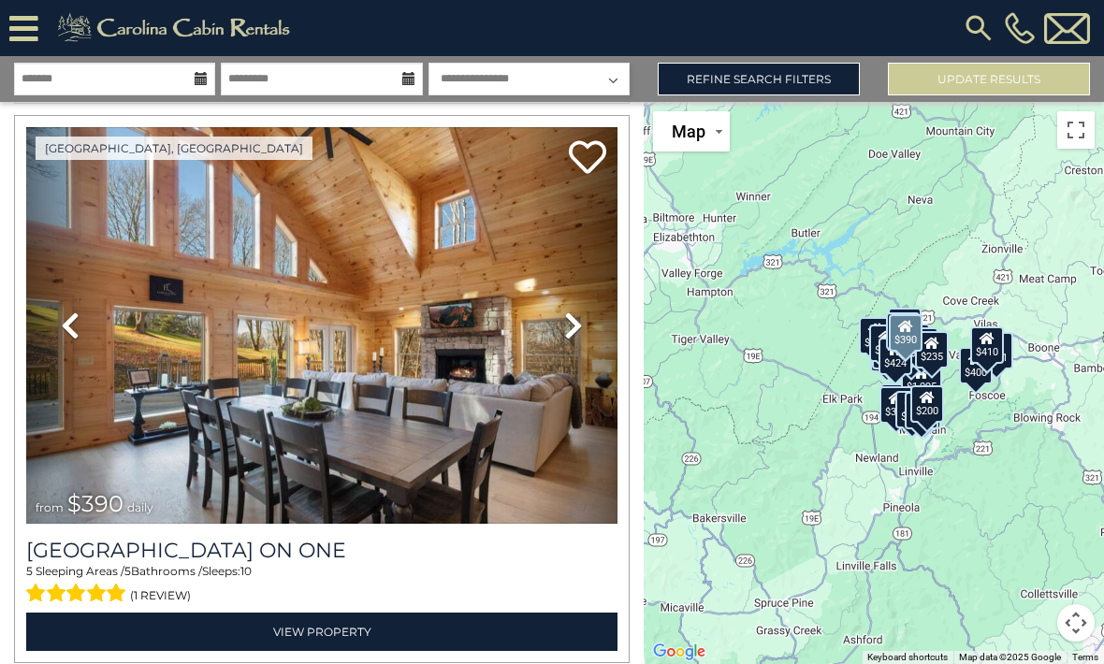
click at [590, 336] on link "Next" at bounding box center [573, 325] width 89 height 397
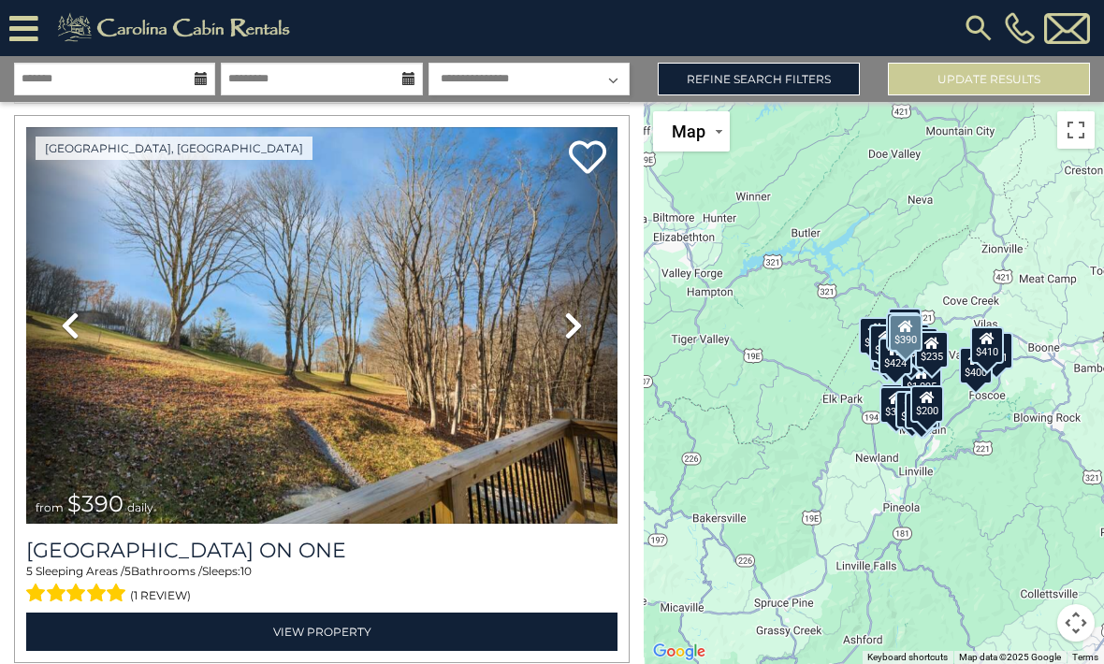
click at [587, 335] on link "Next" at bounding box center [573, 325] width 89 height 397
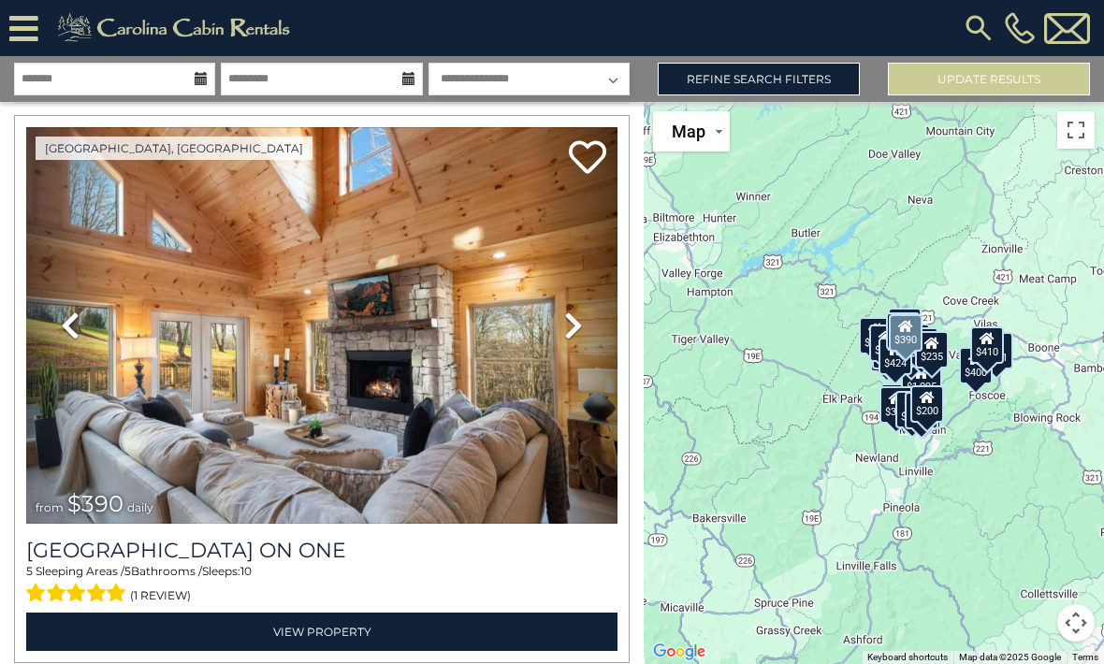
click at [595, 339] on link "Next" at bounding box center [573, 325] width 89 height 397
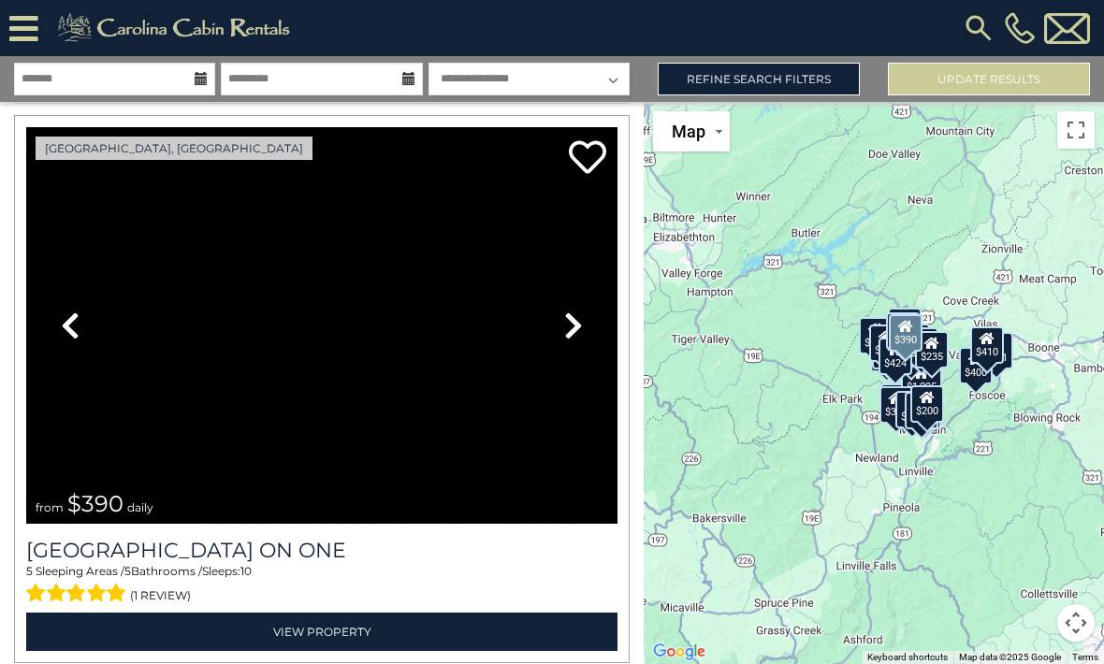
click at [610, 345] on link "Next" at bounding box center [573, 325] width 89 height 397
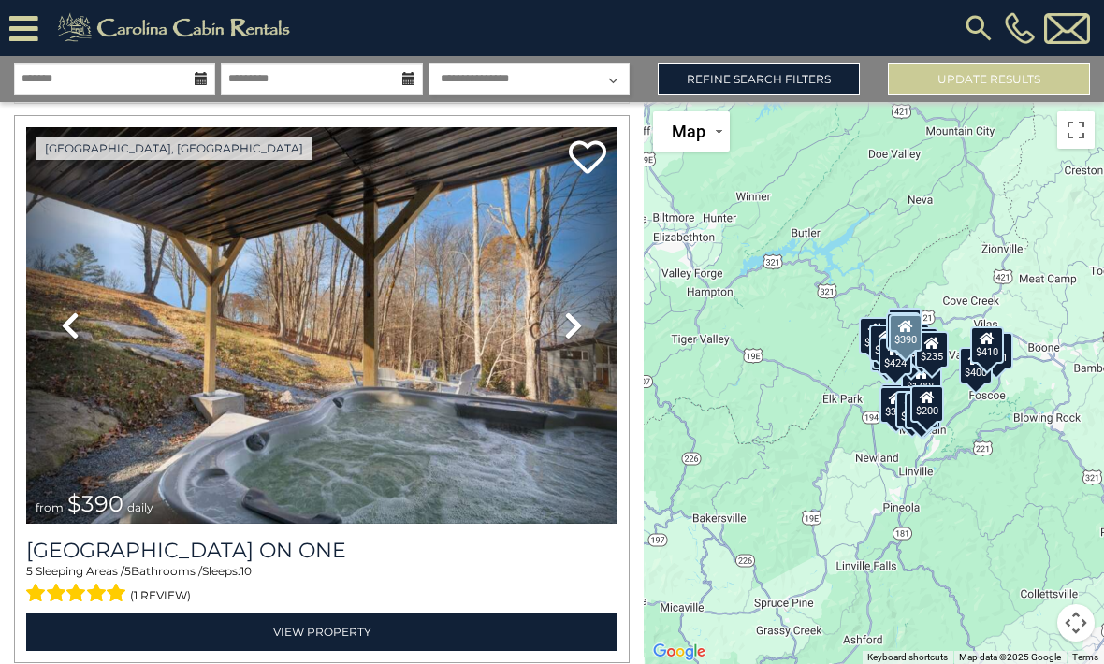
click at [592, 337] on link "Next" at bounding box center [573, 325] width 89 height 397
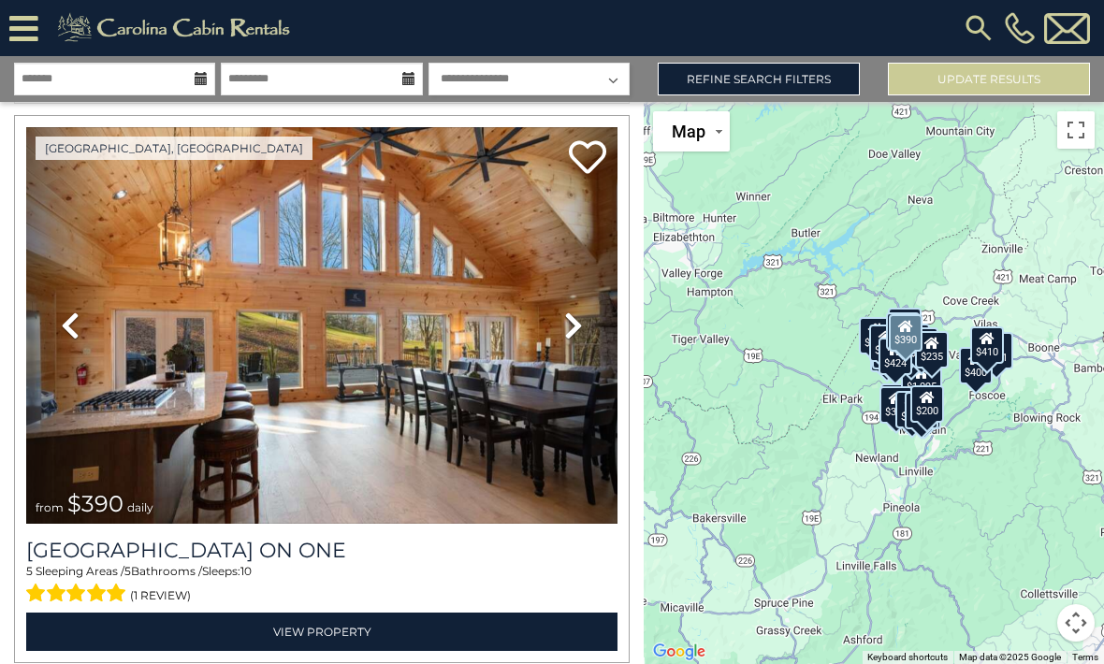
click at [594, 334] on link "Next" at bounding box center [573, 325] width 89 height 397
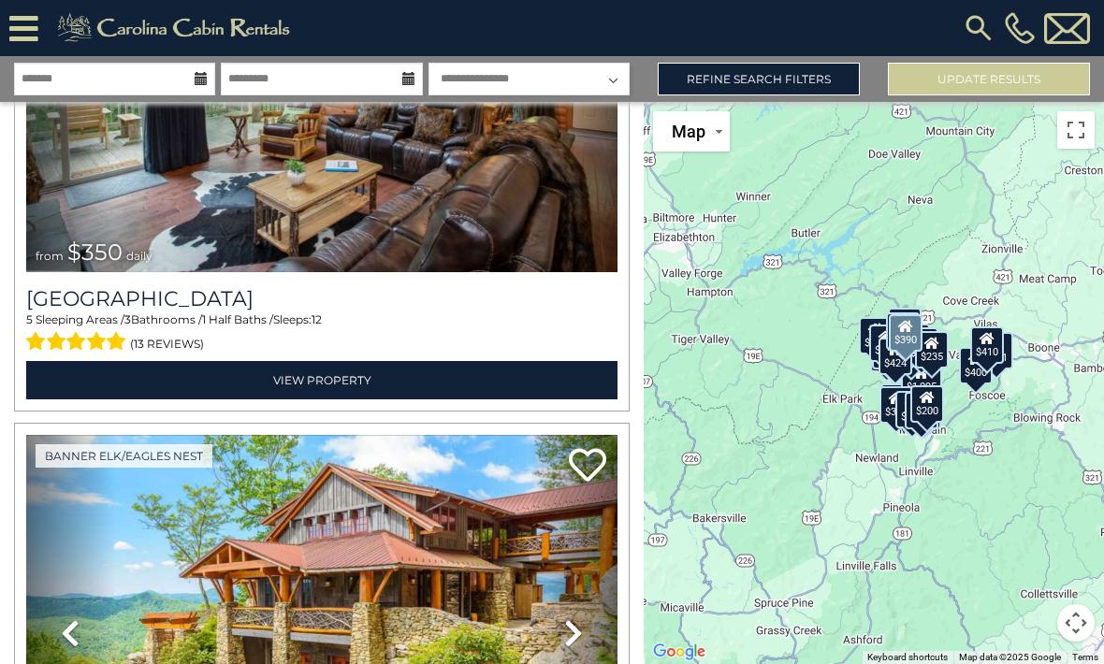
scroll to position [9249, 0]
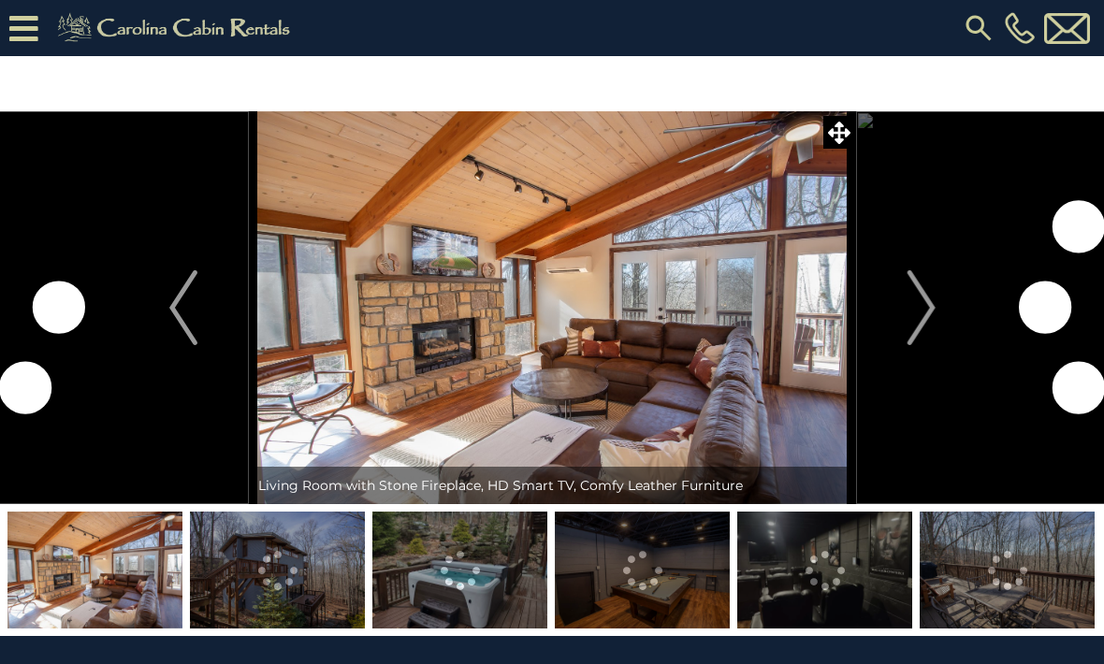
click at [921, 305] on img "Next" at bounding box center [921, 307] width 28 height 75
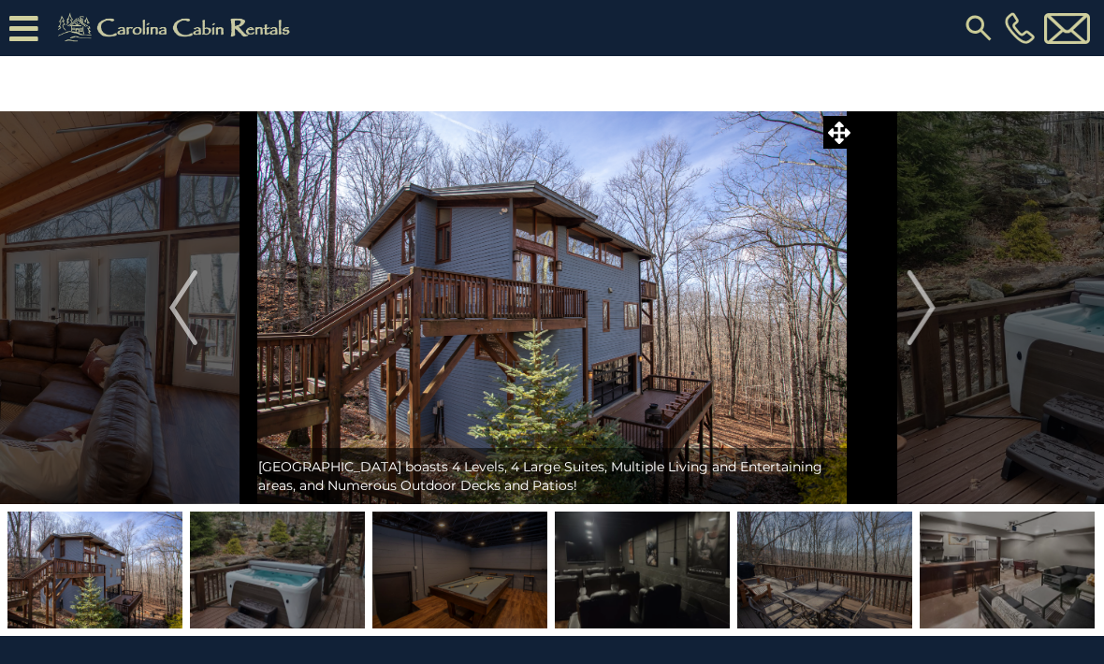
click at [930, 314] on img "Next" at bounding box center [921, 307] width 28 height 75
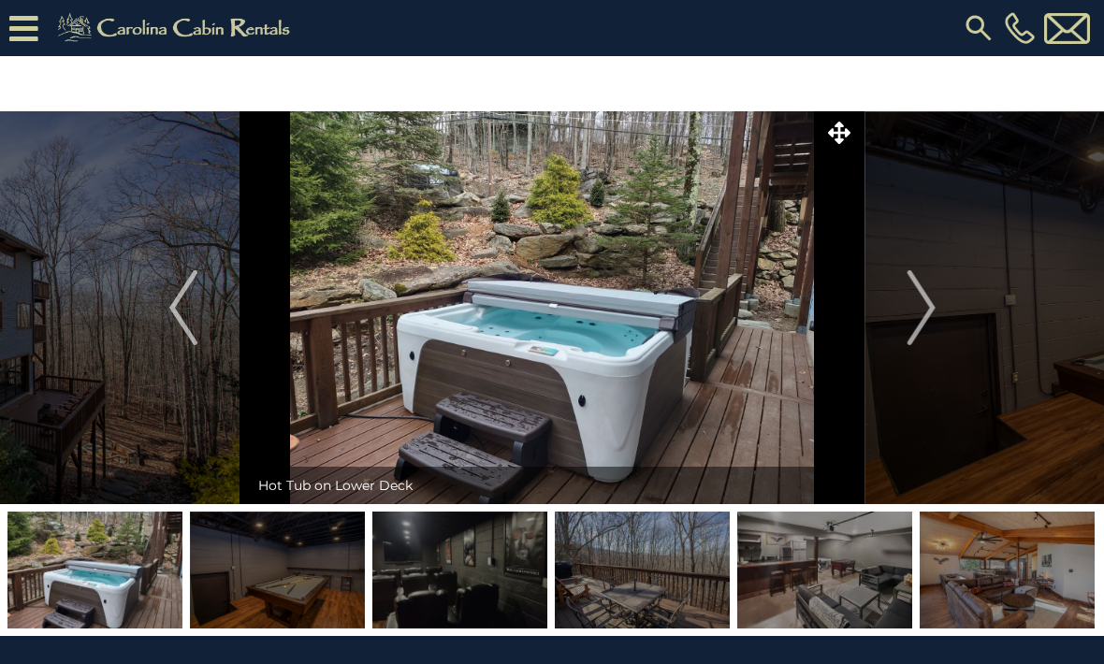
click at [930, 313] on img "Next" at bounding box center [921, 307] width 28 height 75
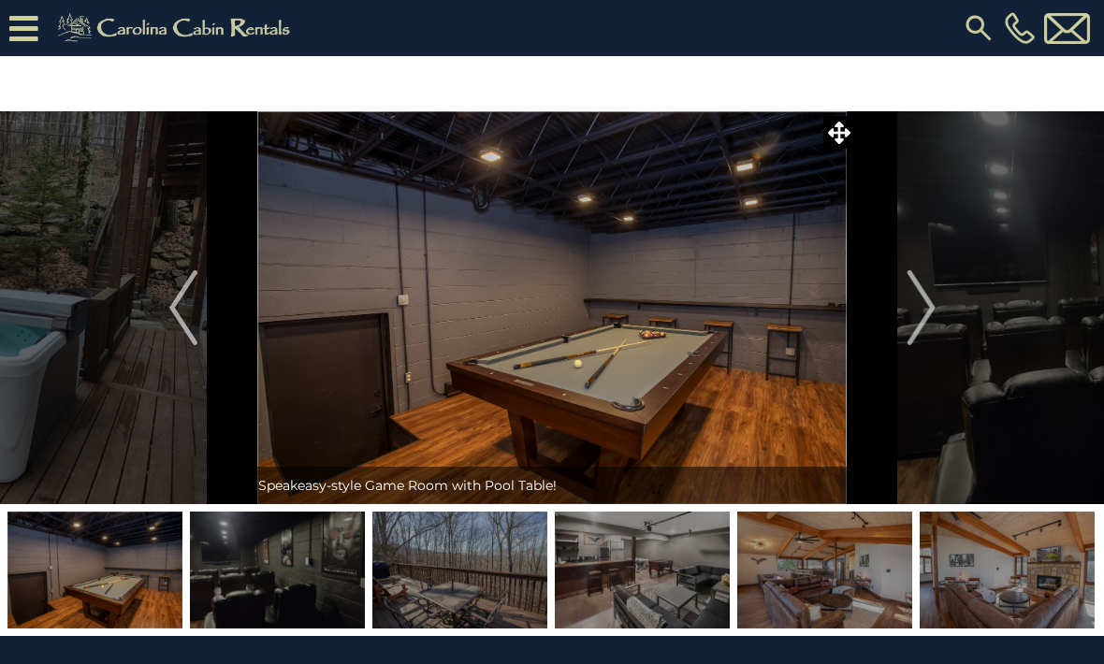
click at [923, 316] on img "Next" at bounding box center [921, 307] width 28 height 75
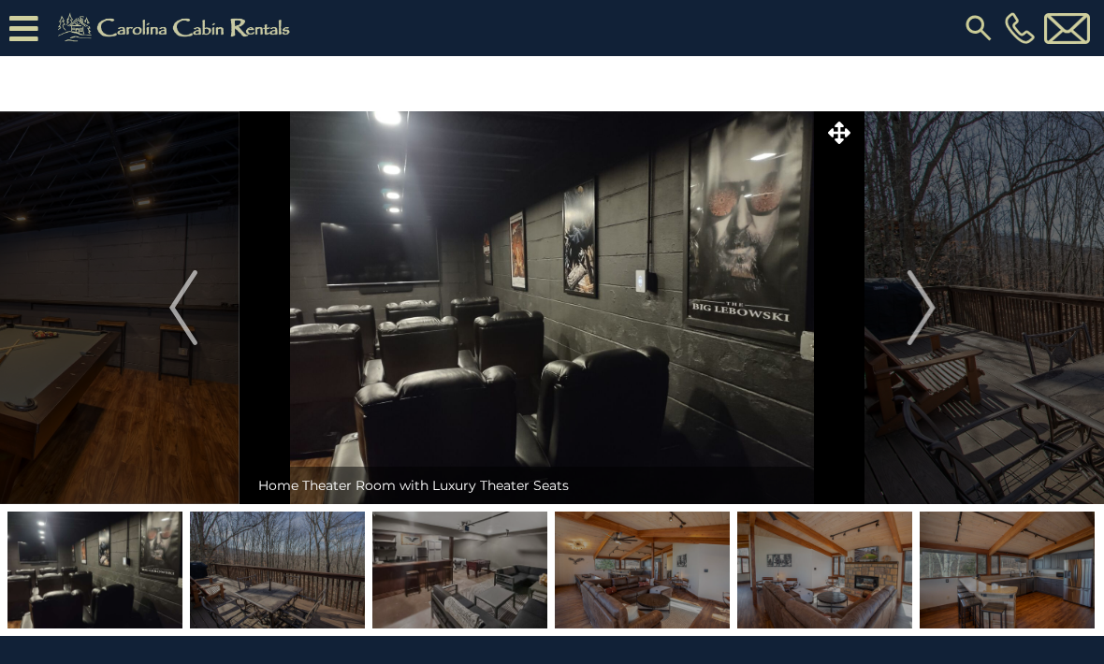
click at [918, 313] on img "Next" at bounding box center [921, 307] width 28 height 75
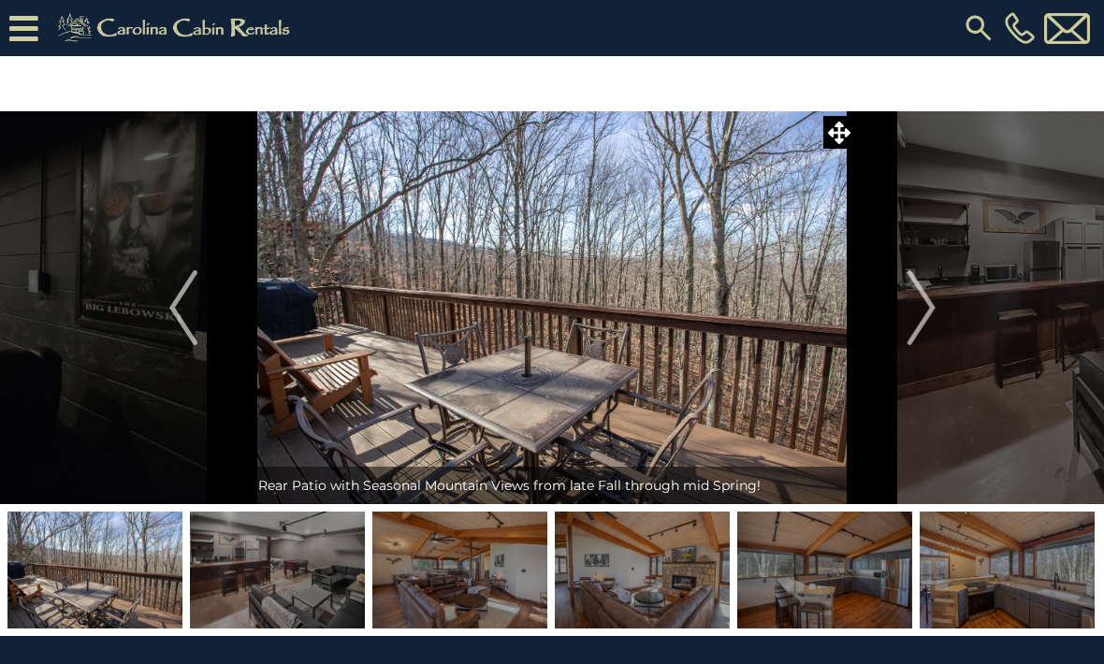
click at [935, 318] on img "Next" at bounding box center [921, 307] width 28 height 75
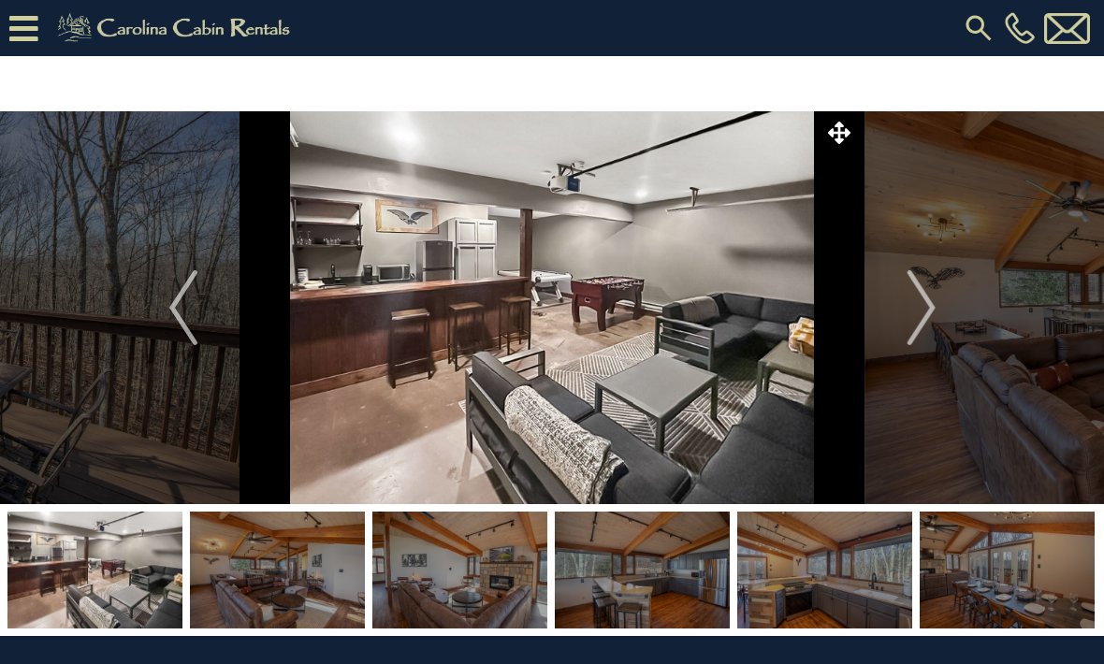
click at [929, 316] on img "Next" at bounding box center [921, 307] width 28 height 75
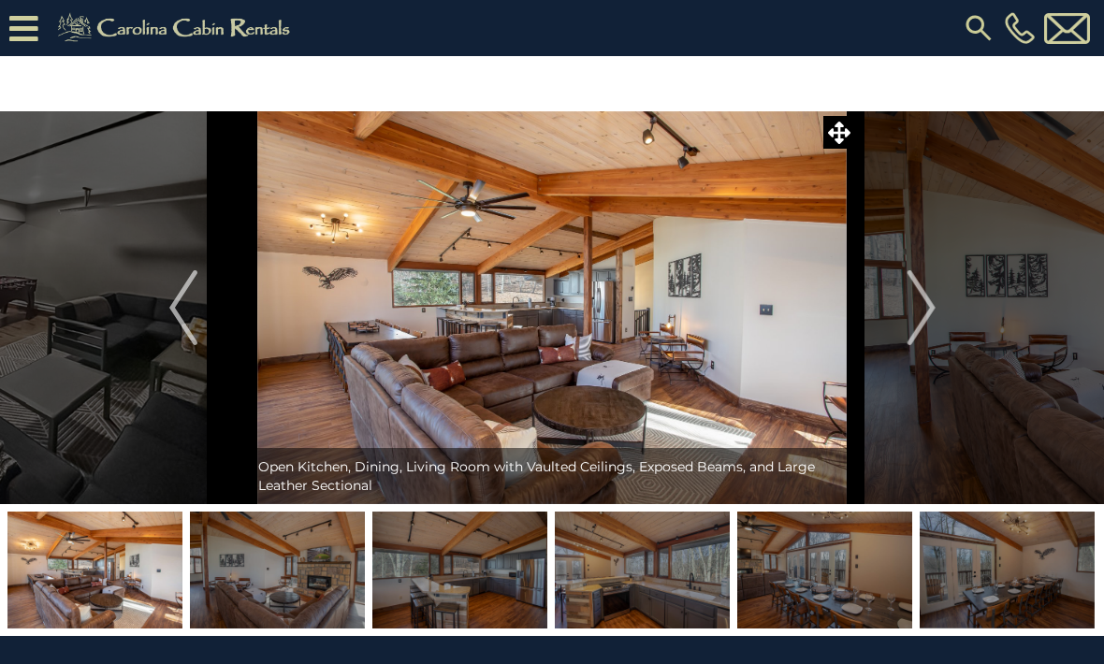
click at [929, 313] on img "Next" at bounding box center [921, 307] width 28 height 75
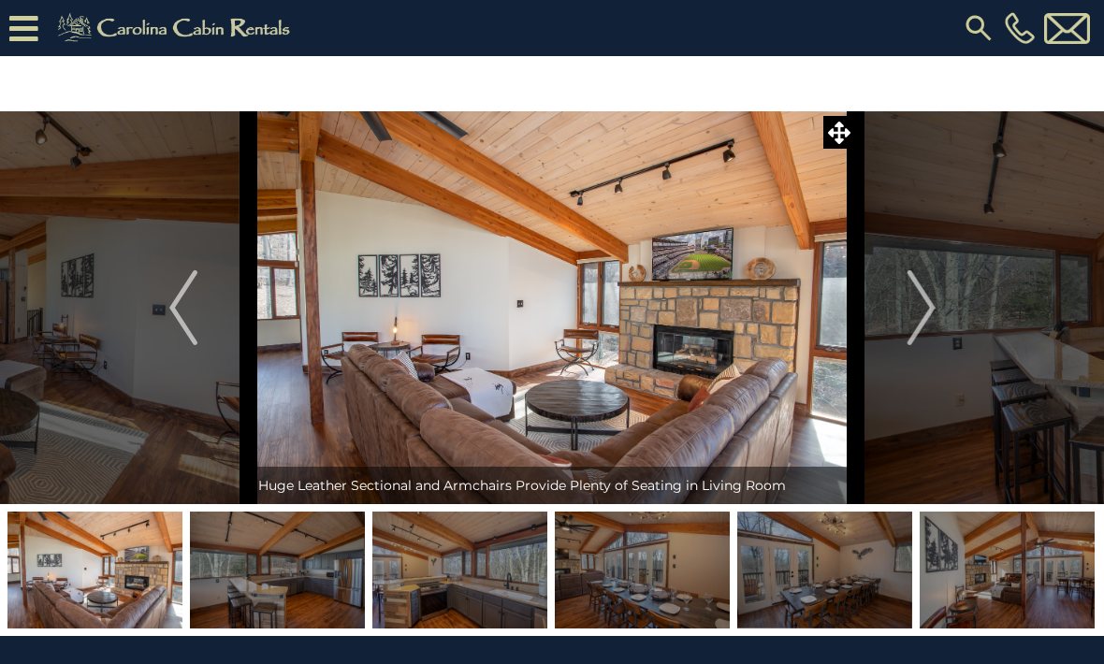
click at [932, 314] on img "Next" at bounding box center [921, 307] width 28 height 75
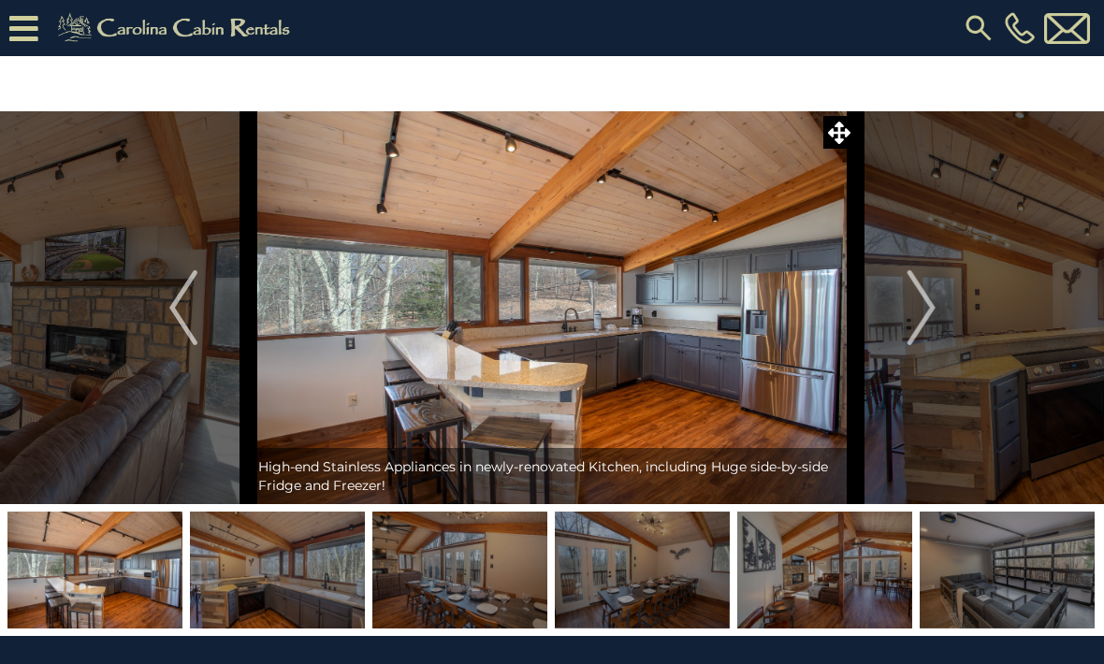
click at [934, 315] on img "Next" at bounding box center [921, 307] width 28 height 75
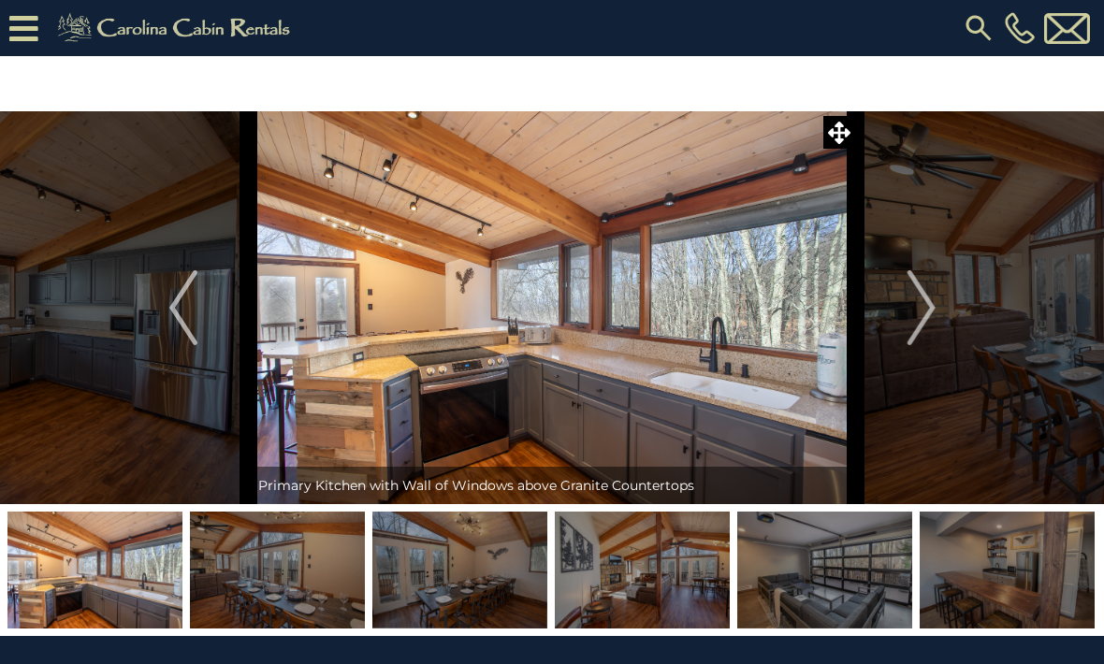
click at [928, 310] on img "Next" at bounding box center [921, 307] width 28 height 75
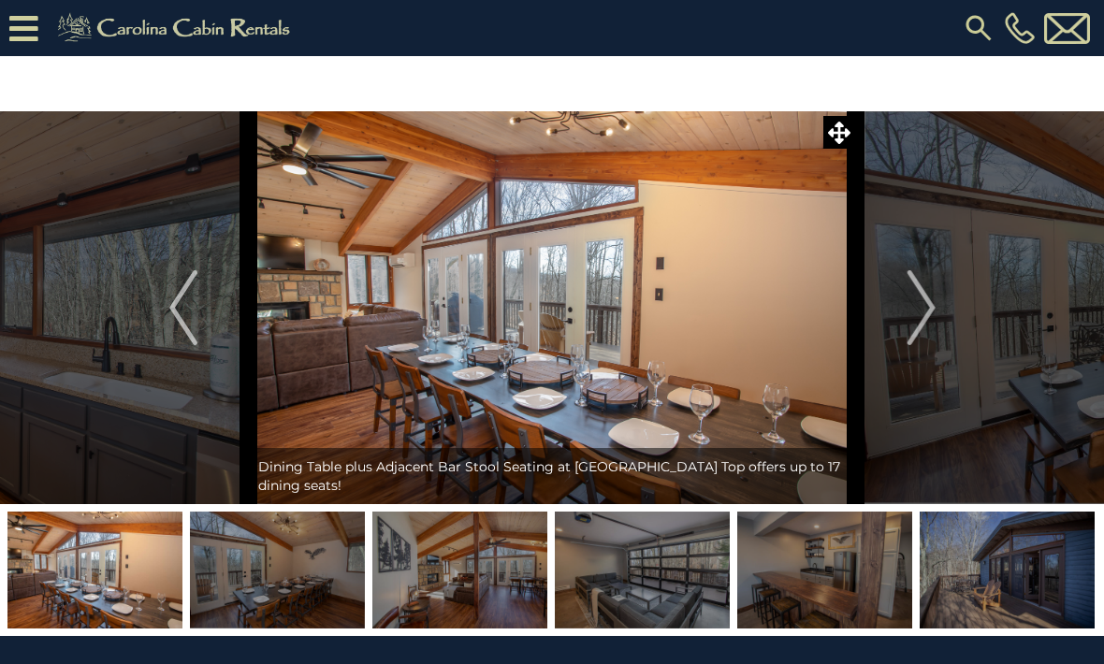
click at [942, 318] on button "Next" at bounding box center [921, 307] width 131 height 393
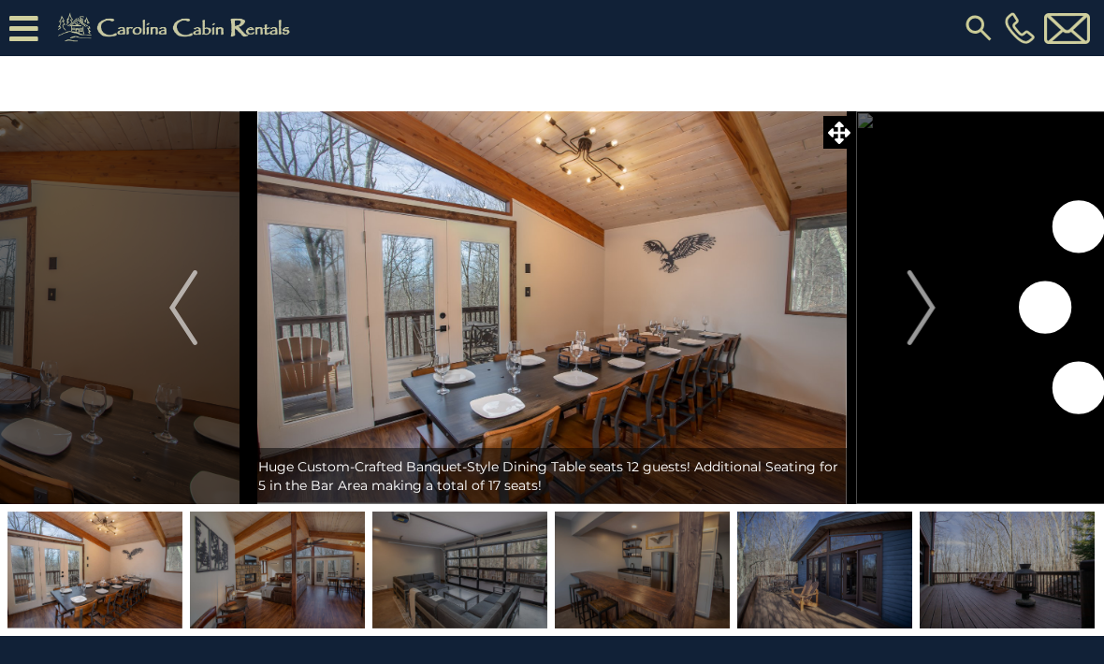
click at [964, 334] on button "Next" at bounding box center [921, 307] width 131 height 393
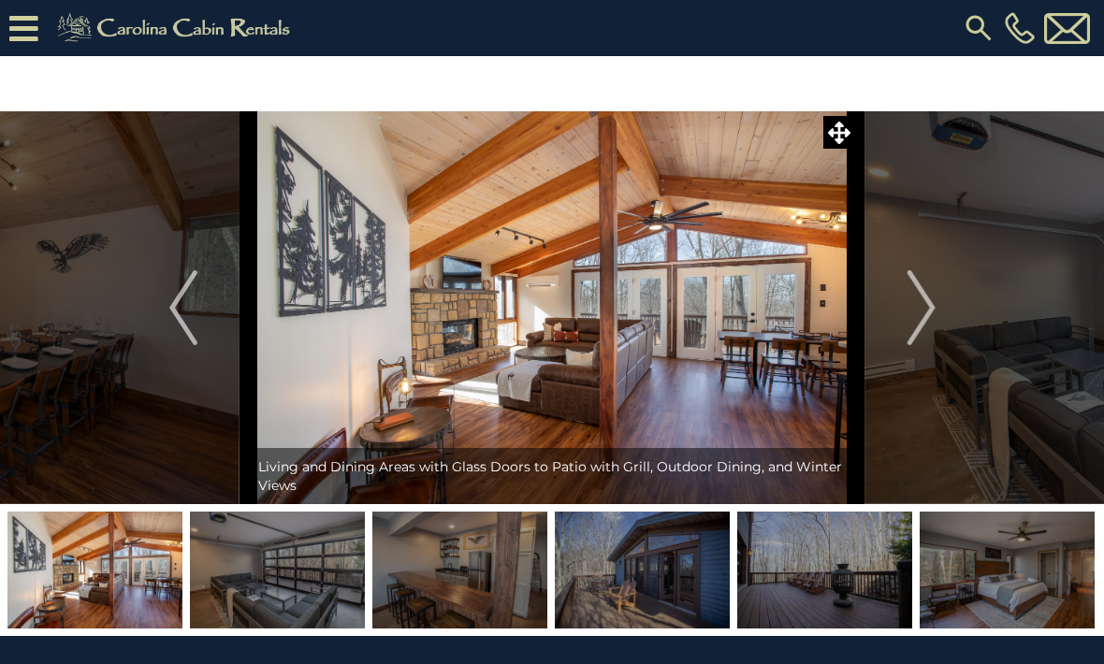
click at [943, 319] on button "Next" at bounding box center [921, 307] width 131 height 393
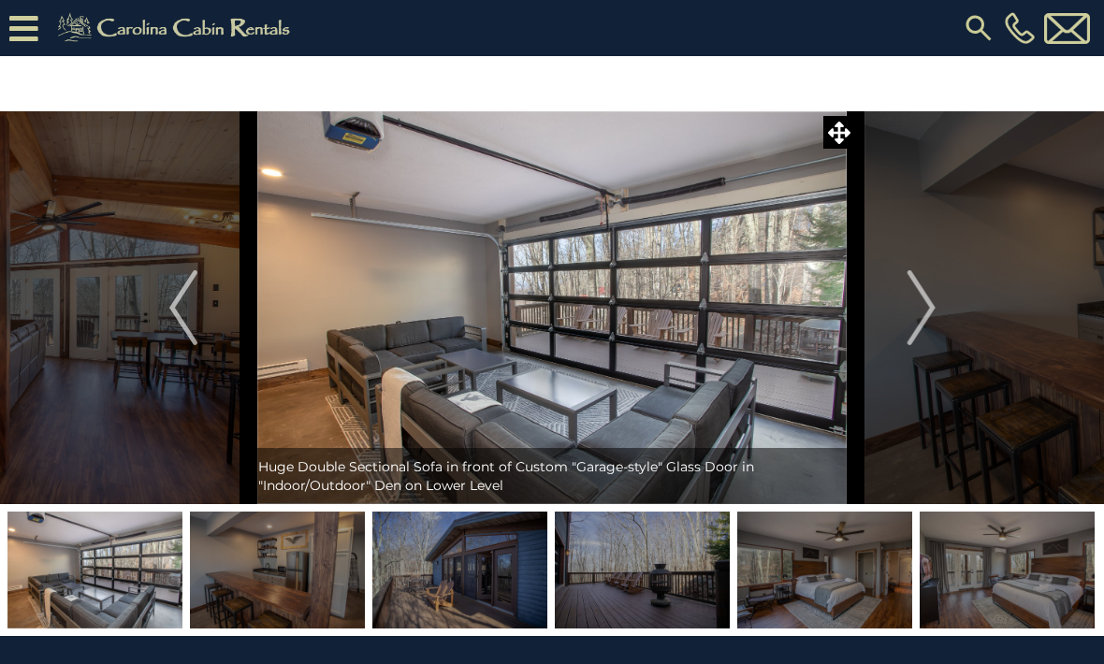
click at [927, 307] on img "Next" at bounding box center [921, 307] width 28 height 75
